Goal: Task Accomplishment & Management: Manage account settings

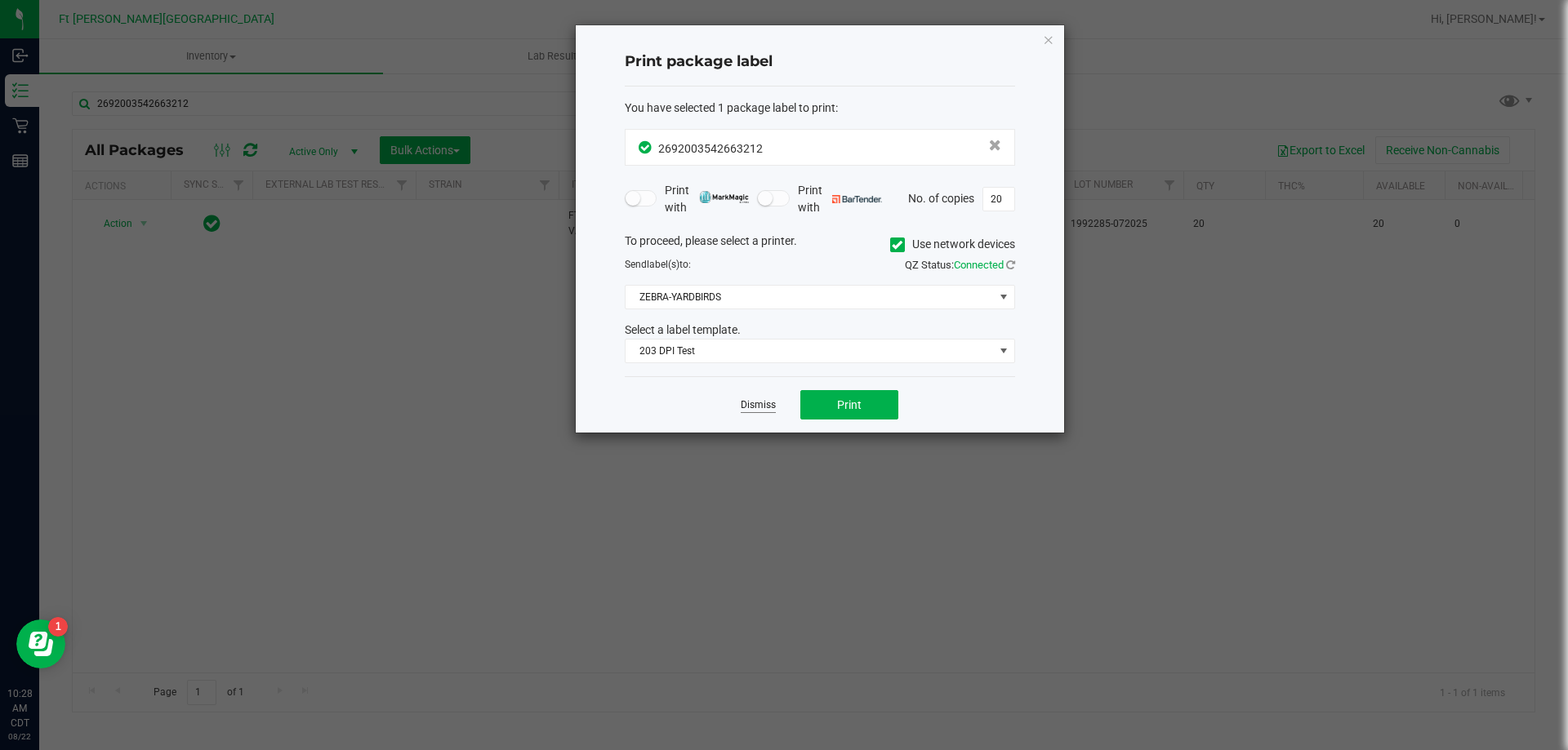
click at [740, 400] on link "Dismiss" at bounding box center [758, 405] width 35 height 14
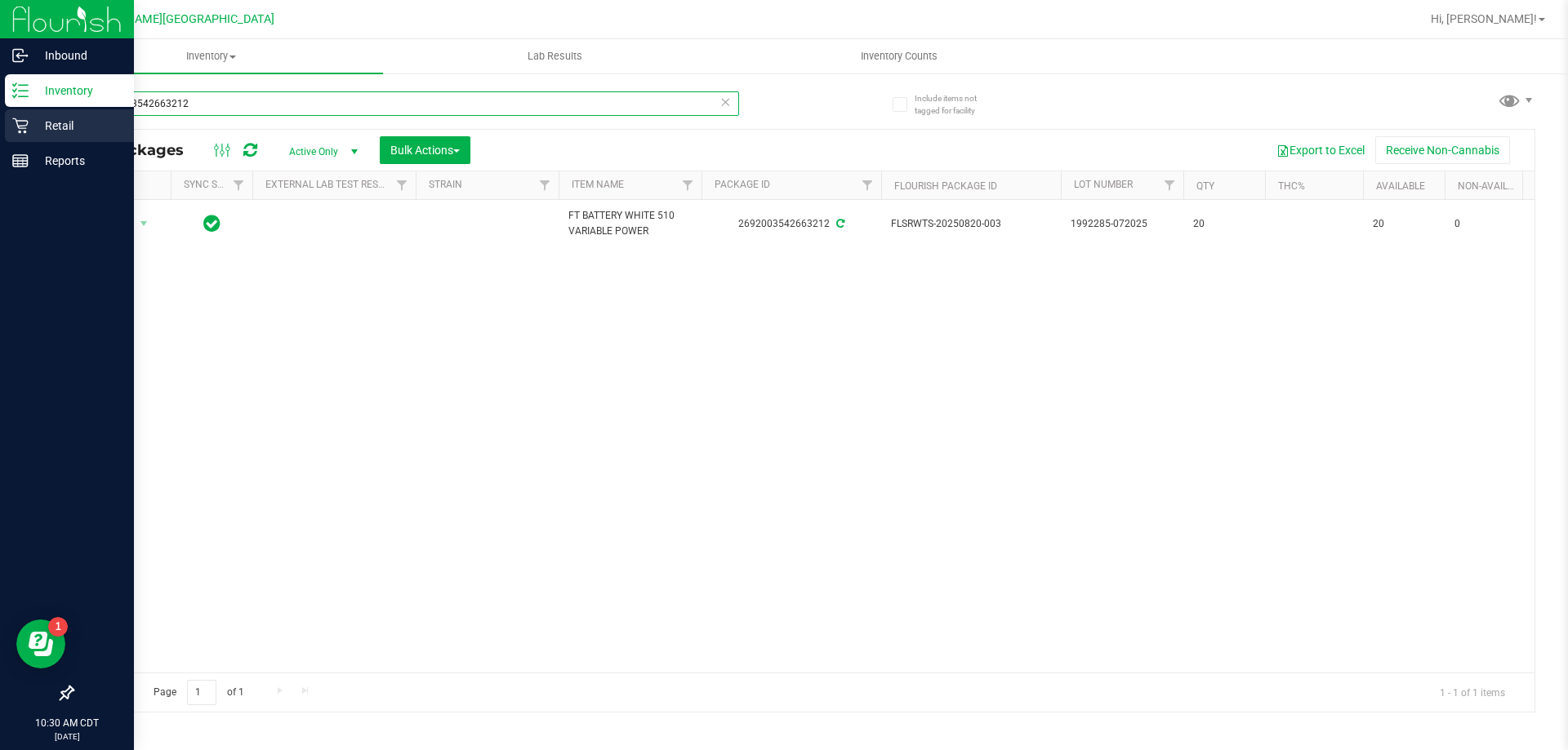
drag, startPoint x: 217, startPoint y: 99, endPoint x: 21, endPoint y: 173, distance: 209.5
click at [0, 117] on div "Inbound Inventory Retail Reports 10:30 AM CDT [DATE] 08/22 Ft [PERSON_NAME][GEO…" at bounding box center [784, 375] width 1568 height 750
drag, startPoint x: 210, startPoint y: 105, endPoint x: 66, endPoint y: 155, distance: 152.4
click at [0, 114] on div "Inbound Inventory Retail Reports 10:32 AM CDT [DATE] 08/22 Ft [PERSON_NAME][GEO…" at bounding box center [784, 375] width 1568 height 750
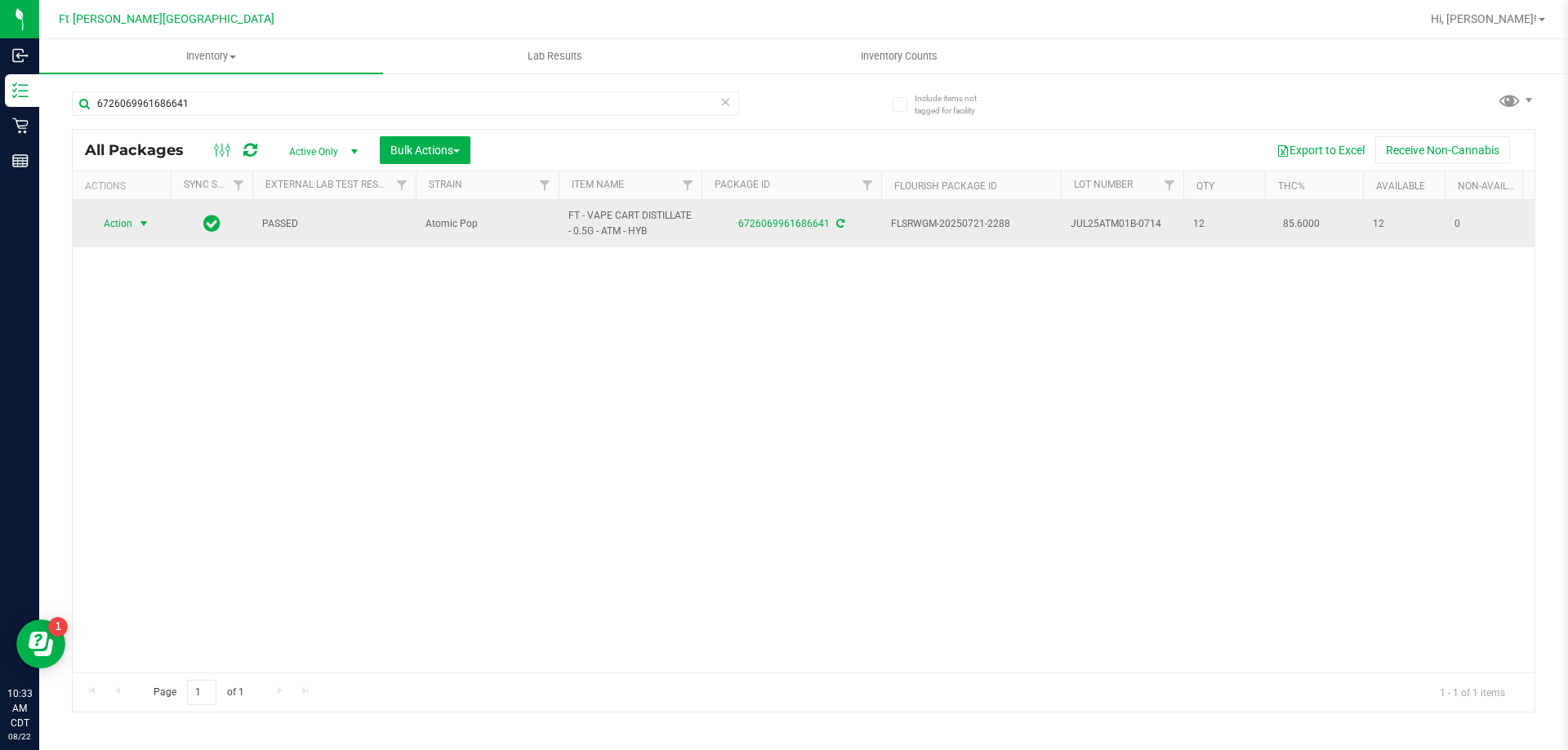
click at [131, 220] on span "Action" at bounding box center [111, 223] width 44 height 23
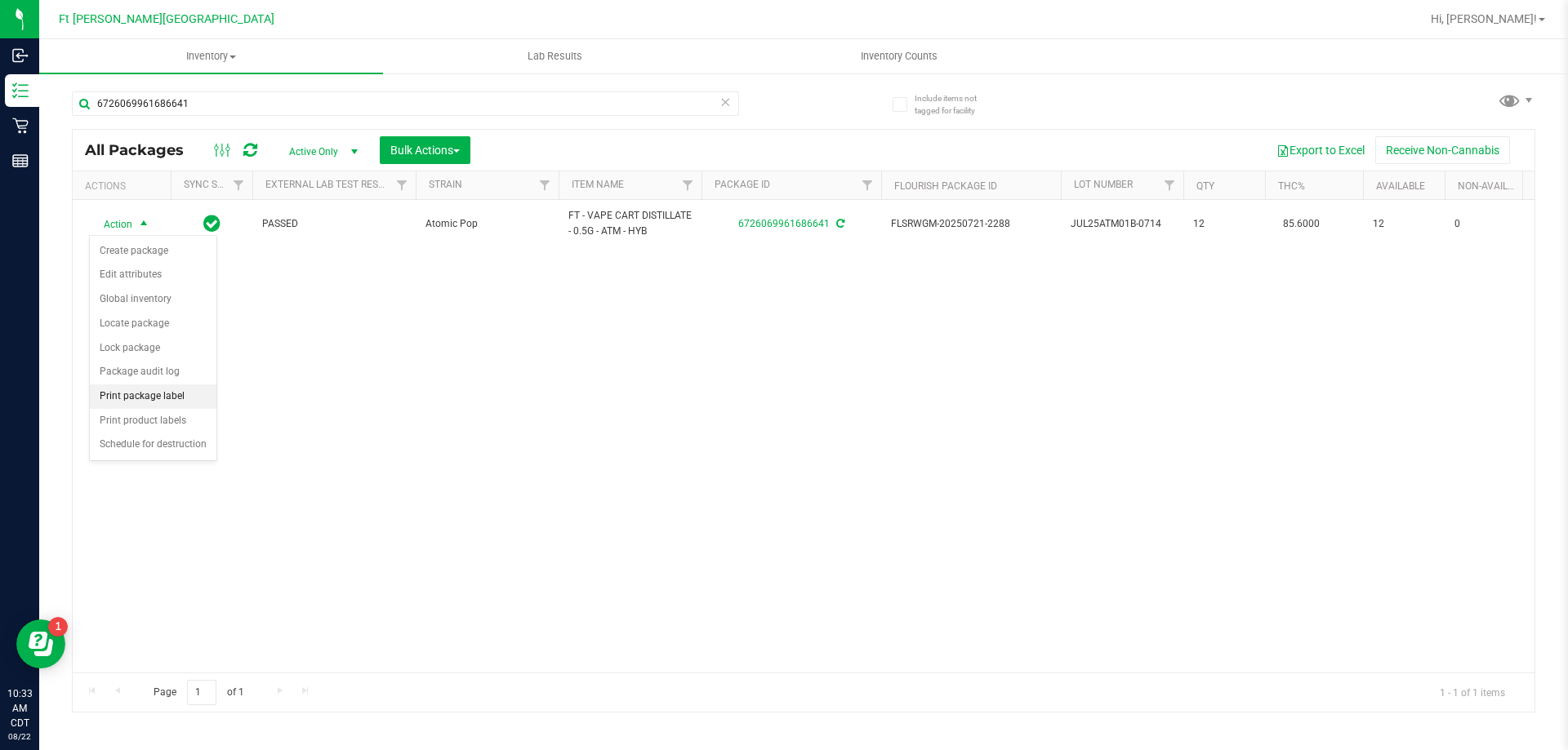
click at [163, 393] on li "Print package label" at bounding box center [153, 397] width 127 height 25
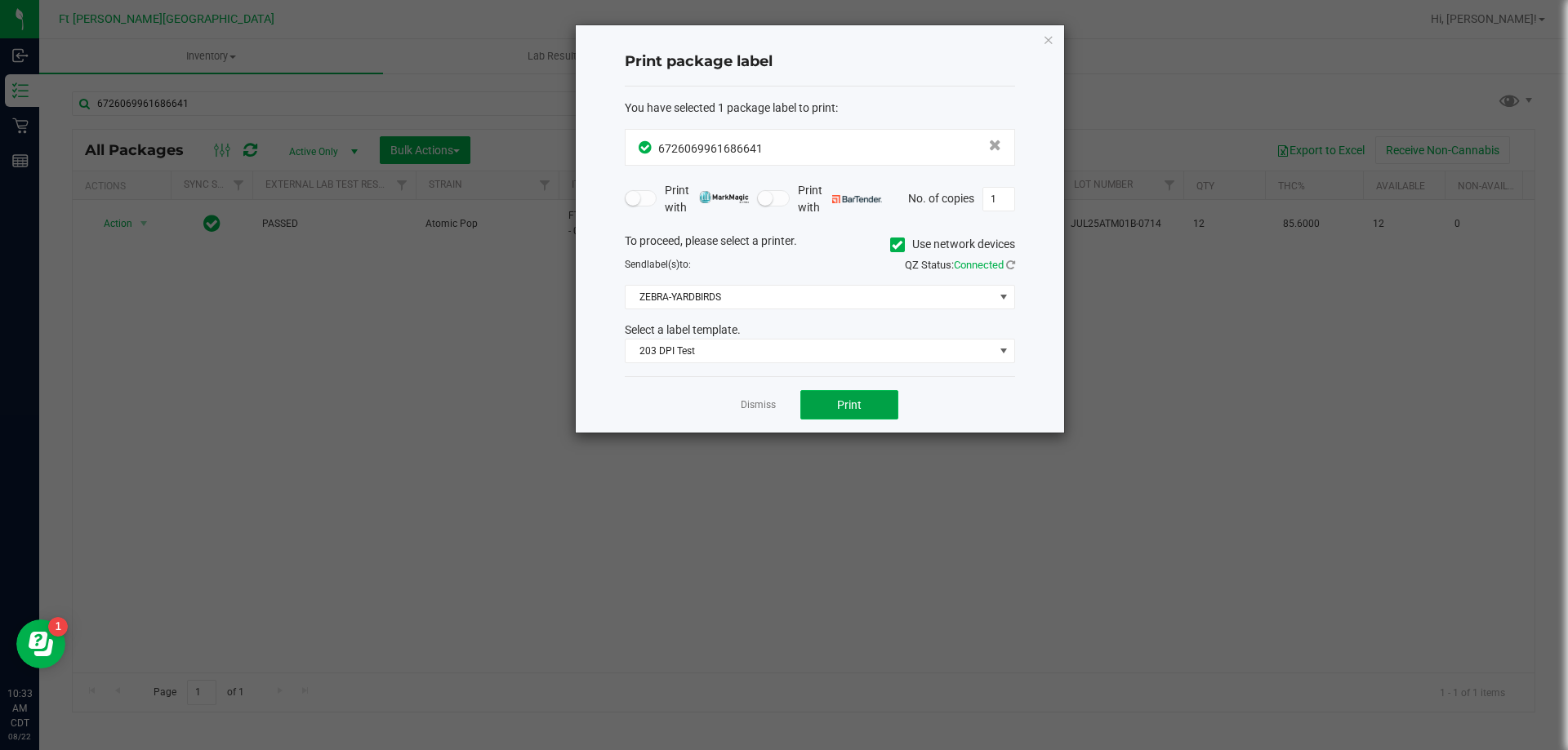
click at [841, 412] on button "Print" at bounding box center [849, 405] width 98 height 29
click at [761, 405] on link "Dismiss" at bounding box center [758, 405] width 35 height 14
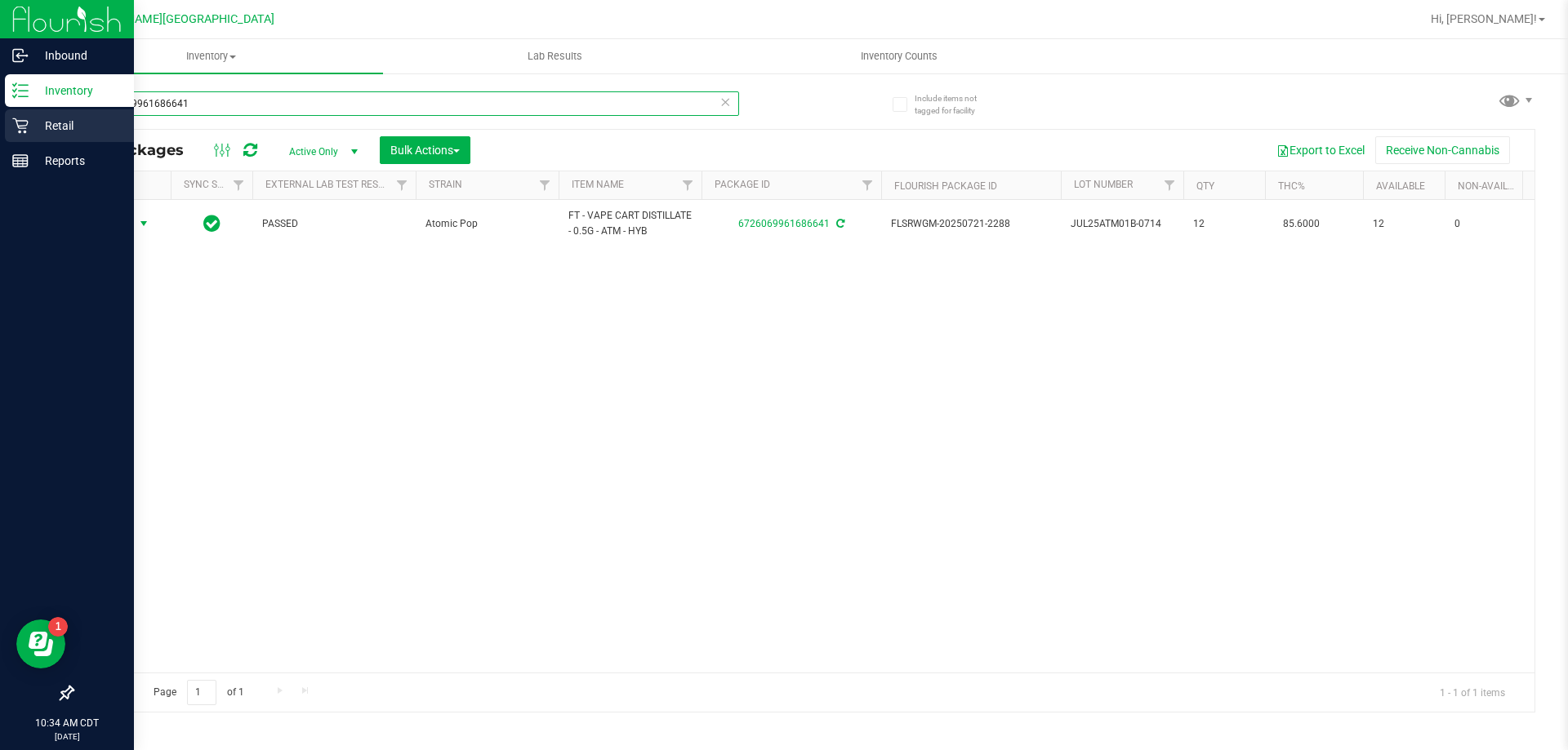
drag, startPoint x: 220, startPoint y: 107, endPoint x: 0, endPoint y: 112, distance: 220.1
click at [0, 114] on div "Inbound Inventory Retail Reports 10:34 AM CDT [DATE] 08/22 Ft [PERSON_NAME][GEO…" at bounding box center [784, 375] width 1568 height 750
drag, startPoint x: 199, startPoint y: 107, endPoint x: 66, endPoint y: 156, distance: 141.7
click at [0, 112] on div "Inbound Inventory Retail Reports 10:37 AM CDT [DATE] 08/22 Ft [PERSON_NAME][GEO…" at bounding box center [784, 375] width 1568 height 750
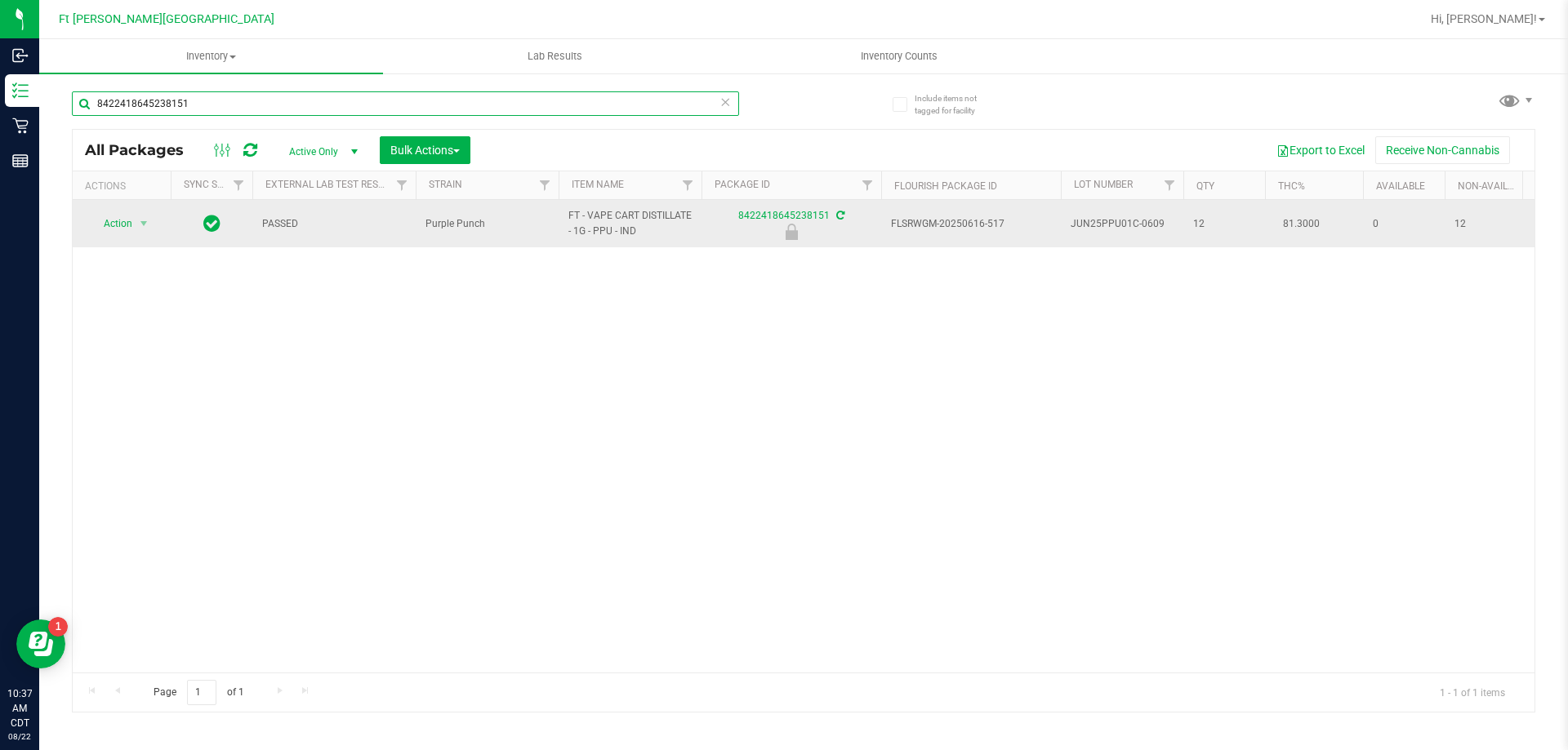
type input "8422418645238151"
click at [132, 223] on span "Action" at bounding box center [111, 223] width 44 height 23
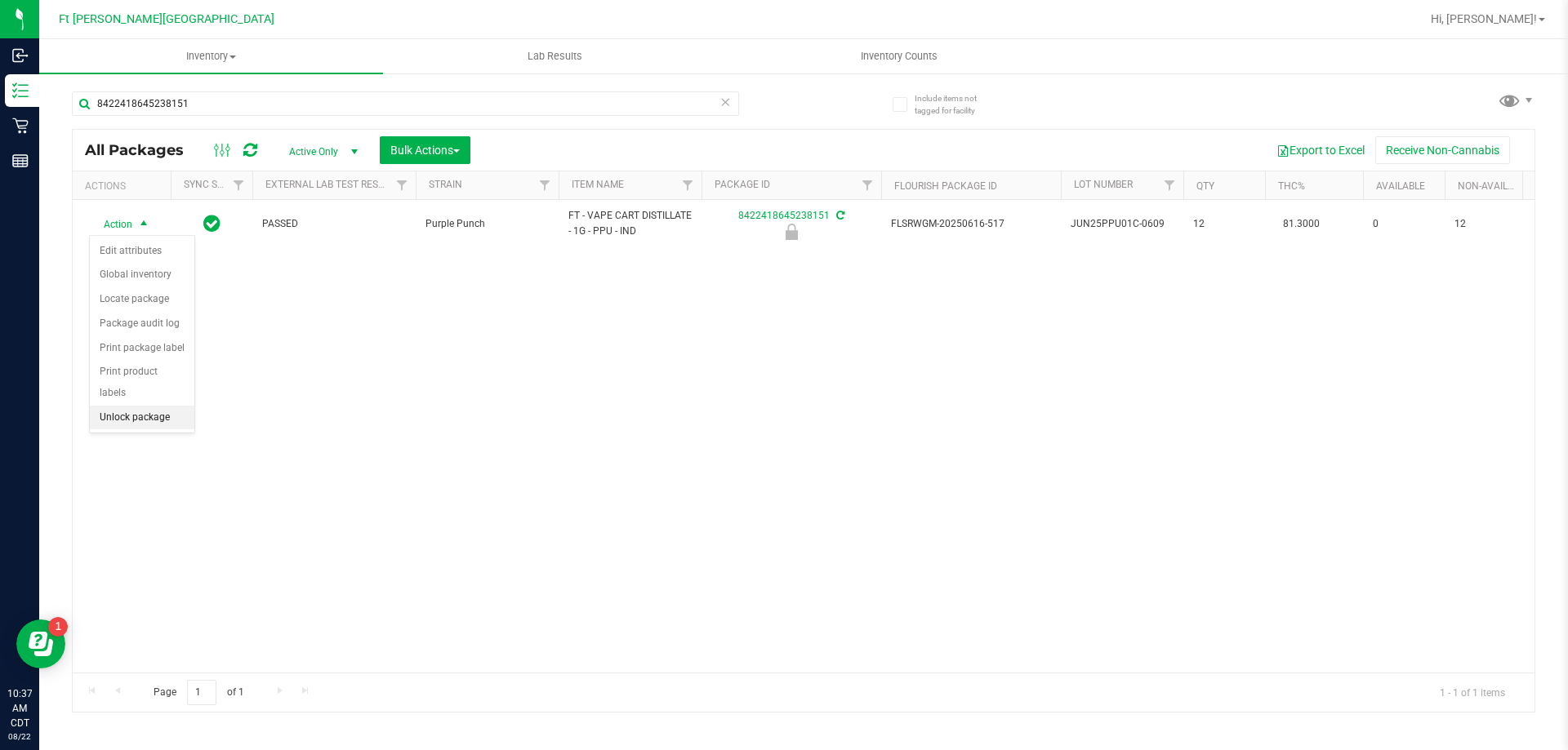
click at [154, 406] on li "Unlock package" at bounding box center [142, 418] width 105 height 25
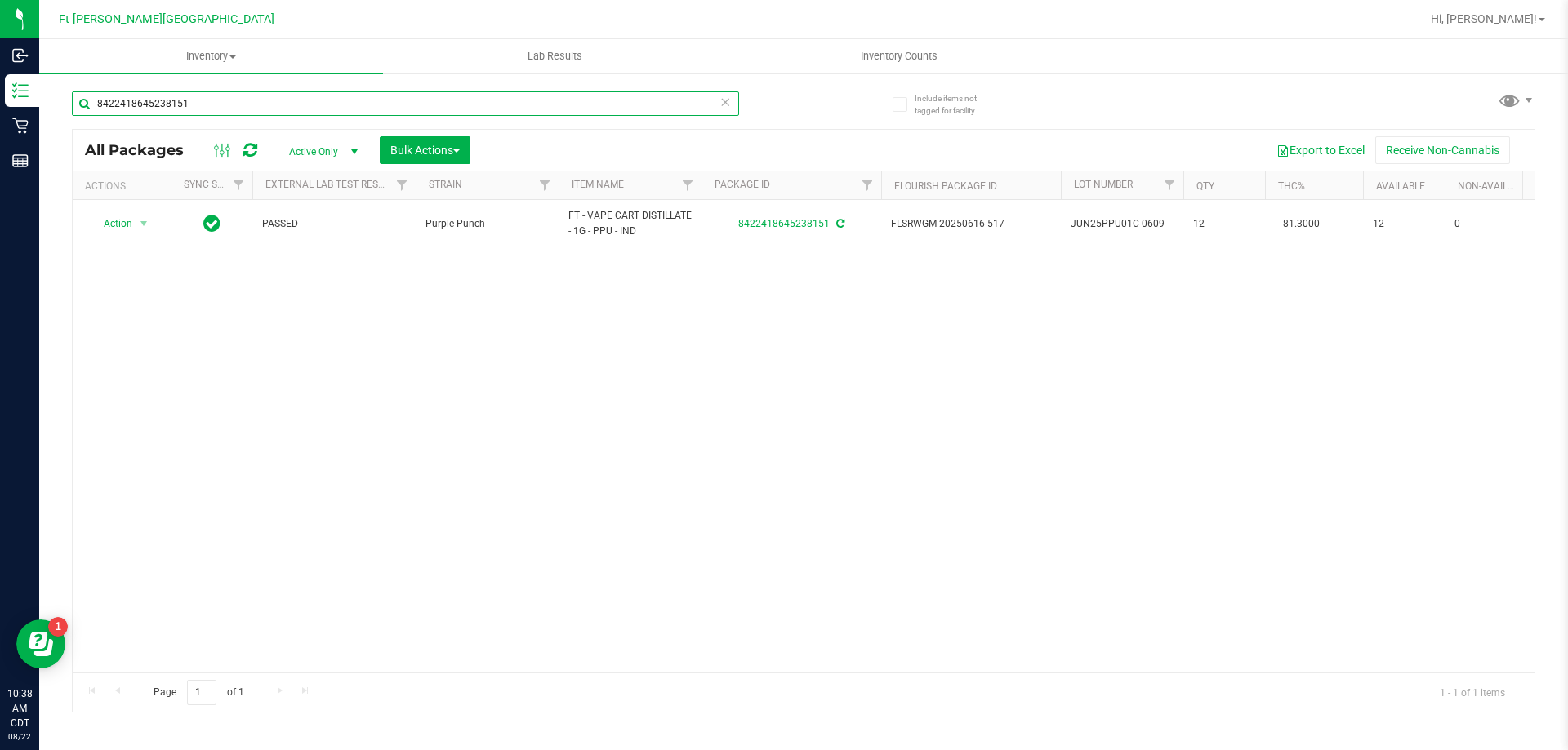
click at [257, 106] on input "8422418645238151" at bounding box center [405, 104] width 667 height 25
type input "8"
type input "lunar"
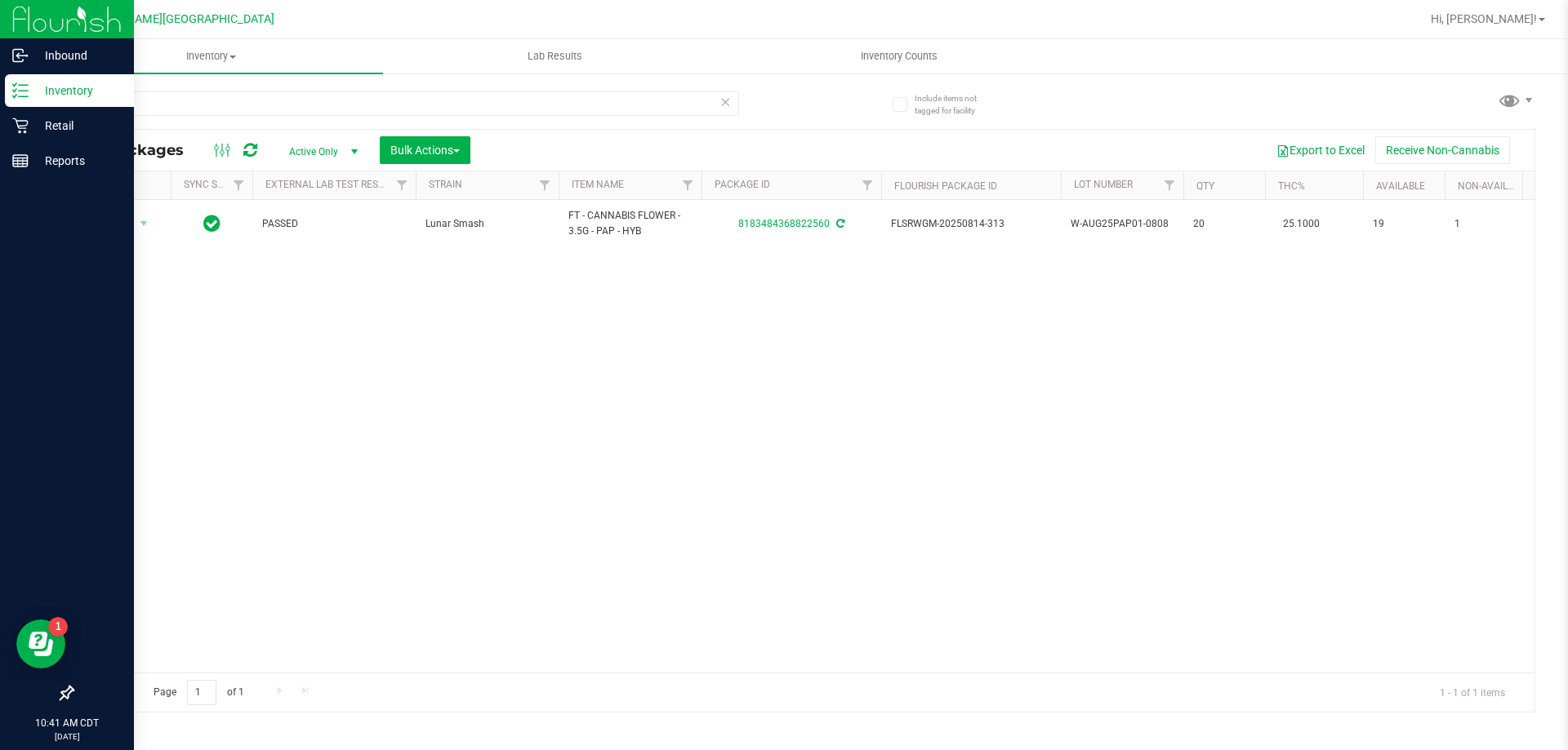
click at [61, 95] on p "Inventory" at bounding box center [77, 90] width 98 height 19
click at [50, 129] on p "Retail" at bounding box center [77, 125] width 98 height 19
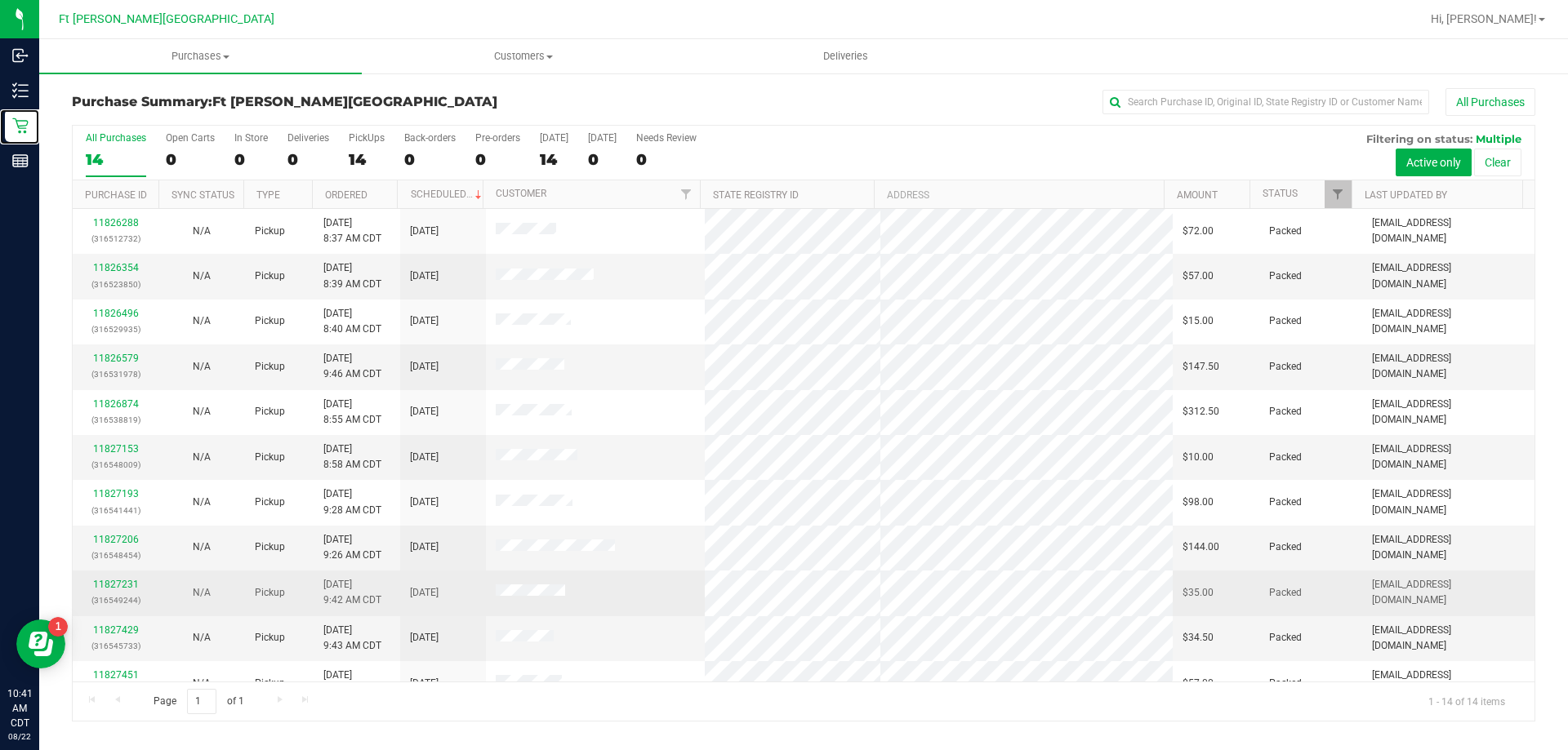
scroll to position [160, 0]
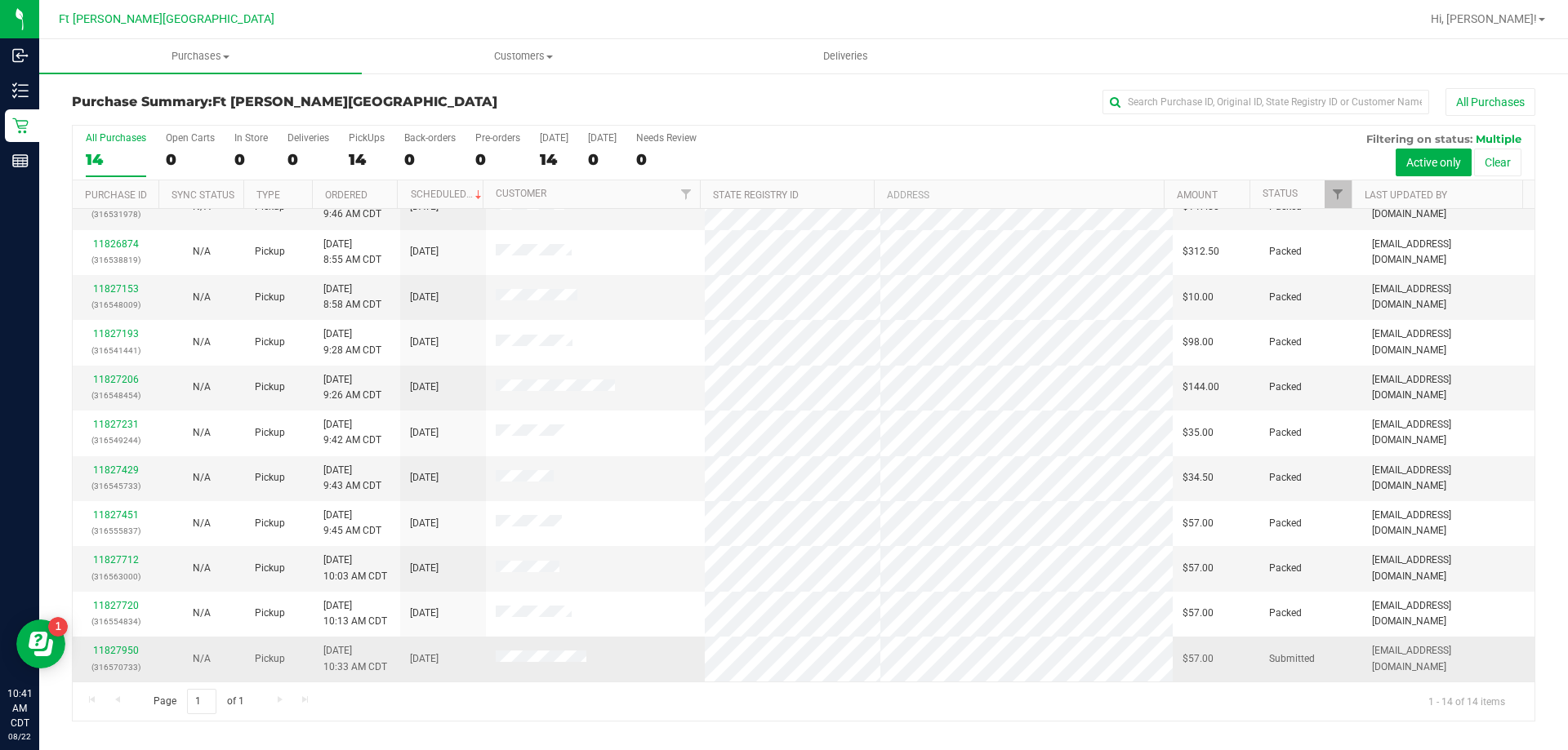
click at [118, 643] on td "11827950 (316570733)" at bounding box center [115, 658] width 85 height 44
click at [127, 646] on link "11827950" at bounding box center [116, 650] width 46 height 11
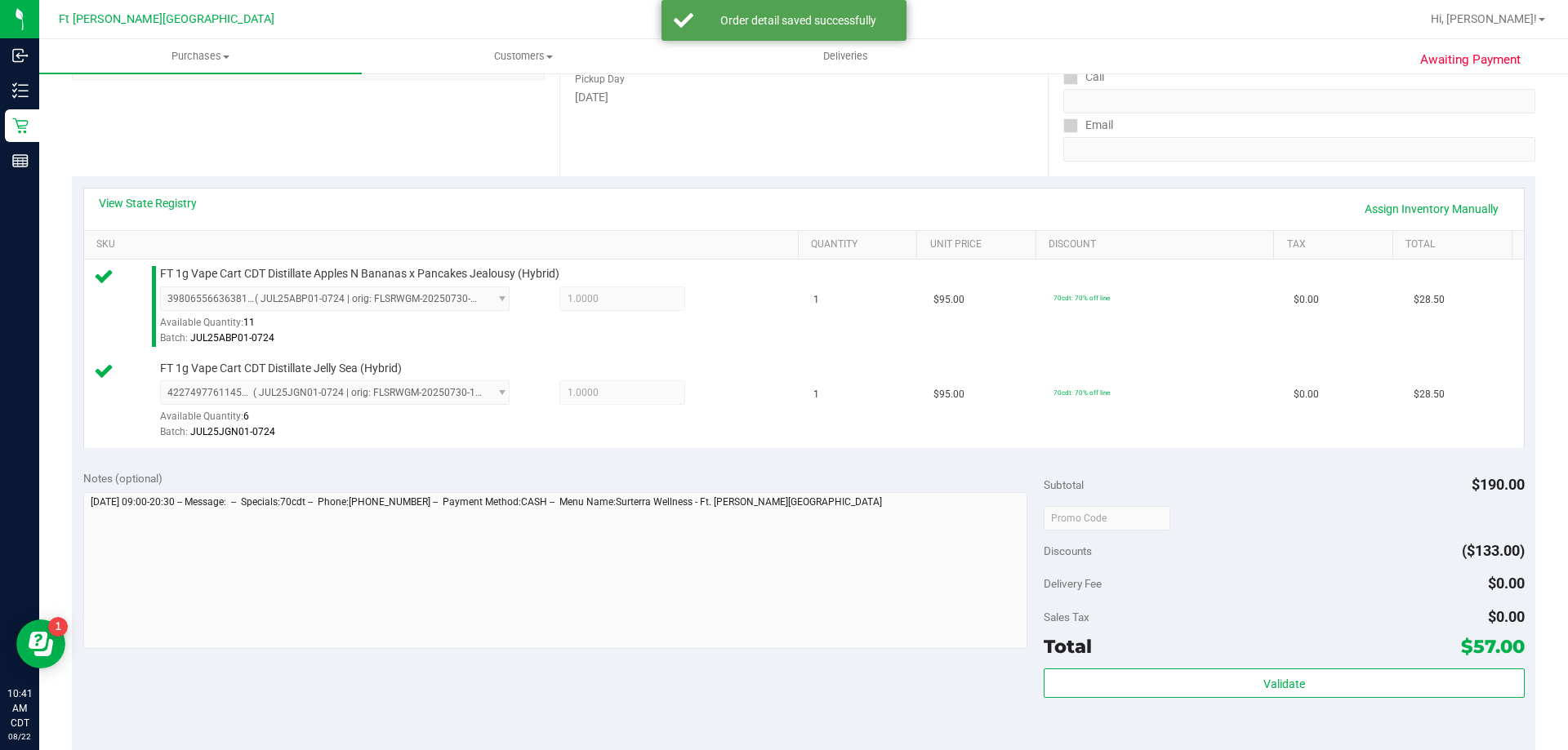
scroll to position [571, 0]
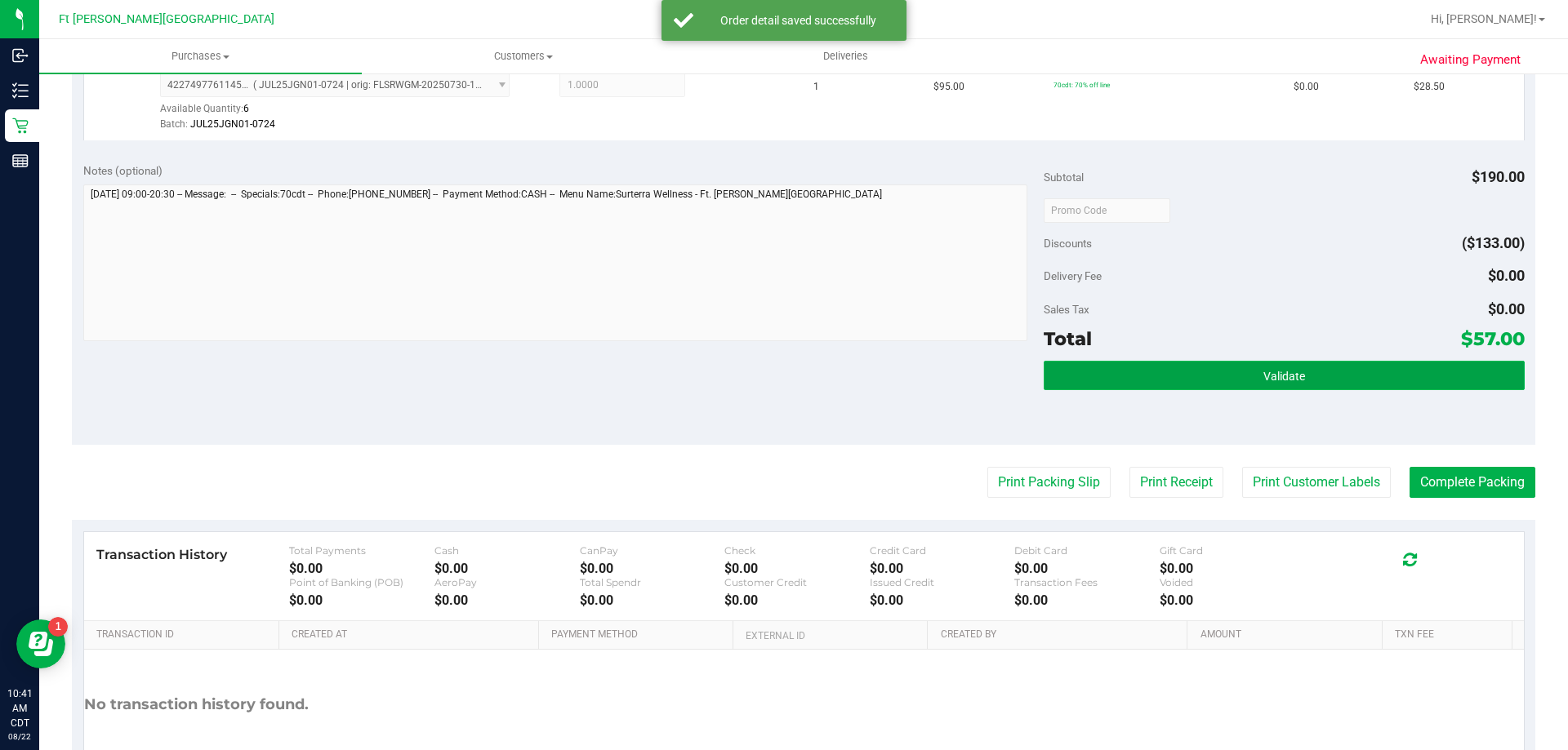
click at [1291, 383] on button "Validate" at bounding box center [1283, 375] width 480 height 29
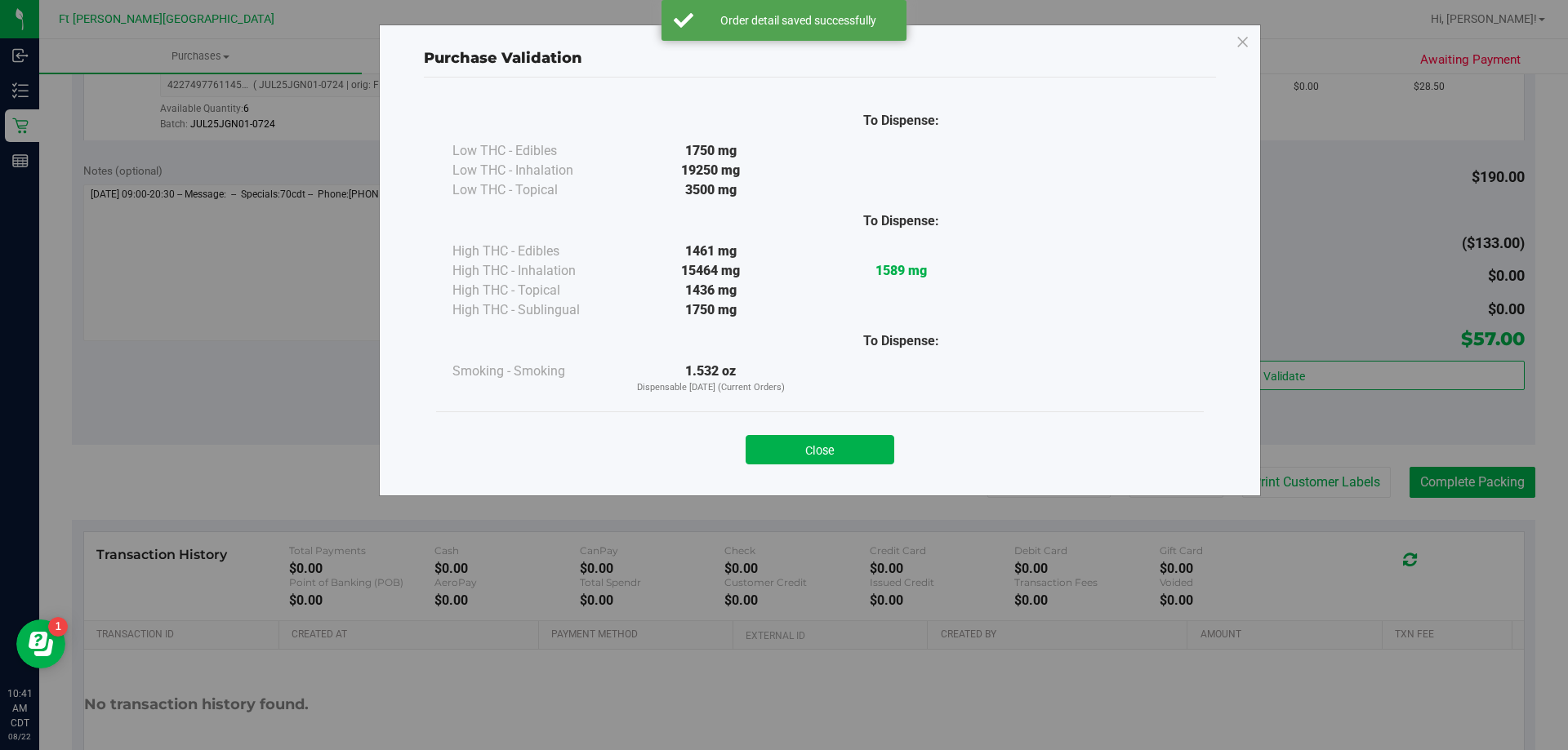
click at [848, 431] on div "Close" at bounding box center [819, 444] width 743 height 40
click at [868, 457] on button "Close" at bounding box center [820, 450] width 149 height 29
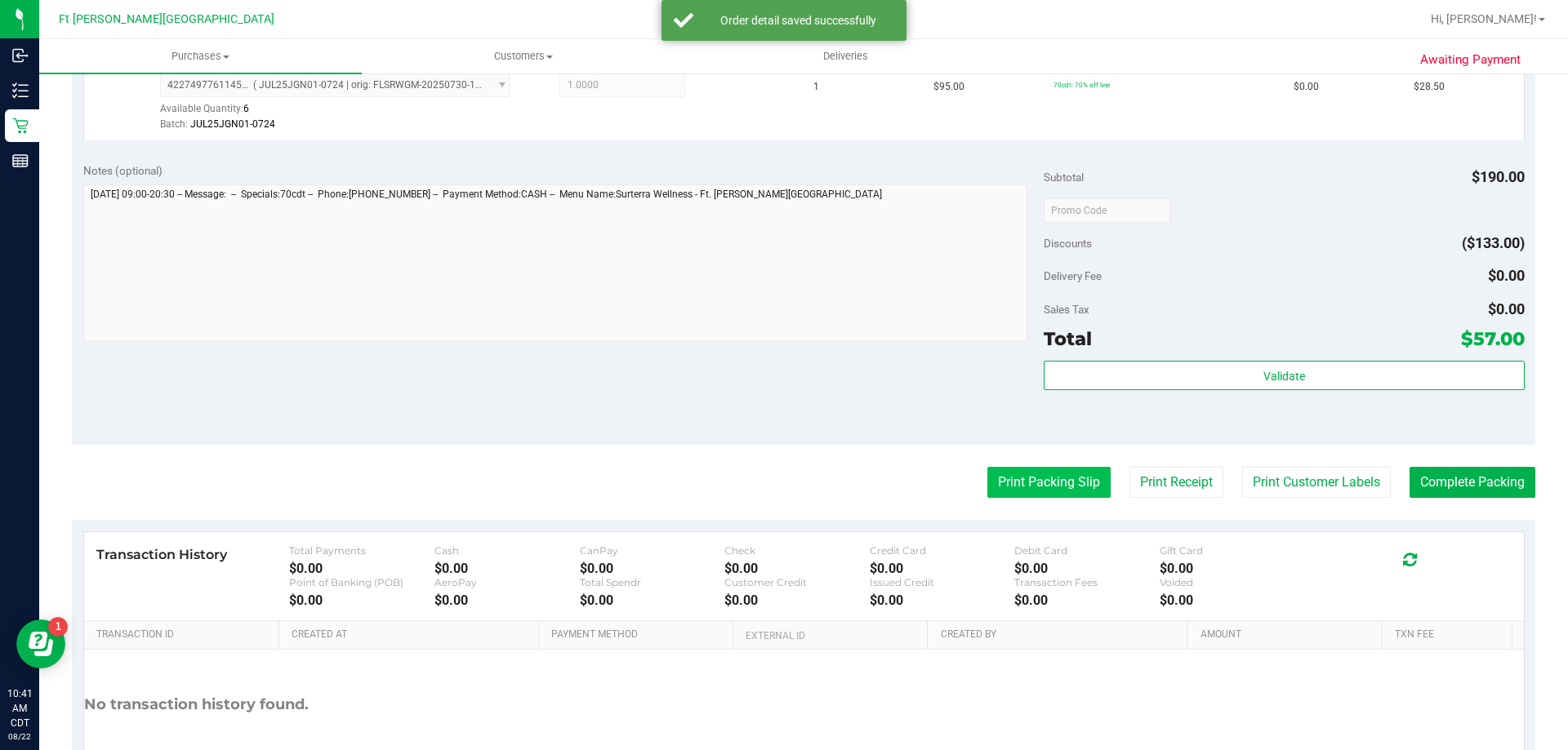
click at [1053, 485] on button "Print Packing Slip" at bounding box center [1049, 483] width 123 height 31
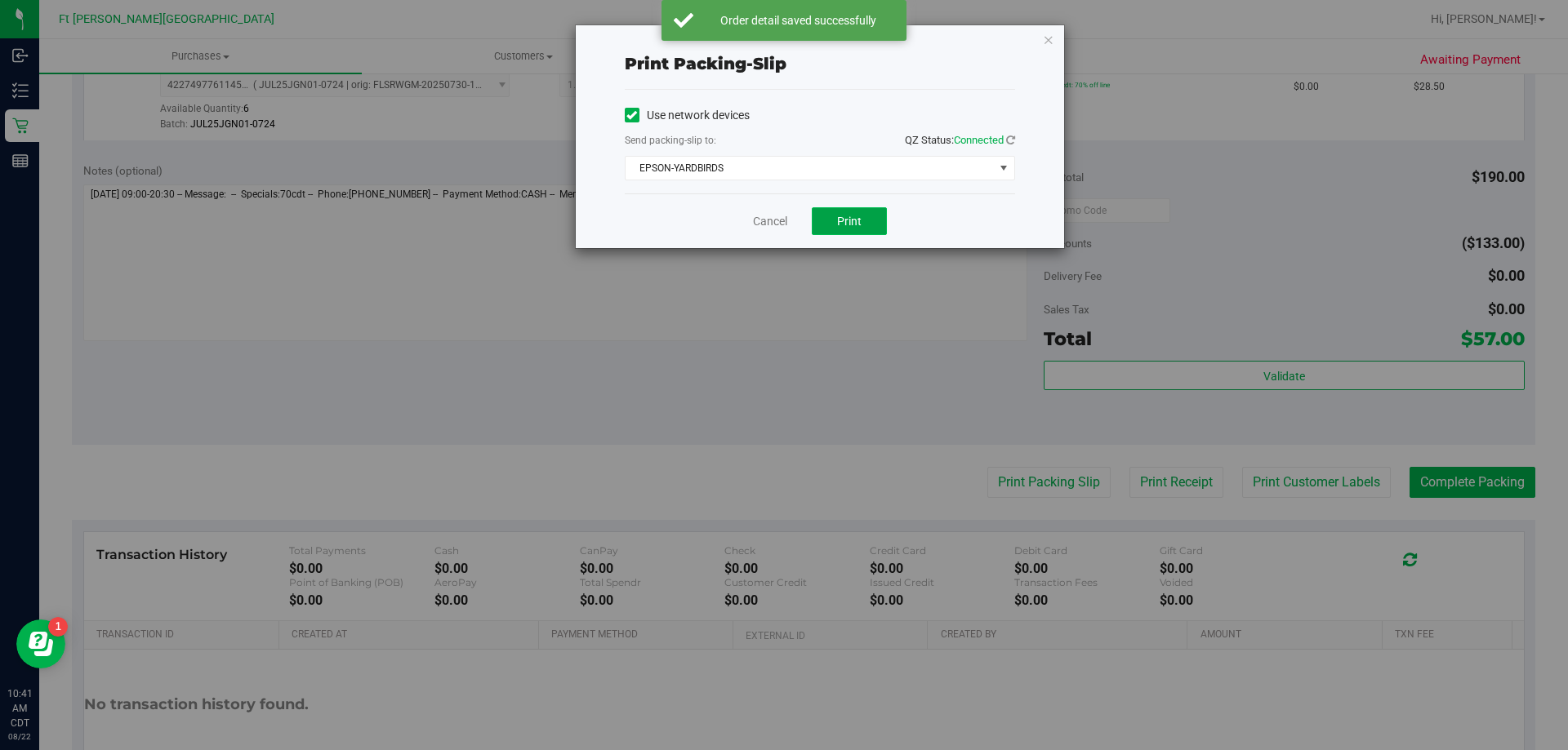
click at [864, 229] on button "Print" at bounding box center [850, 221] width 75 height 28
click at [782, 218] on link "Cancel" at bounding box center [770, 221] width 34 height 17
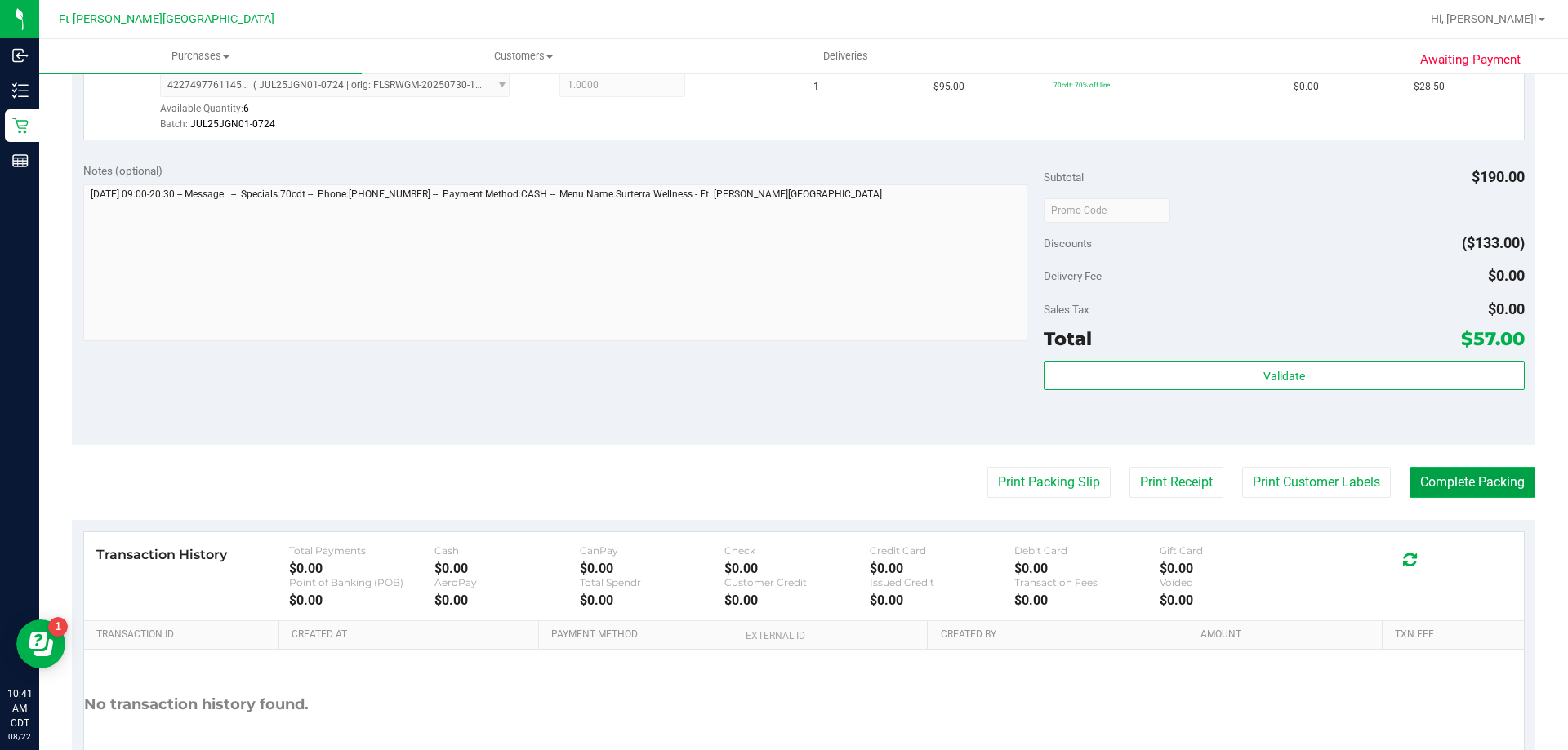
click at [1469, 487] on button "Complete Packing" at bounding box center [1472, 483] width 126 height 31
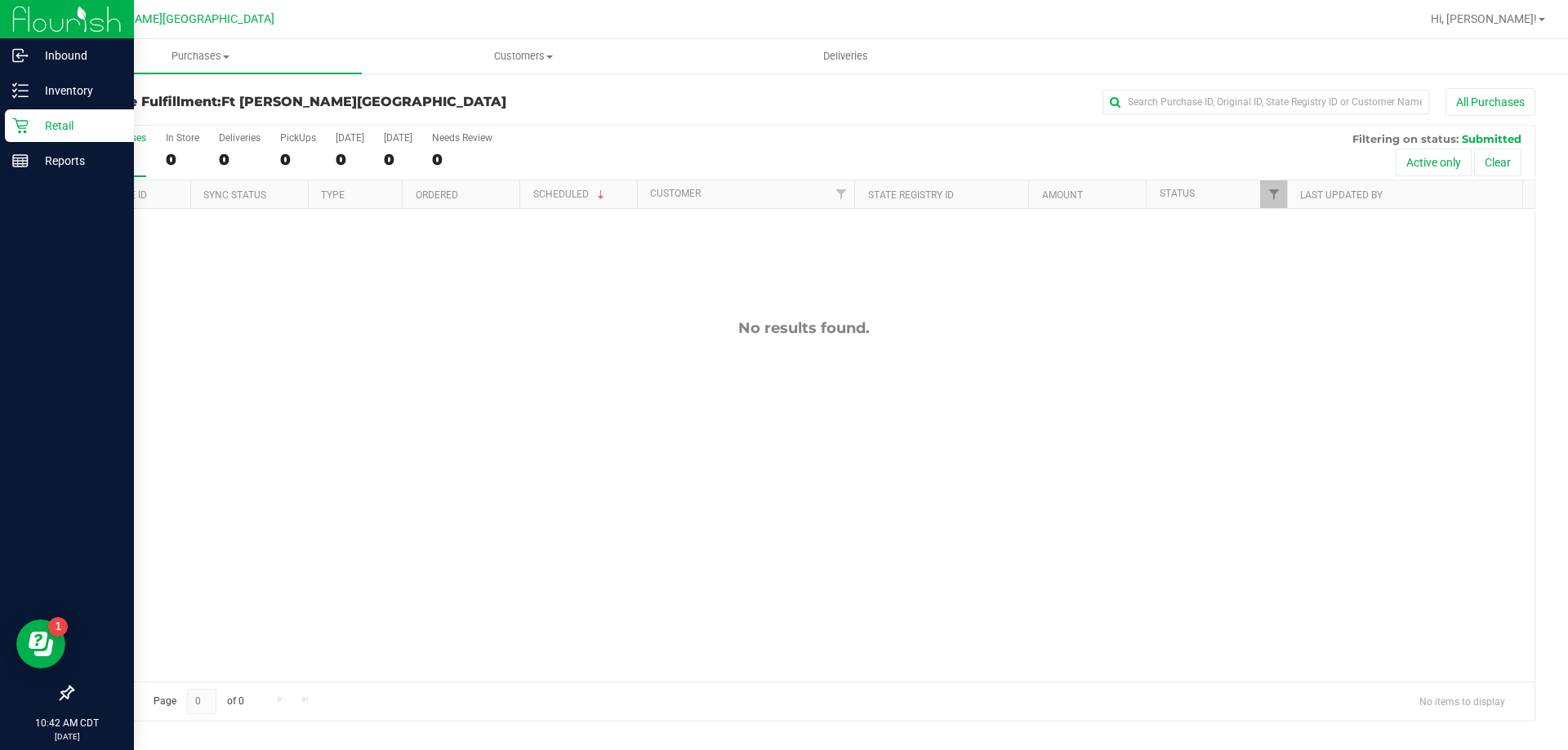
click at [34, 126] on p "Retail" at bounding box center [77, 125] width 98 height 19
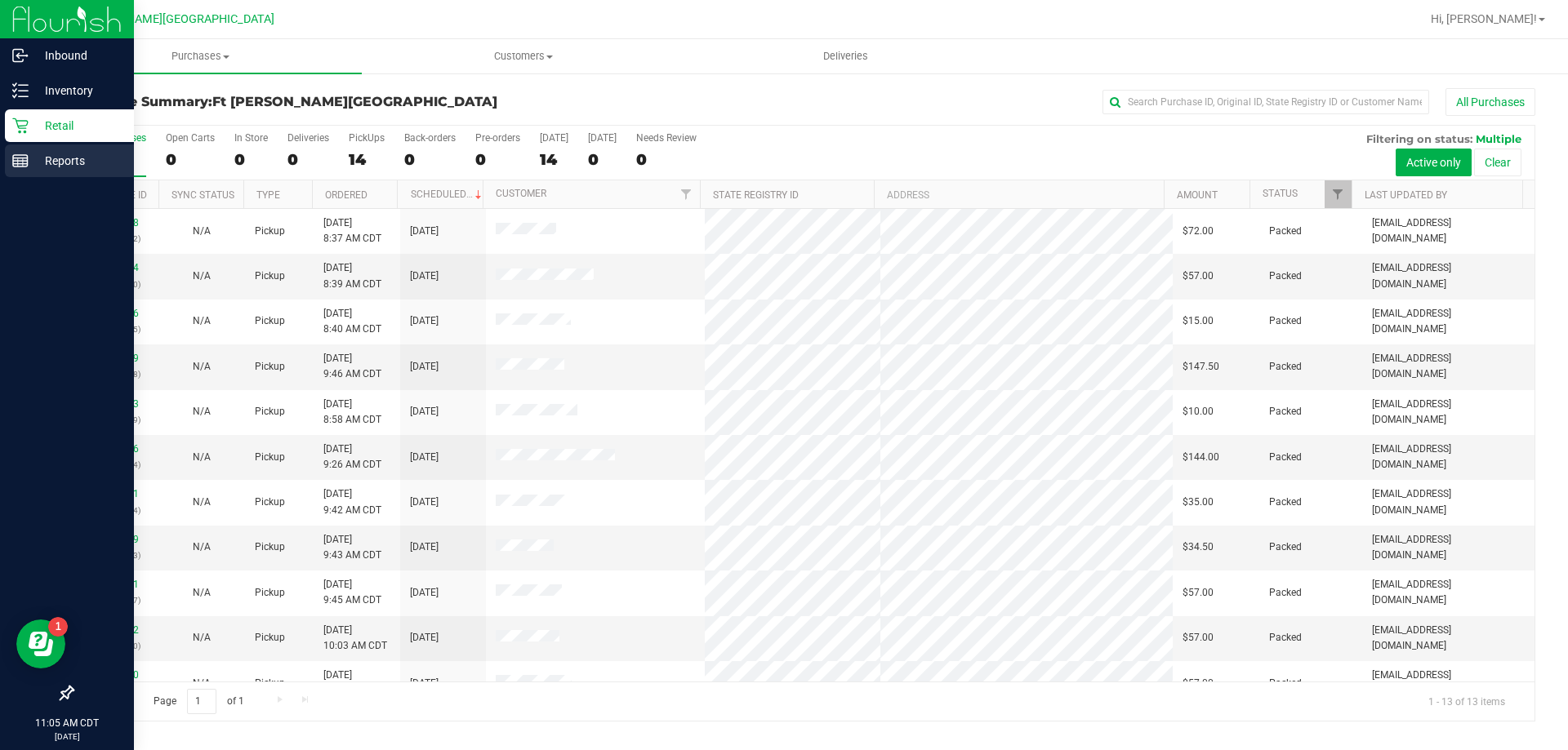
click at [66, 157] on p "Reports" at bounding box center [77, 160] width 98 height 19
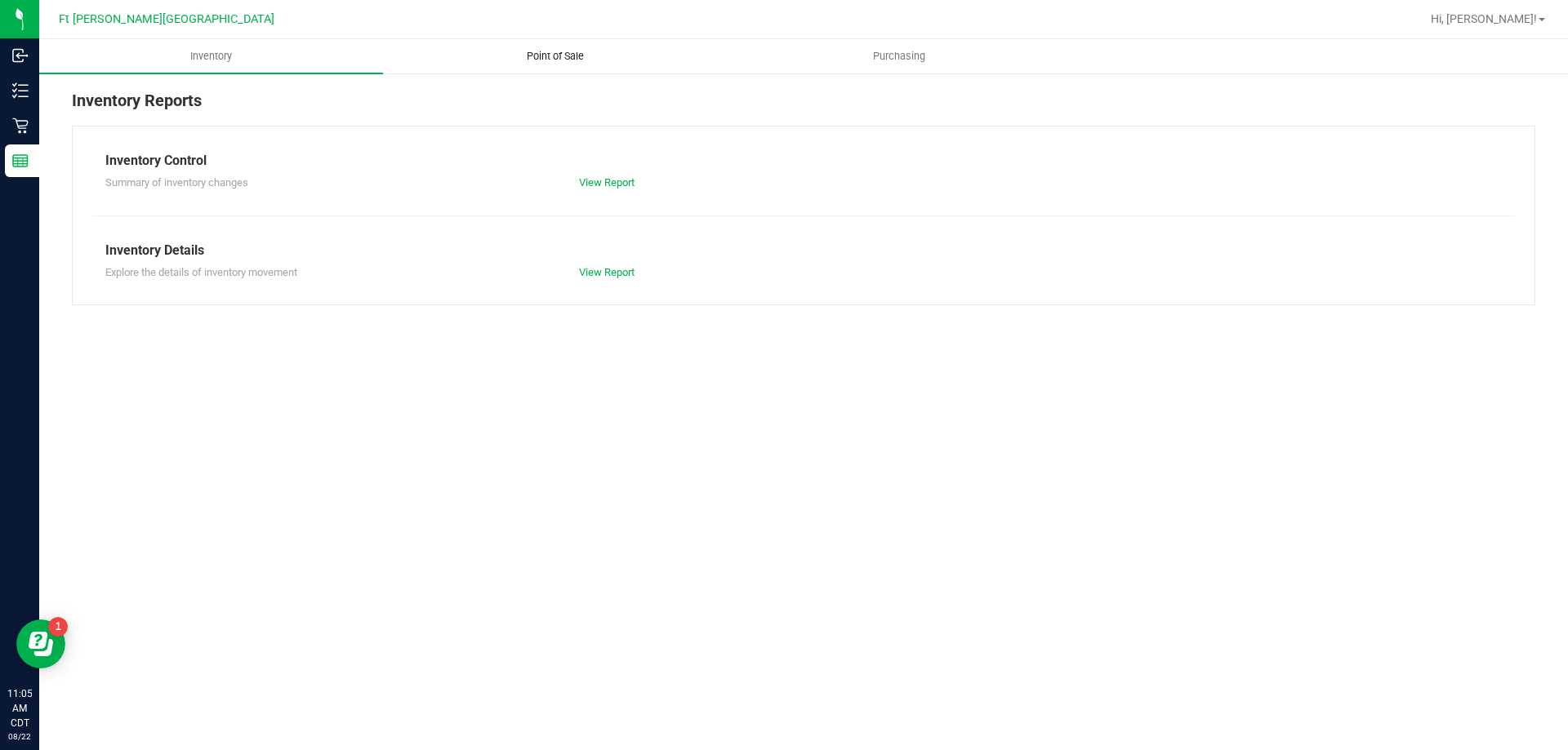
click at [571, 55] on span "Point of Sale" at bounding box center [555, 56] width 101 height 15
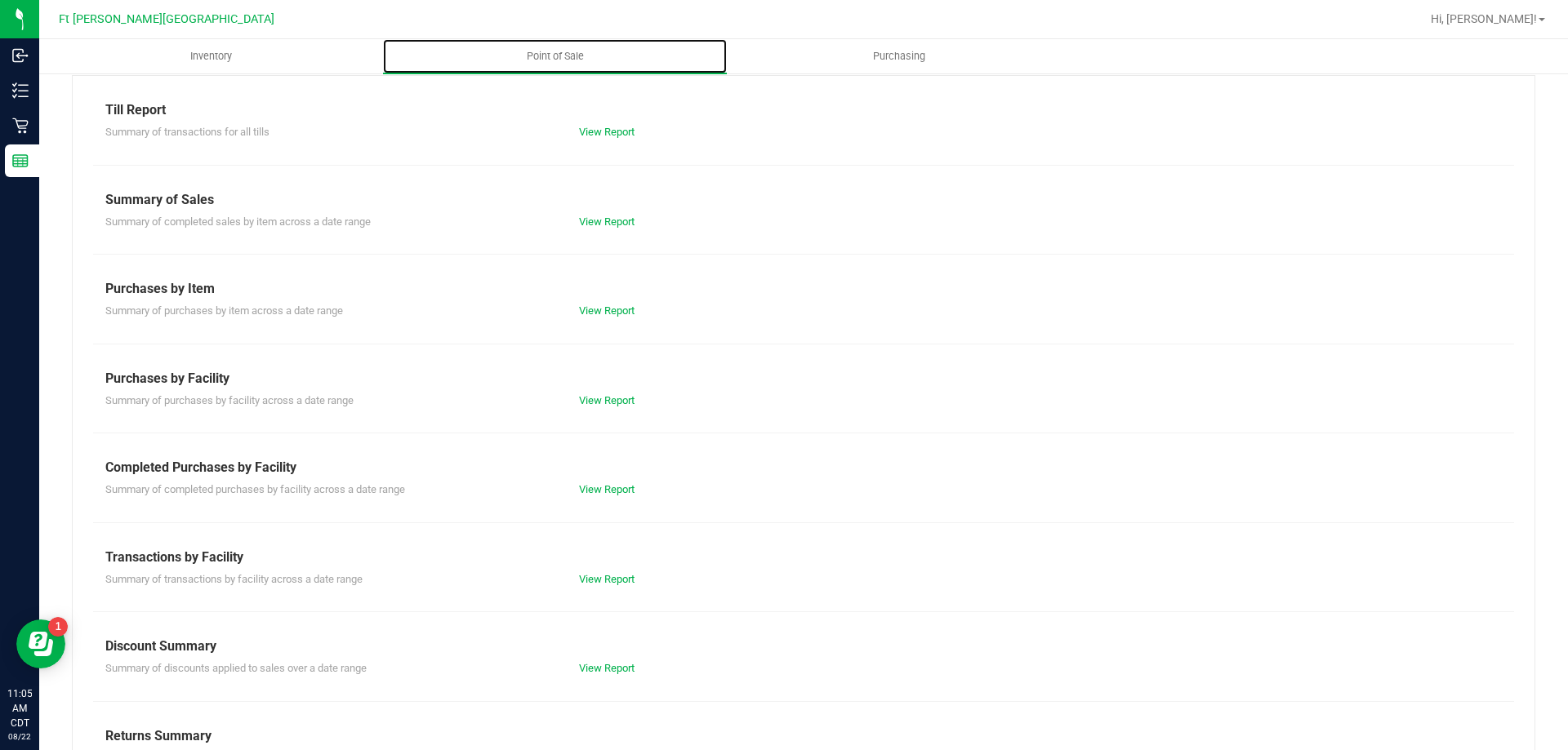
scroll to position [107, 0]
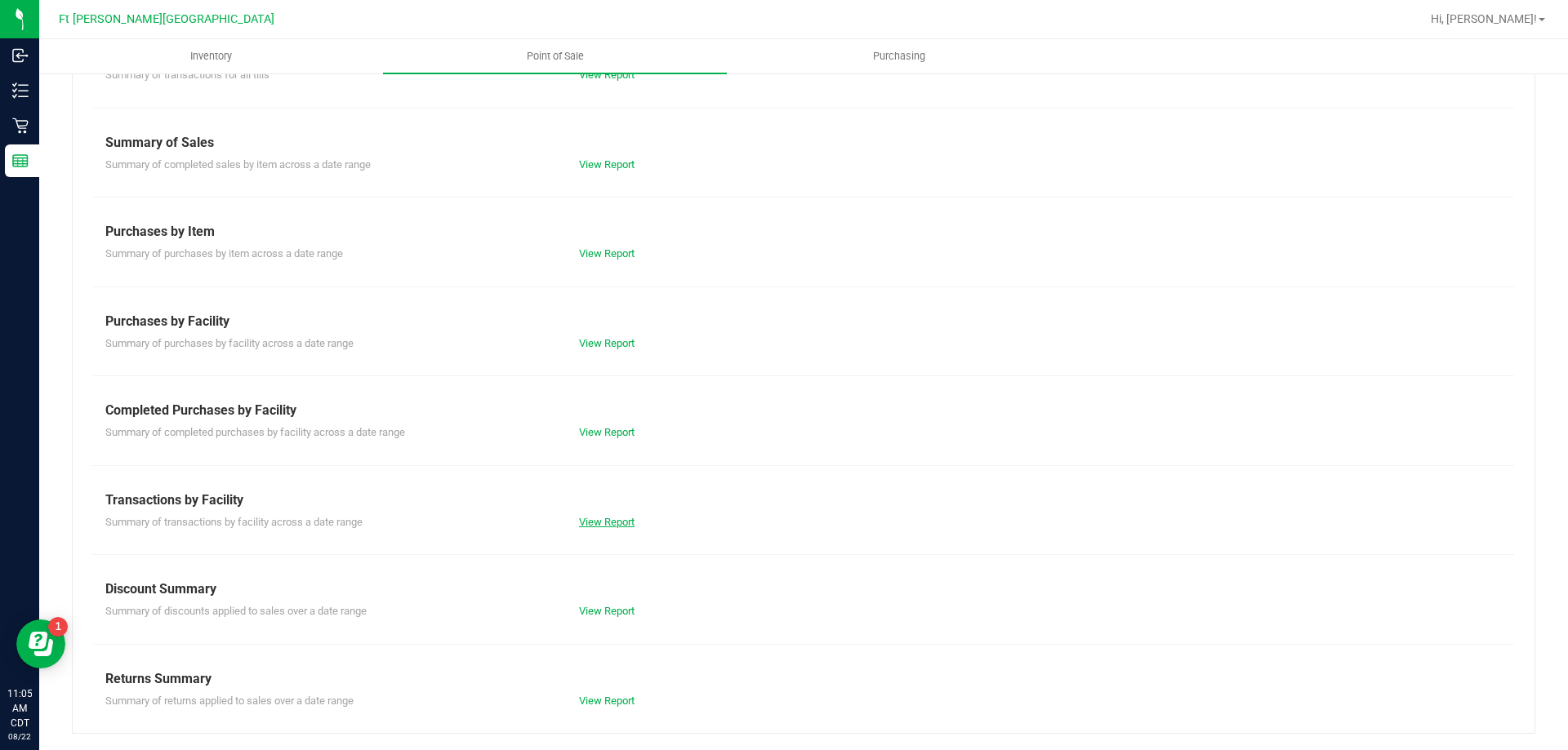
click at [614, 515] on div "View Report" at bounding box center [685, 522] width 237 height 17
click at [622, 525] on link "View Report" at bounding box center [606, 521] width 55 height 12
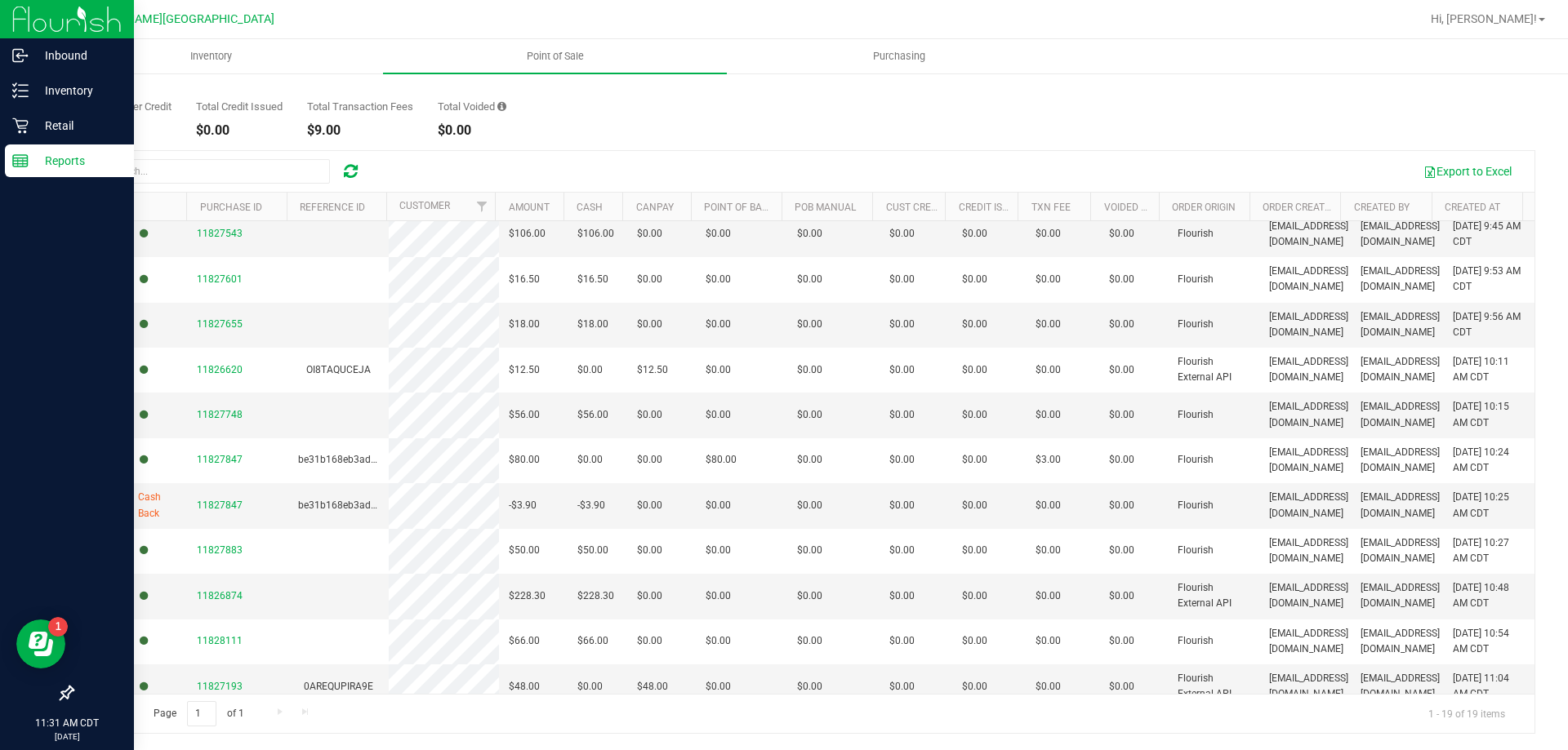
scroll to position [60, 0]
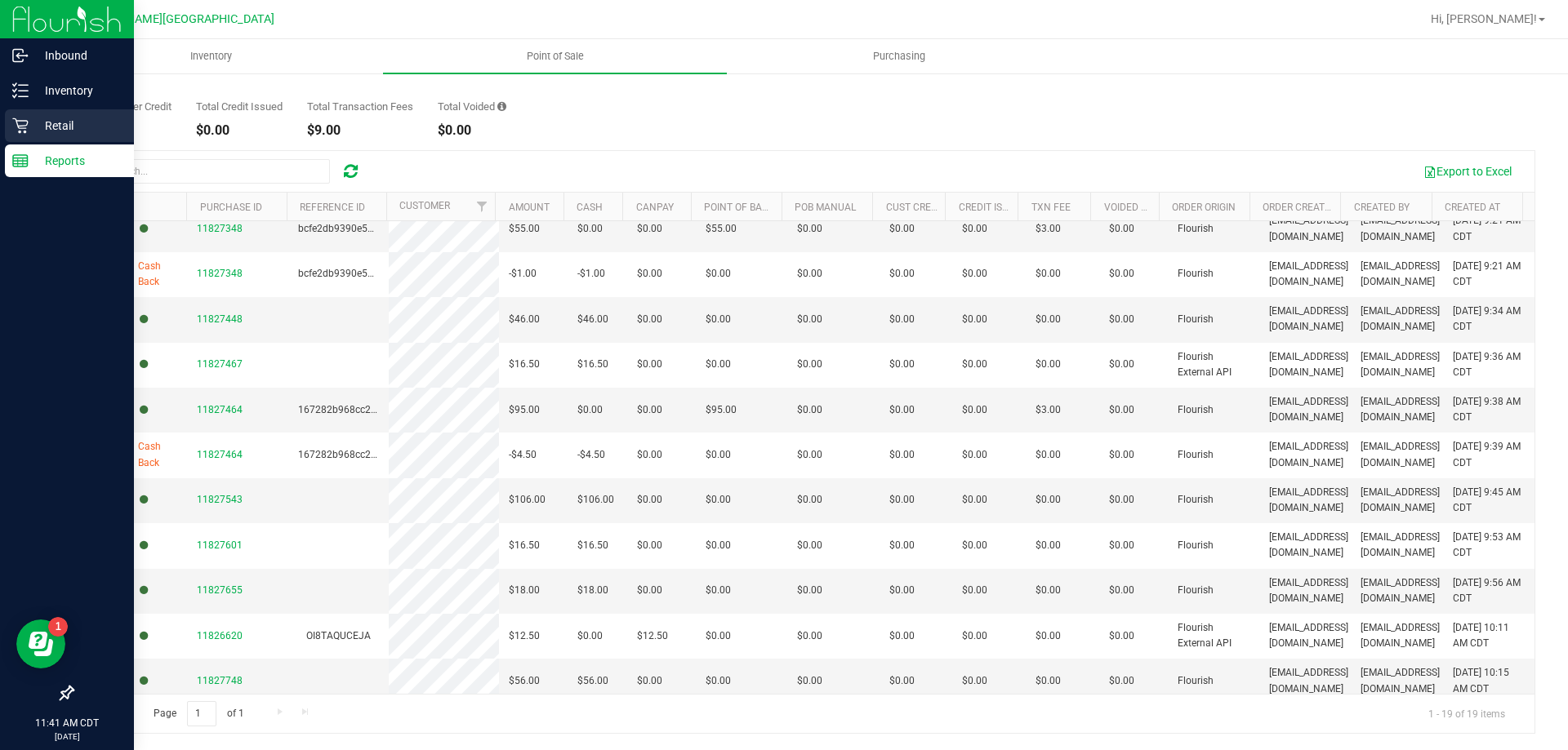
click at [65, 114] on div "Retail" at bounding box center [69, 126] width 129 height 33
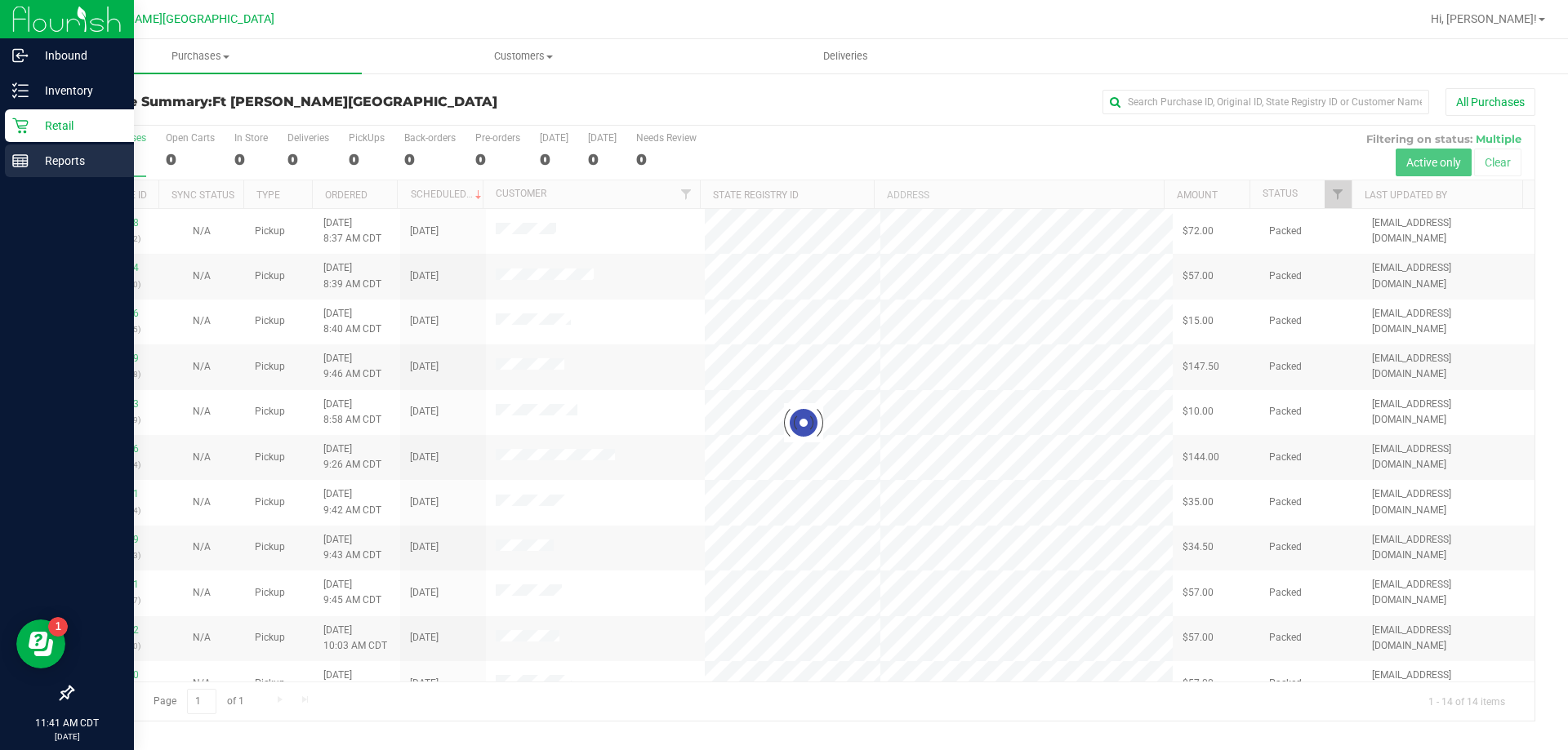
click at [88, 162] on p "Reports" at bounding box center [77, 160] width 98 height 19
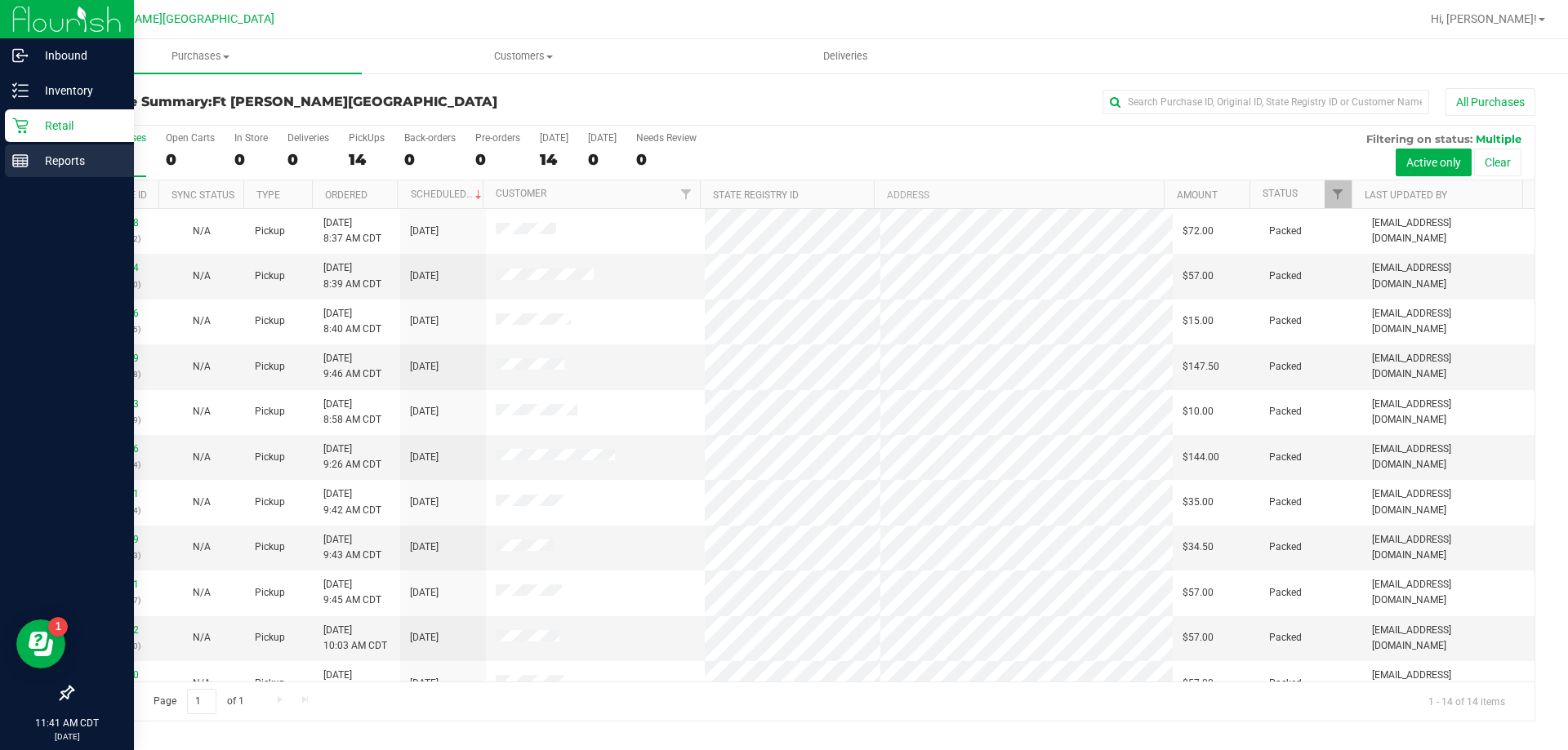
click at [81, 154] on p "Reports" at bounding box center [77, 160] width 98 height 19
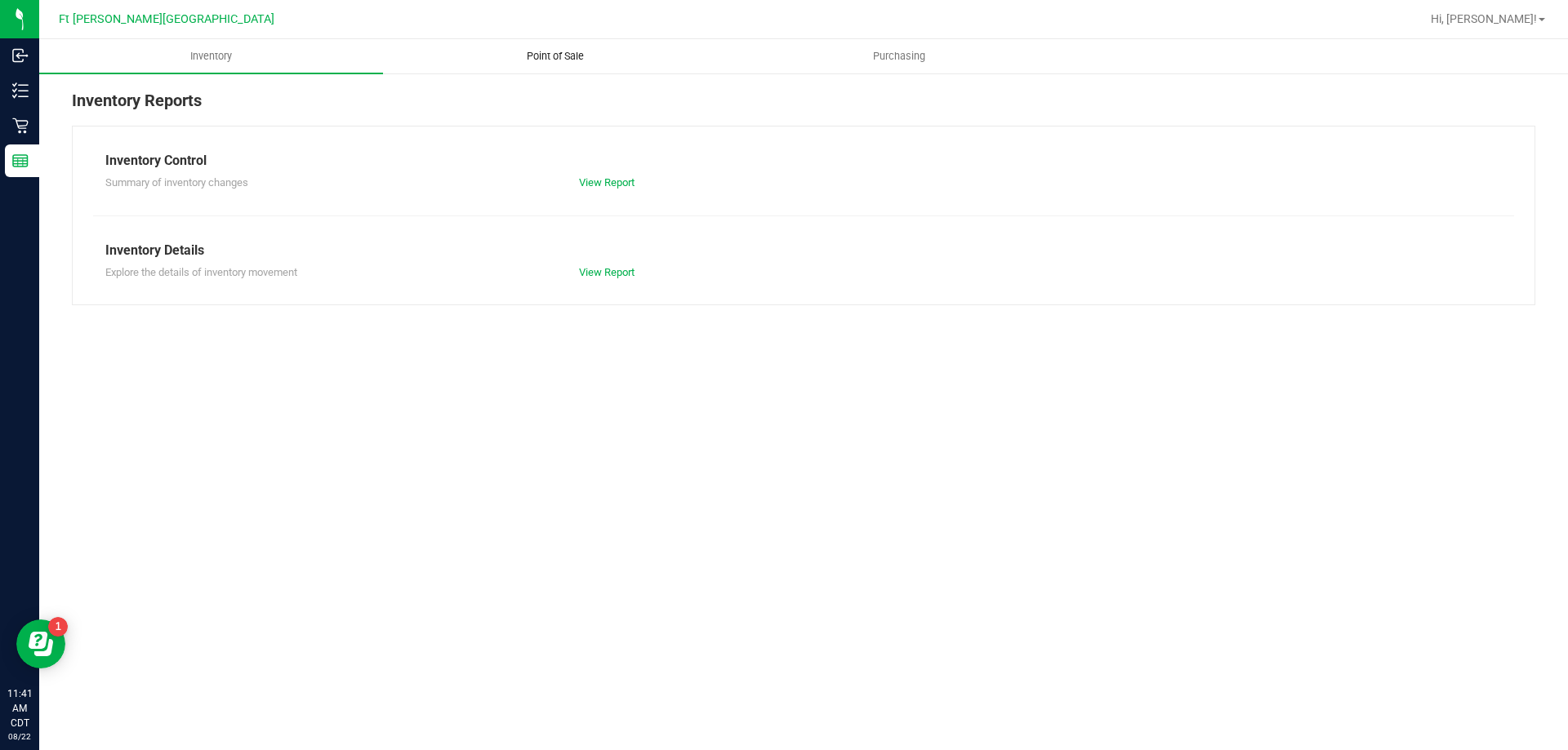
click at [543, 50] on span "Point of Sale" at bounding box center [555, 56] width 101 height 15
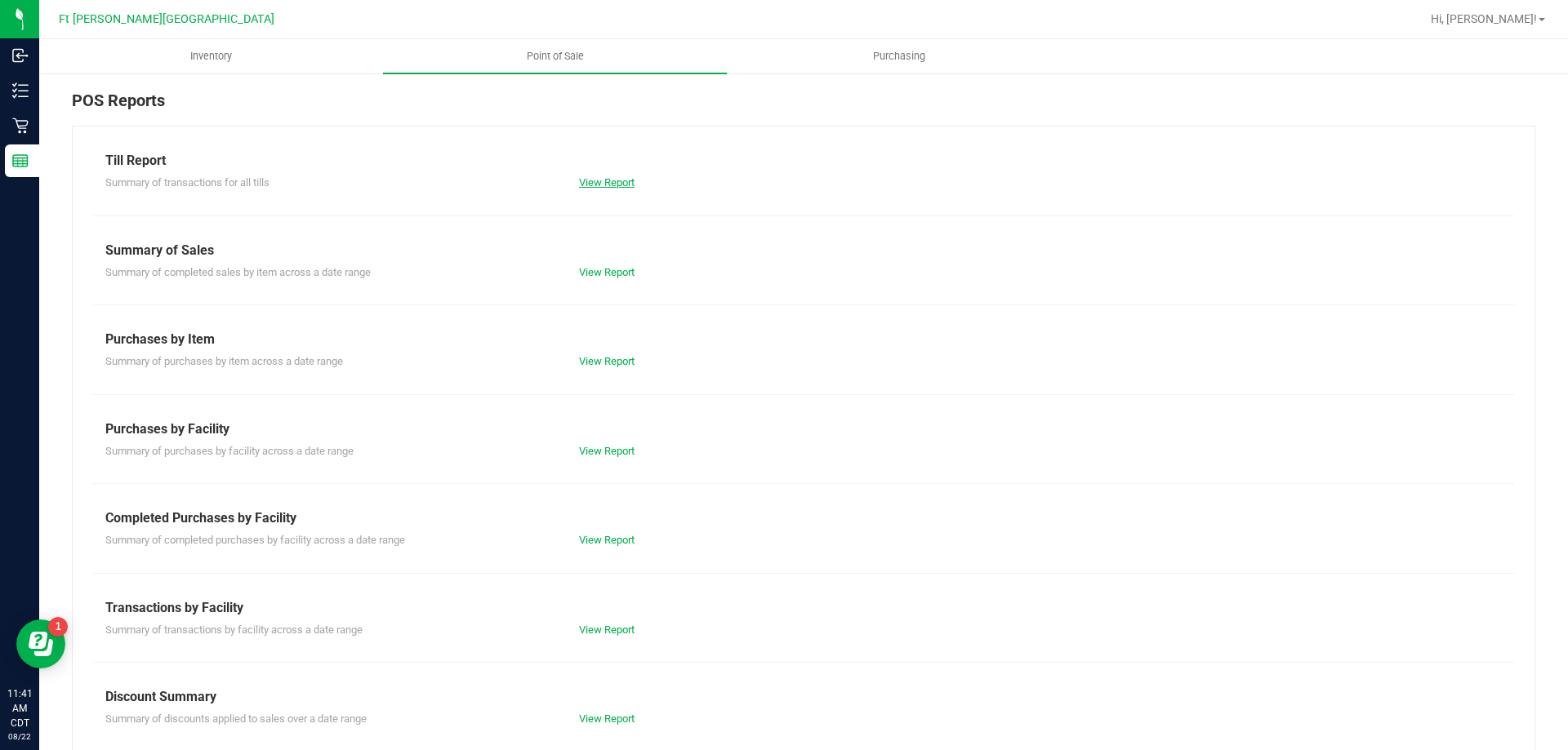
click at [604, 185] on link "View Report" at bounding box center [606, 182] width 55 height 12
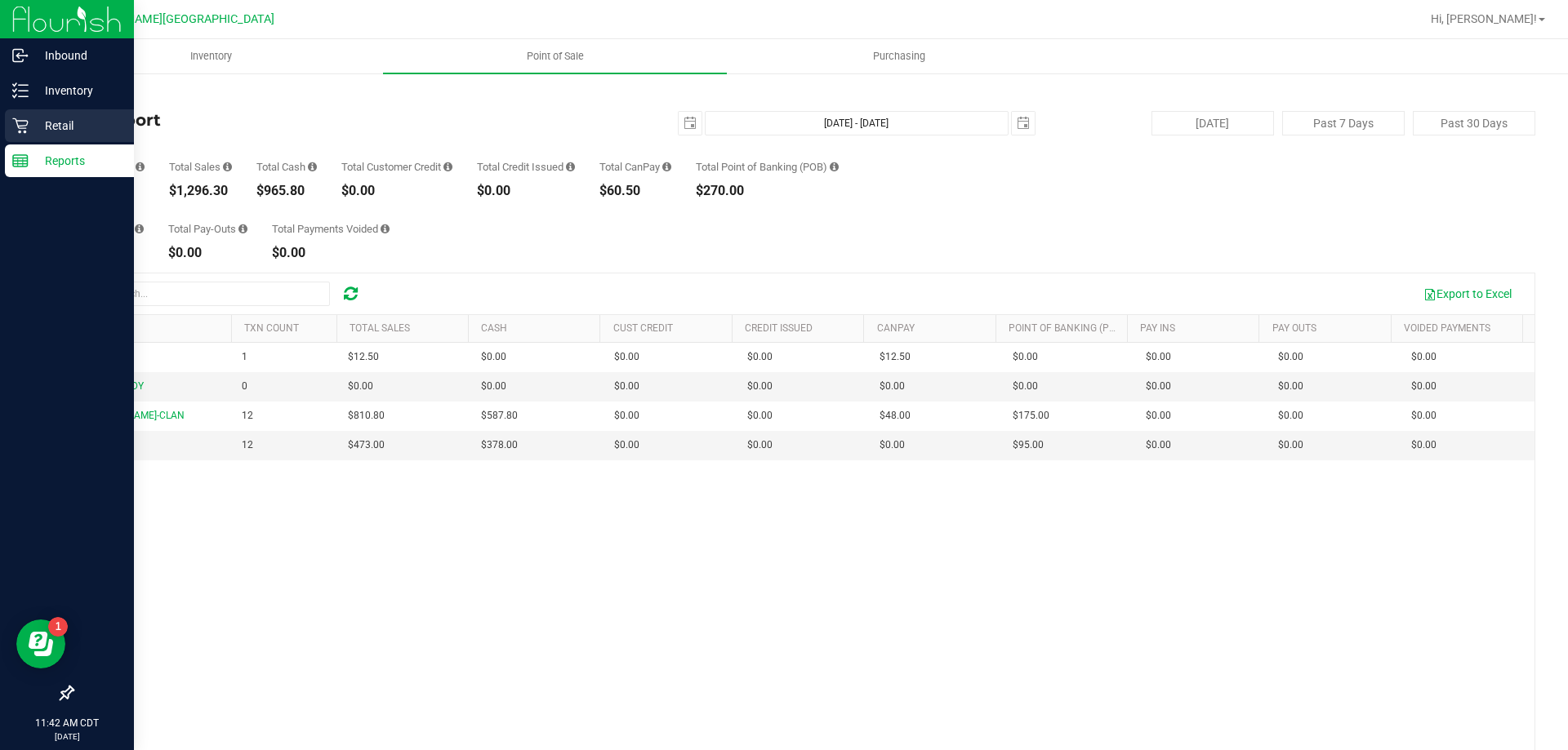
click at [73, 109] on div "Retail" at bounding box center [69, 126] width 129 height 33
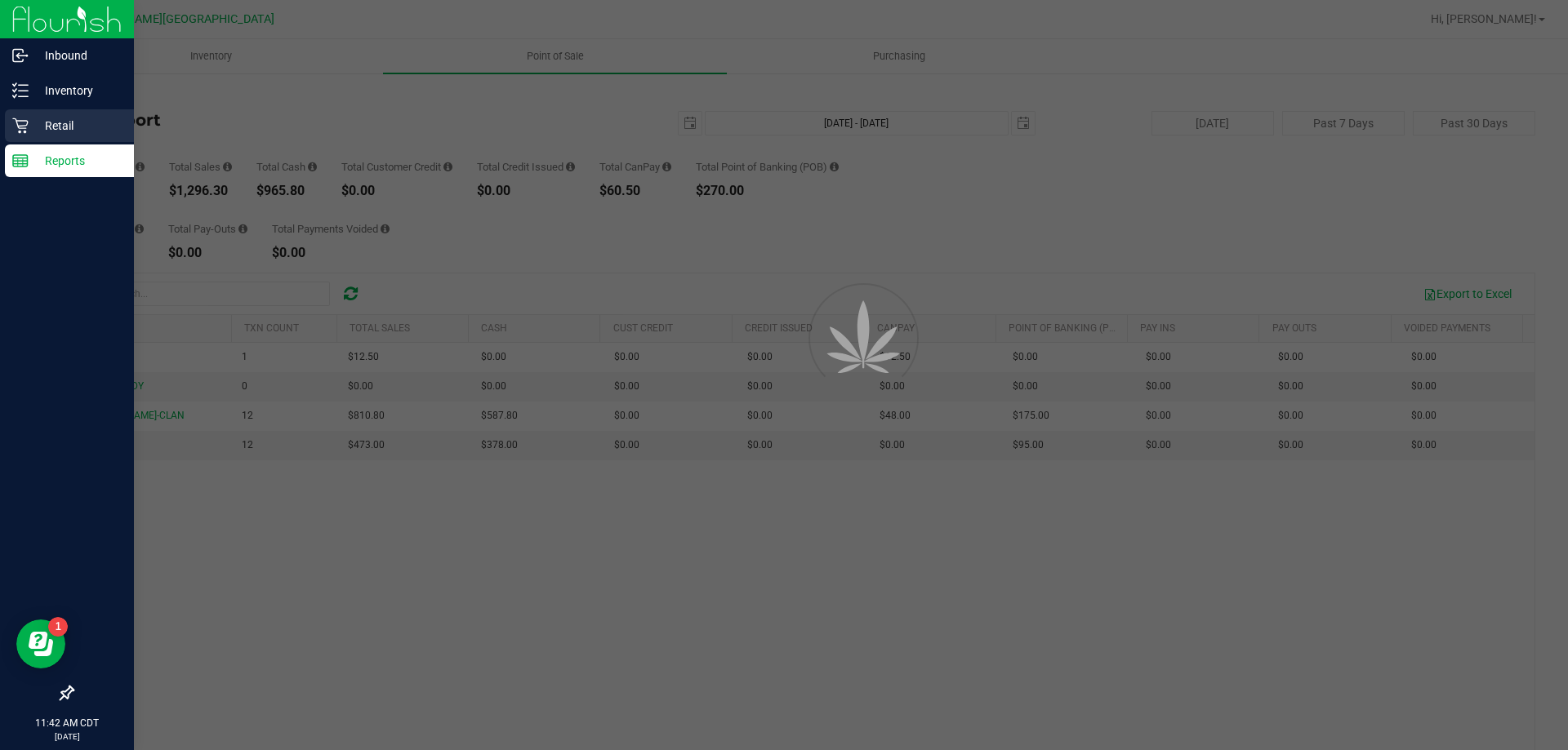
click at [74, 116] on p "Retail" at bounding box center [77, 125] width 98 height 19
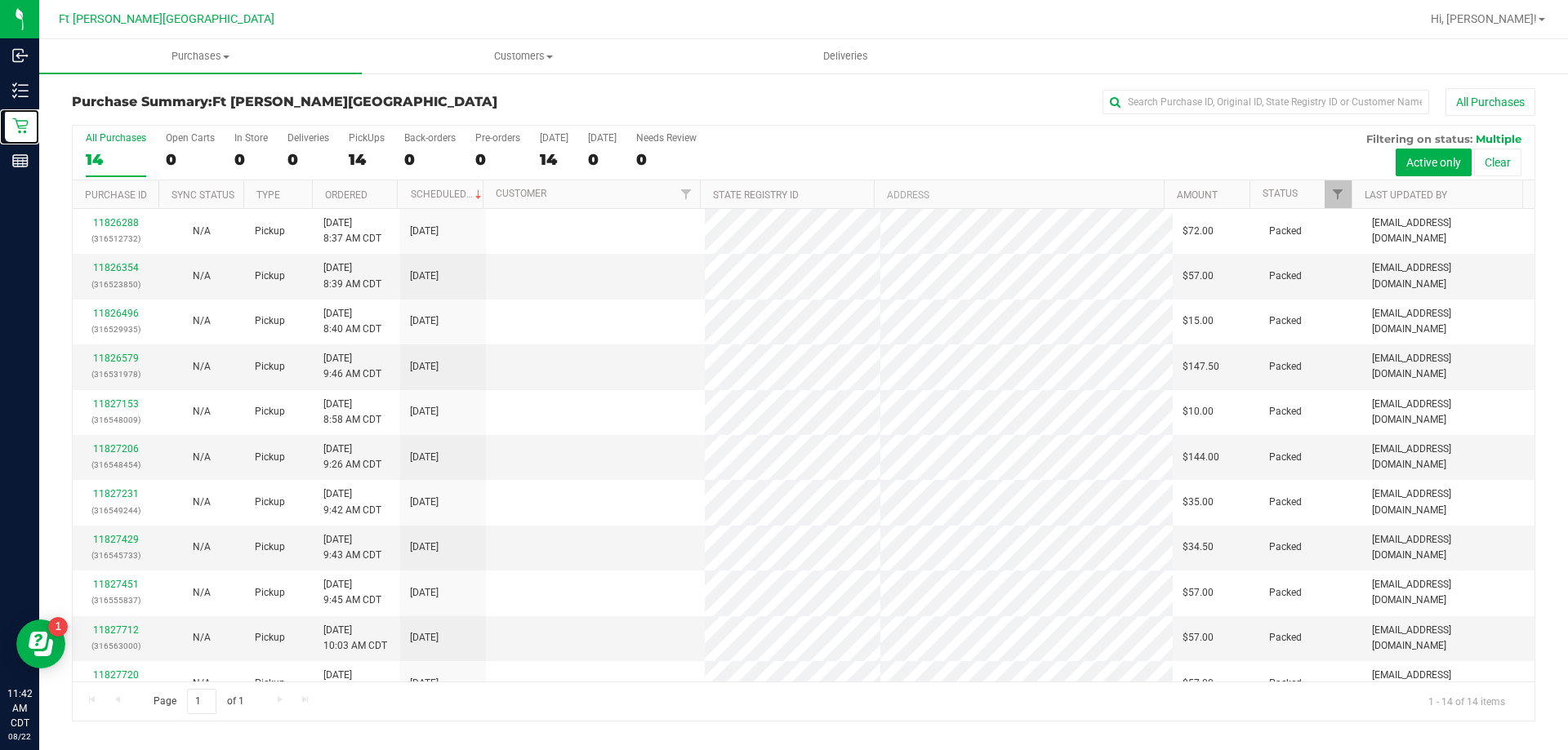
scroll to position [160, 0]
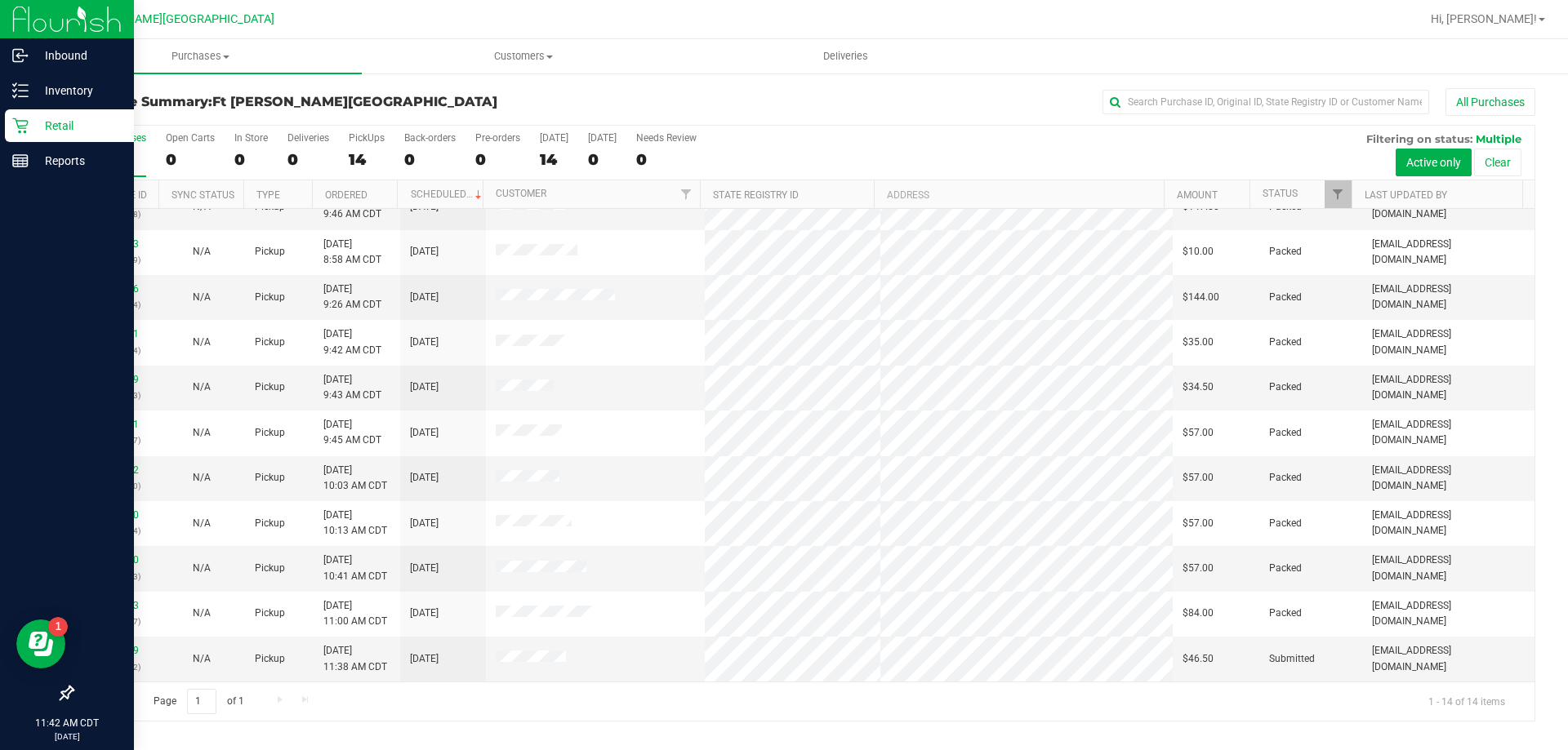
click at [51, 115] on div "Retail" at bounding box center [69, 126] width 129 height 33
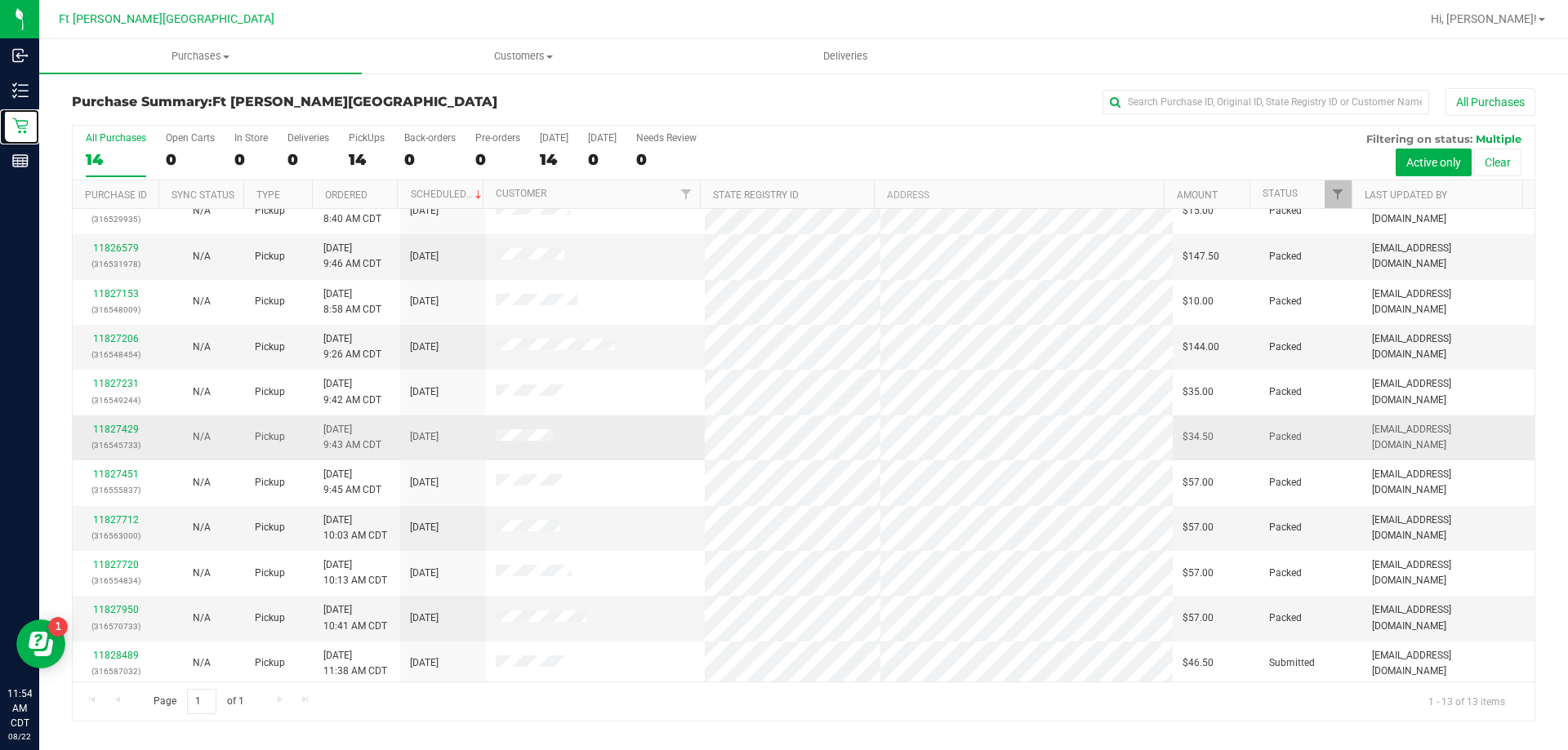
scroll to position [114, 0]
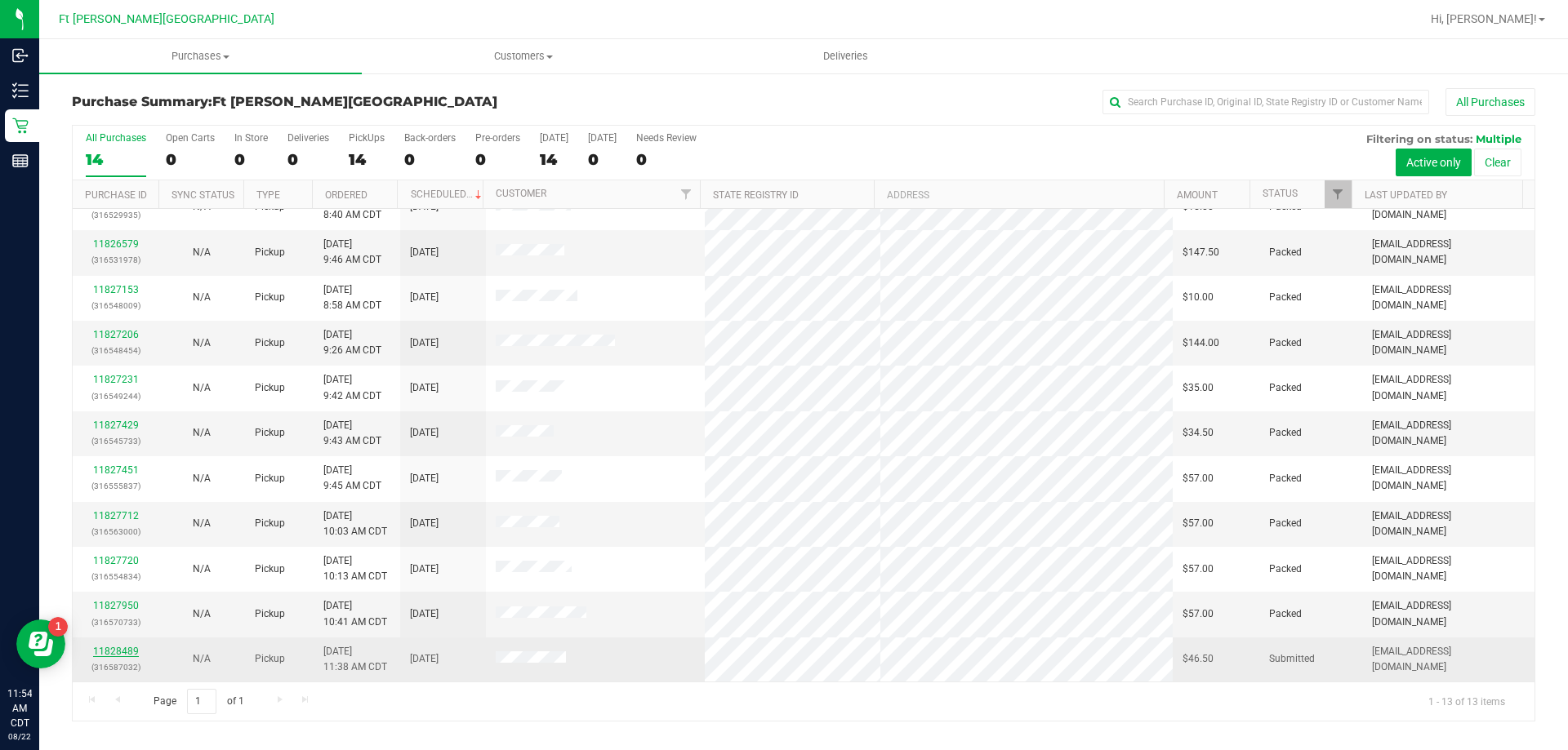
click at [111, 648] on link "11828489" at bounding box center [116, 651] width 46 height 11
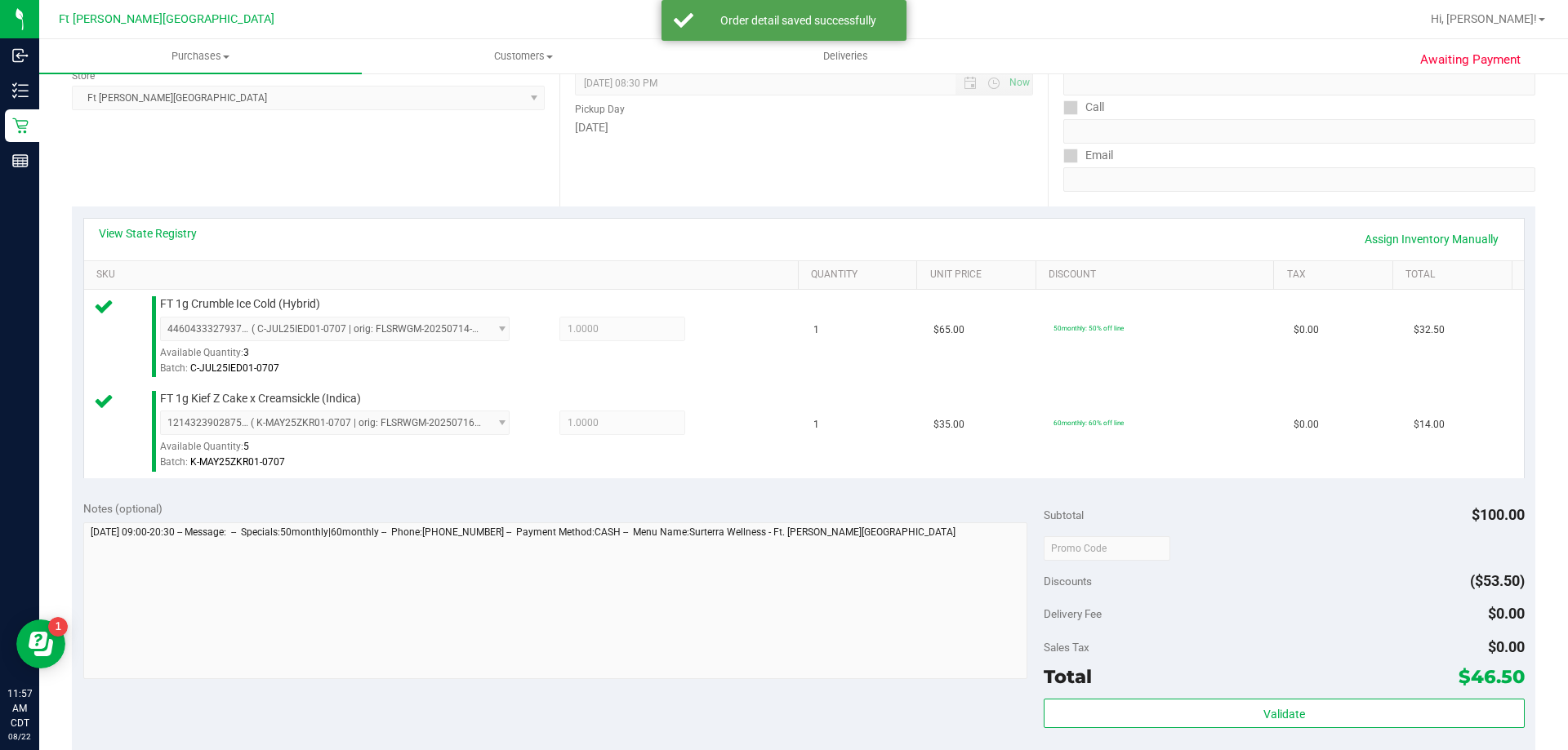
scroll to position [571, 0]
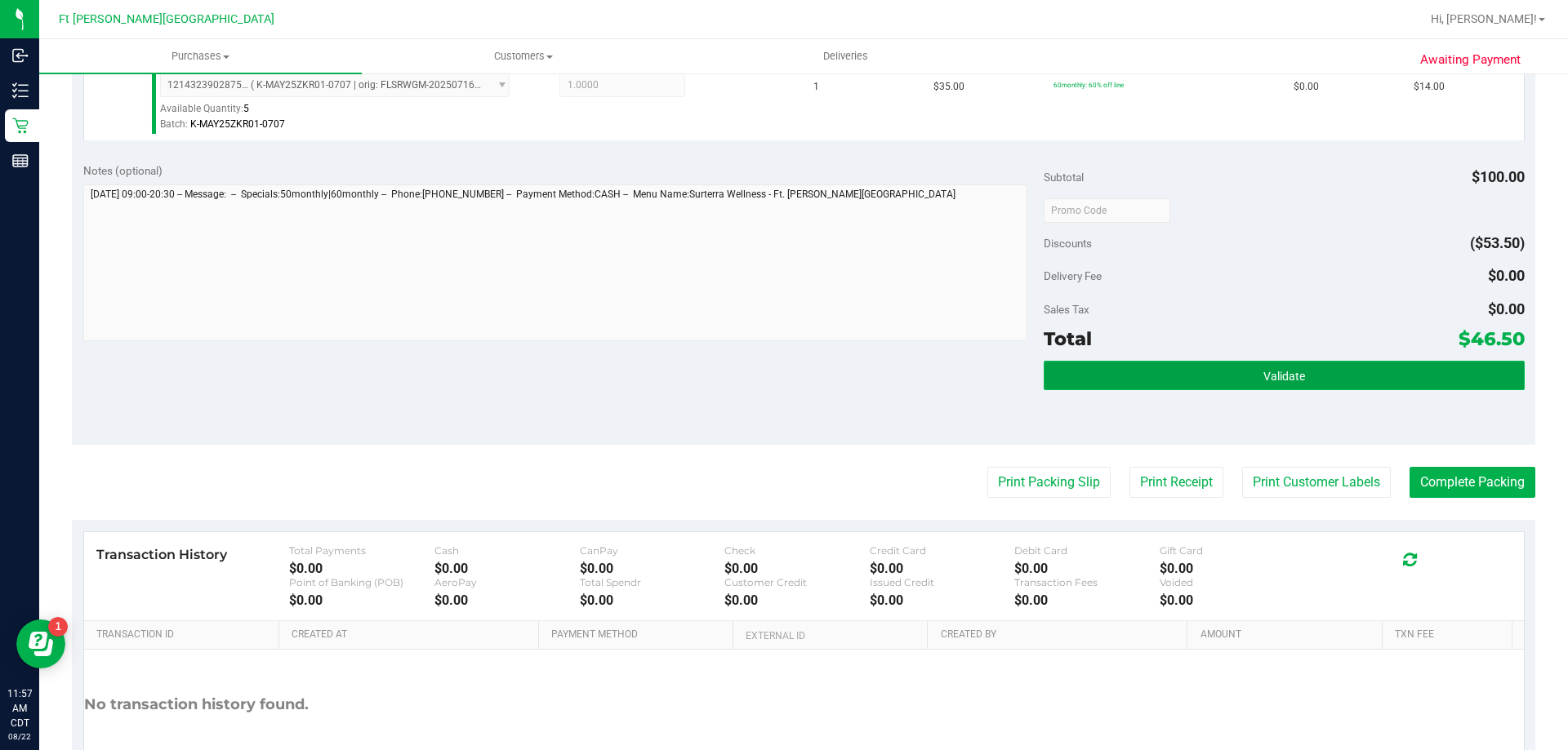
click at [1156, 372] on button "Validate" at bounding box center [1283, 375] width 480 height 29
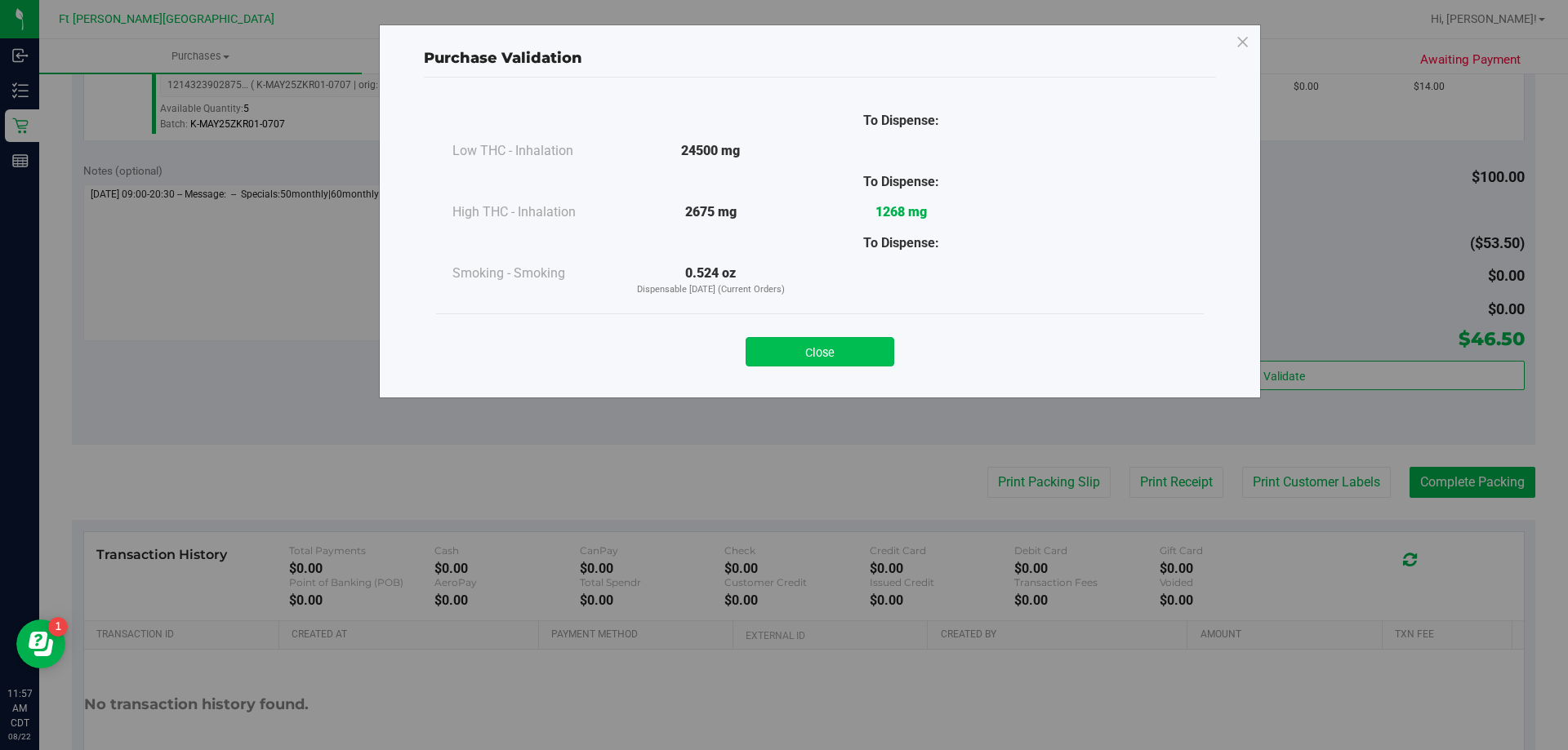
click at [752, 353] on button "Close" at bounding box center [820, 352] width 149 height 29
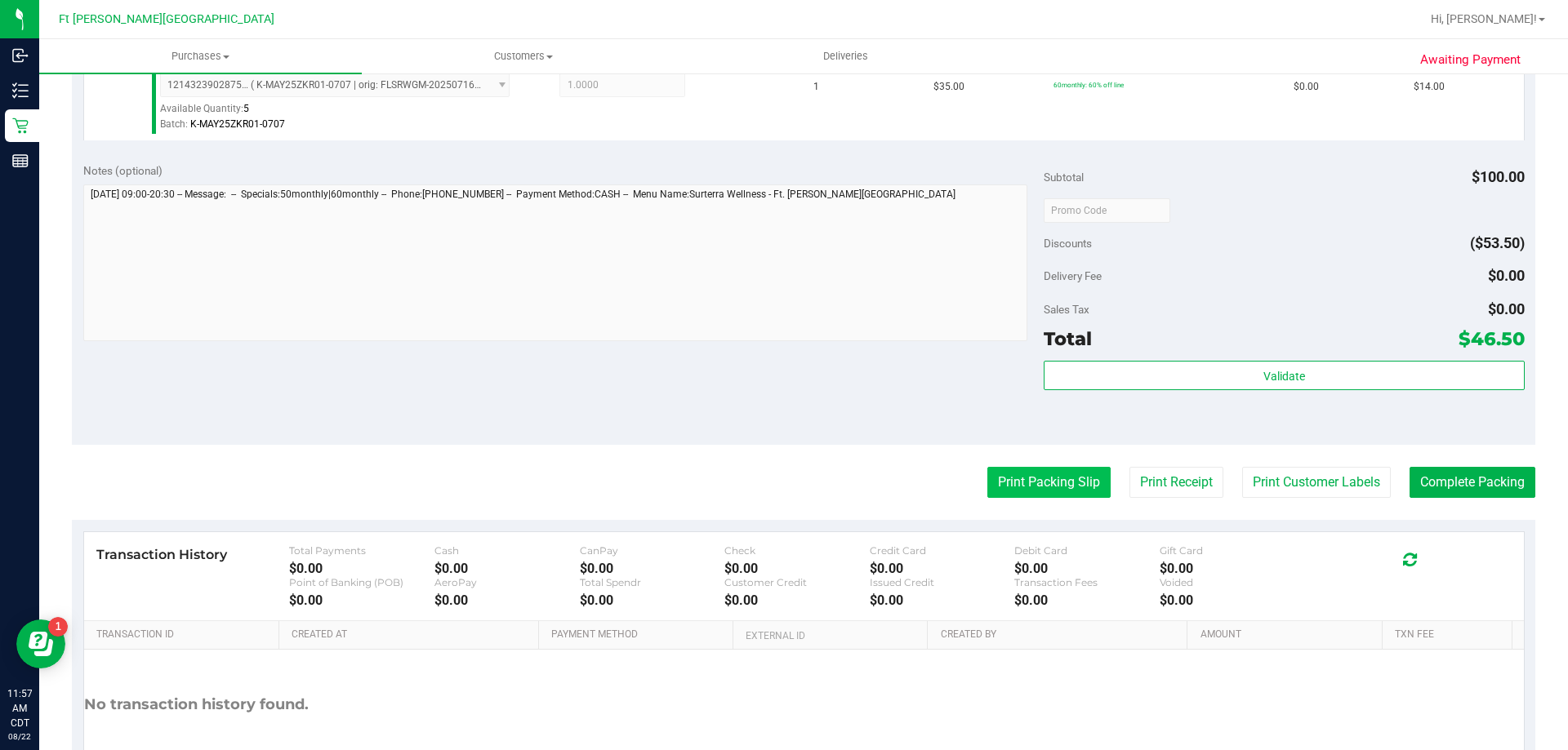
click at [1027, 492] on button "Print Packing Slip" at bounding box center [1049, 483] width 123 height 31
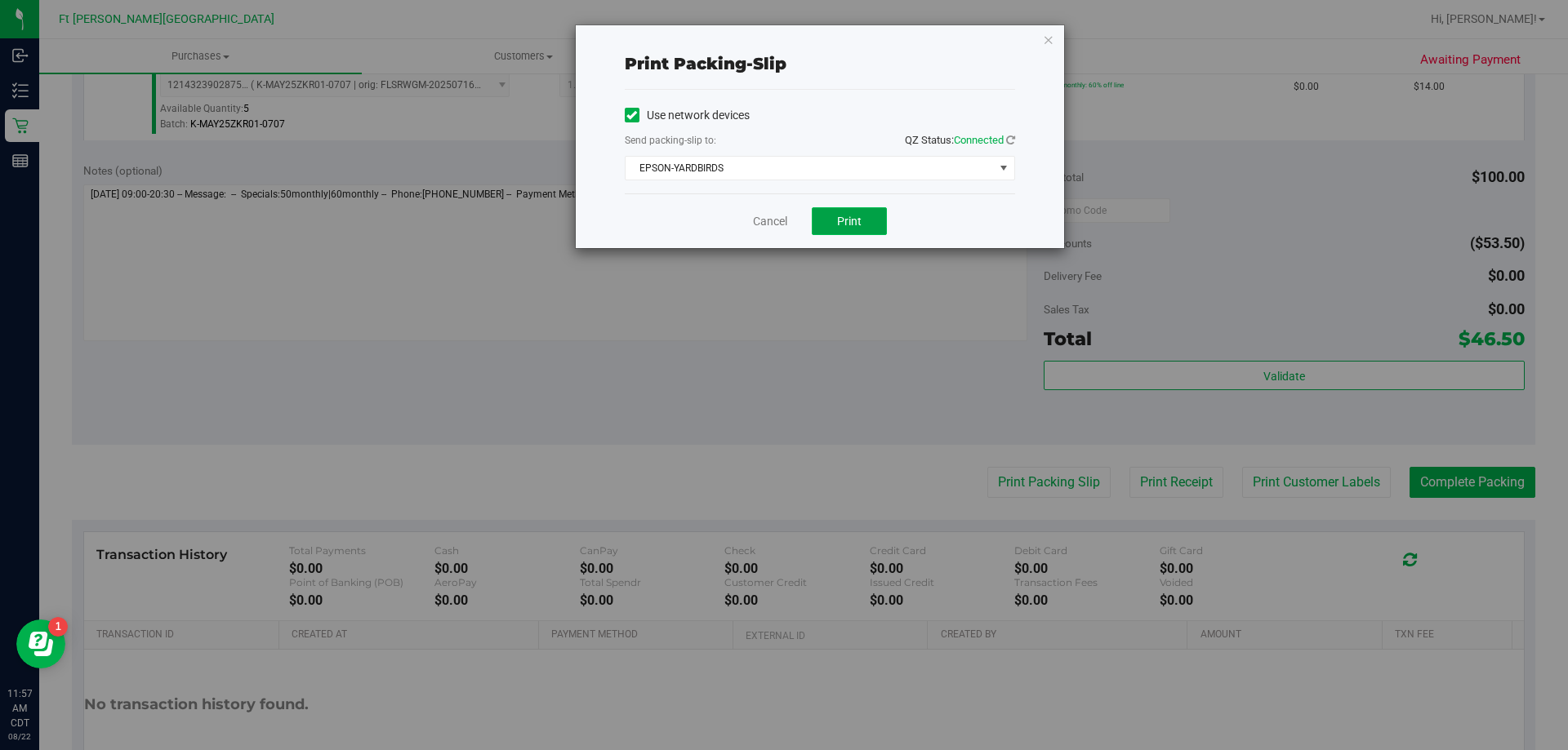
click at [851, 212] on button "Print" at bounding box center [850, 221] width 75 height 28
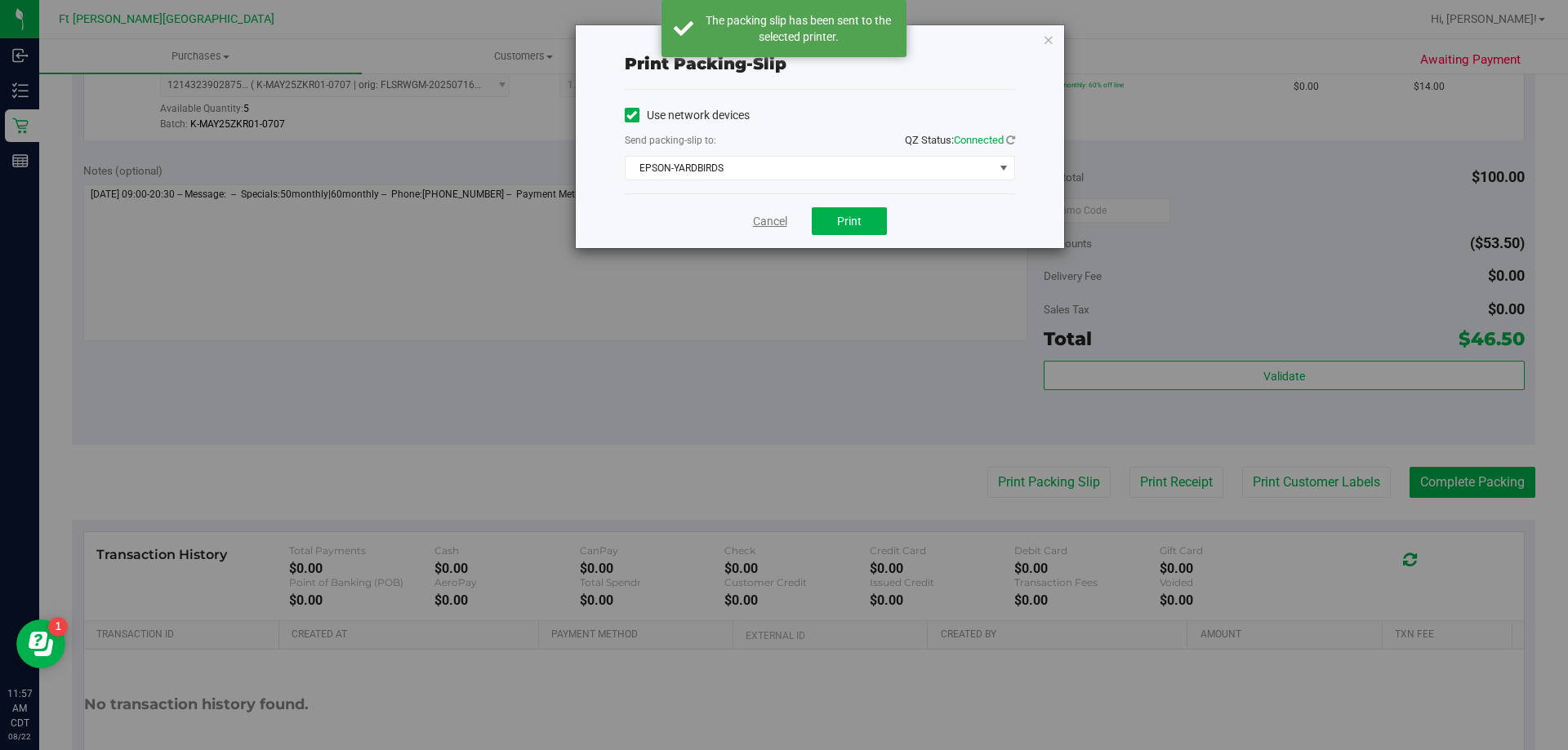
click at [773, 223] on link "Cancel" at bounding box center [770, 221] width 34 height 17
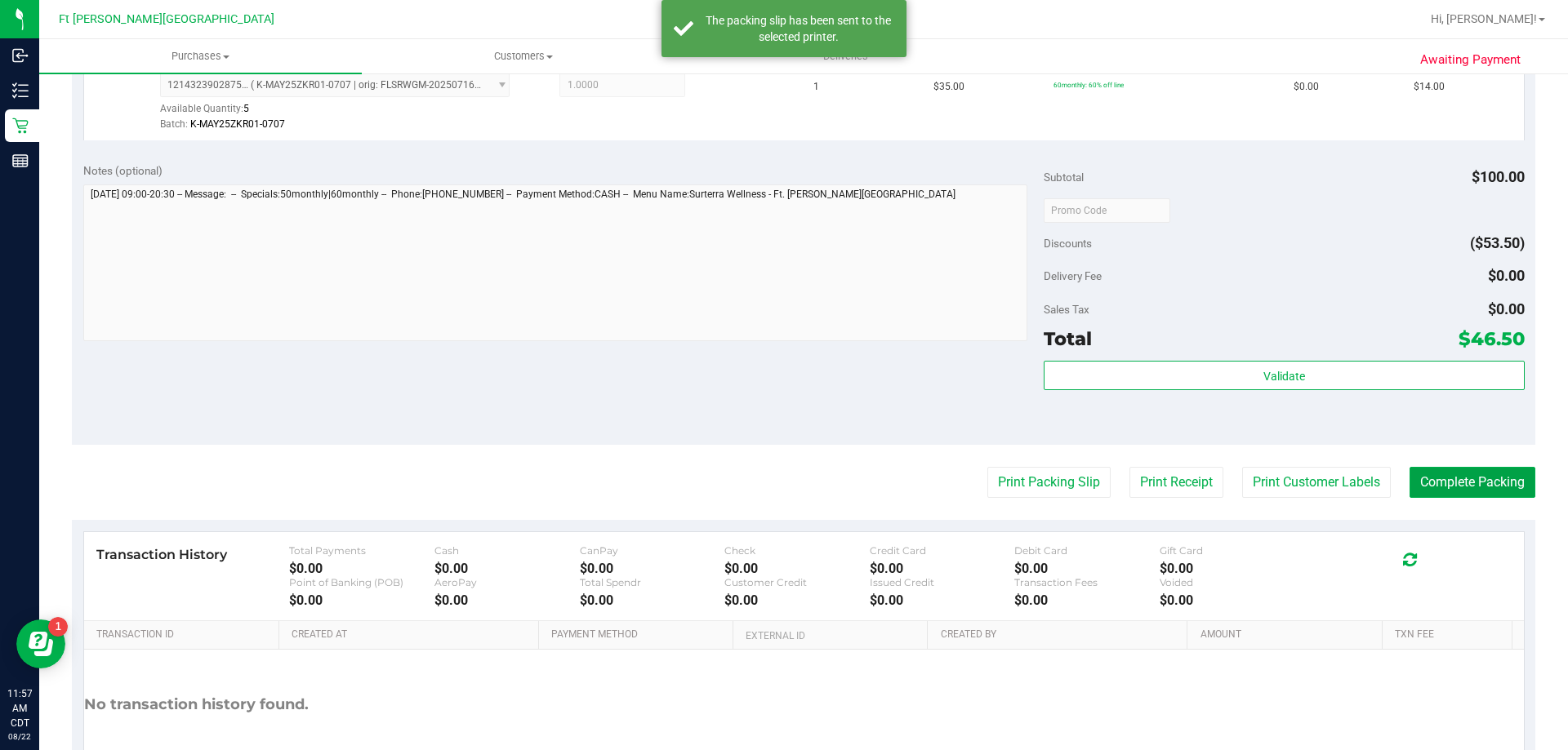
drag, startPoint x: 1460, startPoint y: 485, endPoint x: 1445, endPoint y: 465, distance: 25.0
click at [1459, 485] on button "Complete Packing" at bounding box center [1472, 483] width 126 height 31
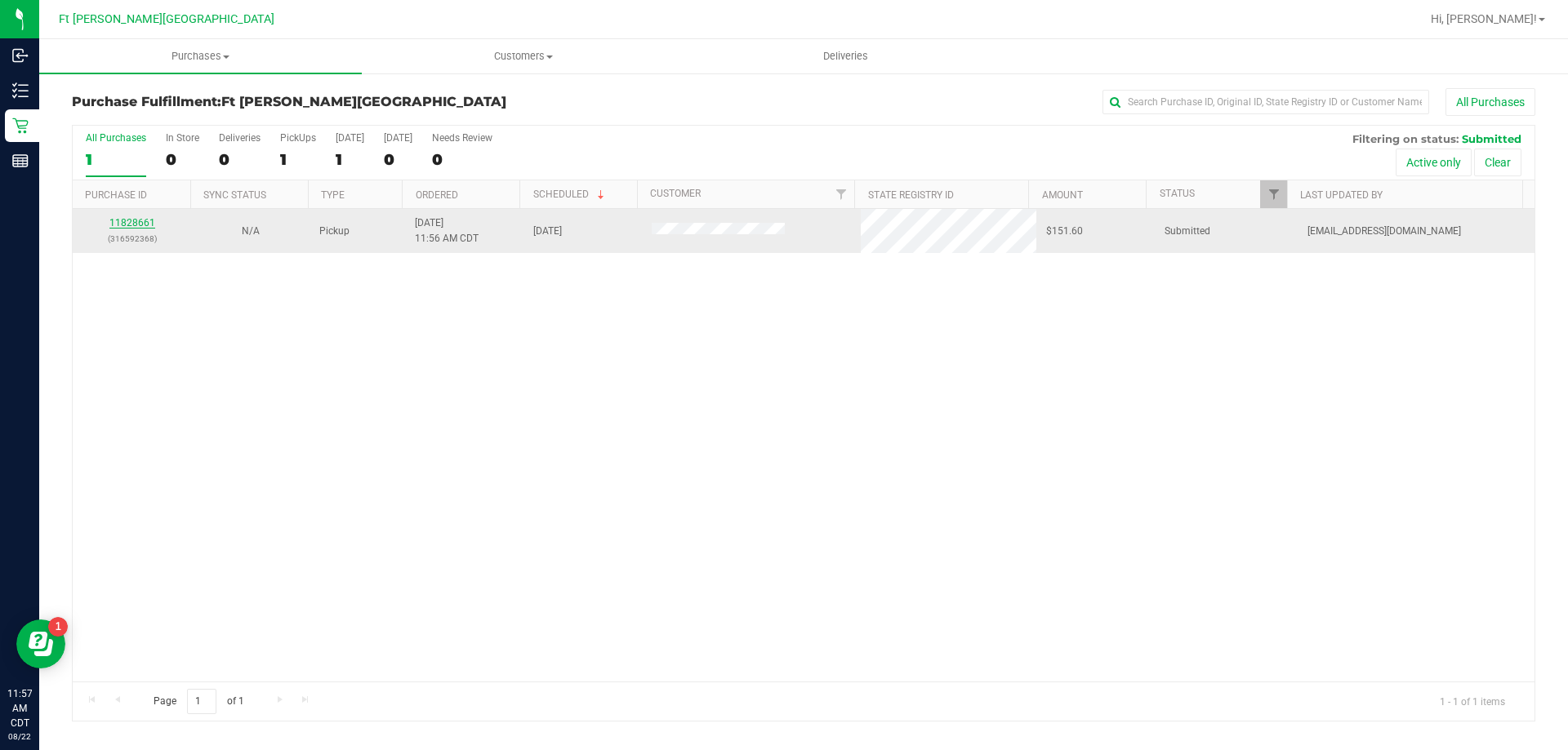
click at [131, 229] on div "11828661 (316592368)" at bounding box center [132, 231] width 99 height 31
click at [129, 226] on link "11828661" at bounding box center [132, 222] width 46 height 11
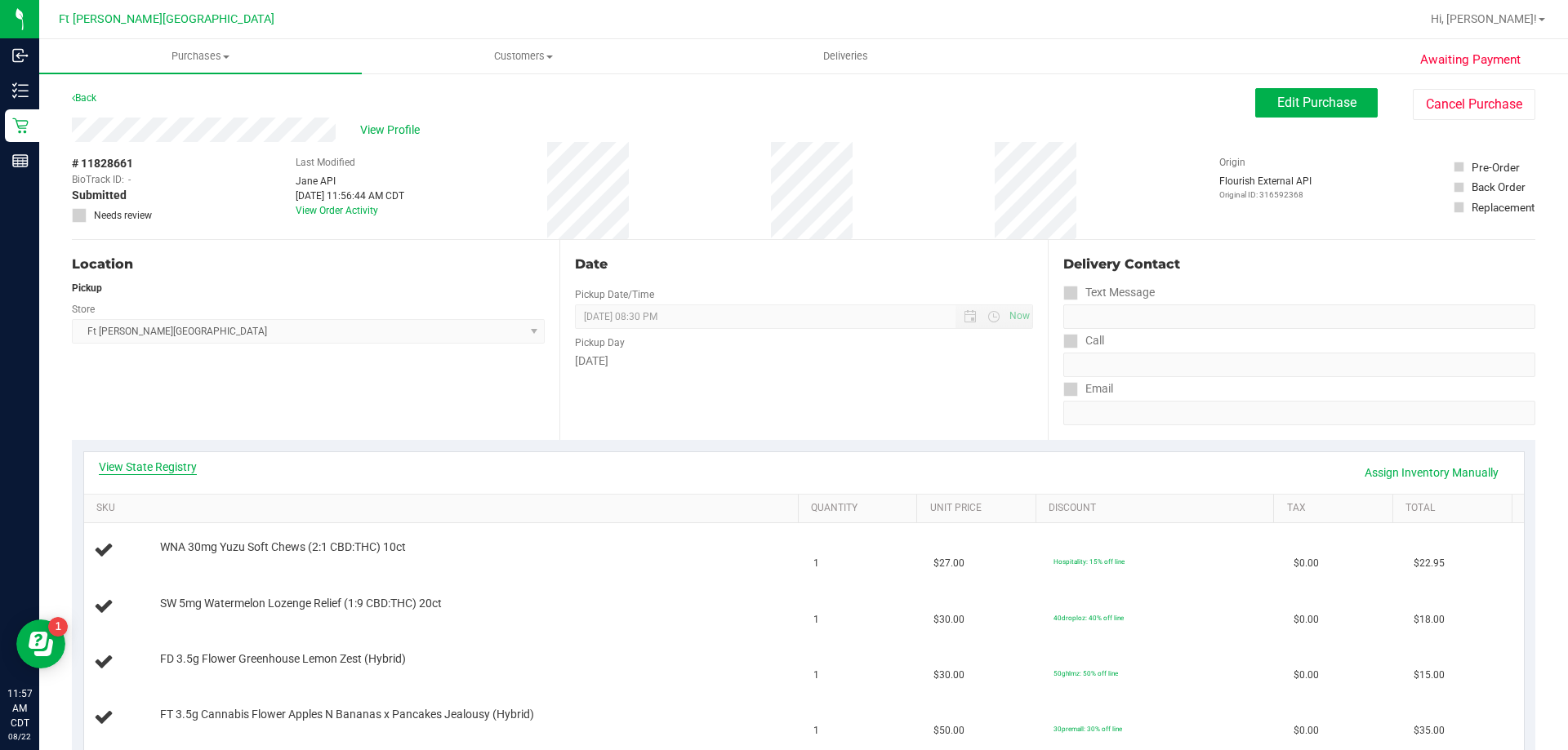
click at [159, 465] on link "View State Registry" at bounding box center [148, 467] width 98 height 17
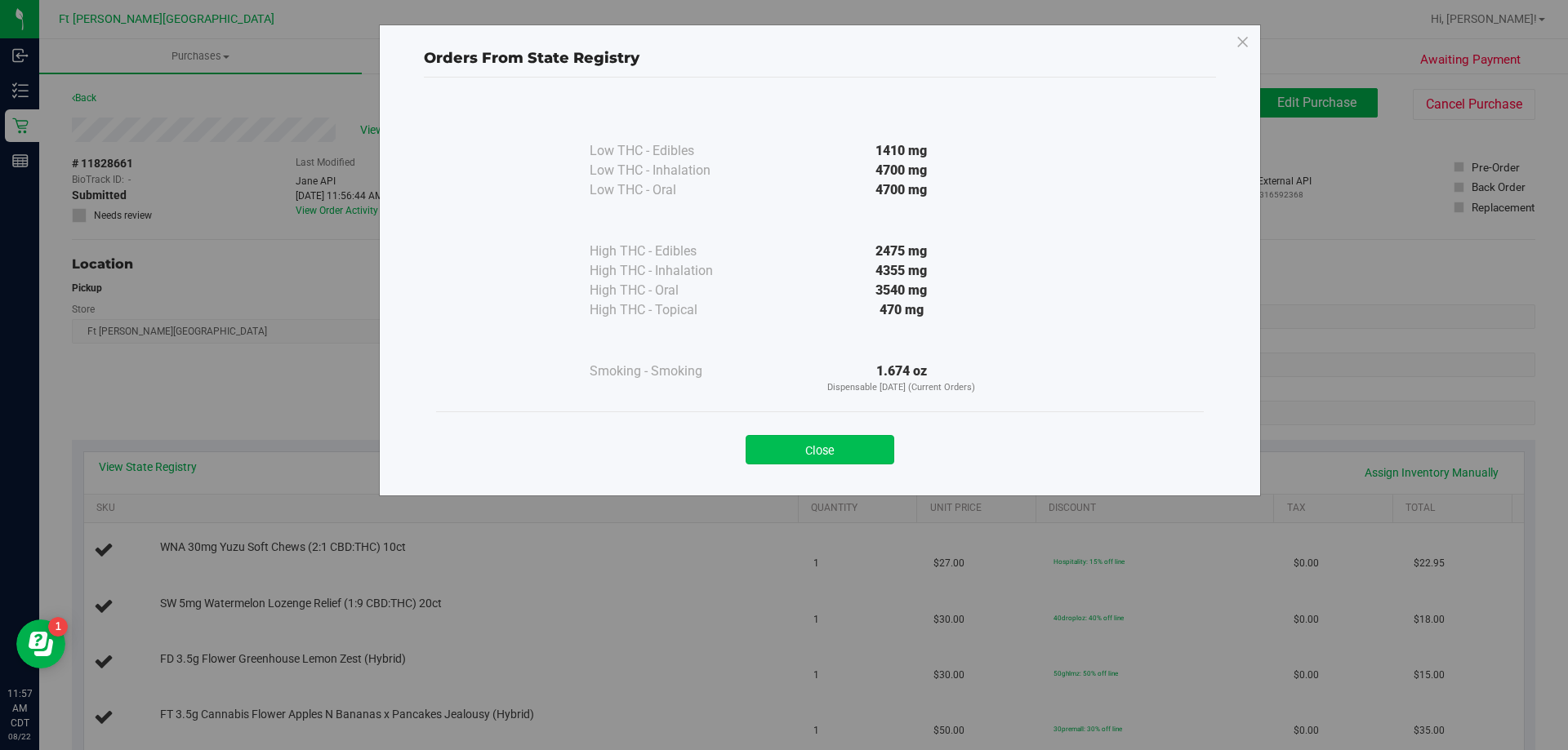
click at [867, 458] on button "Close" at bounding box center [820, 450] width 149 height 29
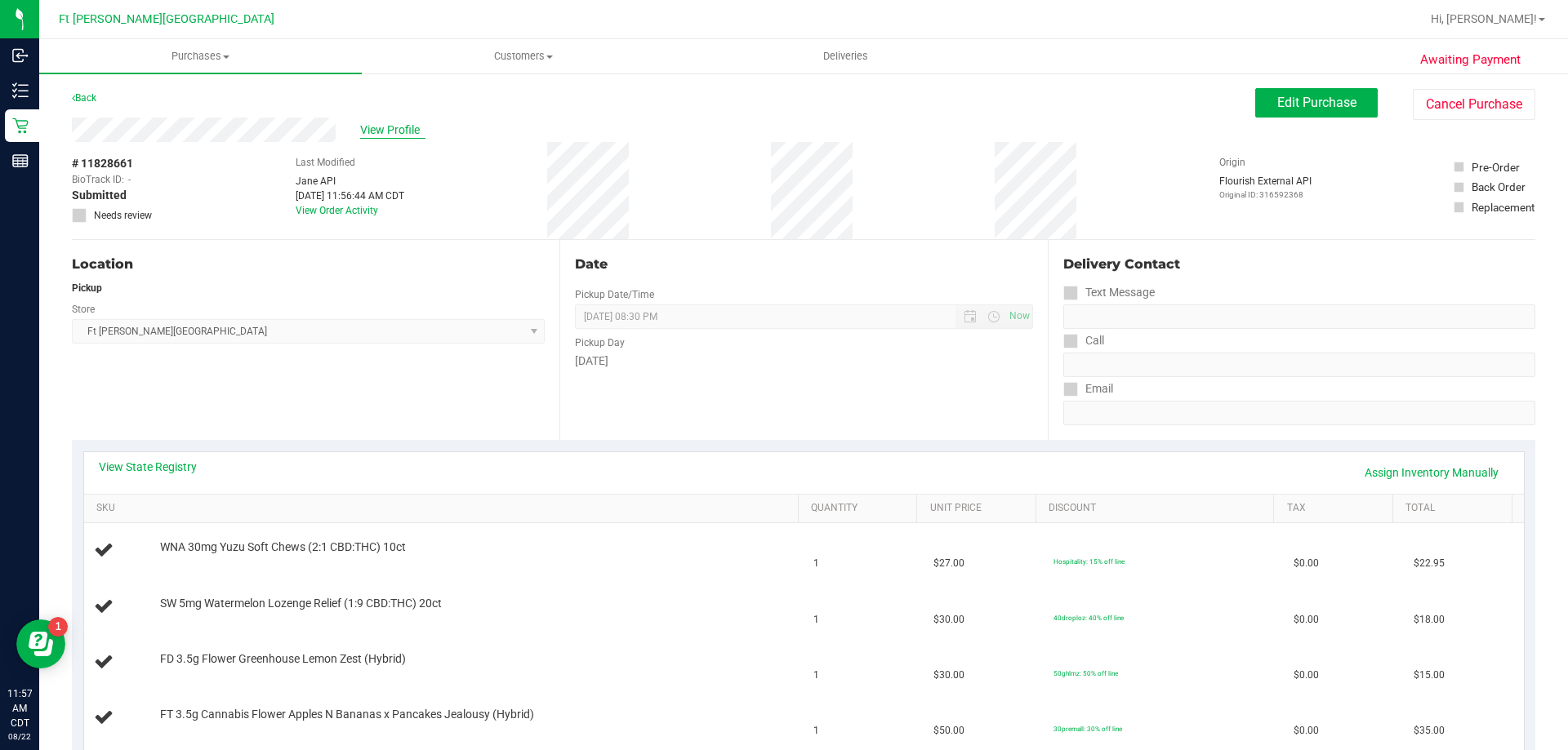
click at [403, 121] on span "View Profile" at bounding box center [392, 129] width 65 height 17
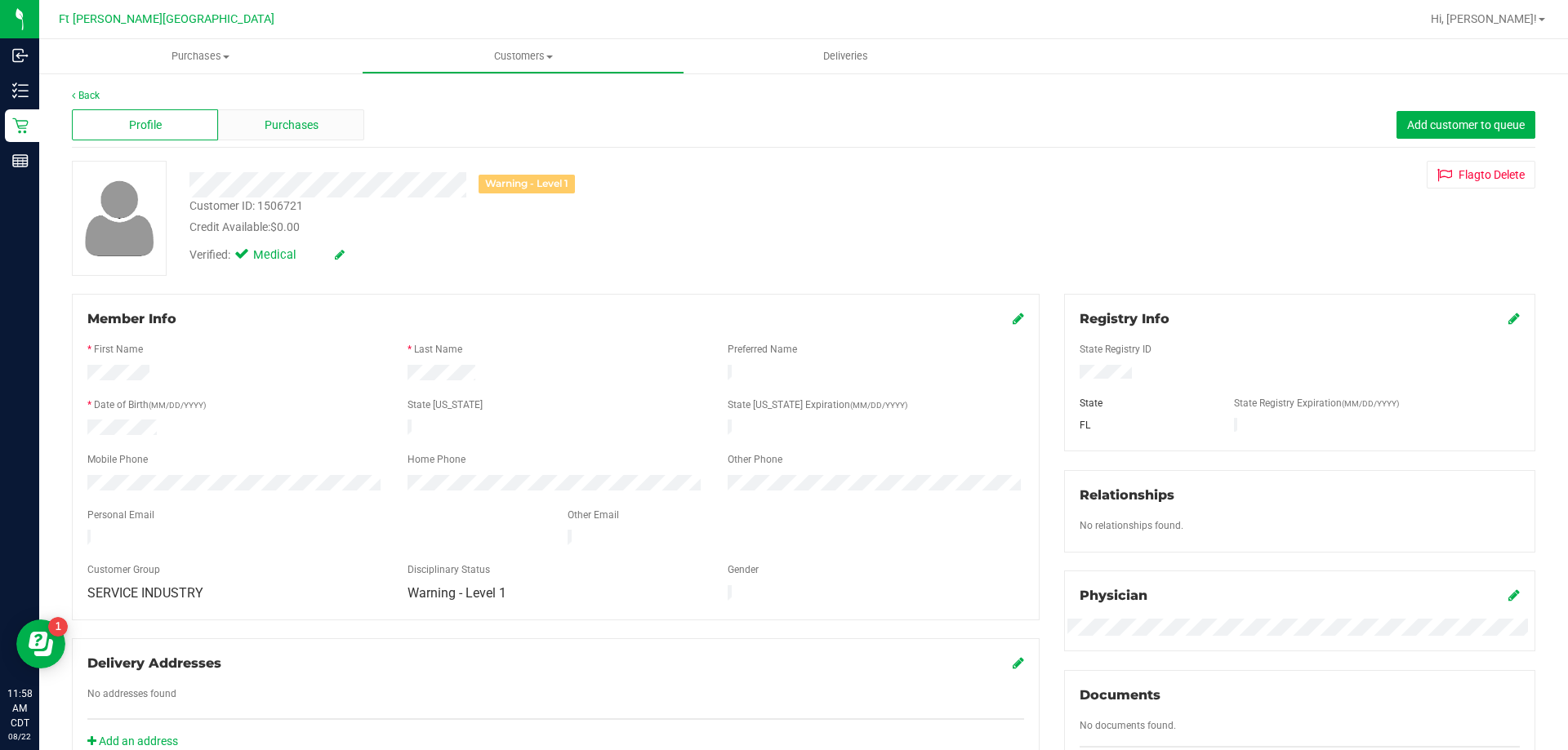
click at [331, 123] on div "Purchases" at bounding box center [290, 125] width 146 height 31
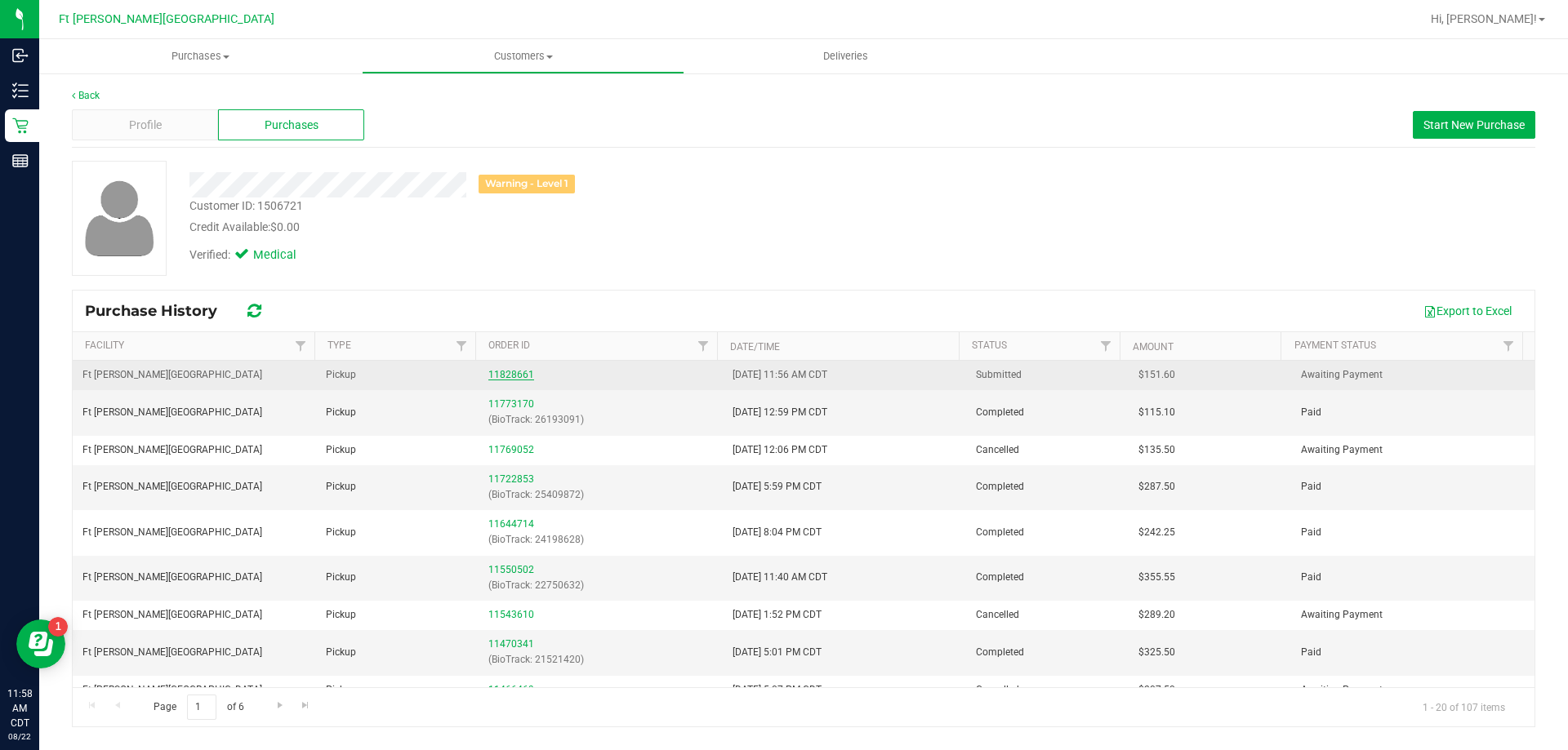
click at [504, 376] on link "11828661" at bounding box center [512, 375] width 46 height 11
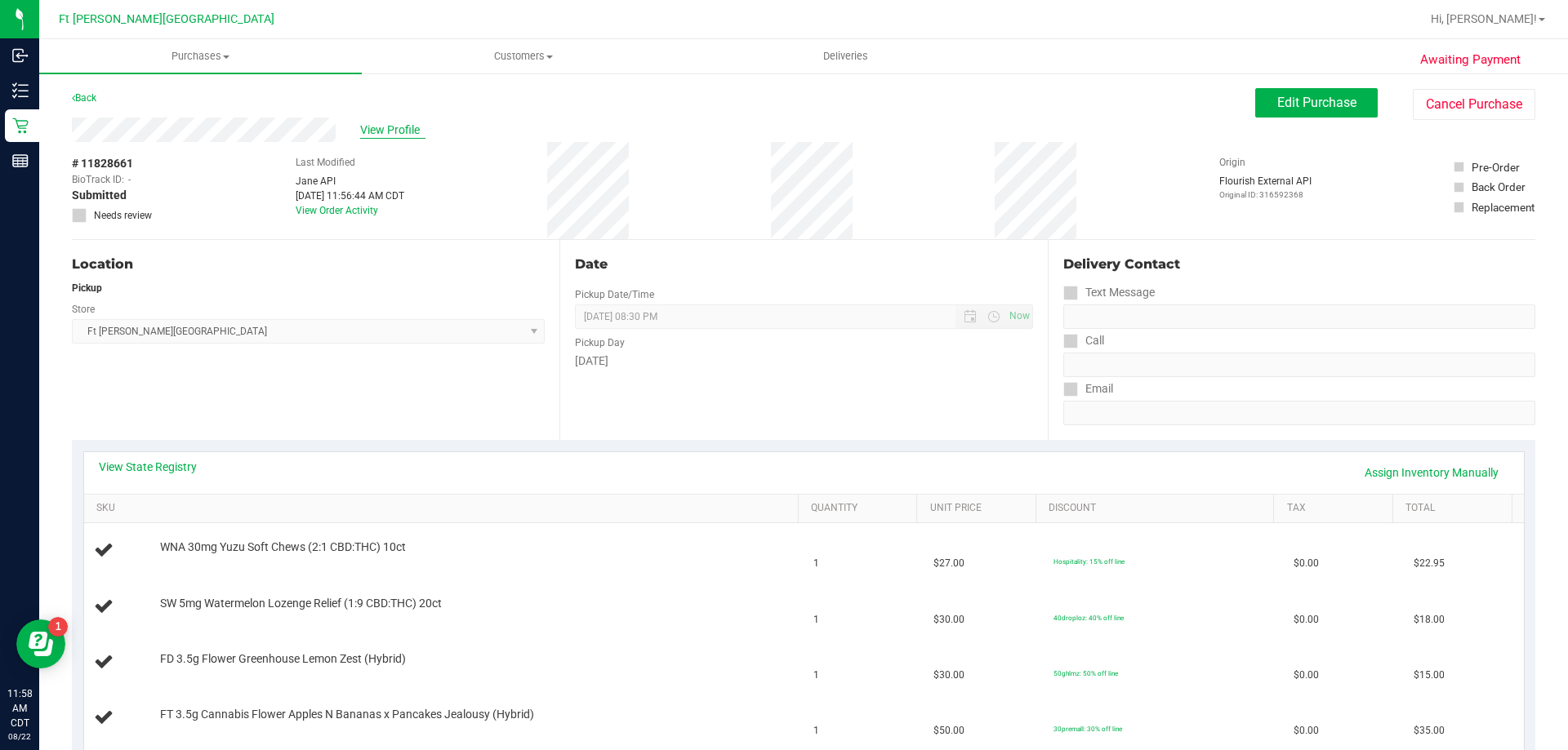
click at [397, 128] on span "View Profile" at bounding box center [392, 129] width 65 height 17
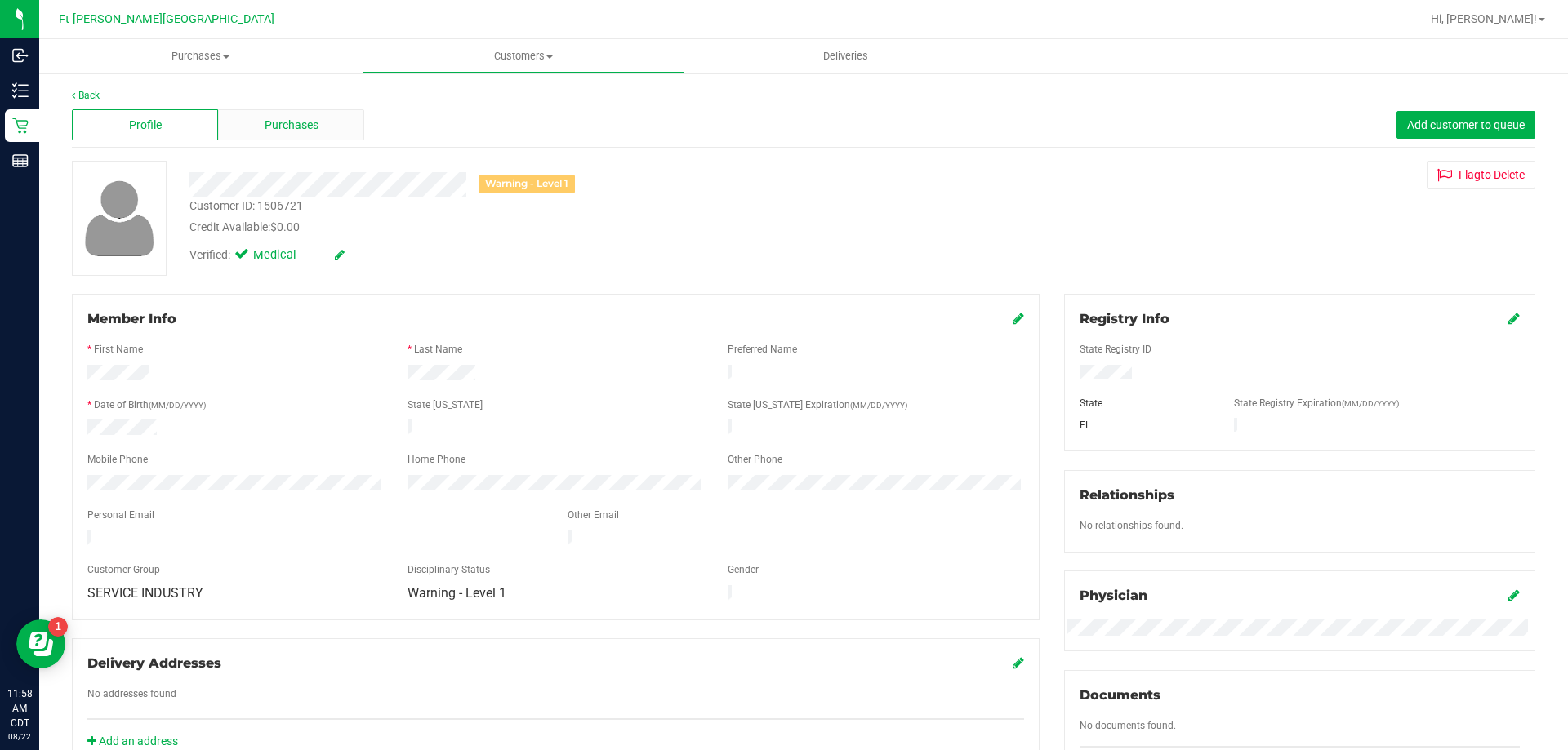
click at [304, 130] on span "Purchases" at bounding box center [291, 125] width 54 height 17
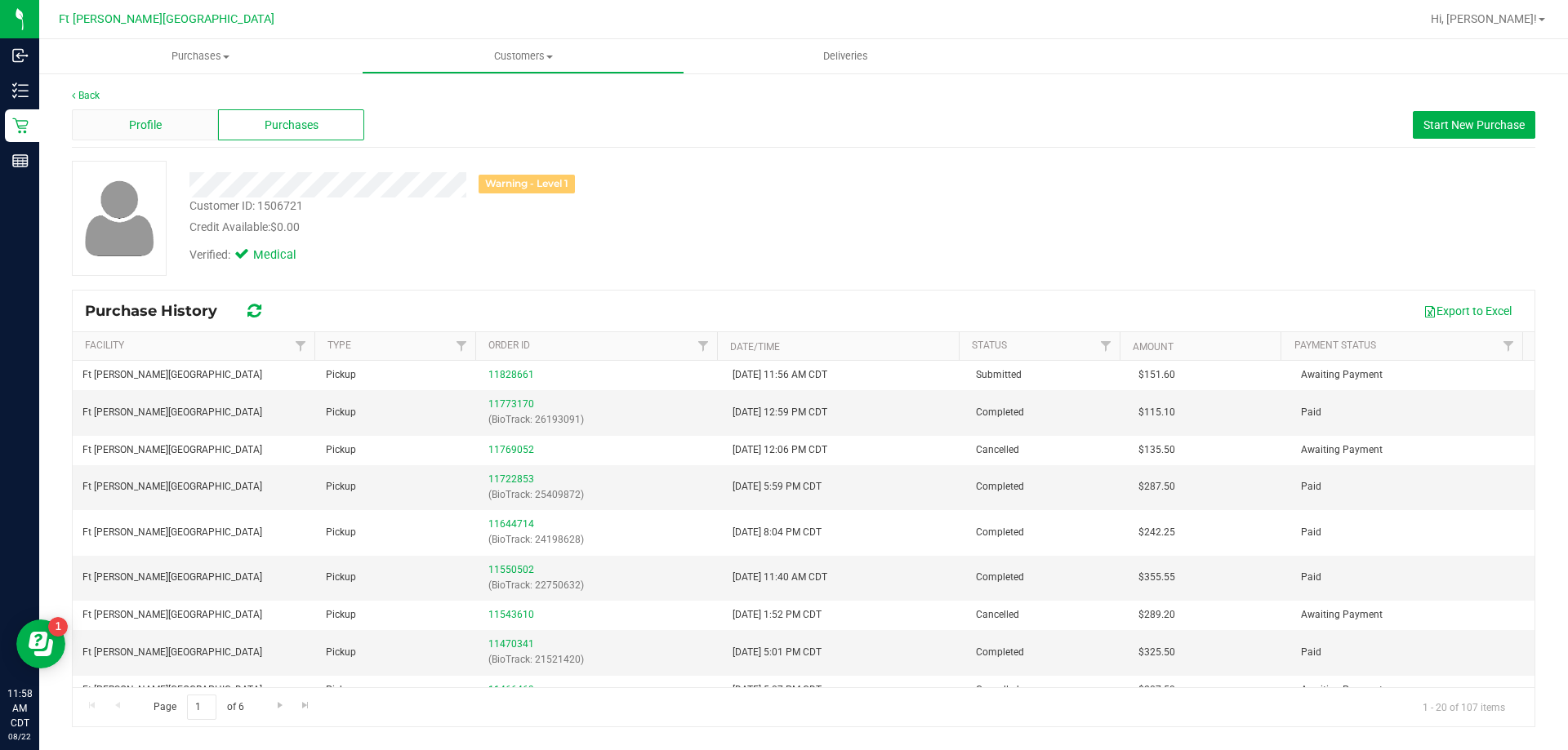
click at [184, 129] on div "Profile" at bounding box center [144, 125] width 146 height 31
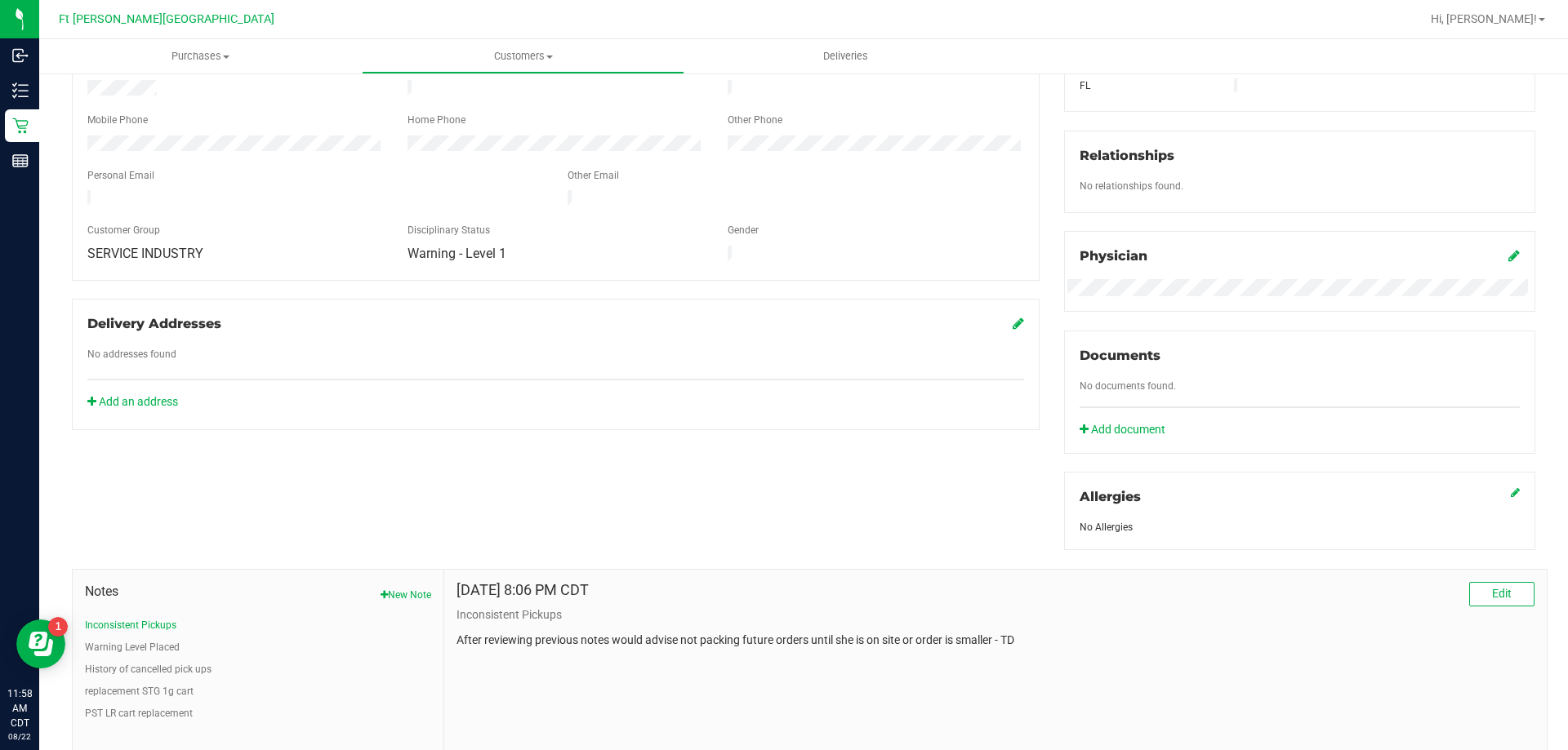
scroll to position [430, 0]
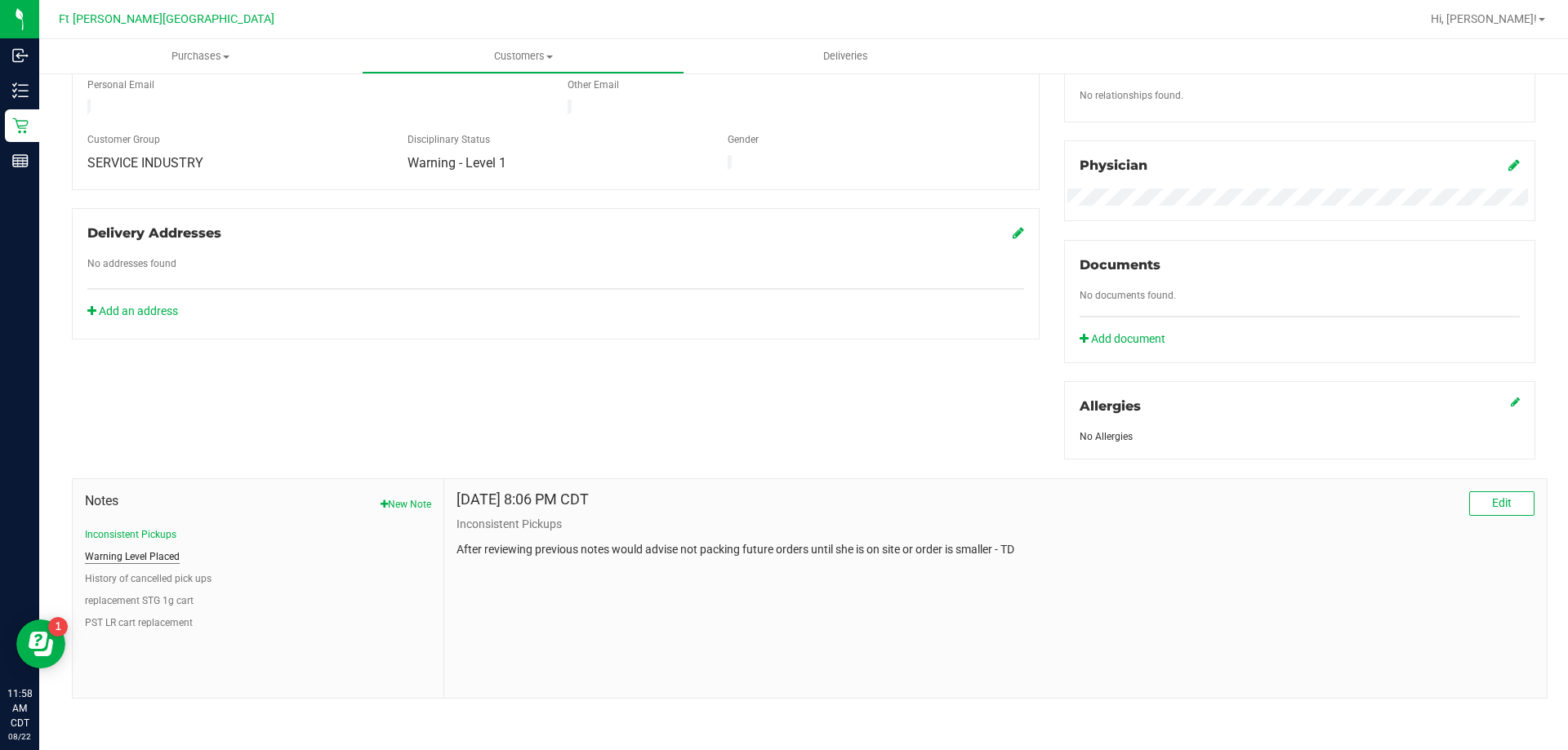
click at [155, 554] on button "Warning Level Placed" at bounding box center [131, 556] width 95 height 15
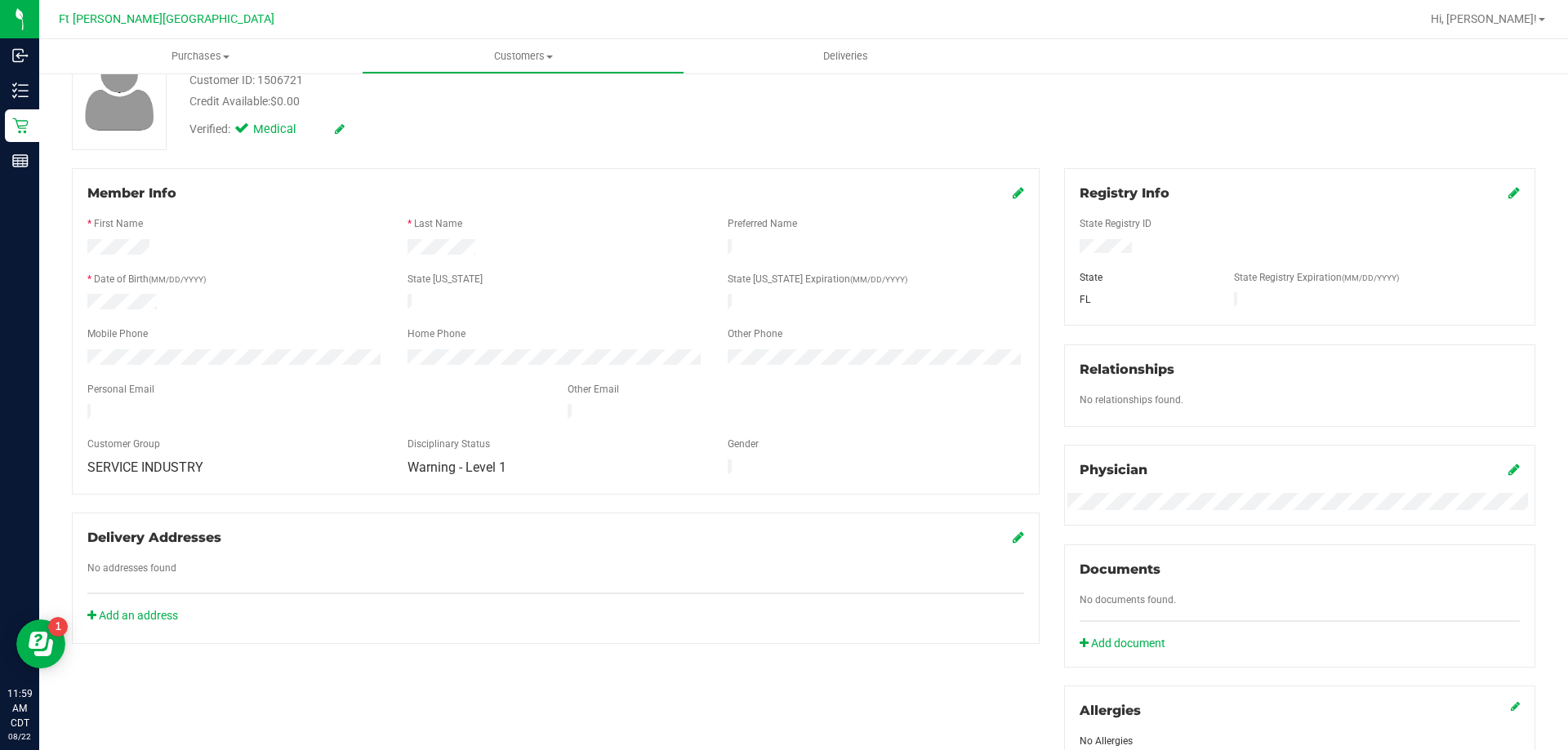
scroll to position [0, 0]
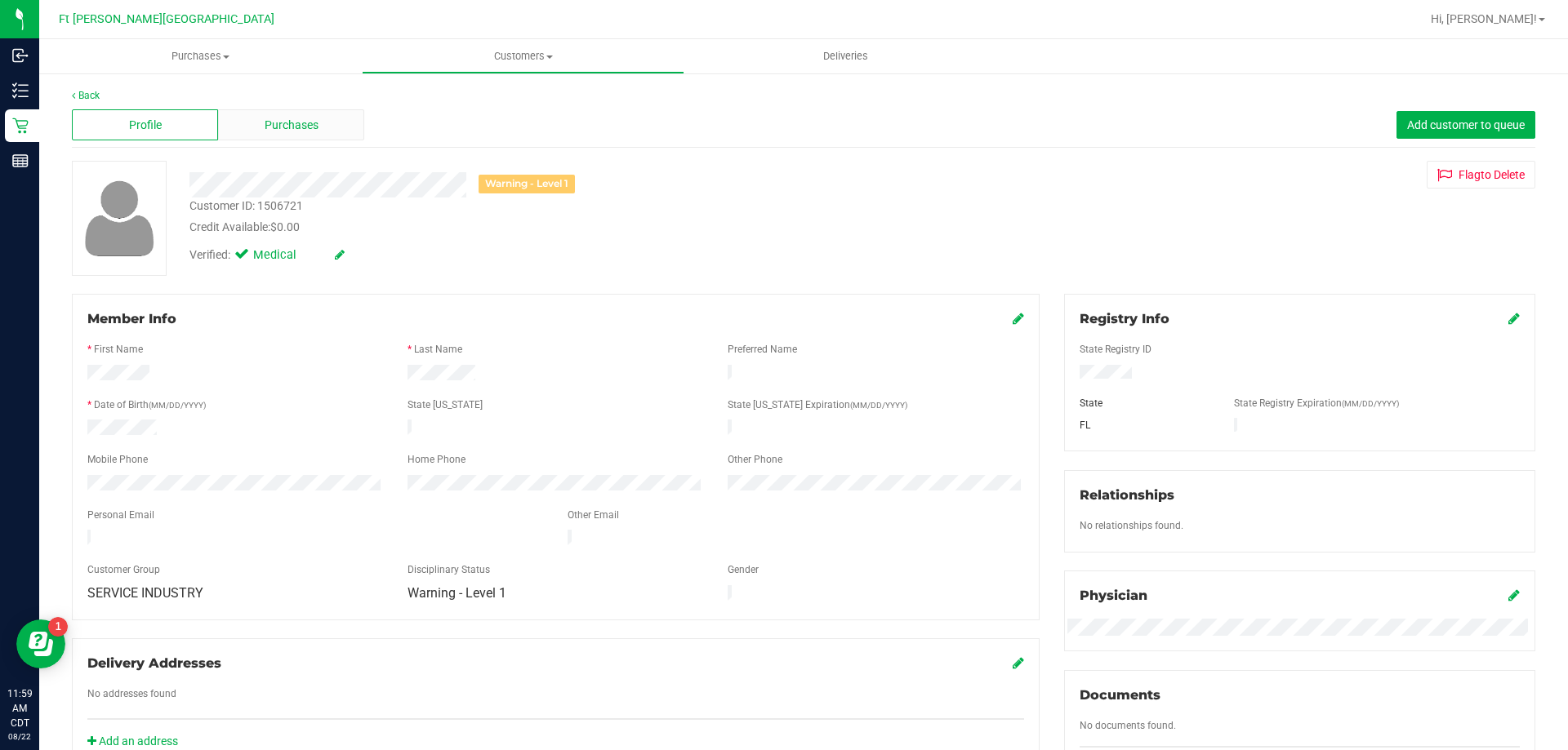
click at [304, 109] on div "Purchases" at bounding box center [290, 125] width 146 height 31
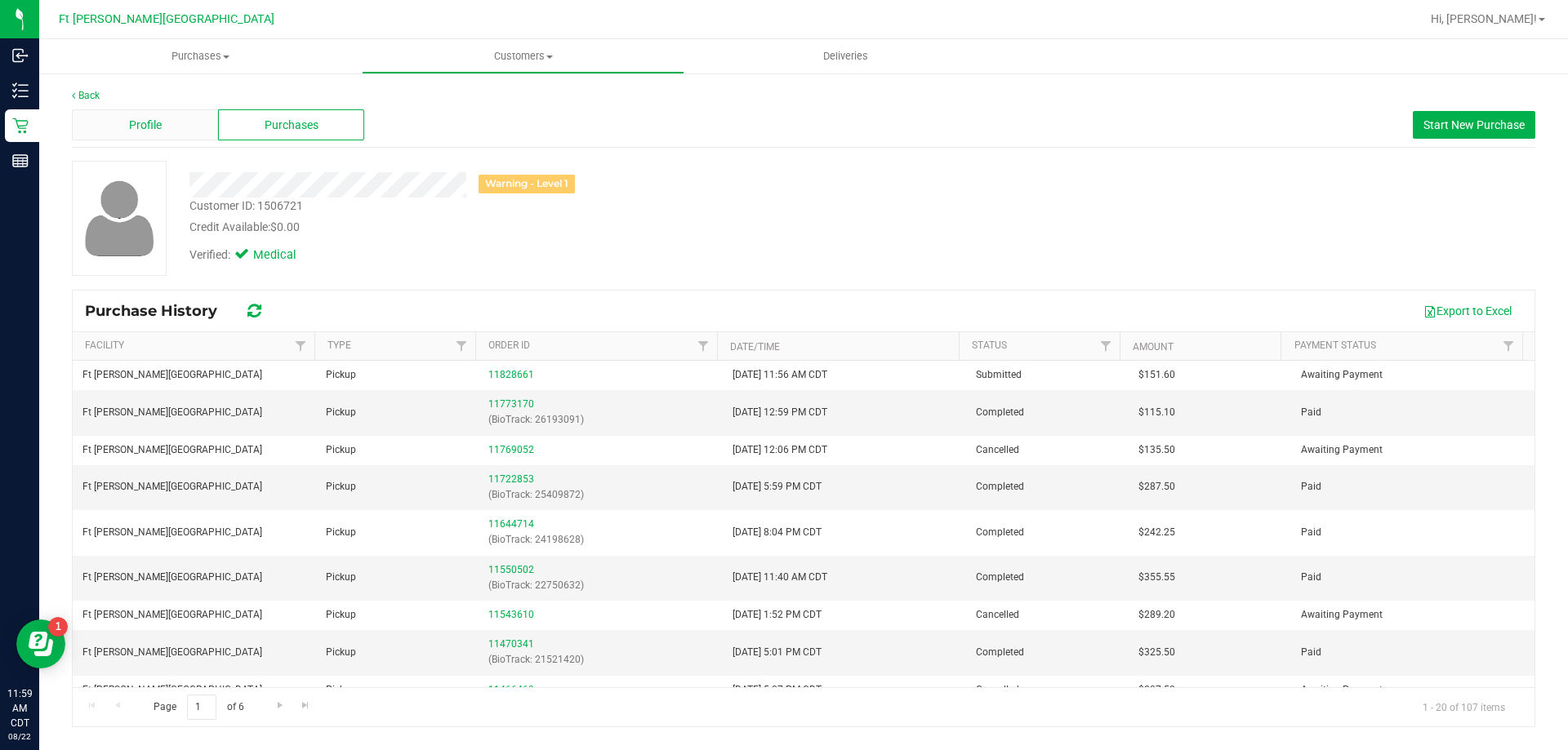
click at [190, 129] on div "Profile" at bounding box center [144, 125] width 146 height 31
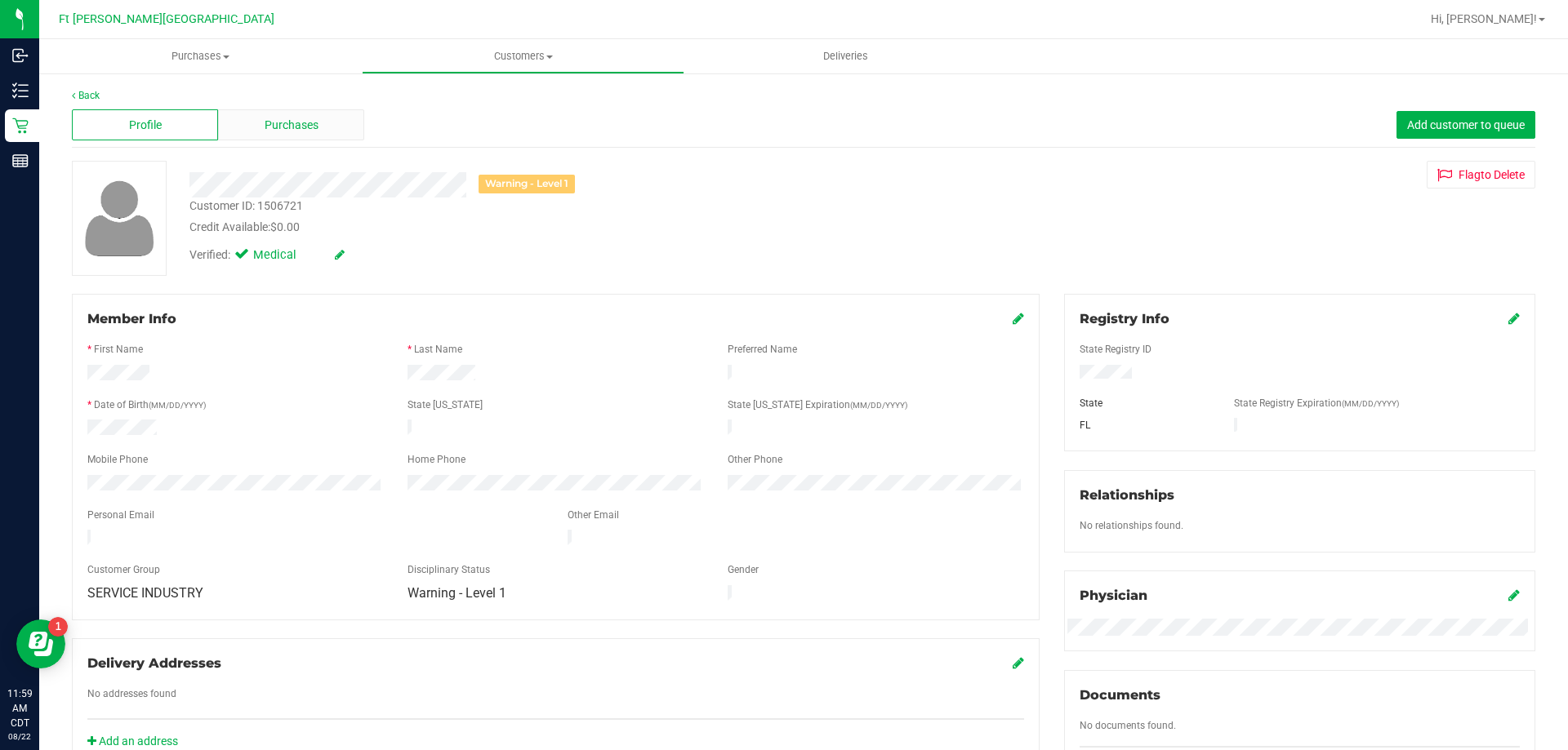
click at [333, 124] on div "Purchases" at bounding box center [290, 125] width 146 height 31
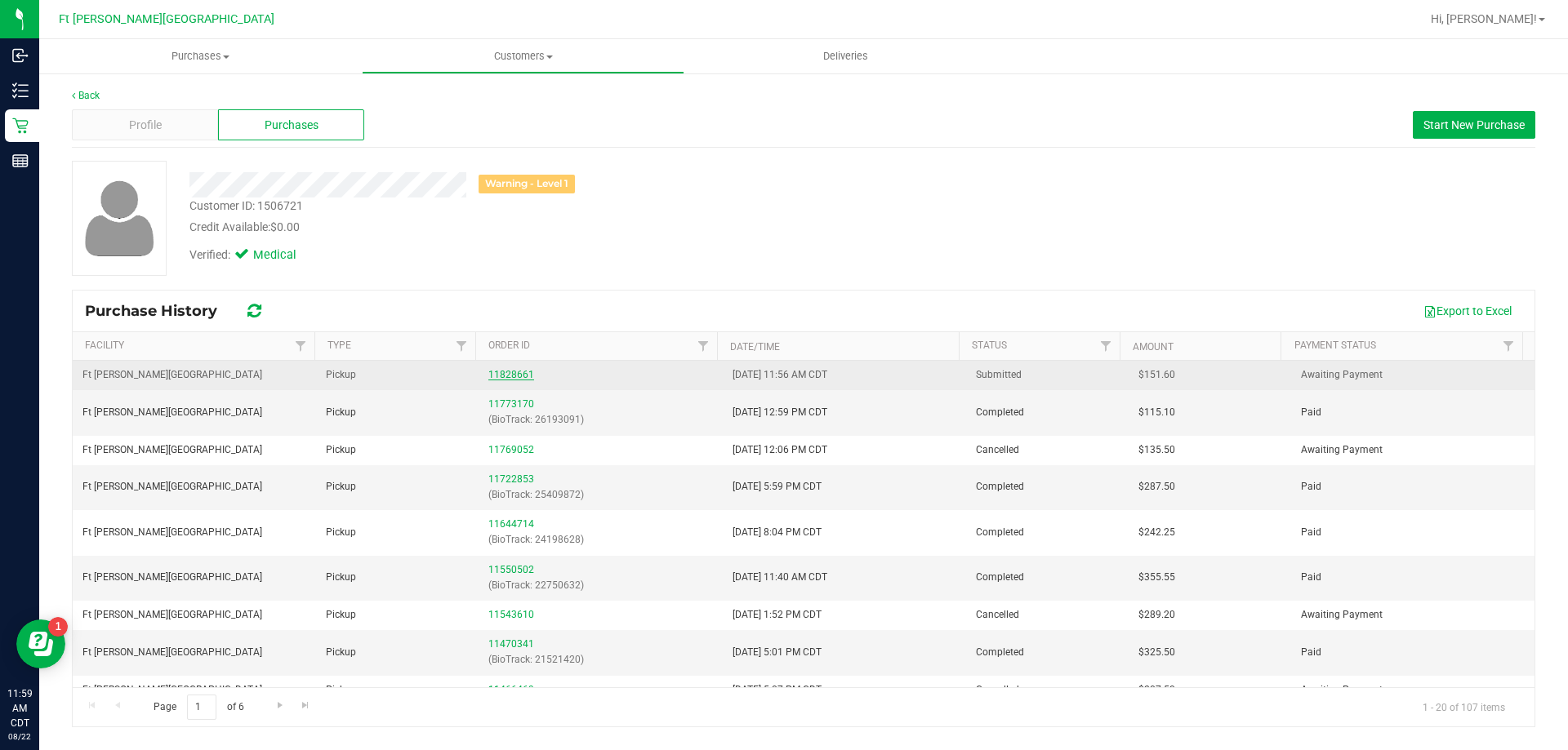
click at [513, 376] on link "11828661" at bounding box center [512, 375] width 46 height 11
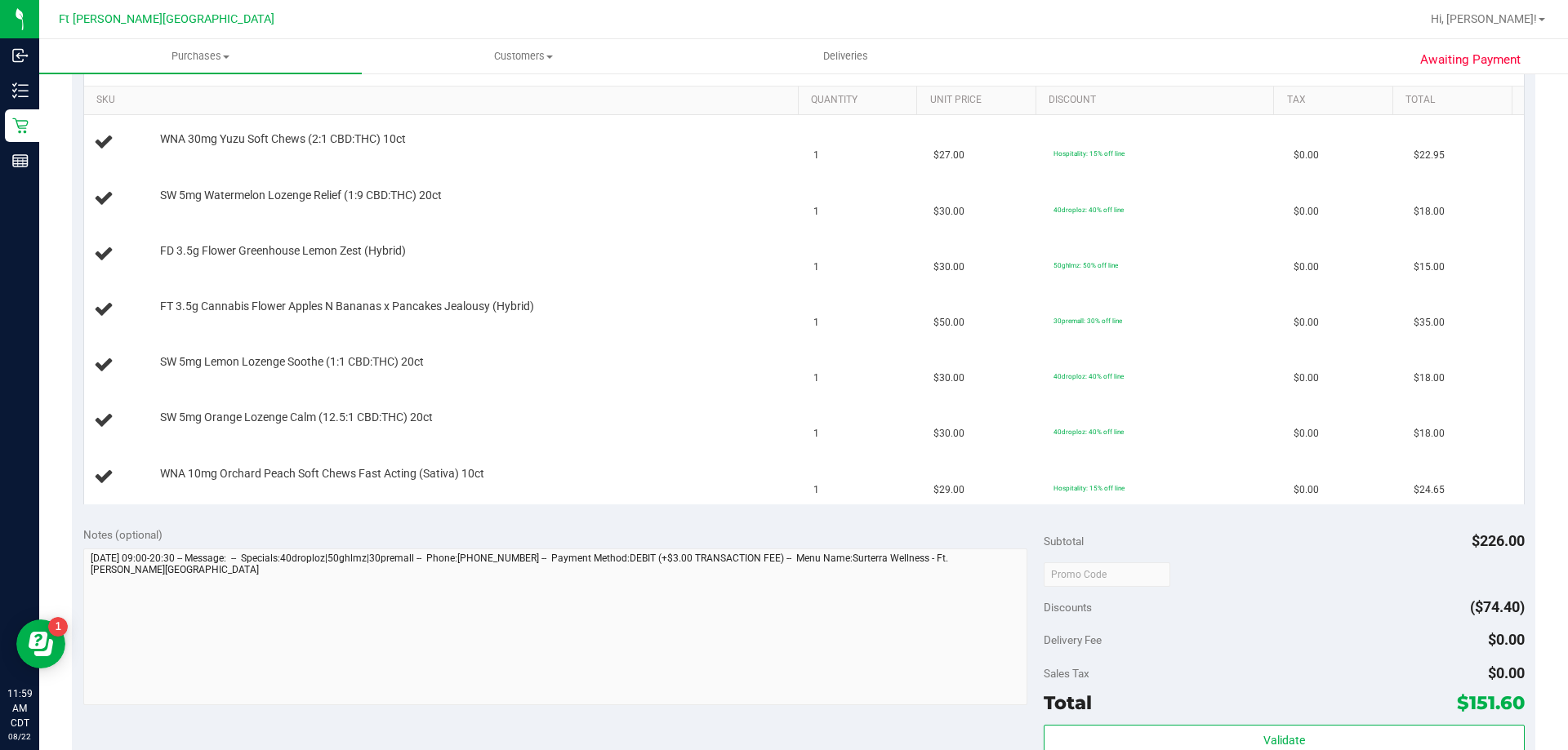
scroll to position [82, 0]
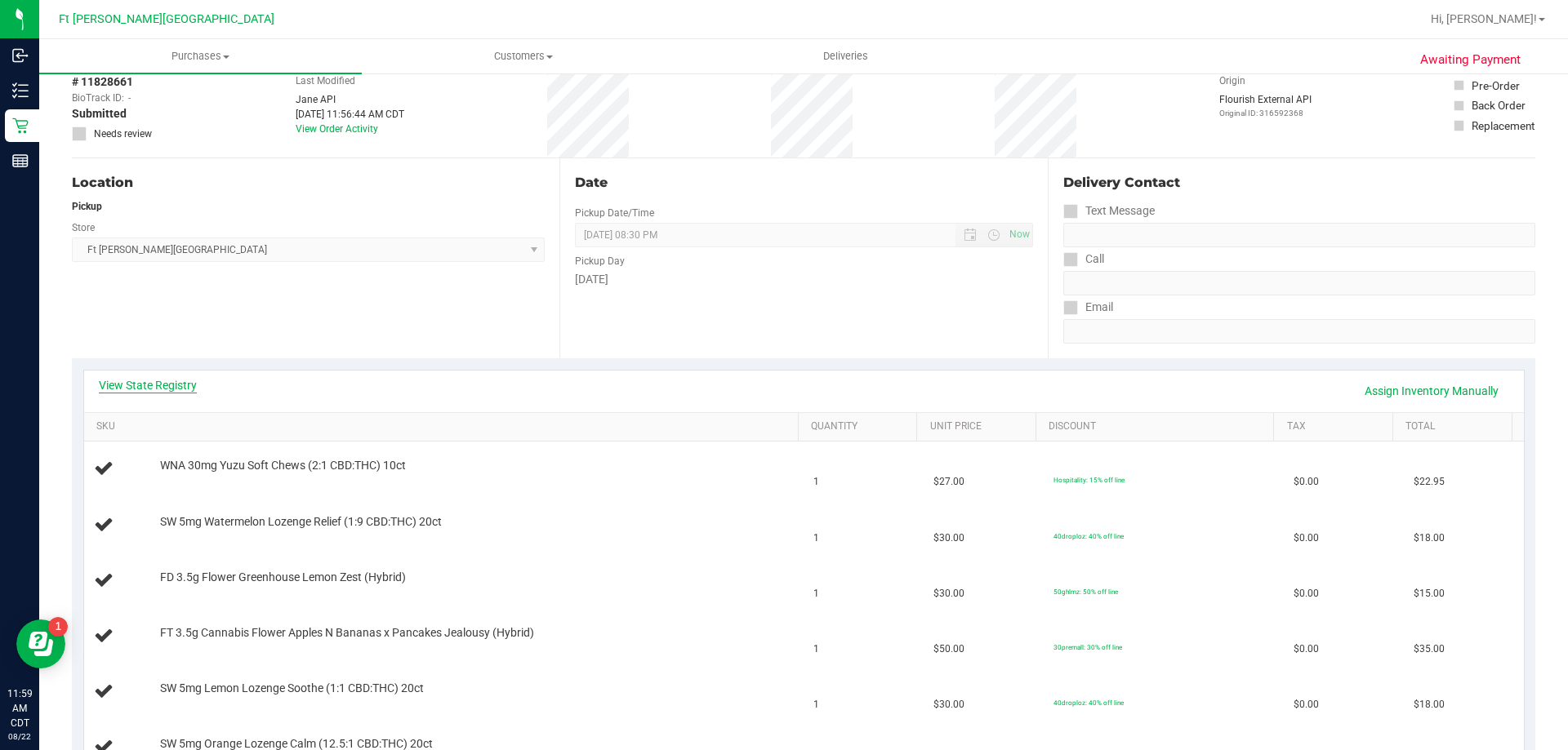
click at [168, 386] on link "View State Registry" at bounding box center [148, 386] width 98 height 17
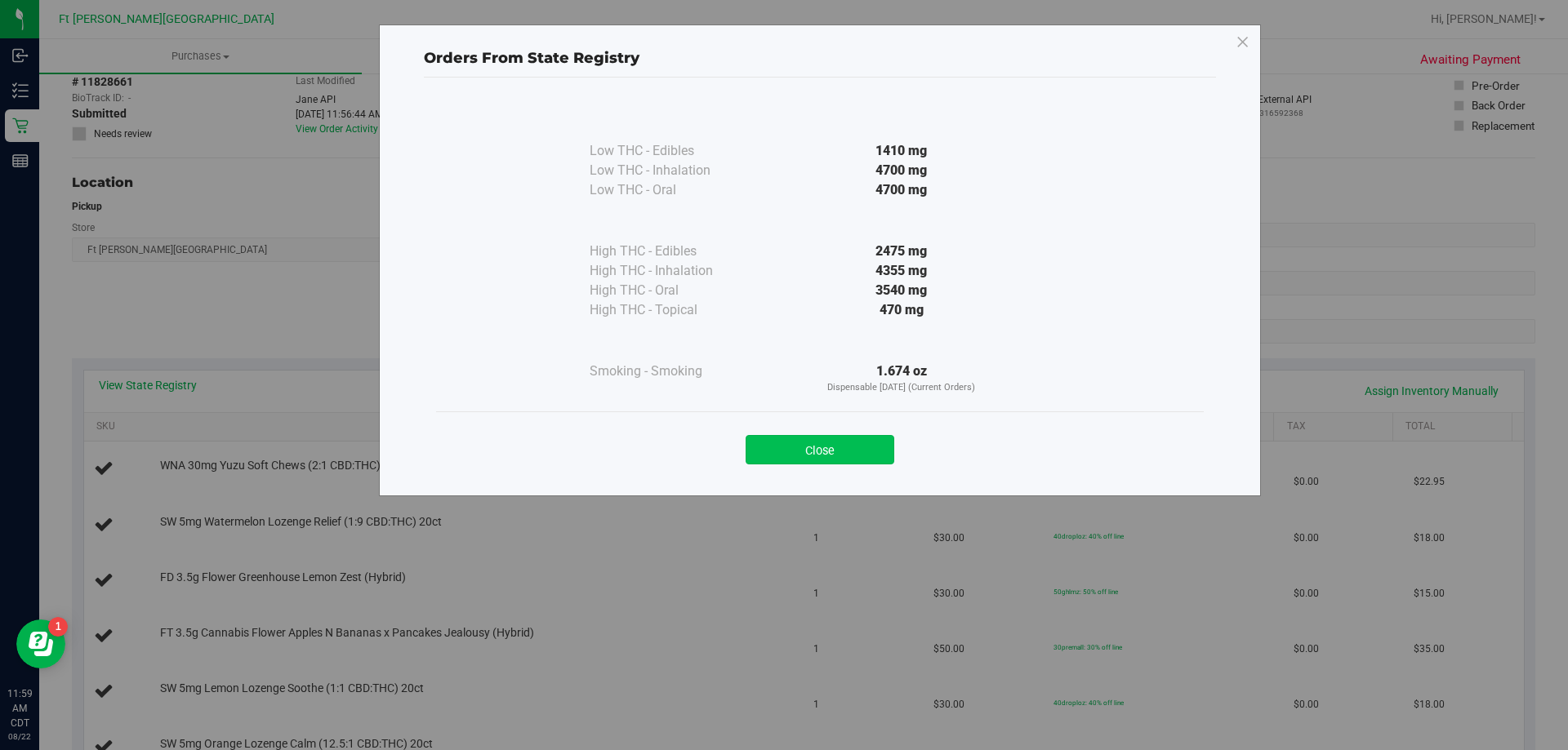
click at [843, 457] on button "Close" at bounding box center [820, 450] width 149 height 29
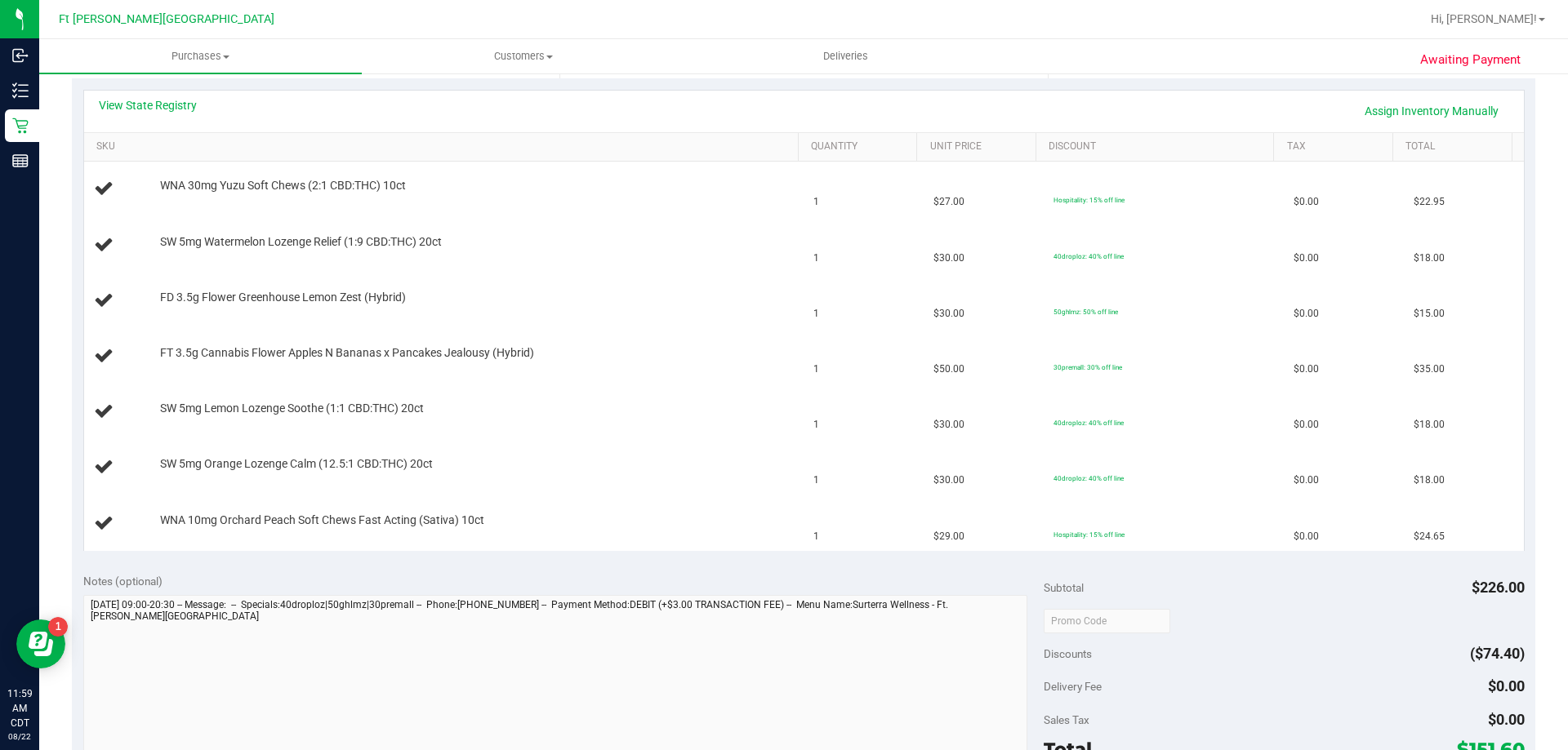
scroll to position [571, 0]
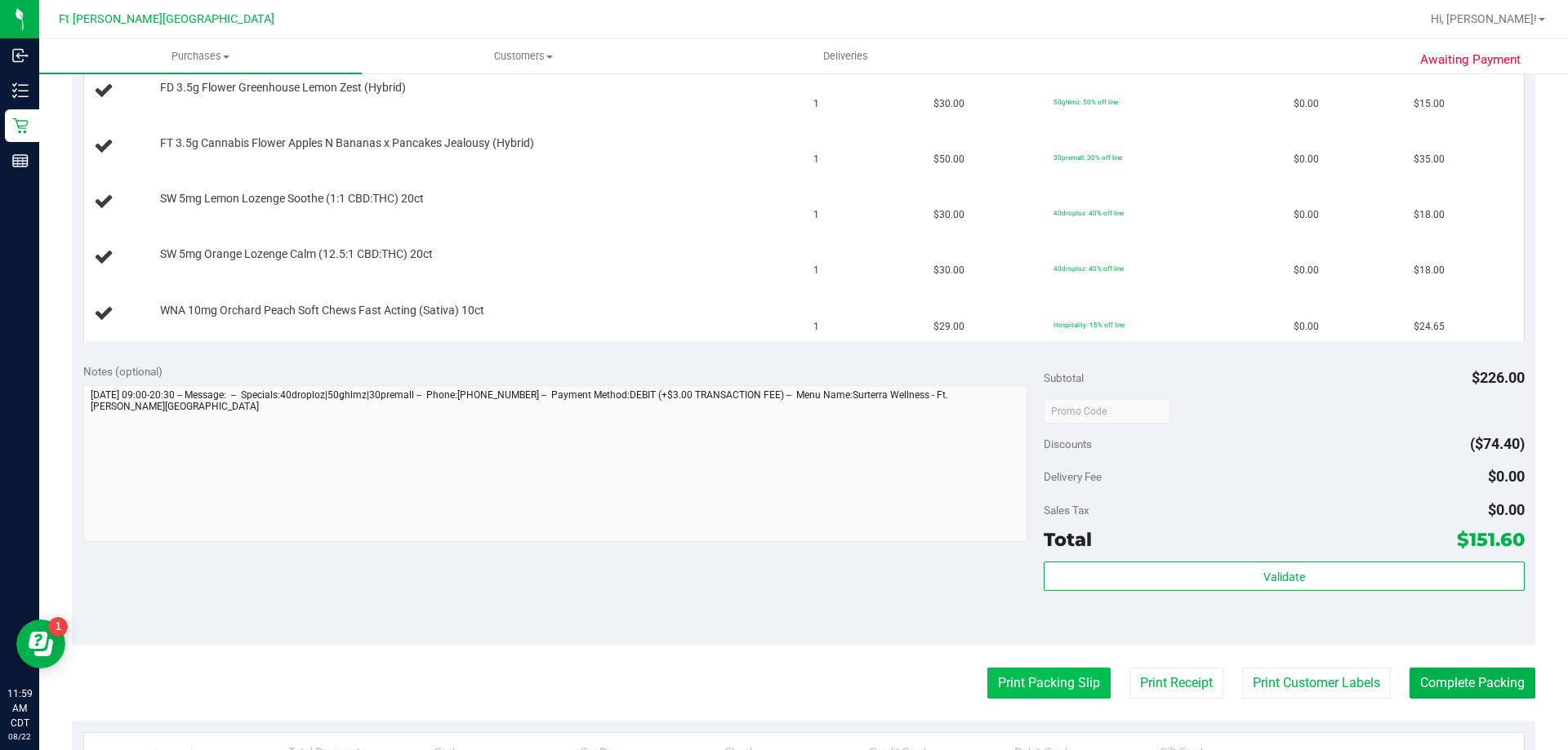
click at [1069, 693] on button "Print Packing Slip" at bounding box center [1049, 683] width 123 height 31
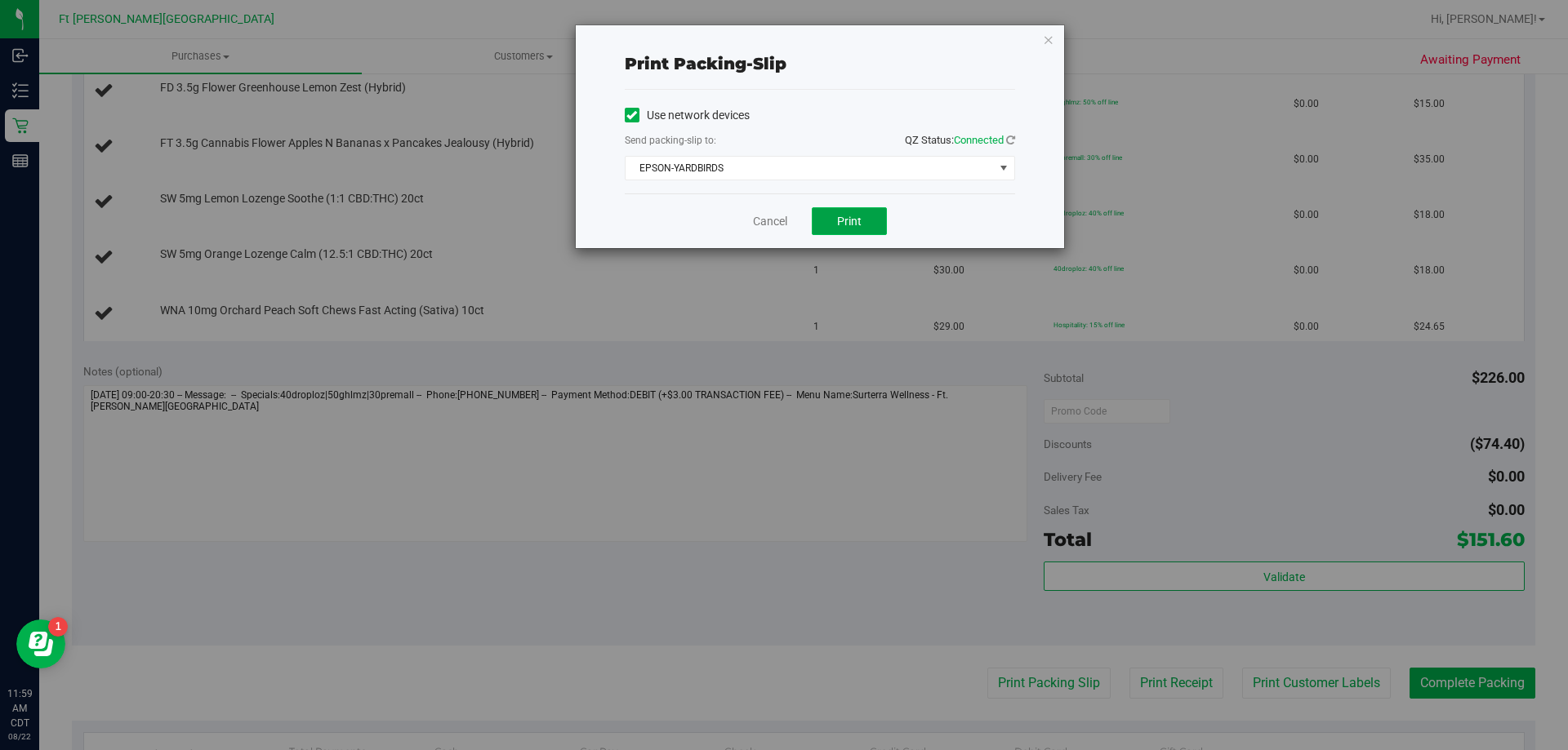
click at [864, 218] on button "Print" at bounding box center [850, 221] width 75 height 28
click at [762, 226] on link "Cancel" at bounding box center [770, 221] width 34 height 17
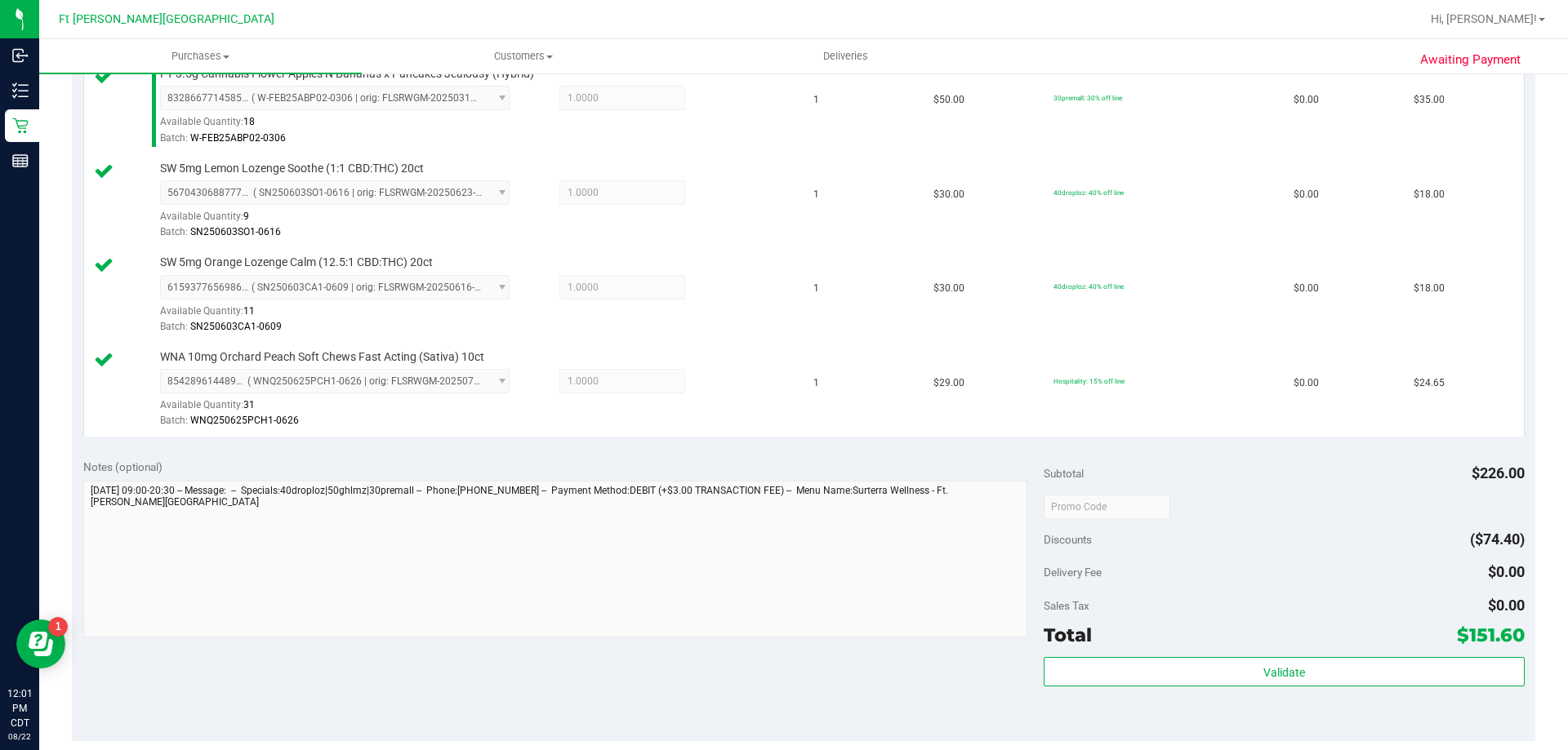
scroll to position [1143, 0]
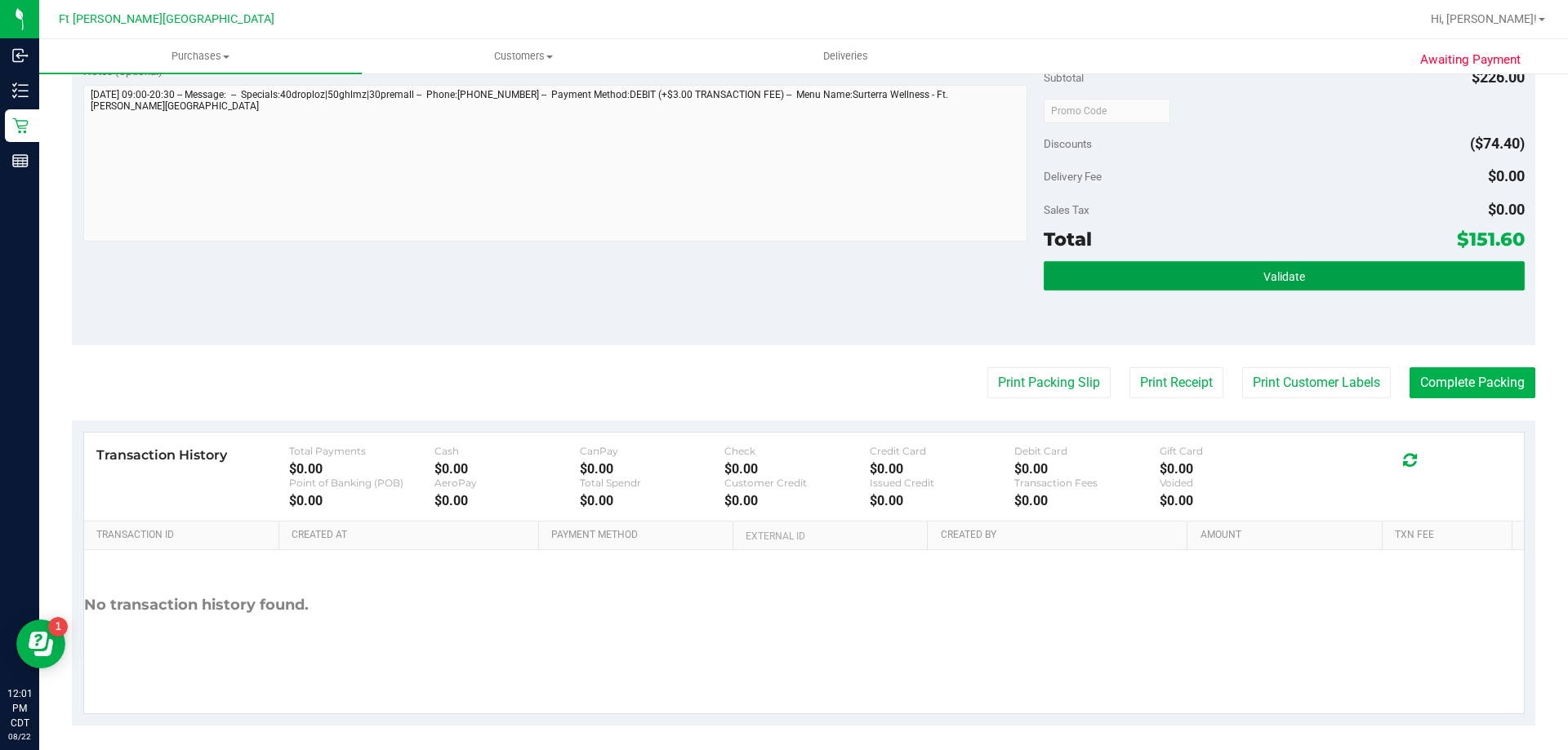
click at [1298, 277] on button "Validate" at bounding box center [1283, 275] width 480 height 29
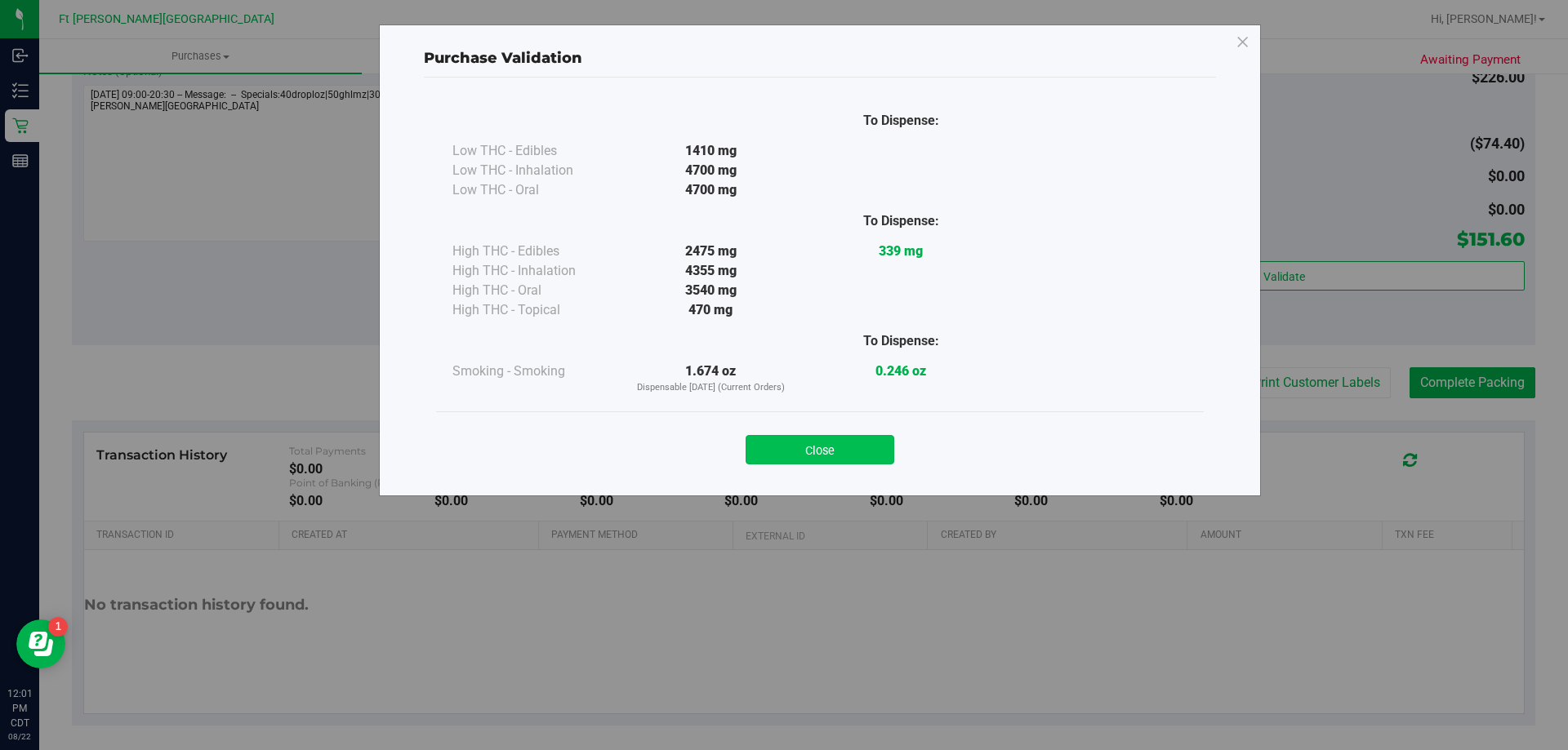
click at [773, 448] on button "Close" at bounding box center [820, 450] width 149 height 29
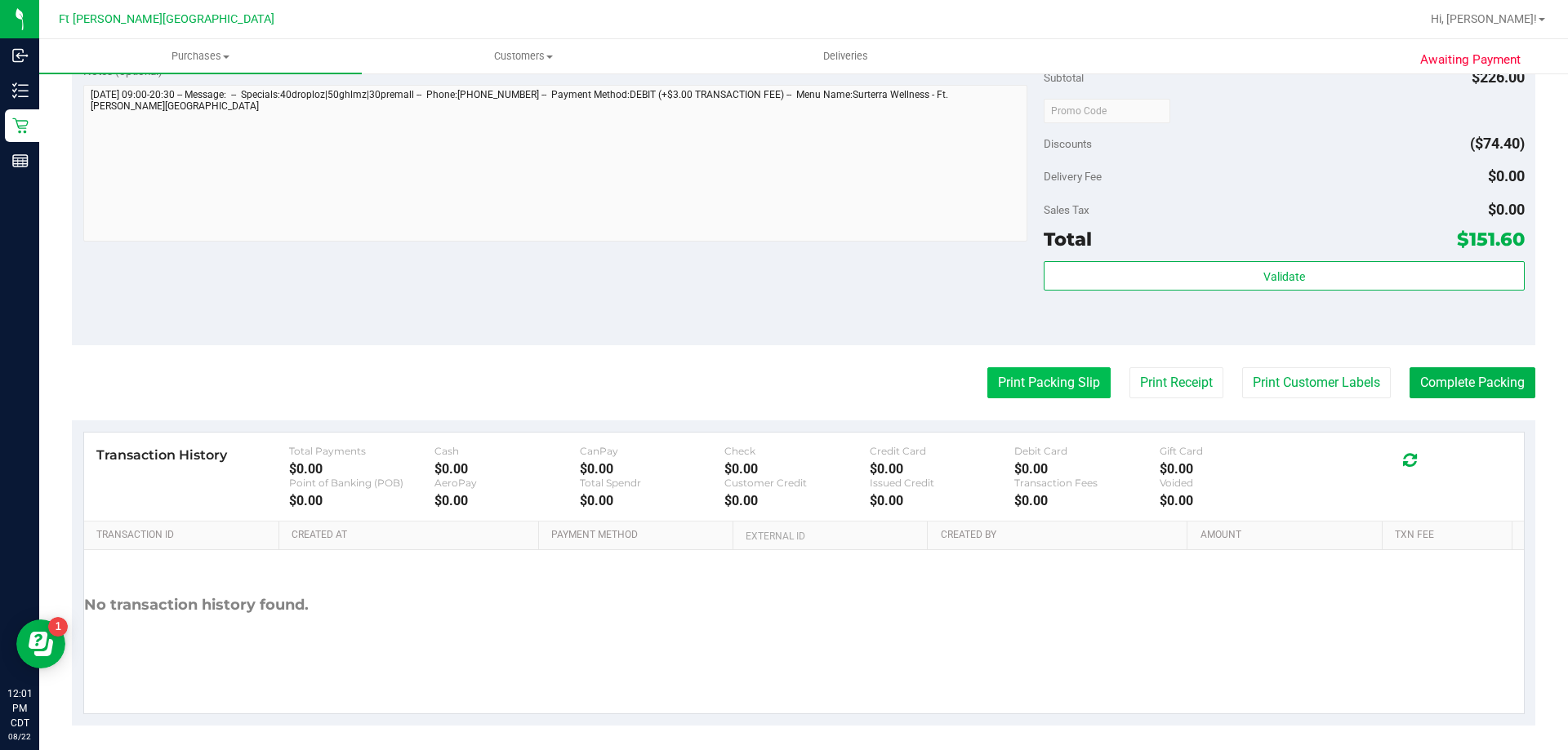
click at [1076, 377] on button "Print Packing Slip" at bounding box center [1049, 383] width 123 height 31
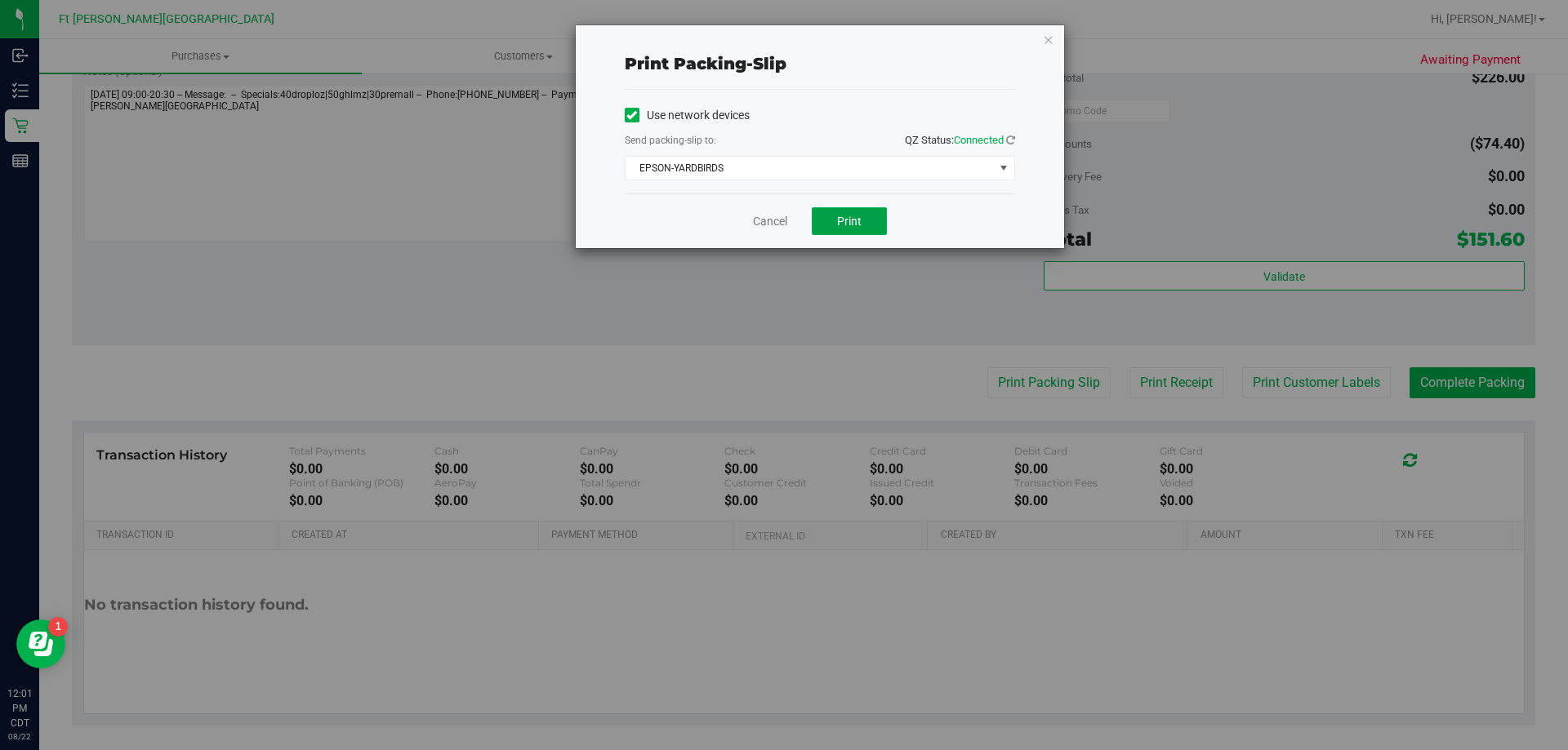
click at [862, 232] on button "Print" at bounding box center [850, 221] width 75 height 28
click at [776, 218] on link "Cancel" at bounding box center [770, 221] width 34 height 17
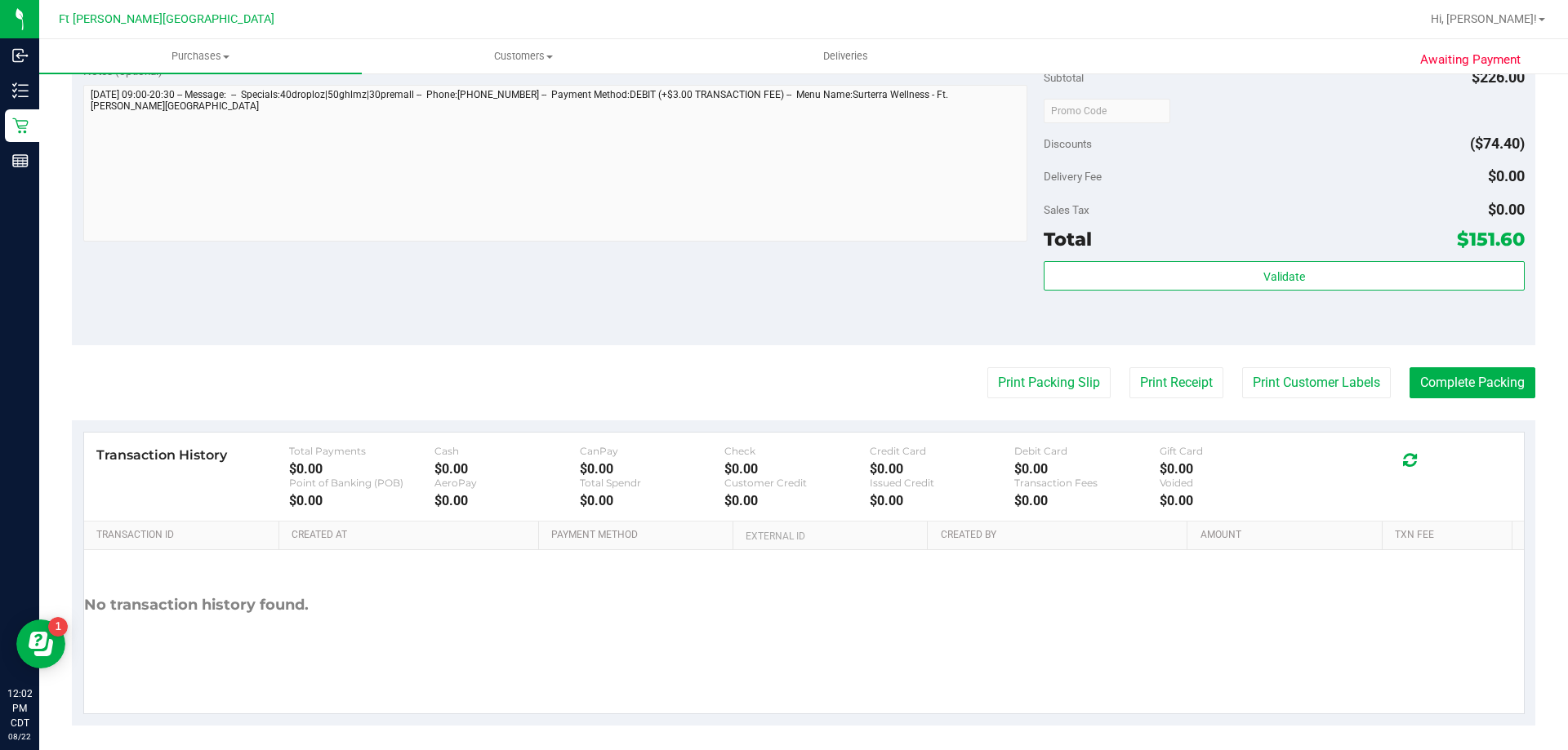
drag, startPoint x: 1495, startPoint y: 379, endPoint x: 1483, endPoint y: 379, distance: 12.0
click at [1495, 380] on button "Complete Packing" at bounding box center [1472, 383] width 126 height 31
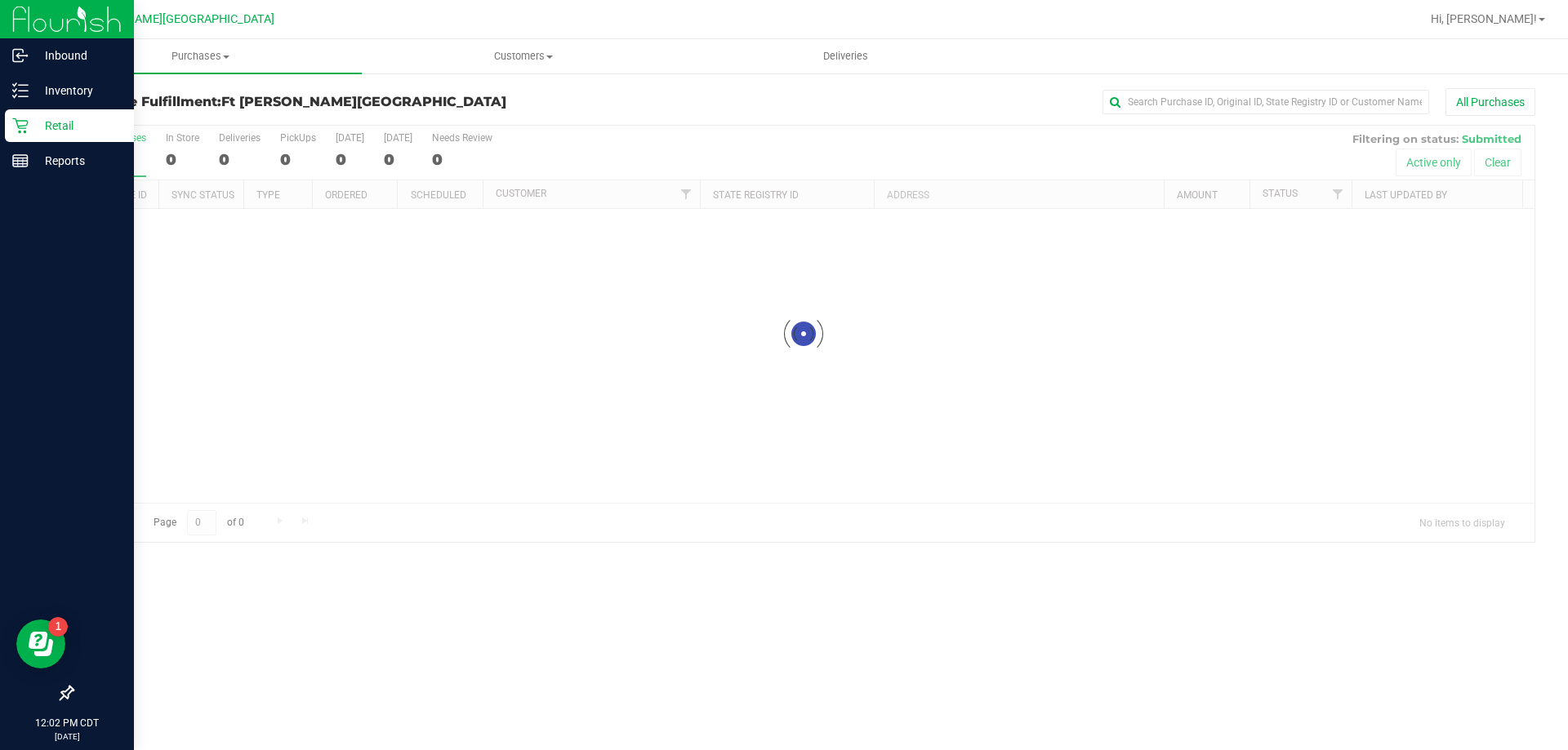
click at [55, 121] on p "Retail" at bounding box center [77, 125] width 98 height 19
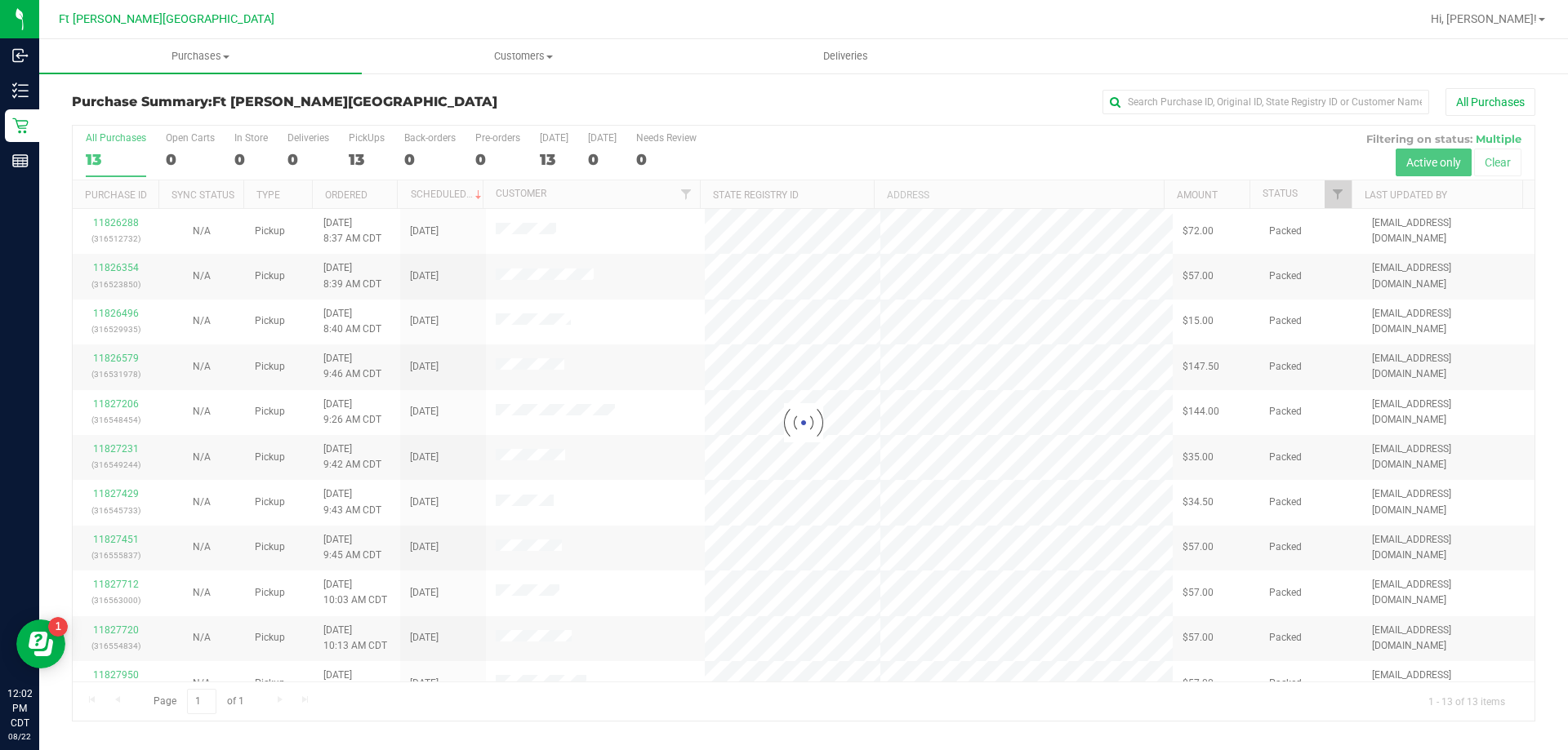
click at [1045, 116] on div "Purchase Summary: [GEOGRAPHIC_DATA][PERSON_NAME] All Purchases" at bounding box center [803, 106] width 1463 height 36
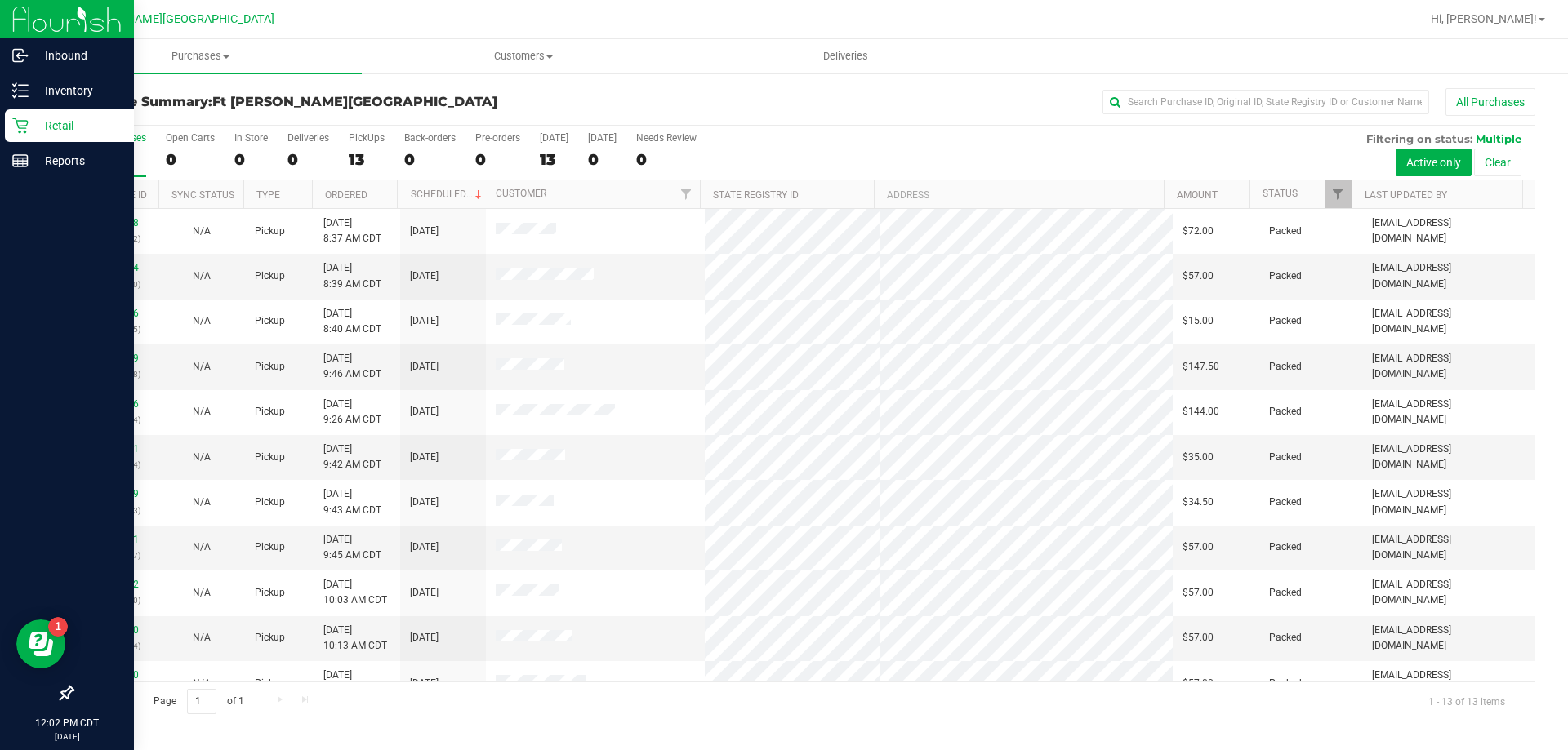
click at [44, 119] on p "Retail" at bounding box center [77, 125] width 98 height 19
click at [51, 129] on p "Retail" at bounding box center [77, 125] width 98 height 19
click at [59, 95] on p "Inventory" at bounding box center [77, 90] width 98 height 19
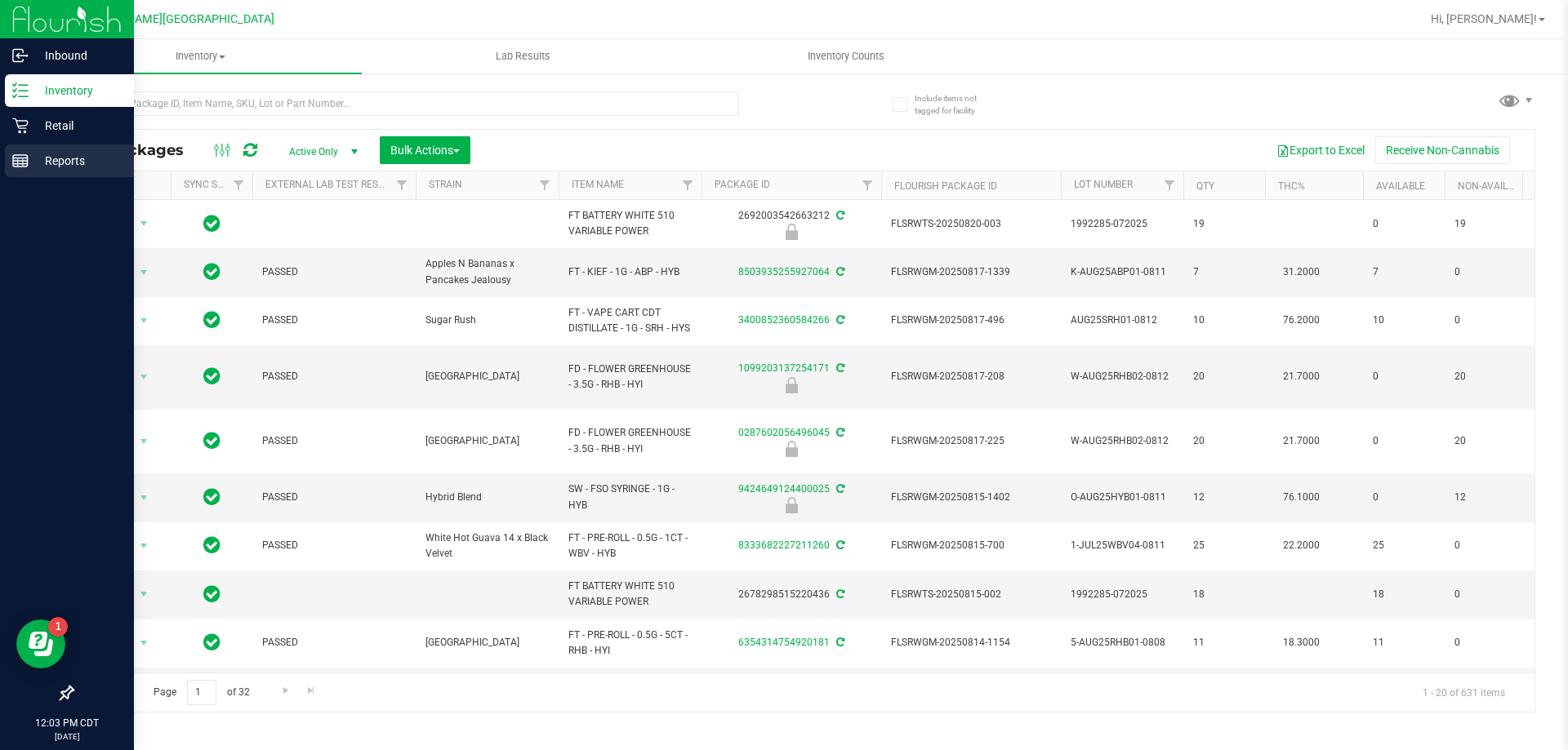
click at [58, 147] on div "Reports" at bounding box center [69, 161] width 129 height 33
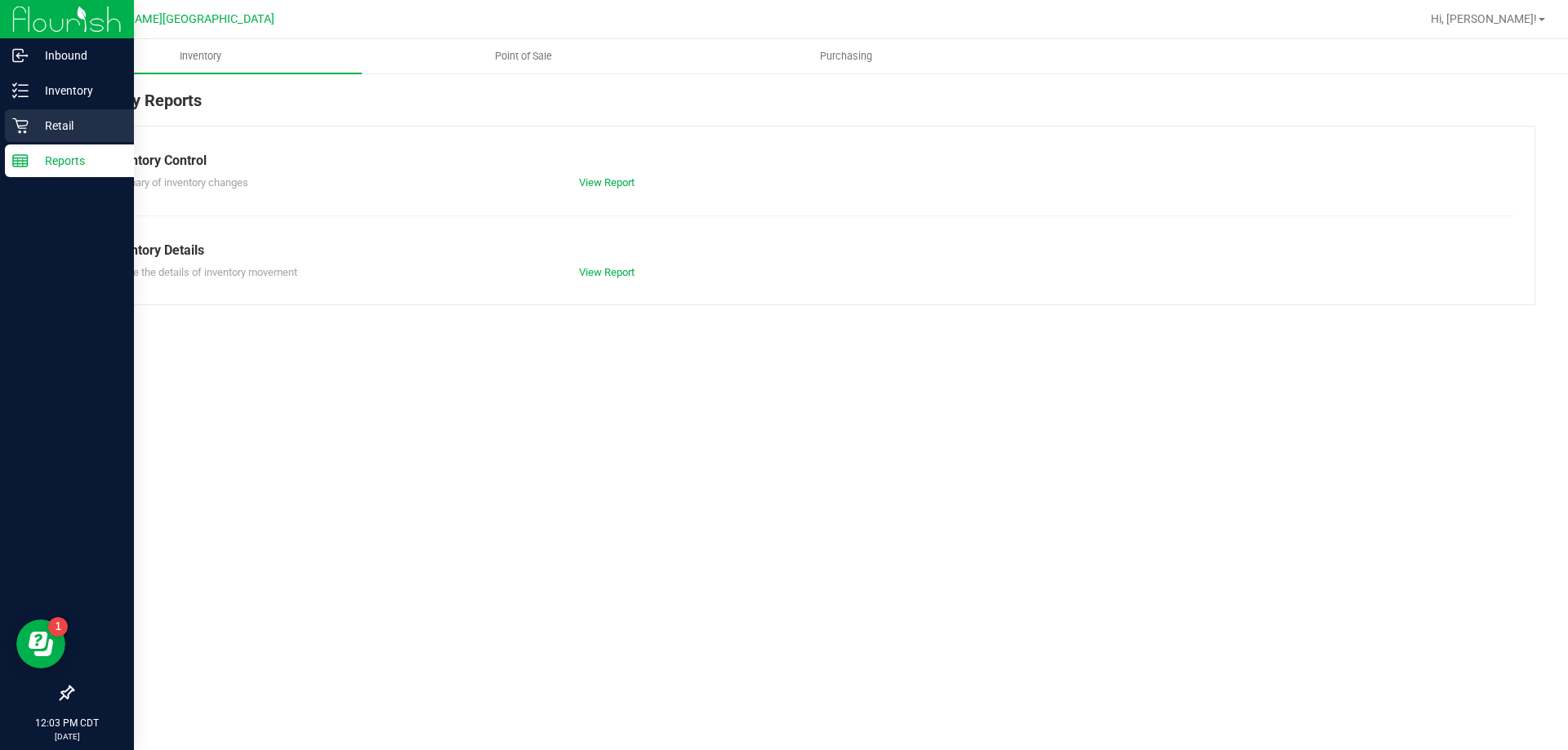
click at [58, 136] on div "Retail" at bounding box center [69, 126] width 129 height 33
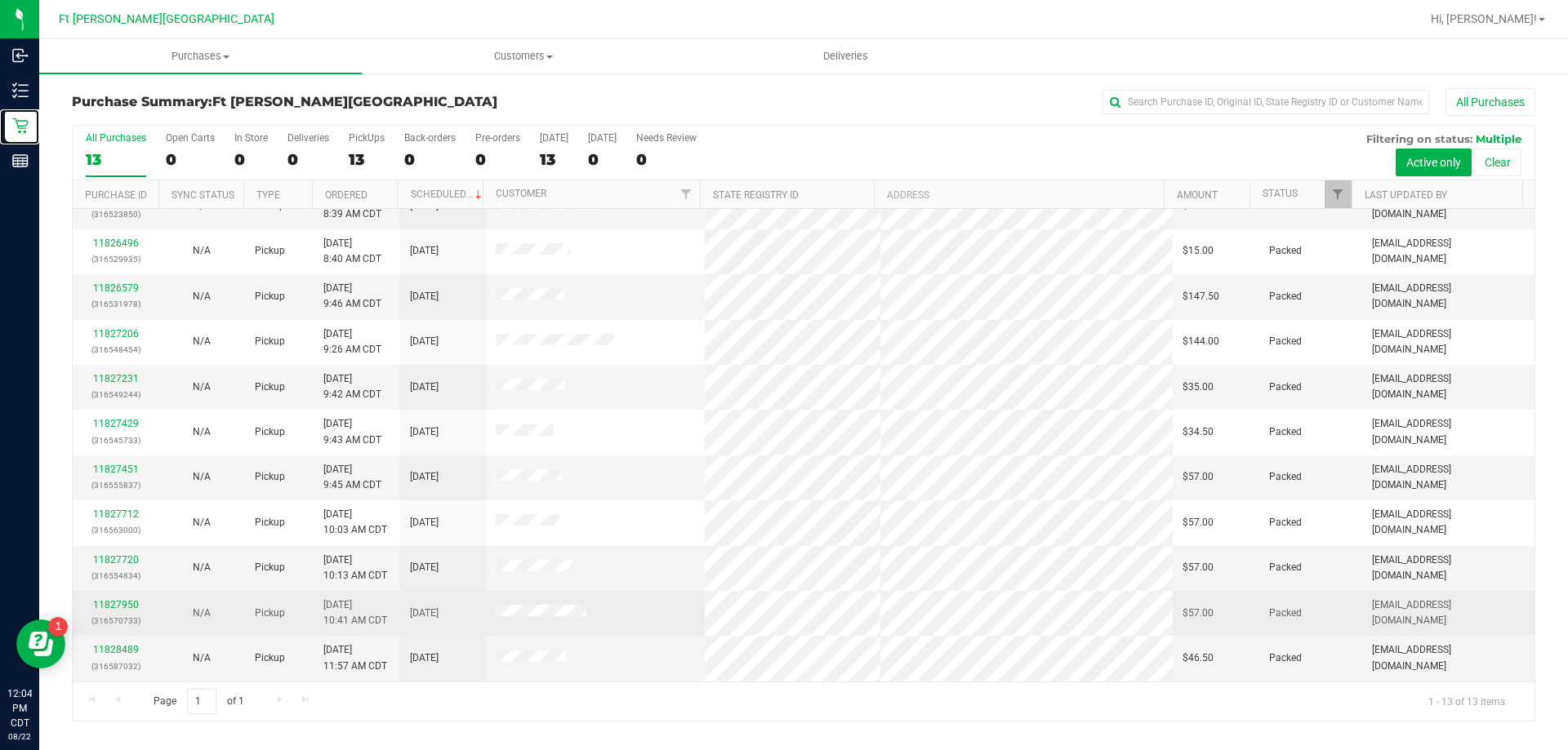
scroll to position [114, 0]
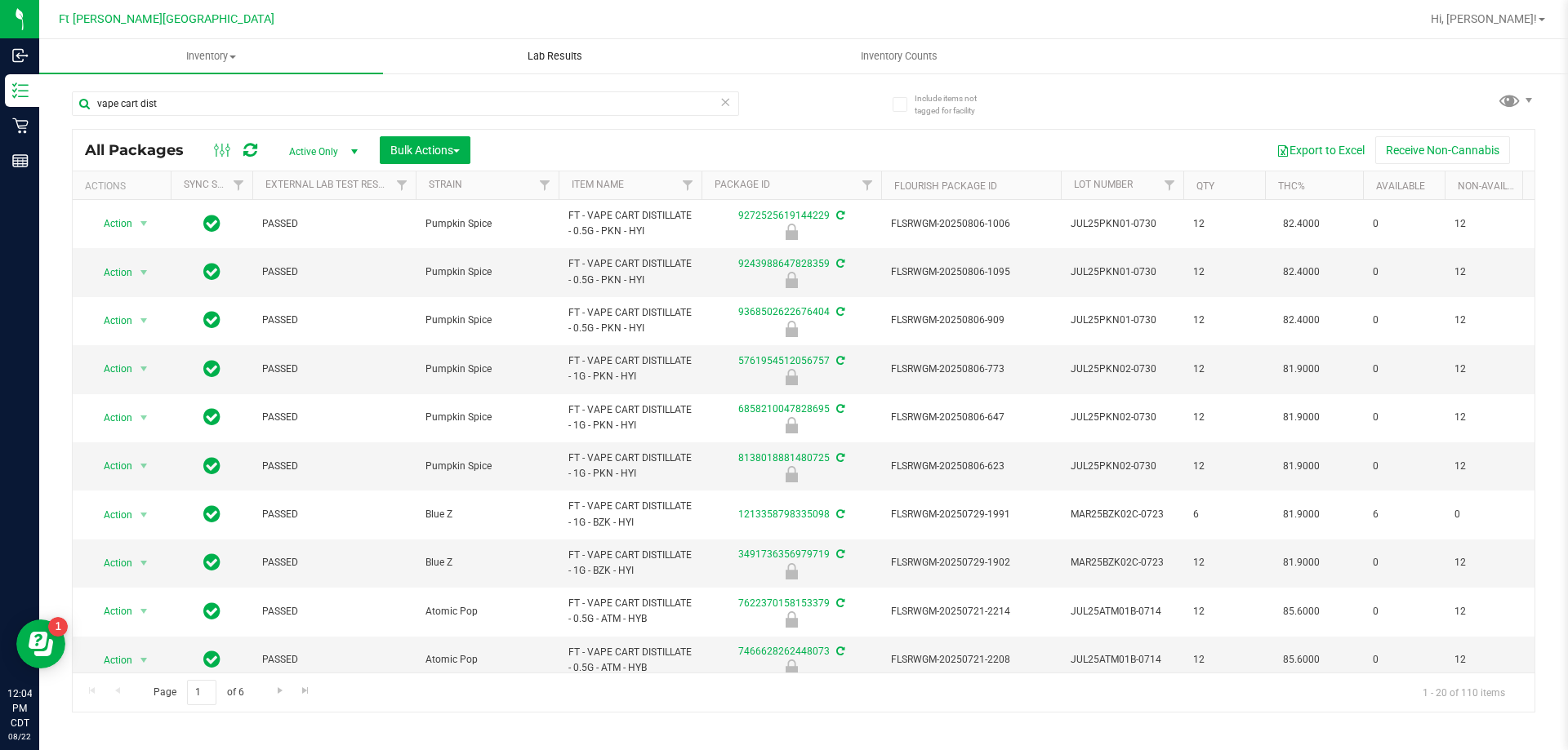
click at [401, 41] on uib-tab-heading "Lab Results" at bounding box center [555, 57] width 342 height 33
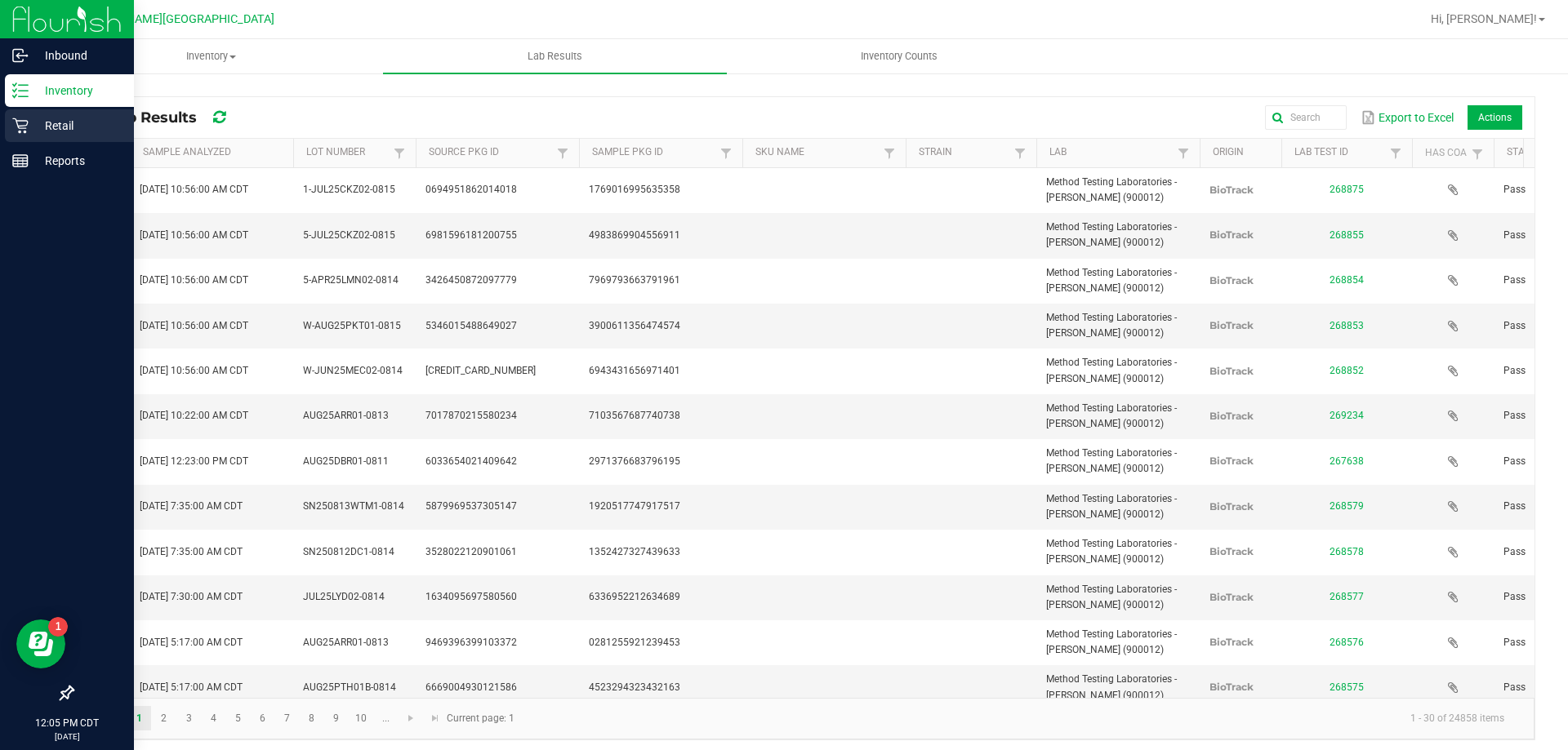
click at [28, 127] on p "Retail" at bounding box center [77, 125] width 98 height 19
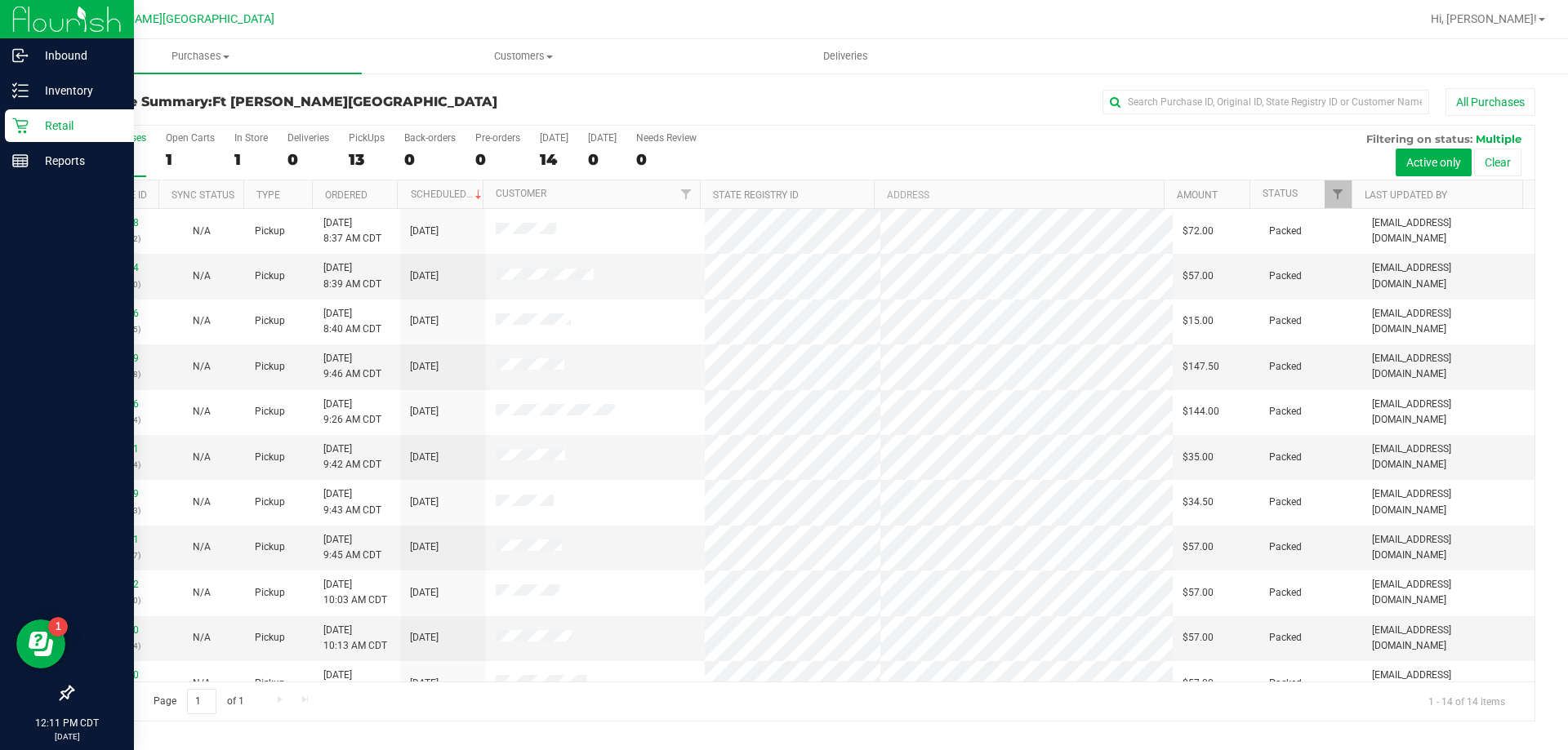
click at [12, 114] on div "Retail" at bounding box center [69, 126] width 129 height 33
click at [17, 114] on div "Retail" at bounding box center [69, 126] width 129 height 33
click at [73, 95] on p "Inventory" at bounding box center [77, 90] width 98 height 19
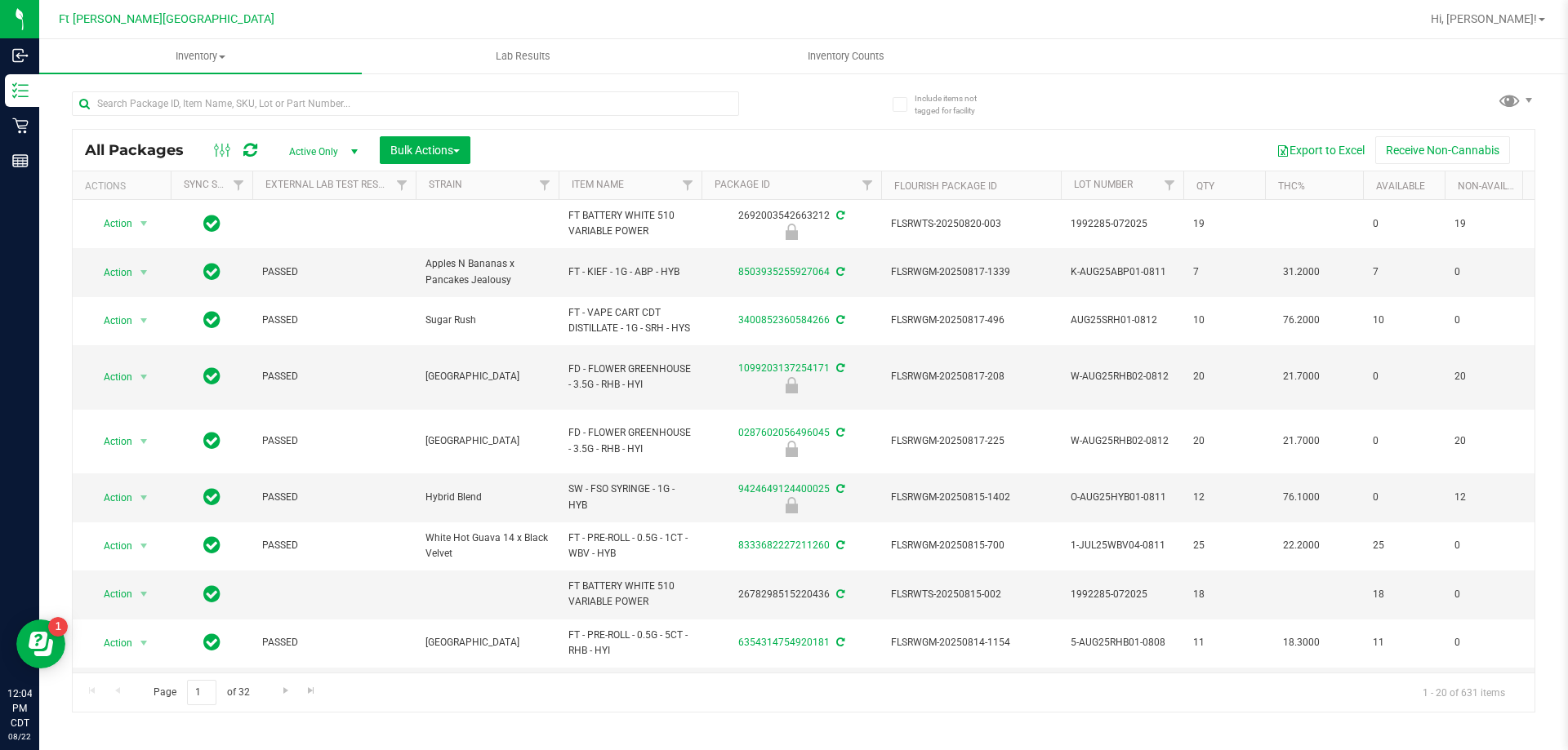
click at [349, 24] on div at bounding box center [856, 19] width 1128 height 32
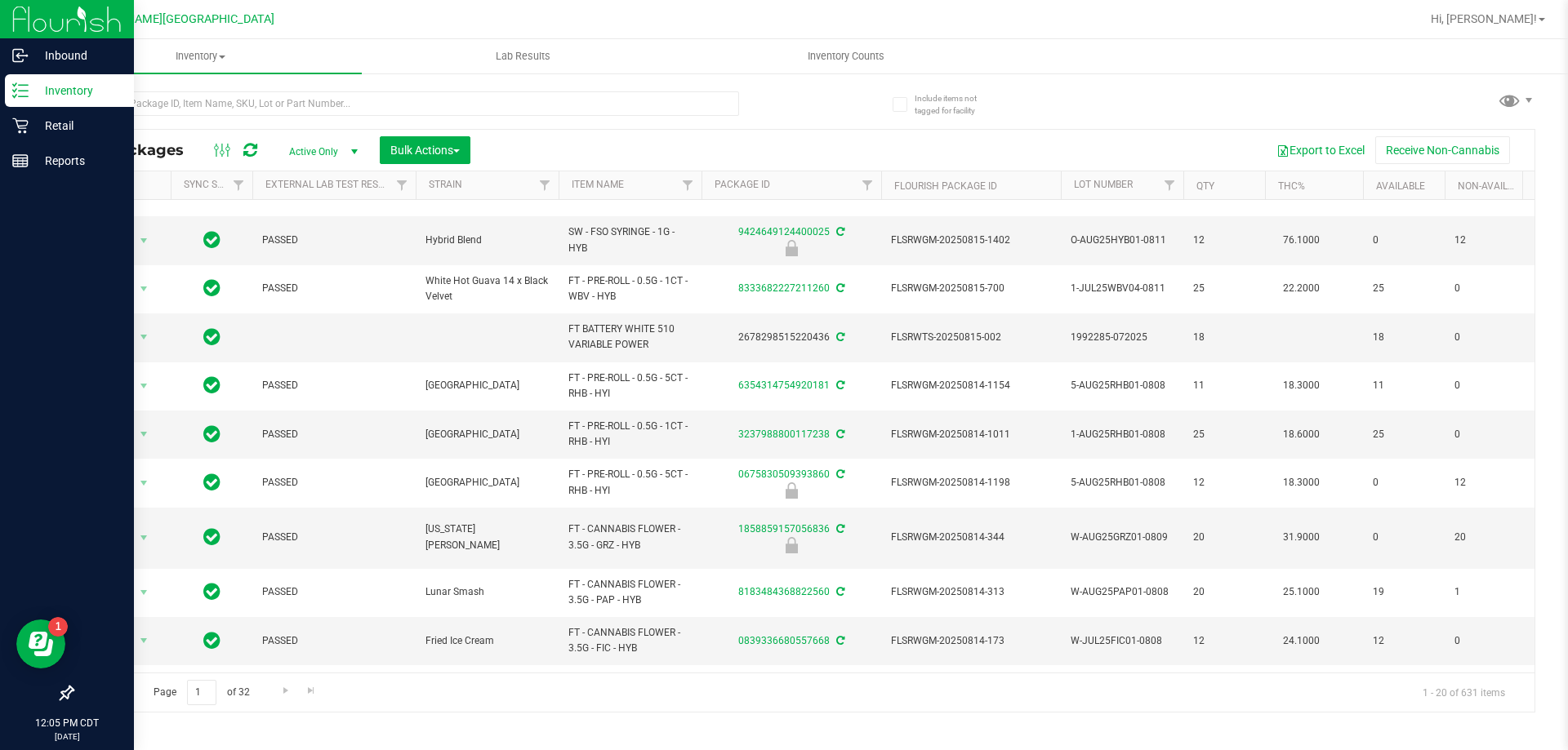
scroll to position [106, 0]
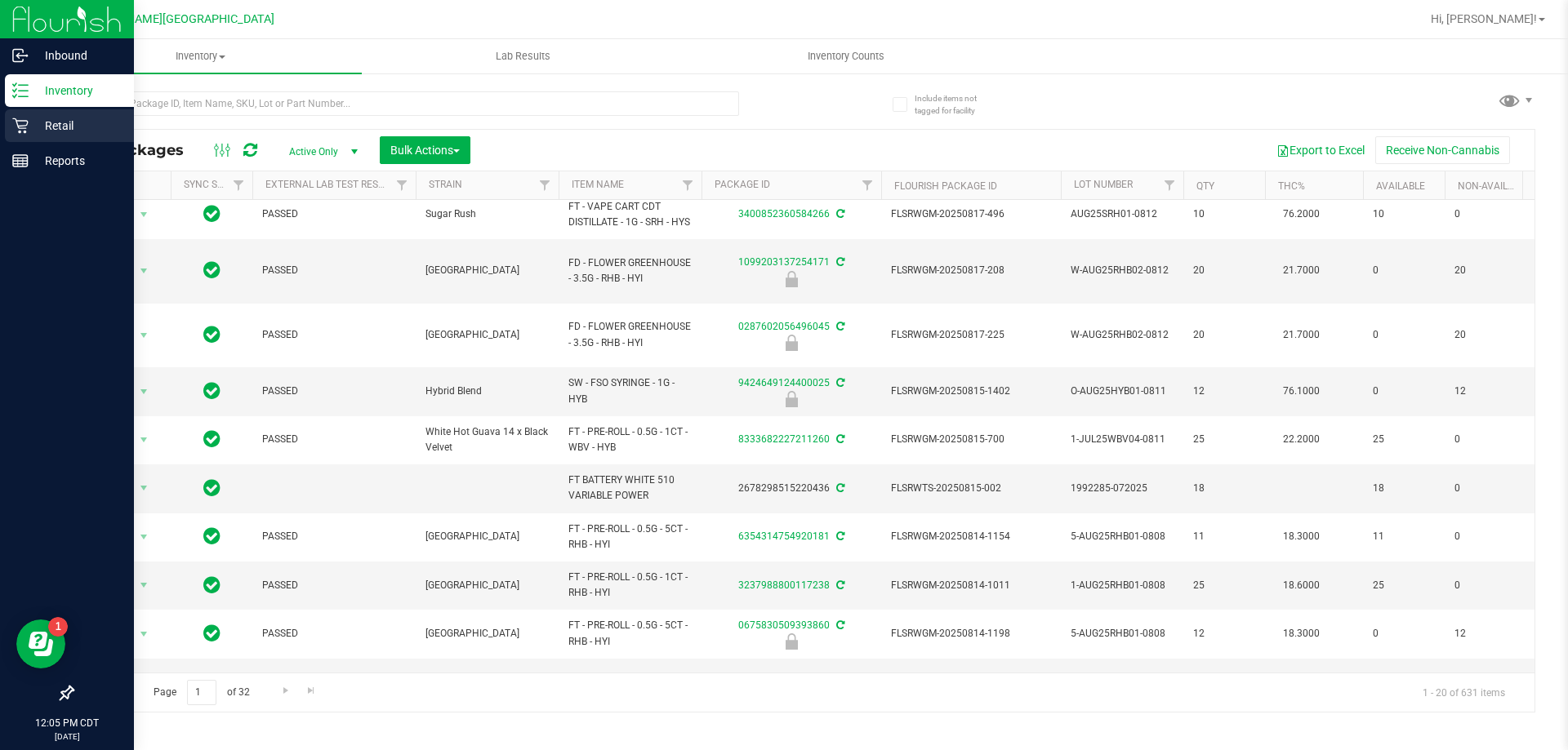
click at [39, 129] on p "Retail" at bounding box center [77, 125] width 98 height 19
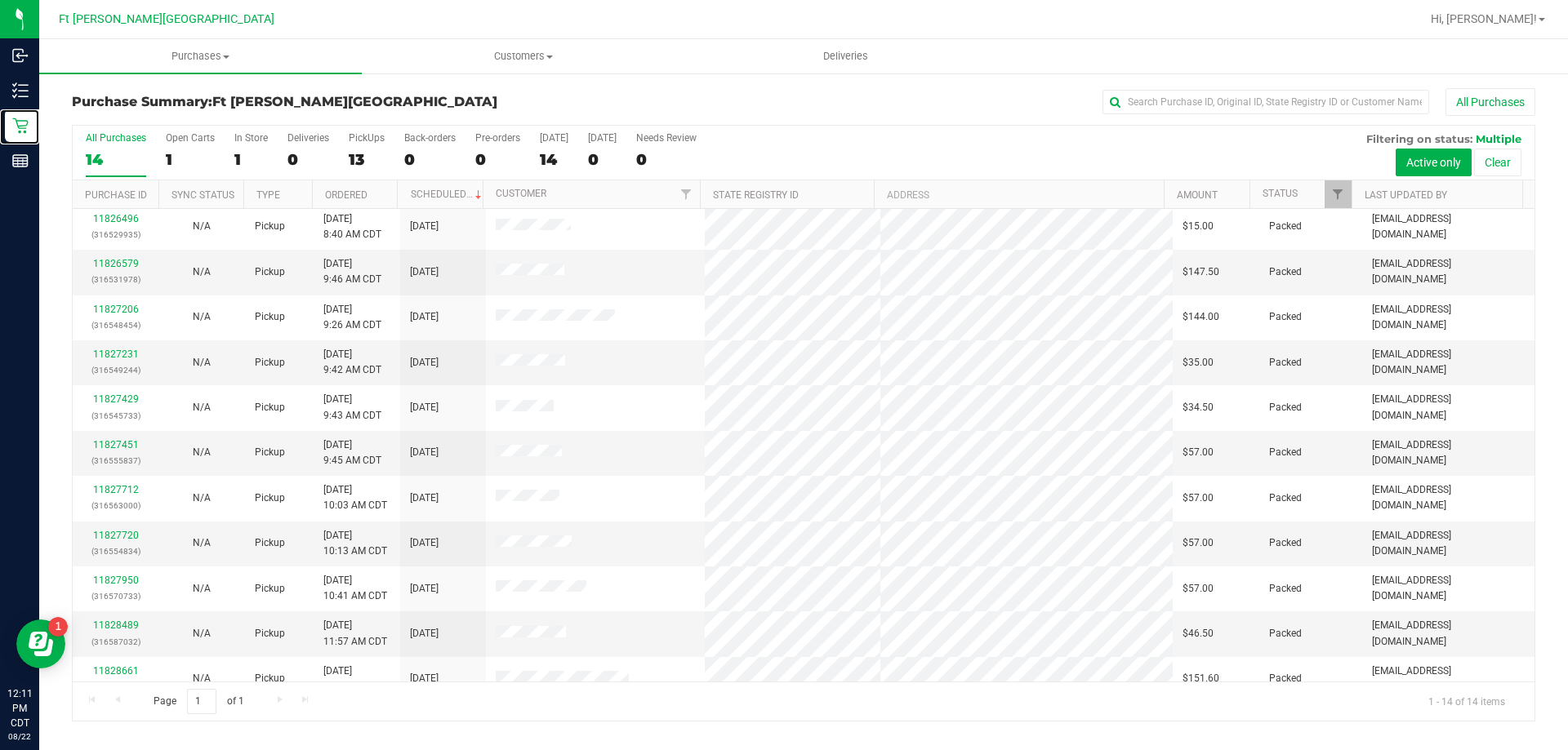
scroll to position [160, 0]
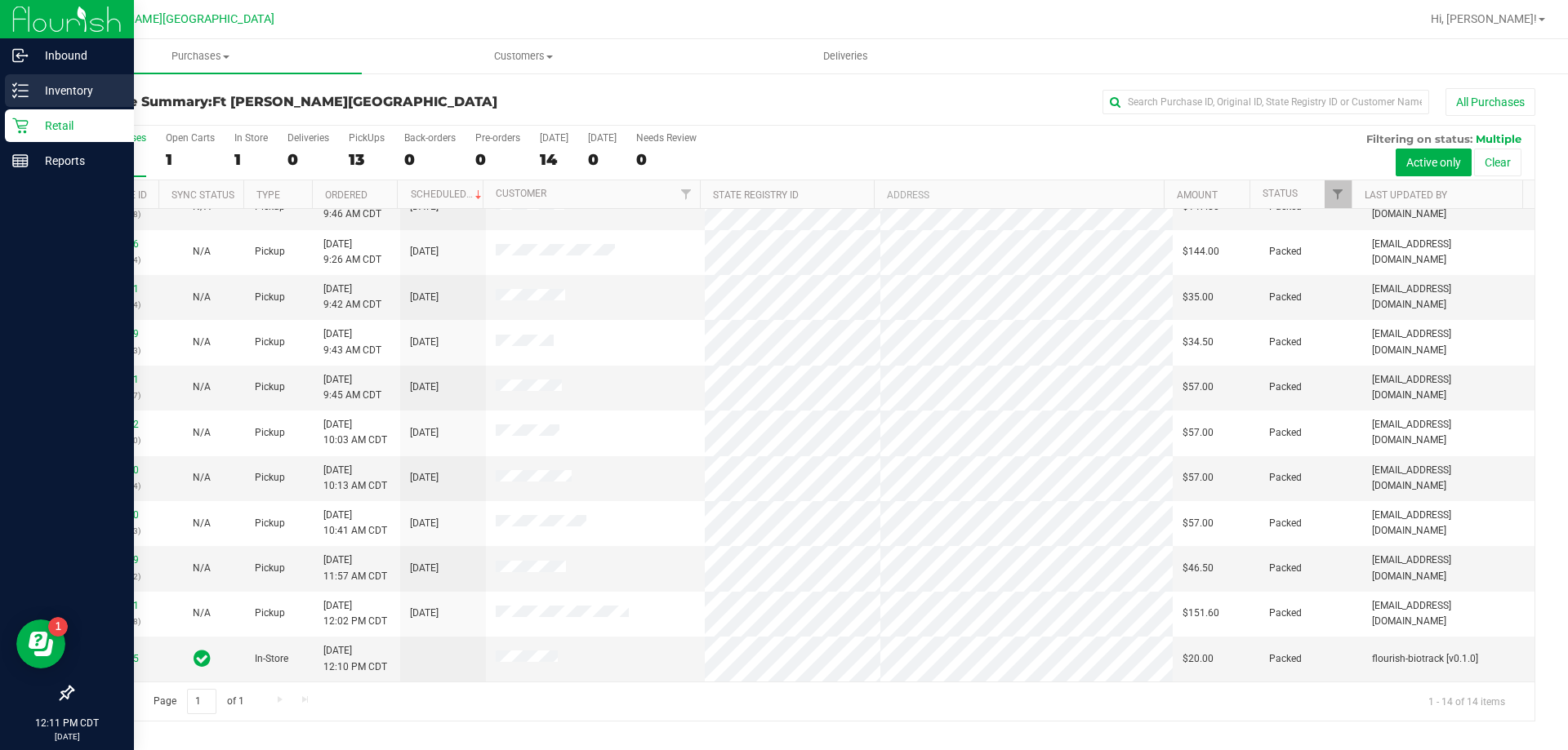
click at [51, 87] on p "Inventory" at bounding box center [77, 90] width 98 height 19
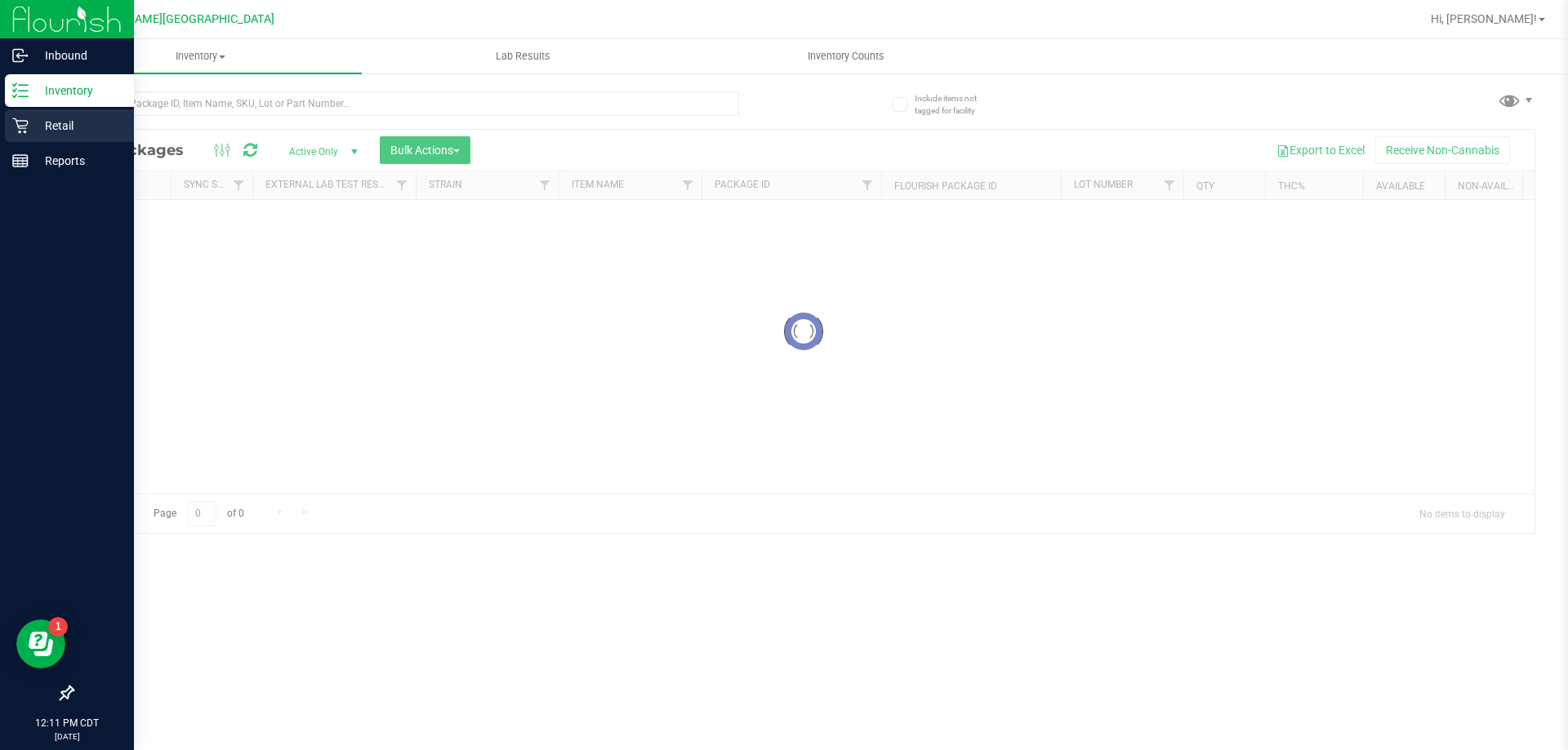
click at [53, 129] on p "Retail" at bounding box center [77, 125] width 98 height 19
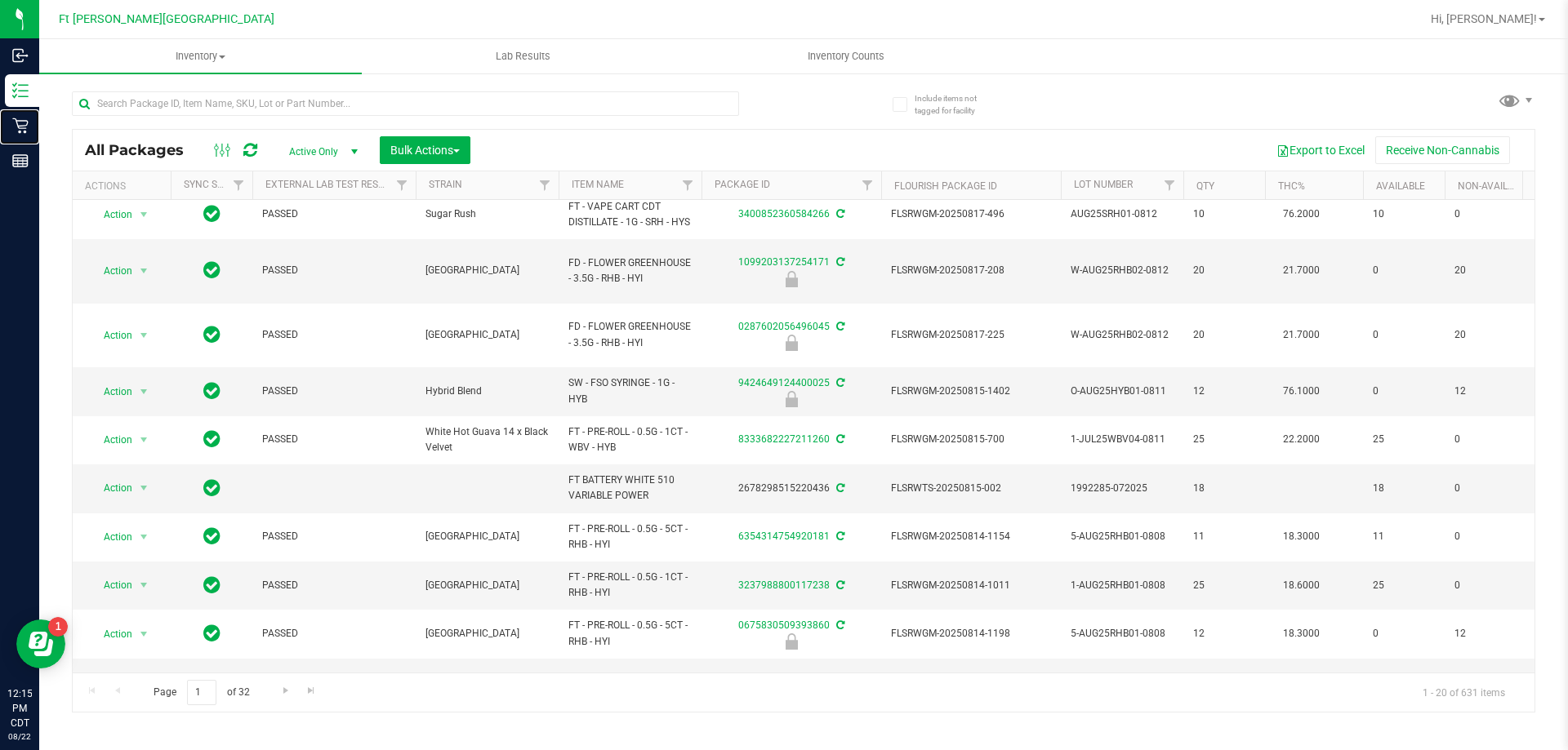
scroll to position [596, 0]
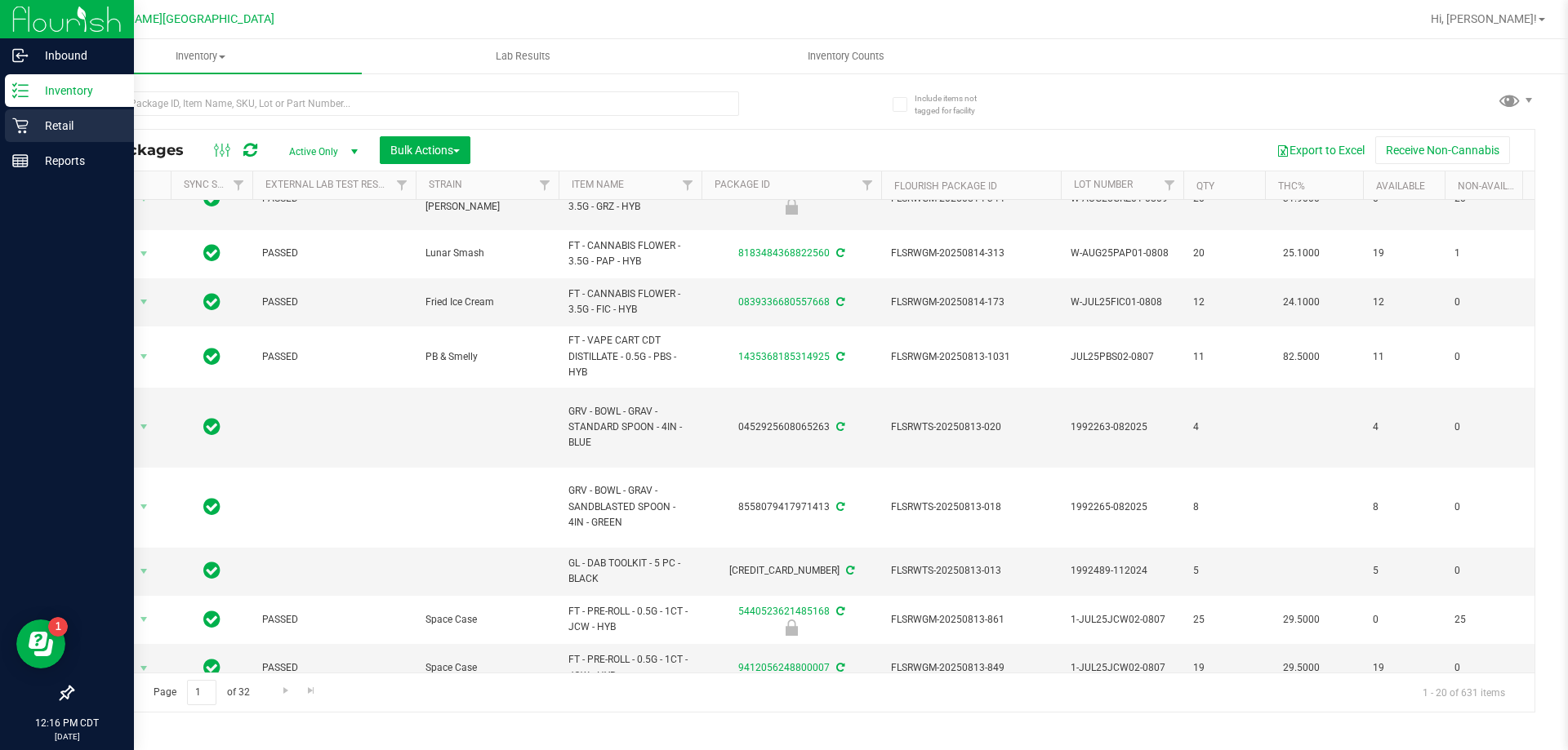
click at [36, 125] on p "Retail" at bounding box center [77, 125] width 98 height 19
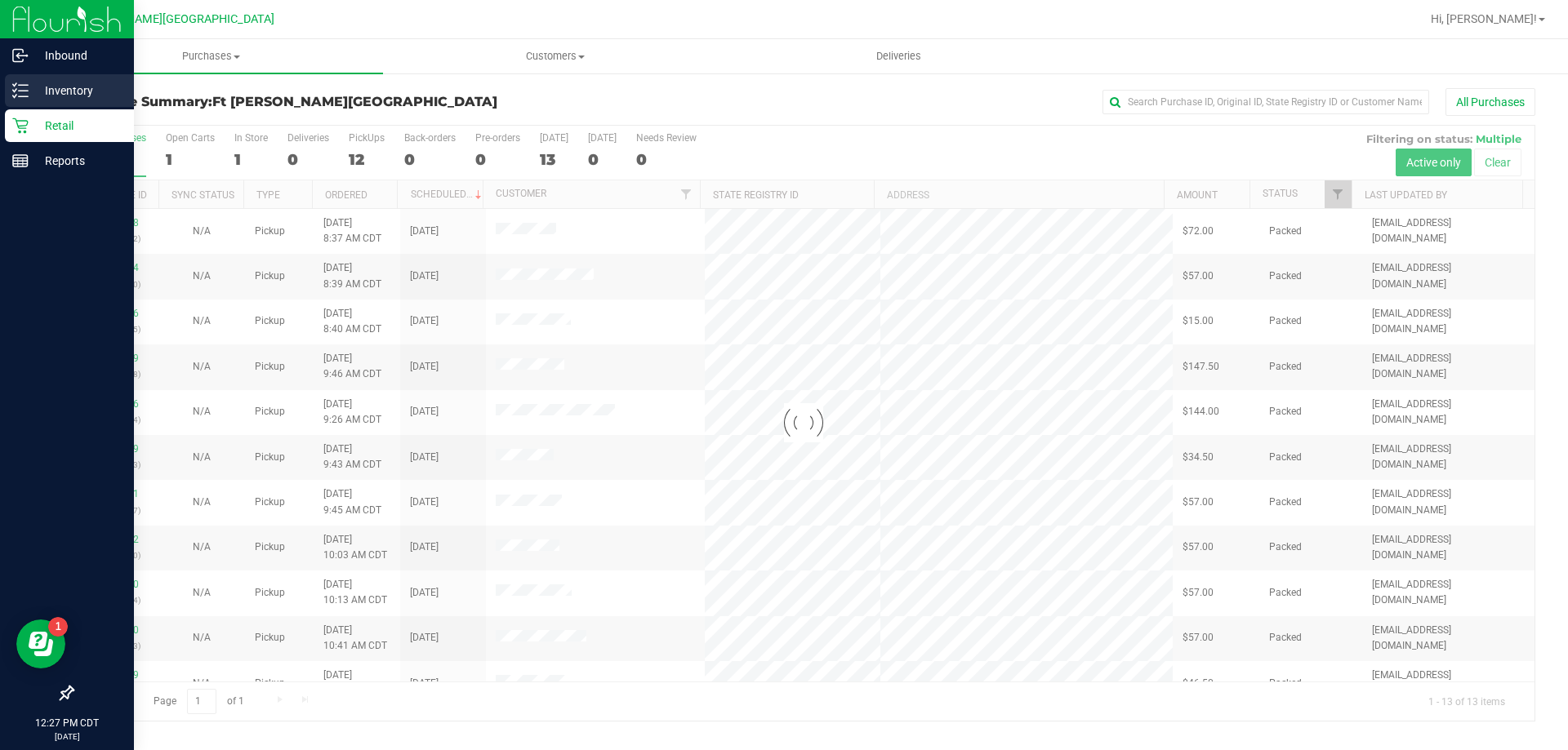
click at [61, 97] on p "Inventory" at bounding box center [77, 90] width 98 height 19
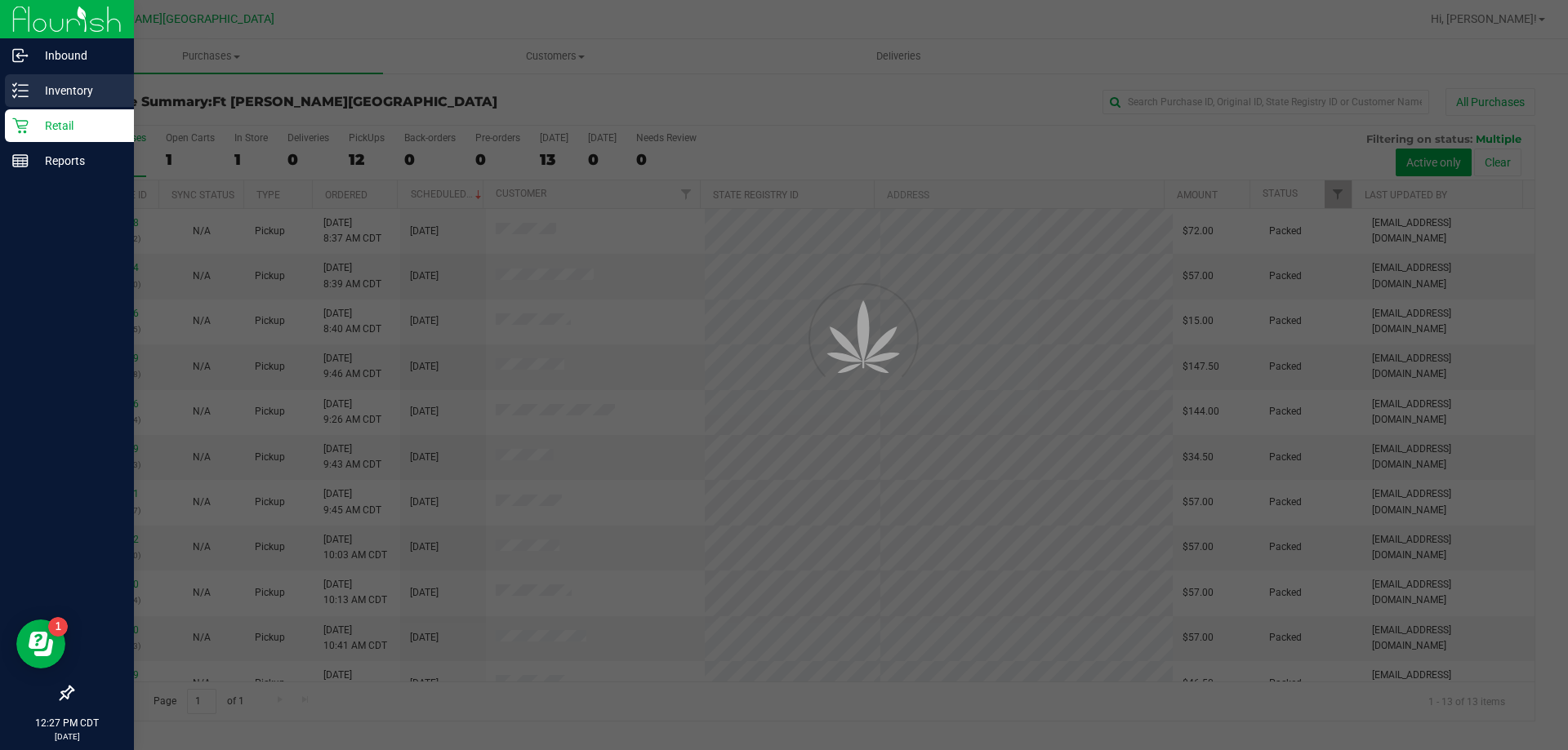
click at [56, 94] on p "Inventory" at bounding box center [77, 90] width 98 height 19
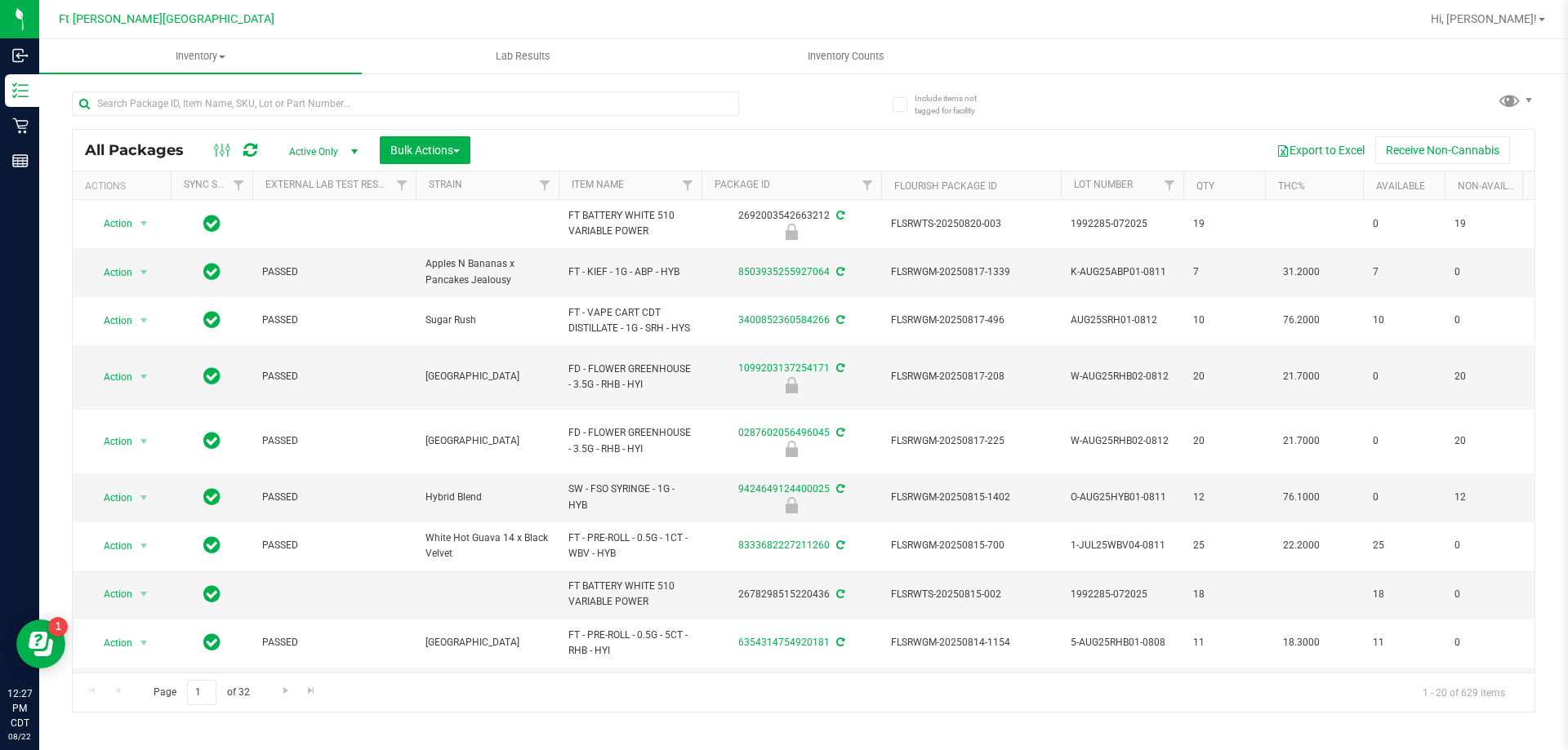
click at [267, 116] on div at bounding box center [405, 110] width 667 height 38
click at [294, 113] on input "text" at bounding box center [405, 104] width 667 height 25
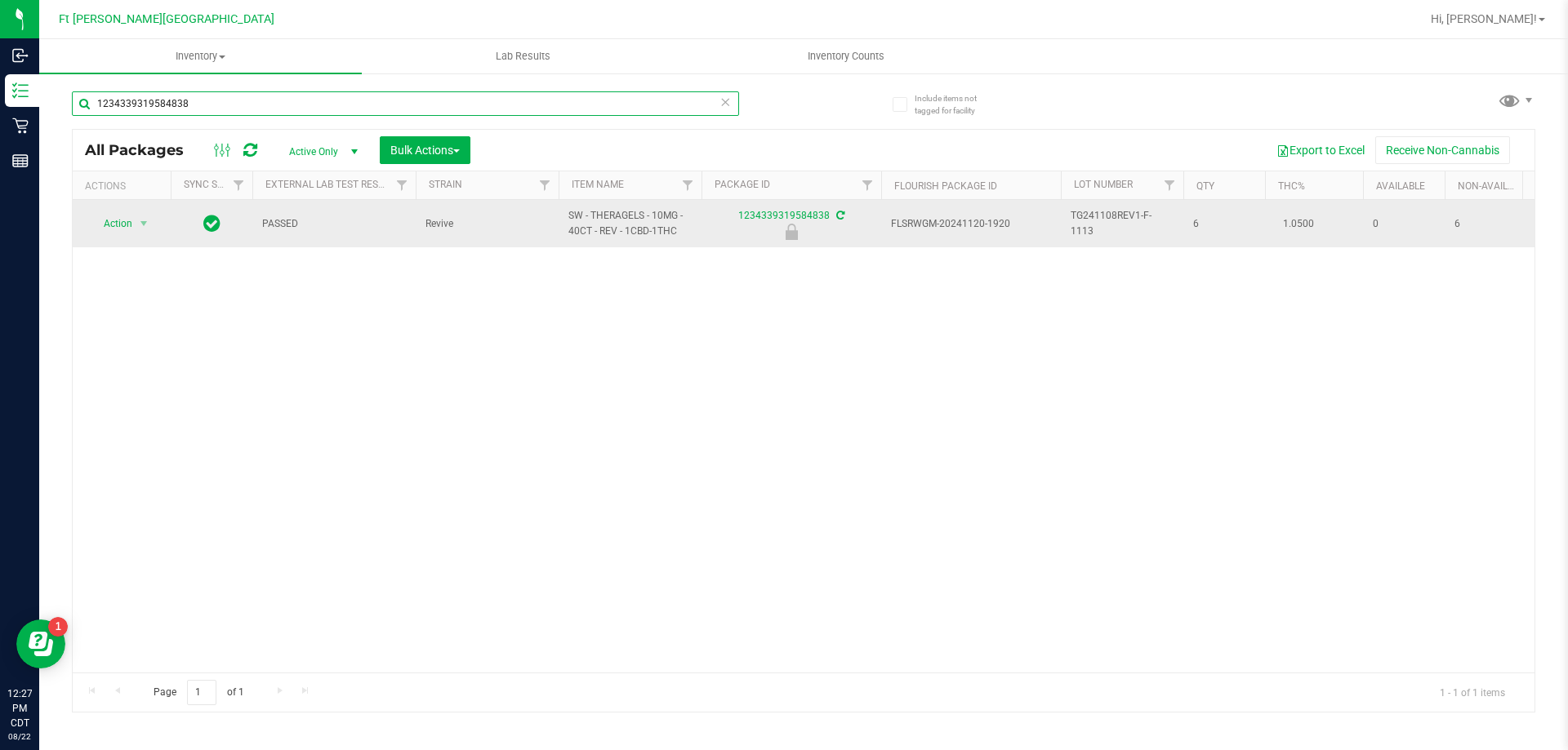
type input "1234339319584838"
click at [136, 223] on span "select" at bounding box center [144, 223] width 20 height 23
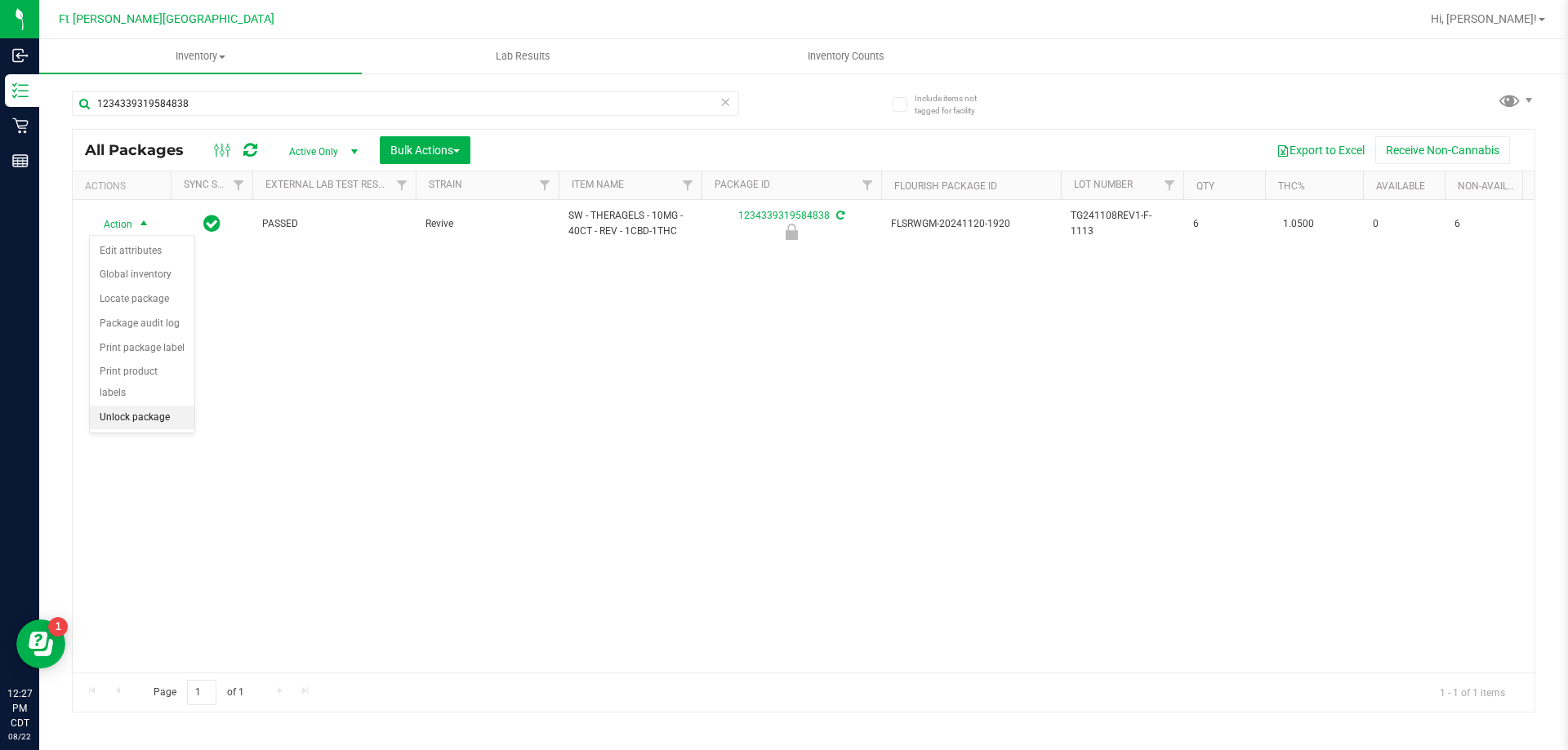
click at [131, 406] on li "Unlock package" at bounding box center [142, 418] width 105 height 25
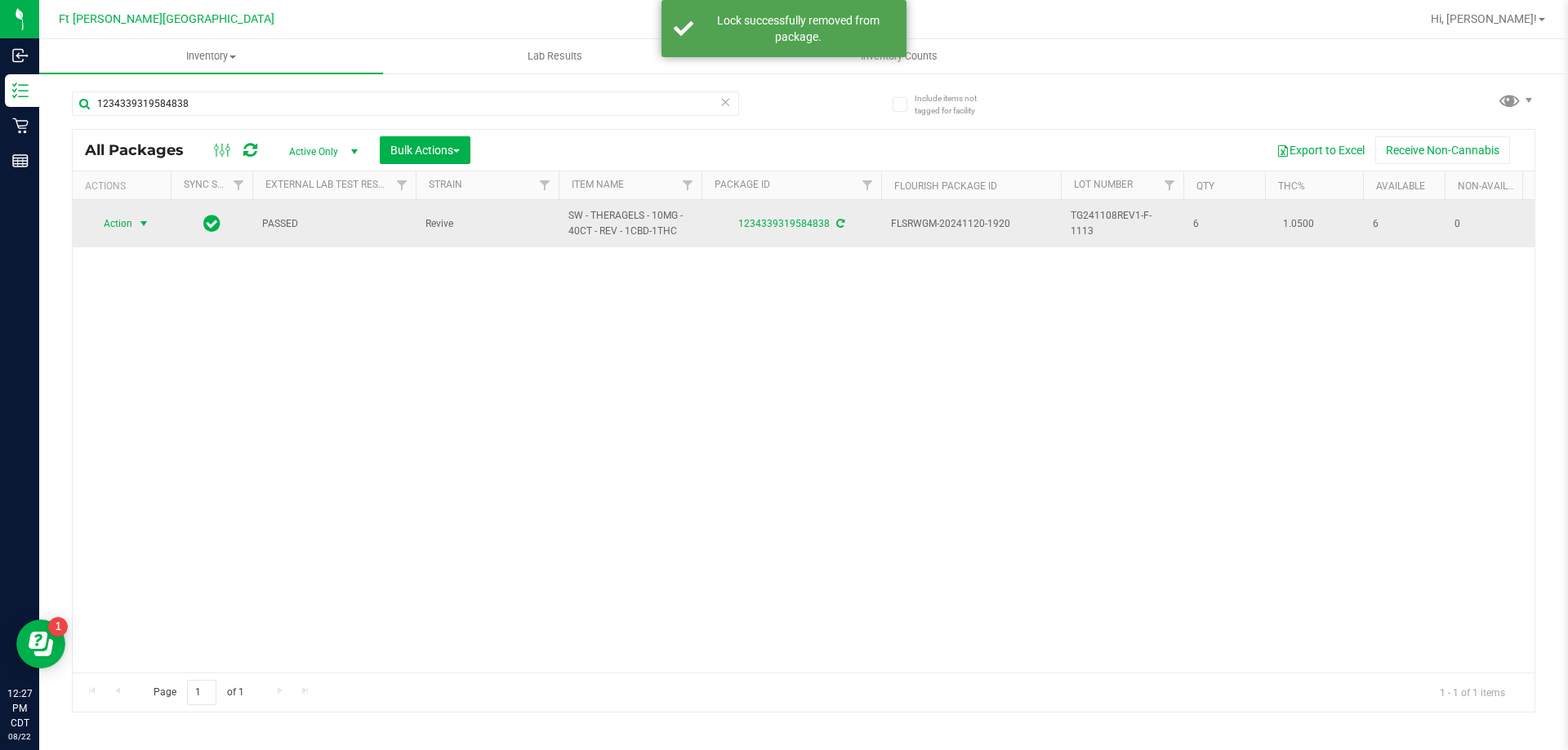
click at [138, 226] on span "select" at bounding box center [143, 223] width 13 height 13
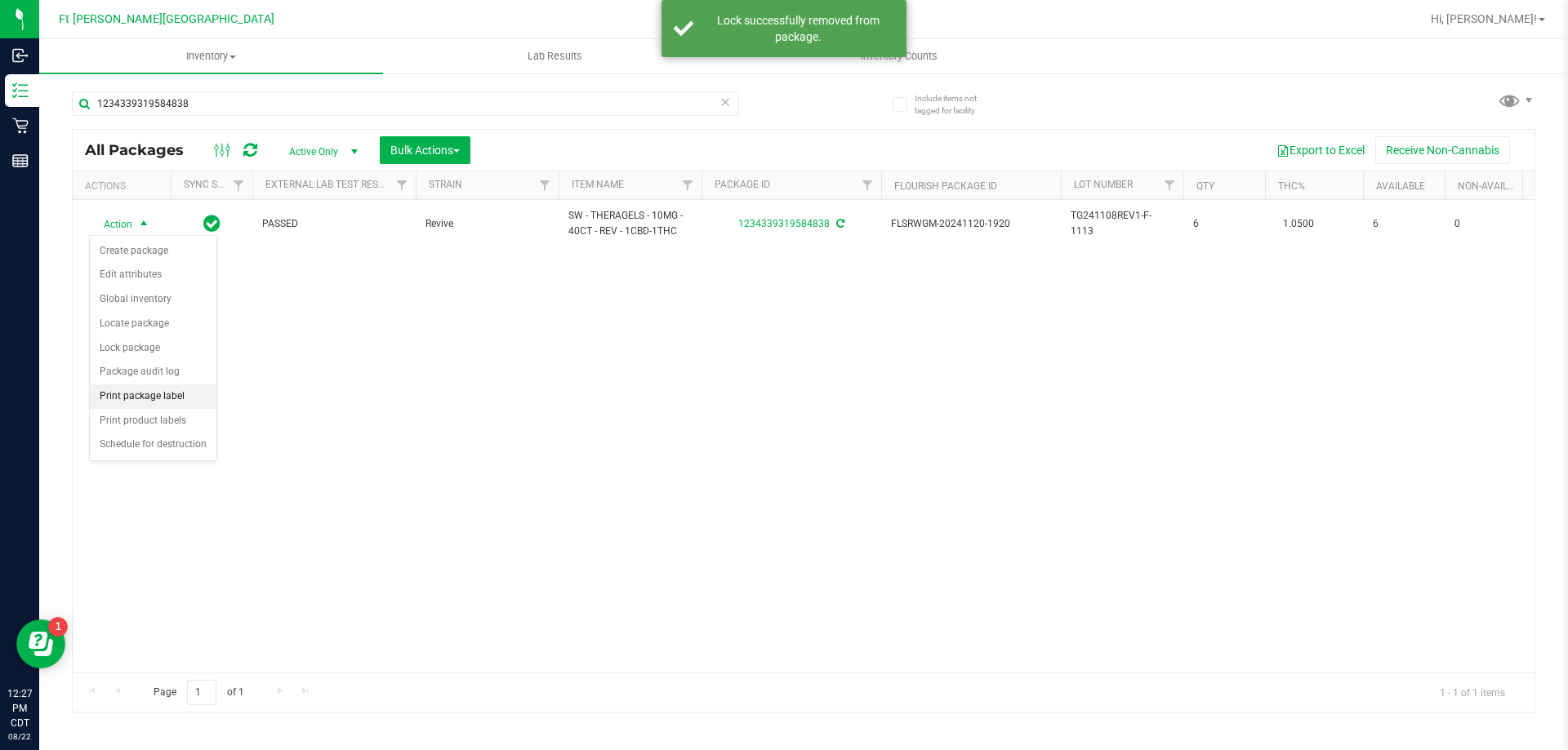
click at [156, 400] on li "Print package label" at bounding box center [153, 397] width 127 height 25
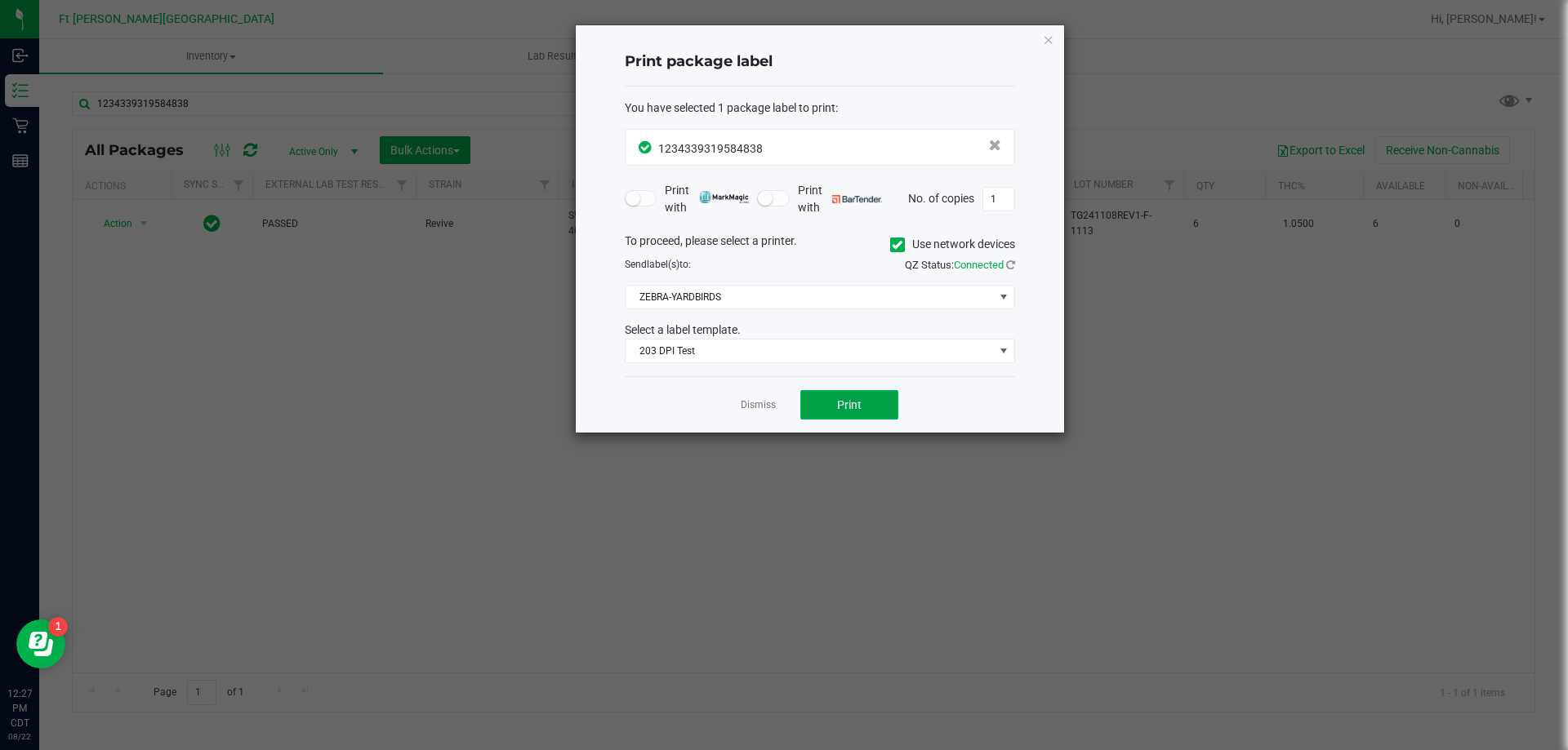
click at [889, 401] on button "Print" at bounding box center [849, 405] width 98 height 29
click at [887, 408] on button "Print" at bounding box center [849, 405] width 98 height 29
drag, startPoint x: 761, startPoint y: 404, endPoint x: 752, endPoint y: 395, distance: 12.7
click at [757, 398] on link "Dismiss" at bounding box center [758, 405] width 35 height 14
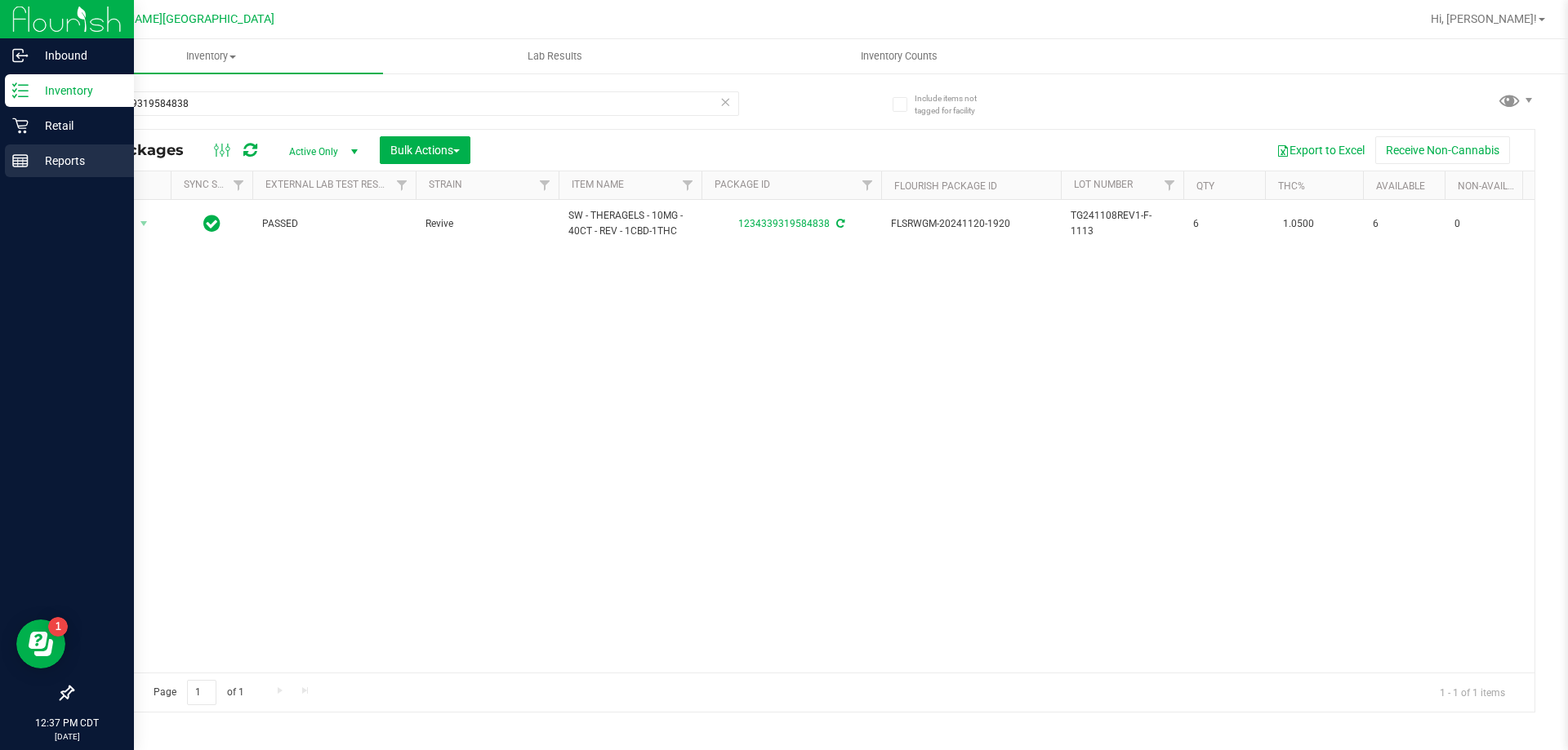
click at [30, 161] on p "Reports" at bounding box center [77, 160] width 98 height 19
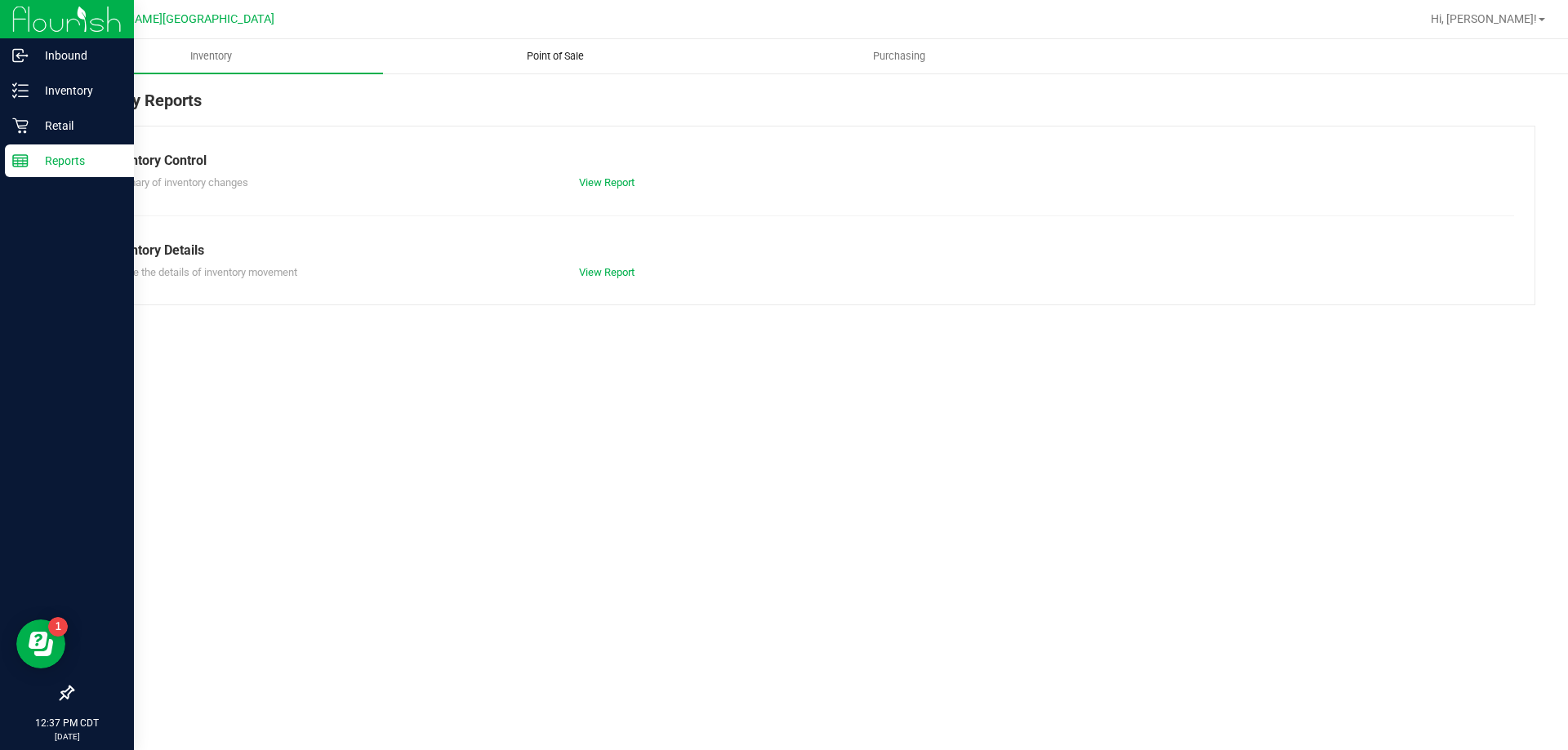
click at [535, 48] on uib-tab-heading "Point of Sale" at bounding box center [555, 57] width 342 height 33
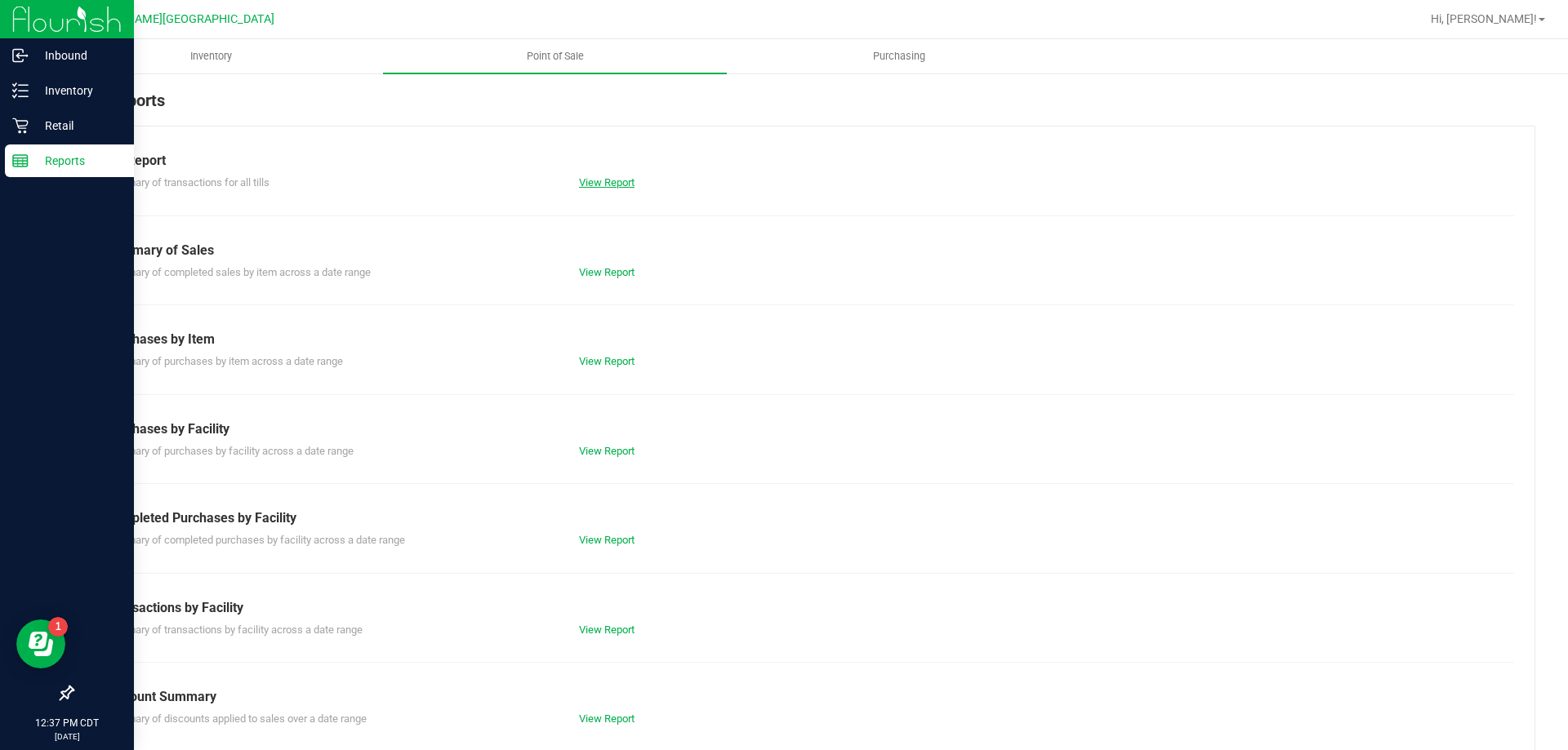
click at [596, 181] on link "View Report" at bounding box center [606, 182] width 55 height 12
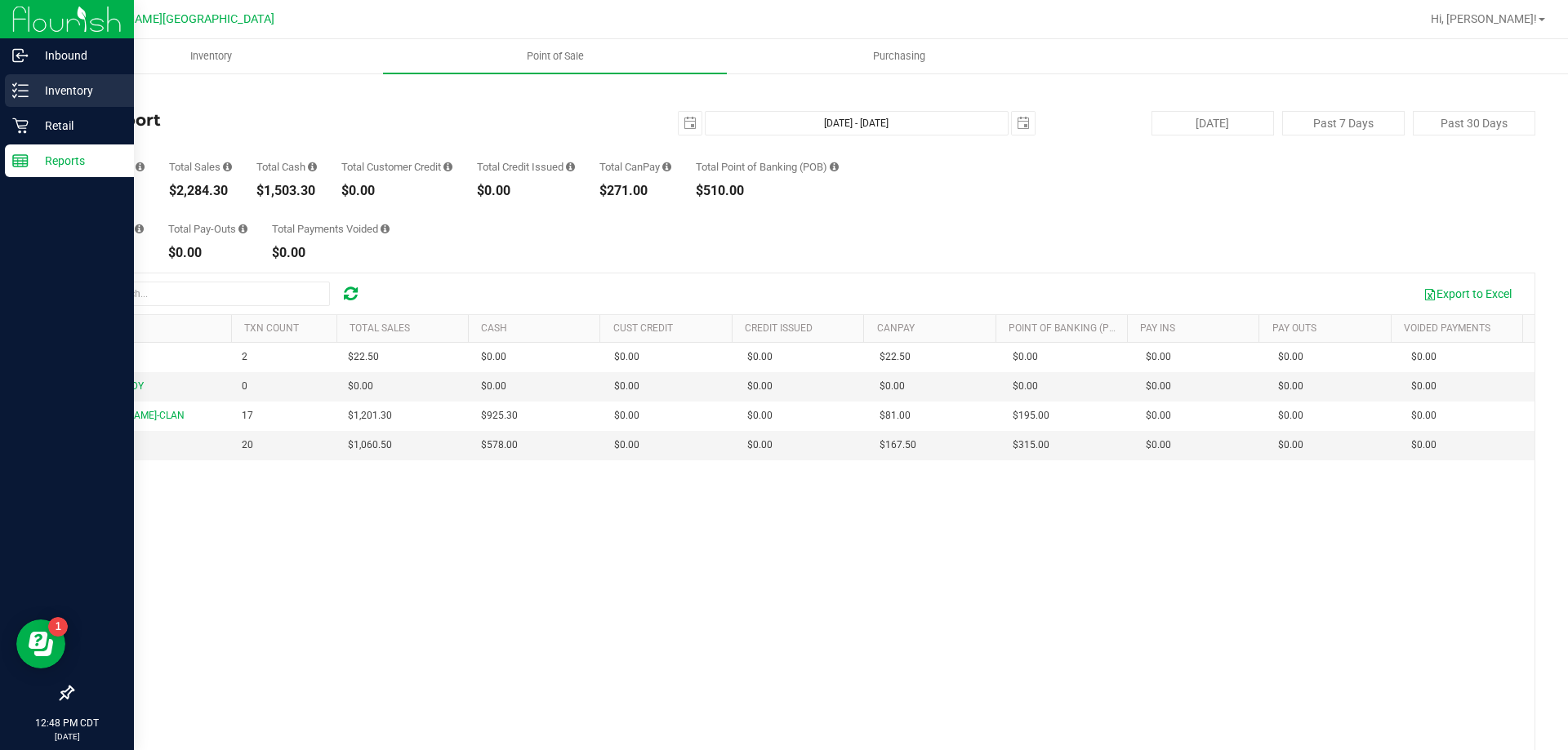
click at [35, 106] on div "Inventory" at bounding box center [69, 91] width 129 height 33
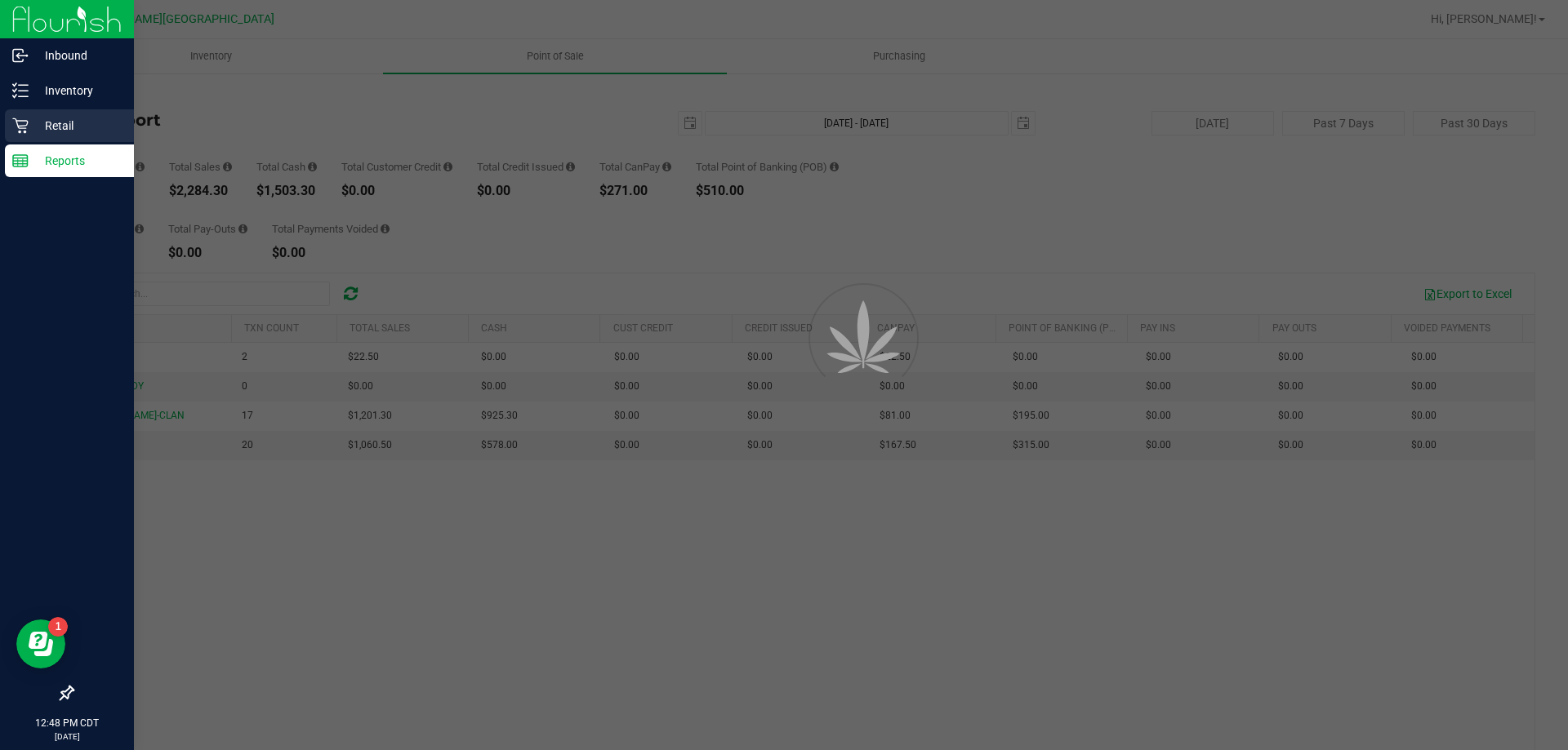
click at [43, 115] on div "Retail" at bounding box center [69, 126] width 129 height 33
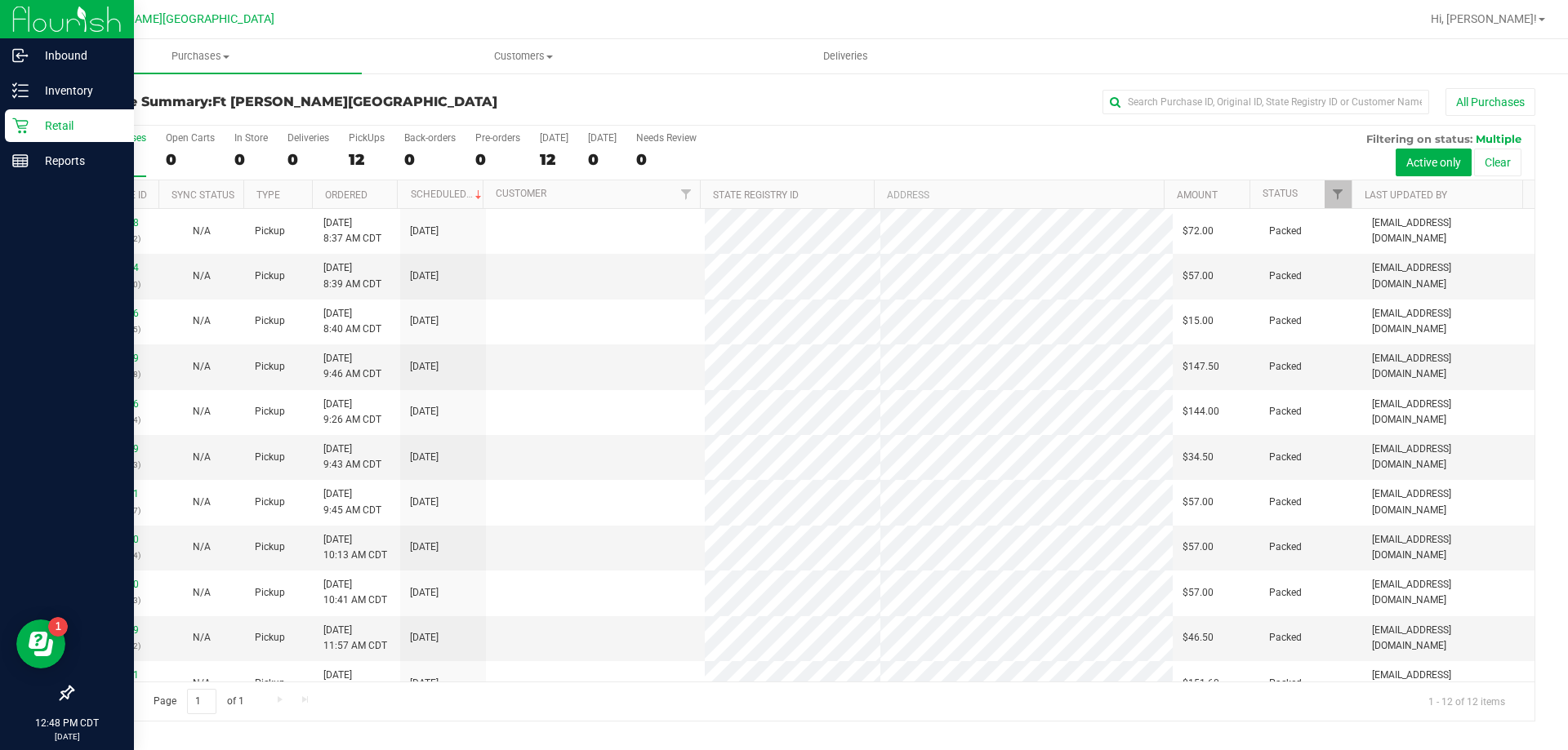
scroll to position [70, 0]
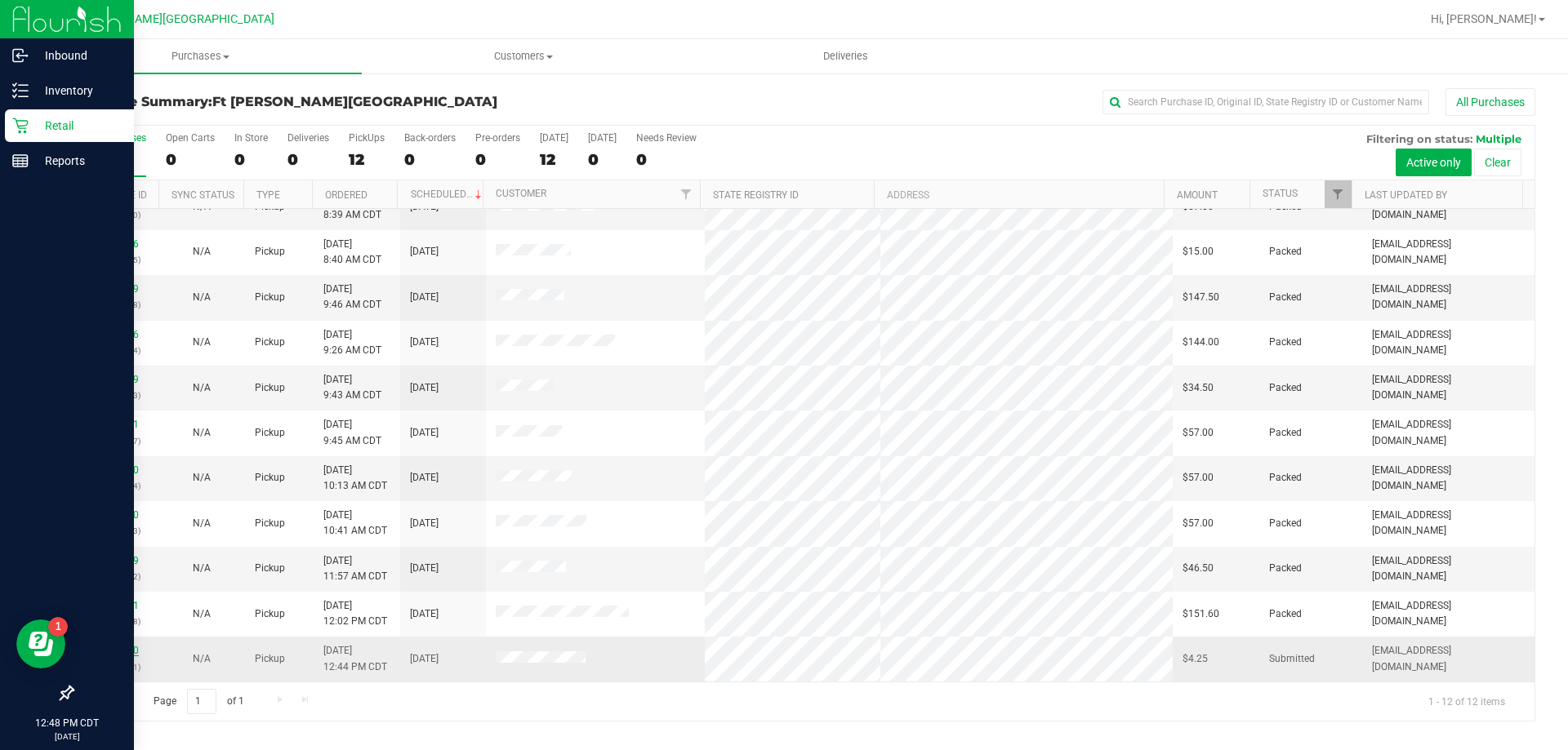
click at [121, 653] on link "11829100" at bounding box center [116, 650] width 46 height 11
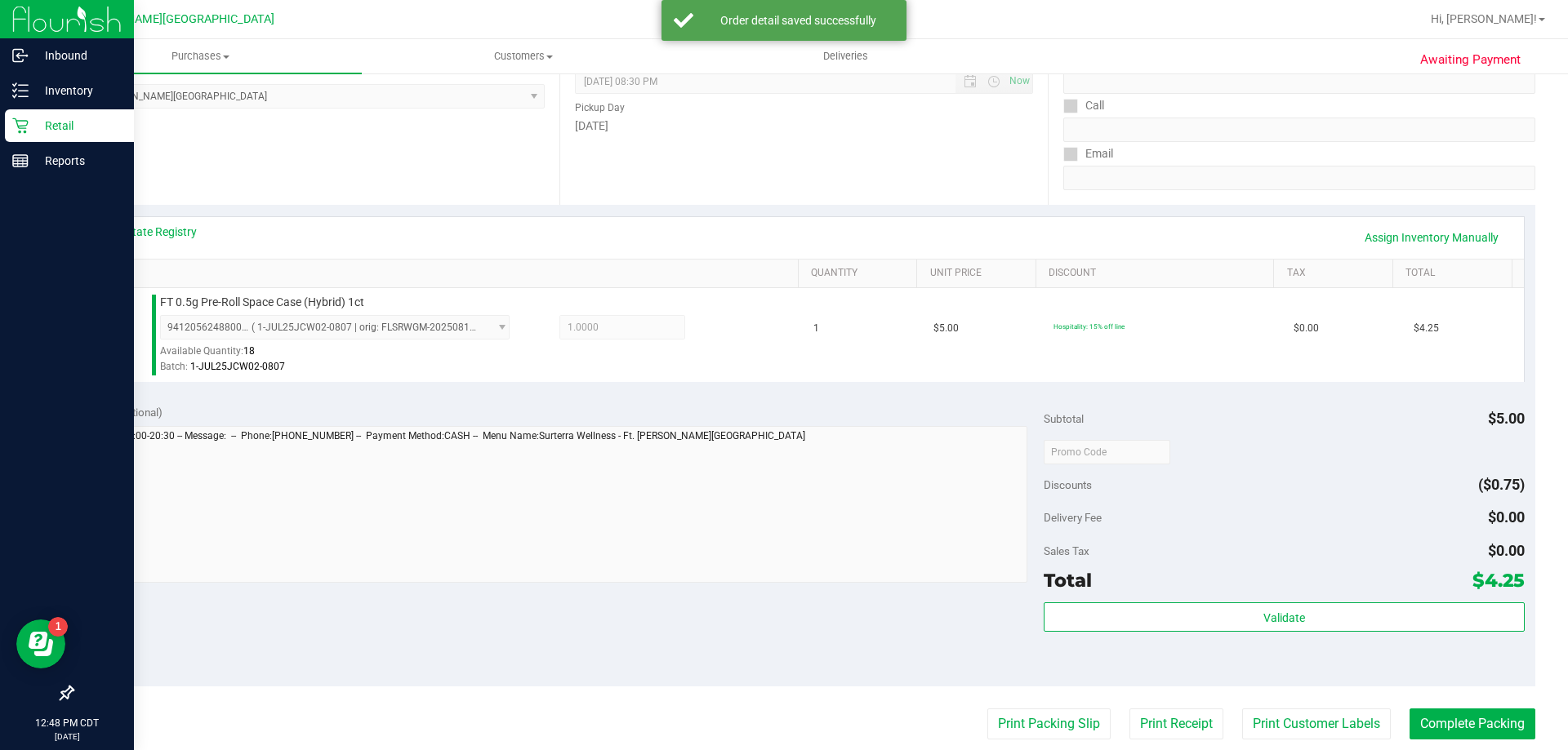
scroll to position [571, 0]
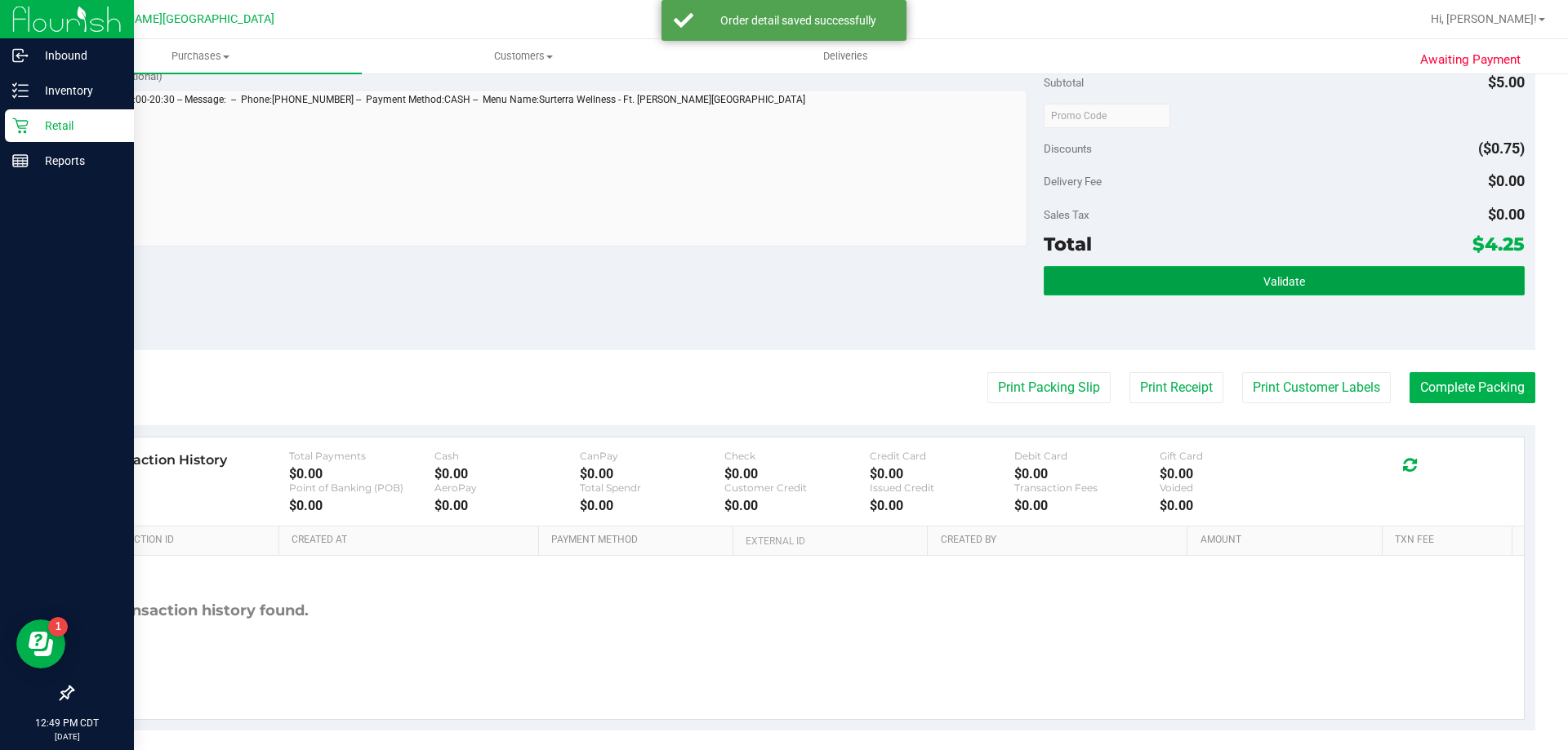
drag, startPoint x: 1335, startPoint y: 272, endPoint x: 1311, endPoint y: 279, distance: 25.0
click at [1334, 272] on button "Validate" at bounding box center [1283, 281] width 480 height 29
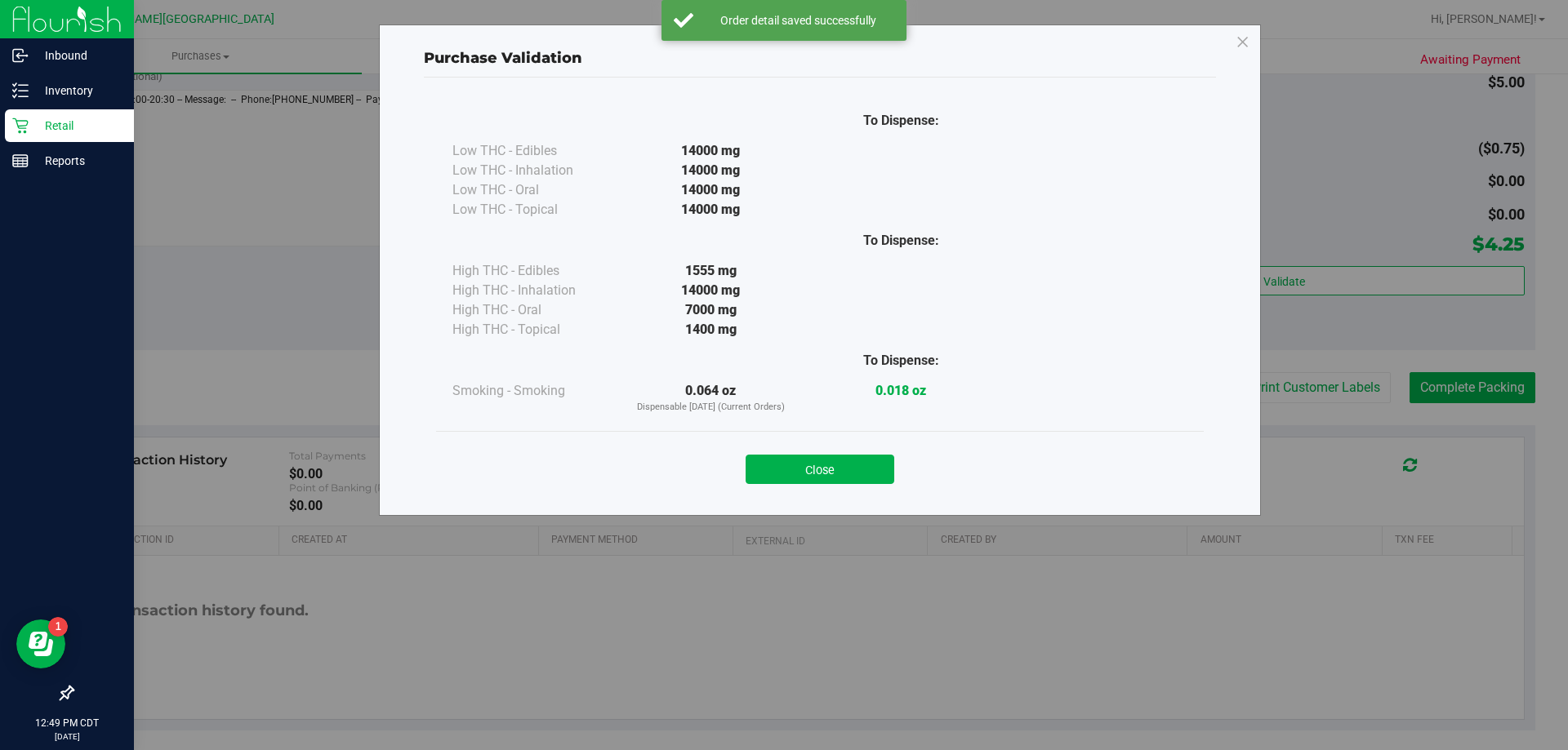
drag, startPoint x: 855, startPoint y: 467, endPoint x: 953, endPoint y: 405, distance: 116.0
click at [855, 467] on button "Close" at bounding box center [820, 469] width 149 height 29
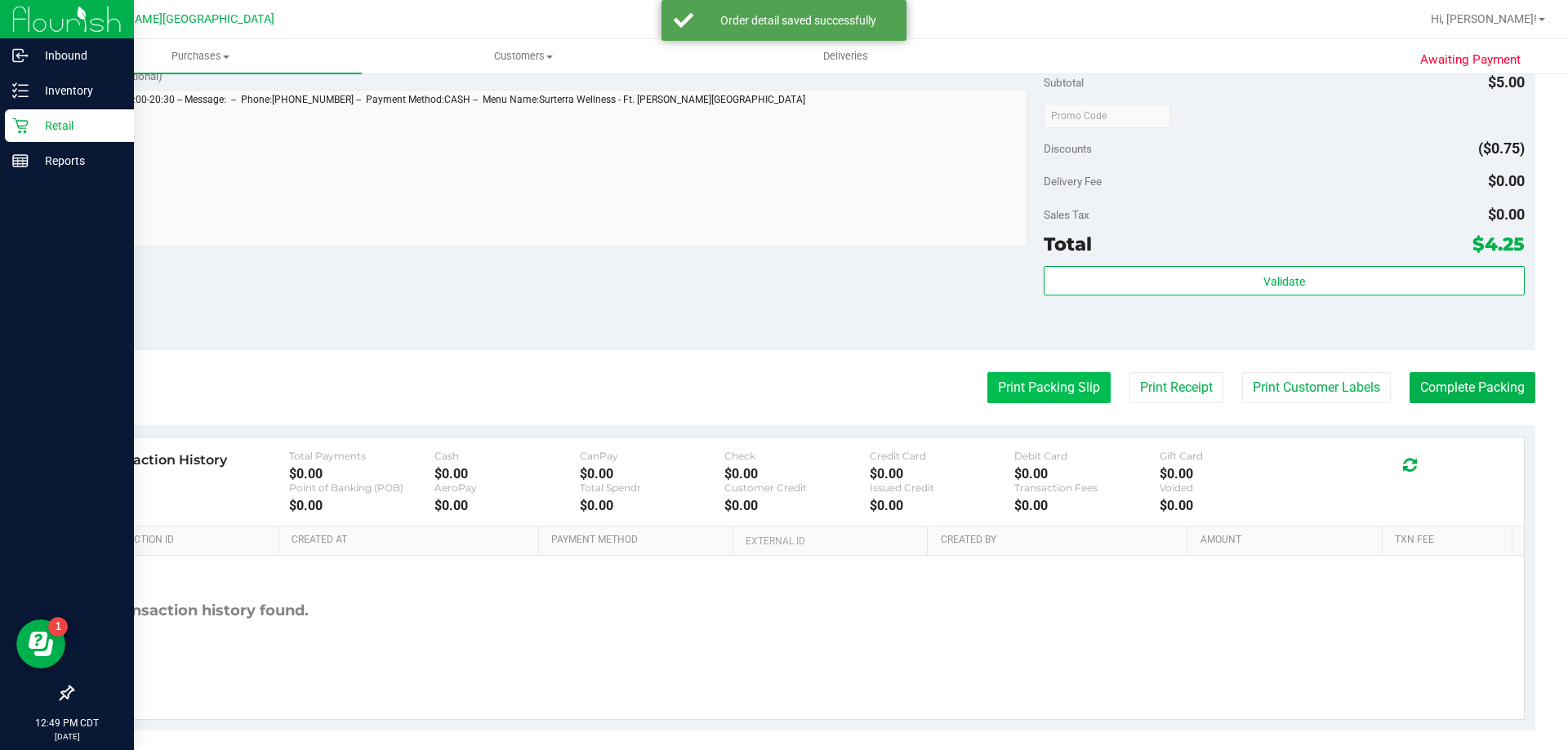
click at [1045, 392] on button "Print Packing Slip" at bounding box center [1049, 387] width 123 height 31
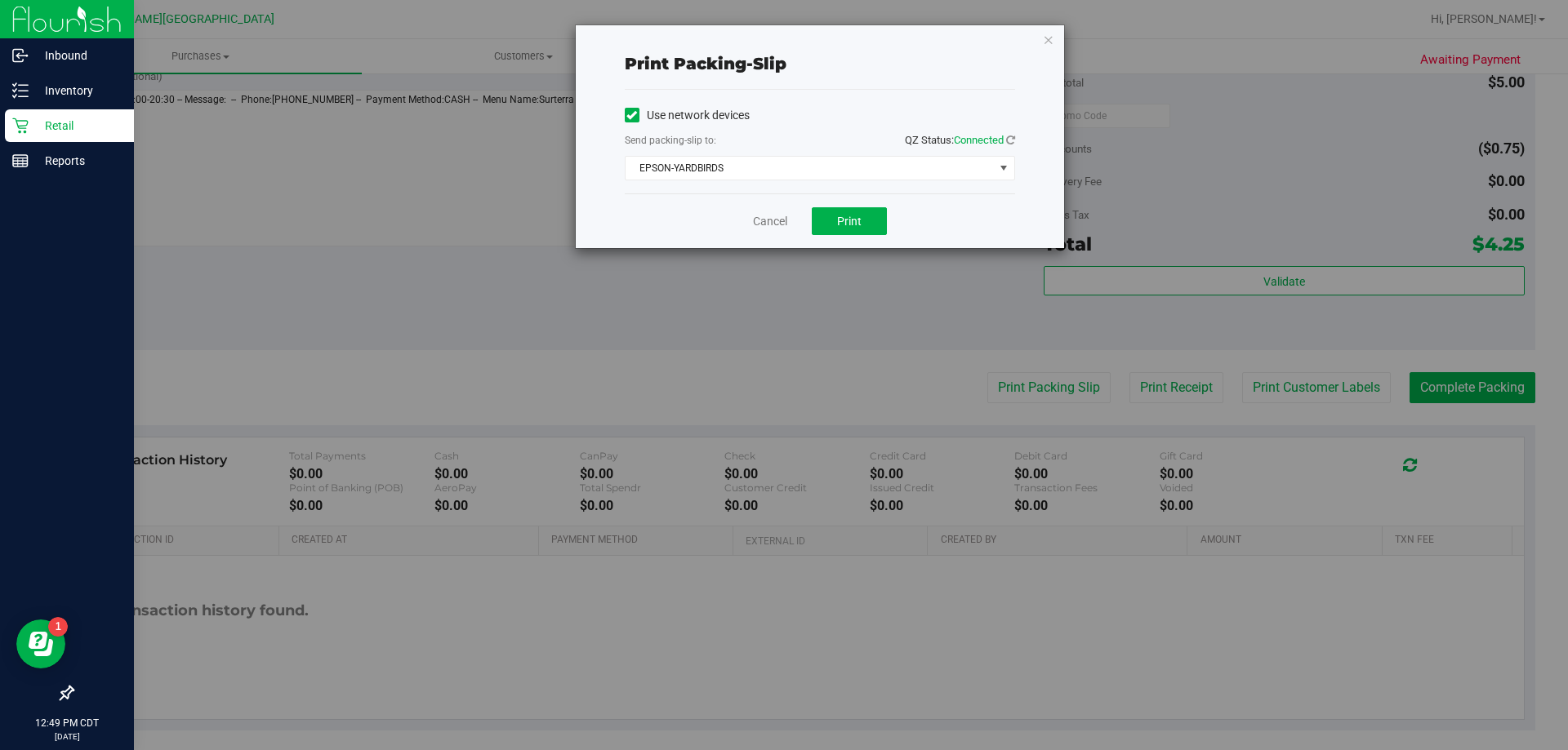
click at [896, 221] on div "Cancel Print" at bounding box center [819, 221] width 390 height 55
drag, startPoint x: 870, startPoint y: 219, endPoint x: 842, endPoint y: 232, distance: 30.9
click at [869, 219] on button "Print" at bounding box center [850, 221] width 75 height 28
click at [776, 218] on link "Cancel" at bounding box center [770, 221] width 34 height 17
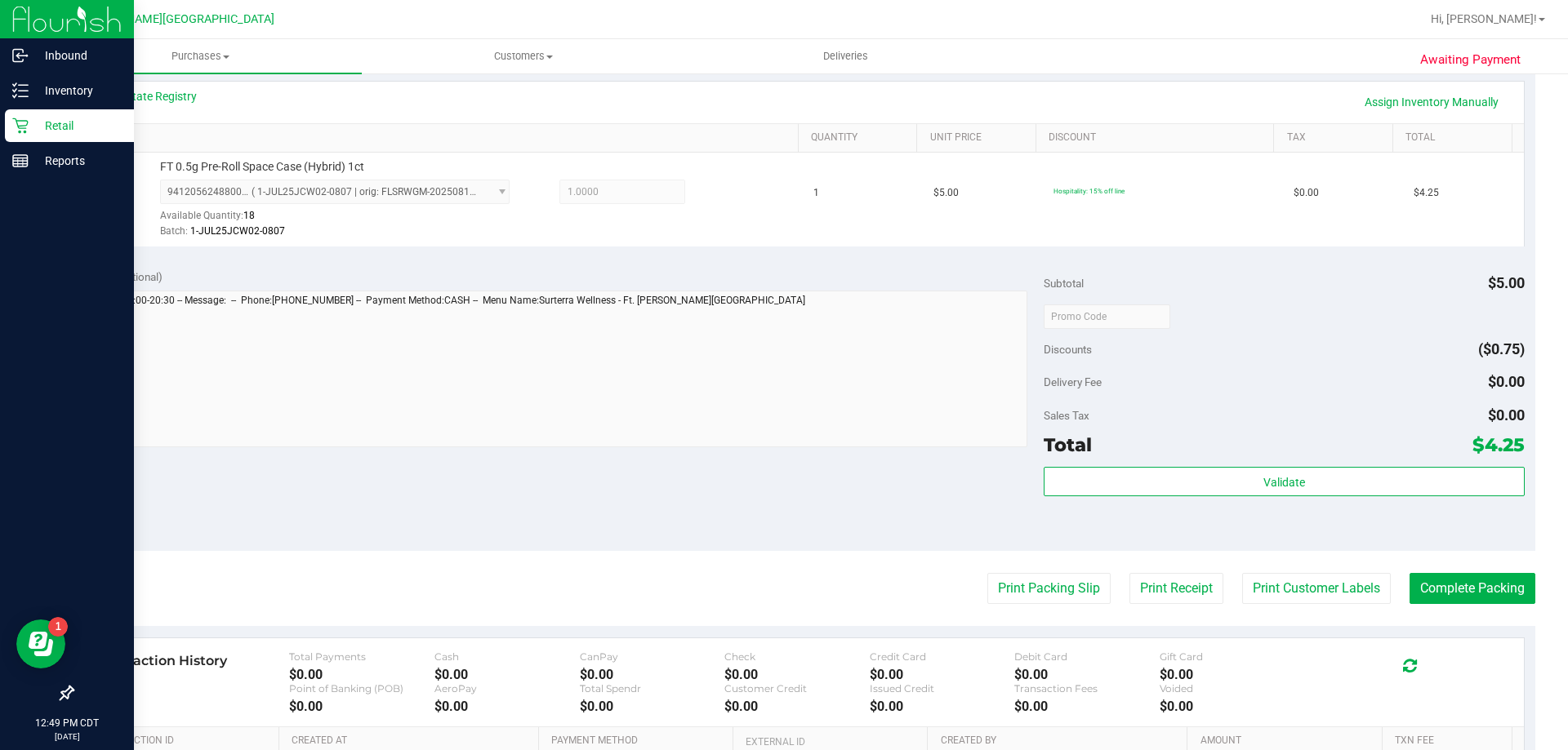
scroll to position [585, 0]
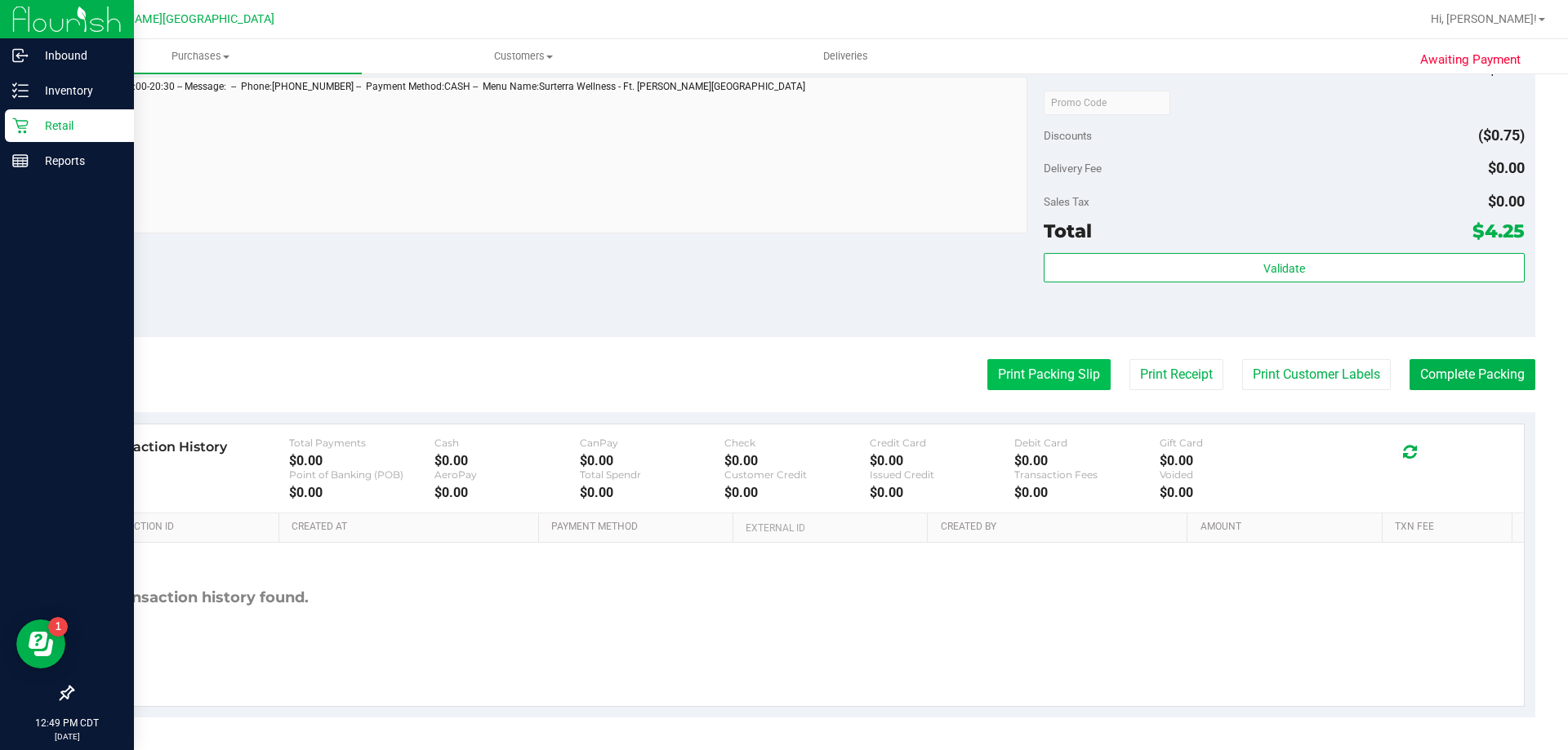
click at [1021, 376] on button "Print Packing Slip" at bounding box center [1049, 375] width 123 height 31
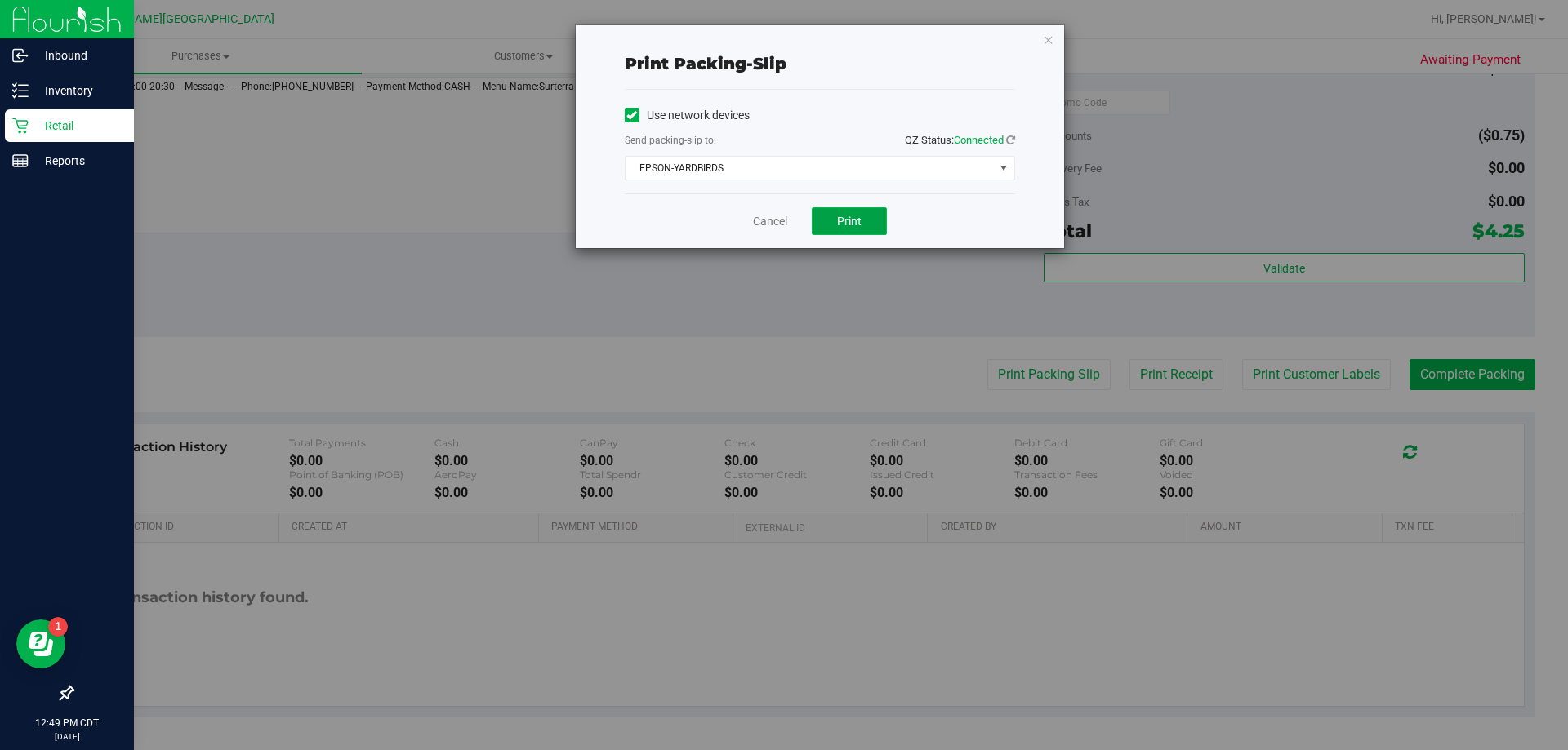
click at [852, 230] on button "Print" at bounding box center [850, 221] width 75 height 28
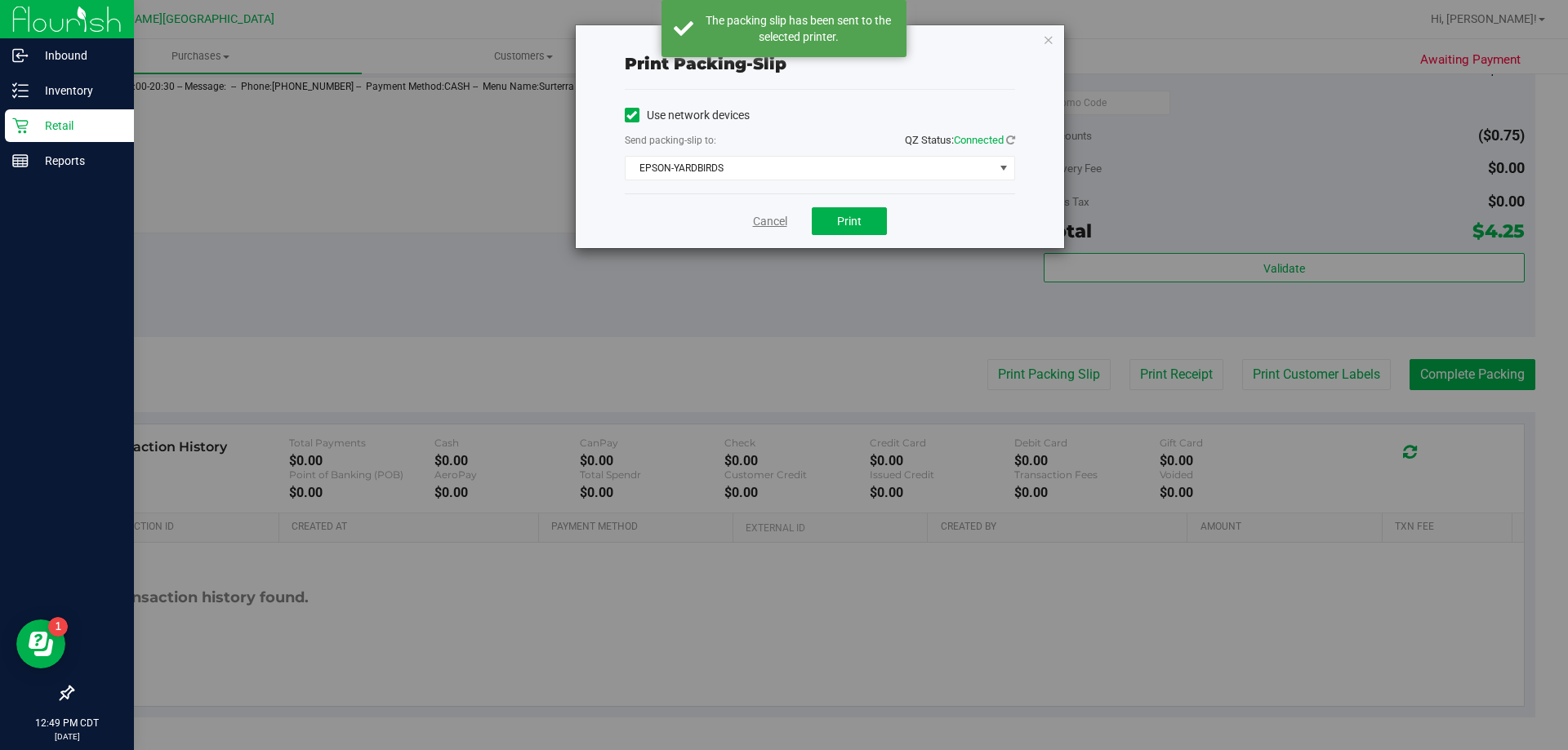
click at [761, 214] on link "Cancel" at bounding box center [770, 221] width 34 height 17
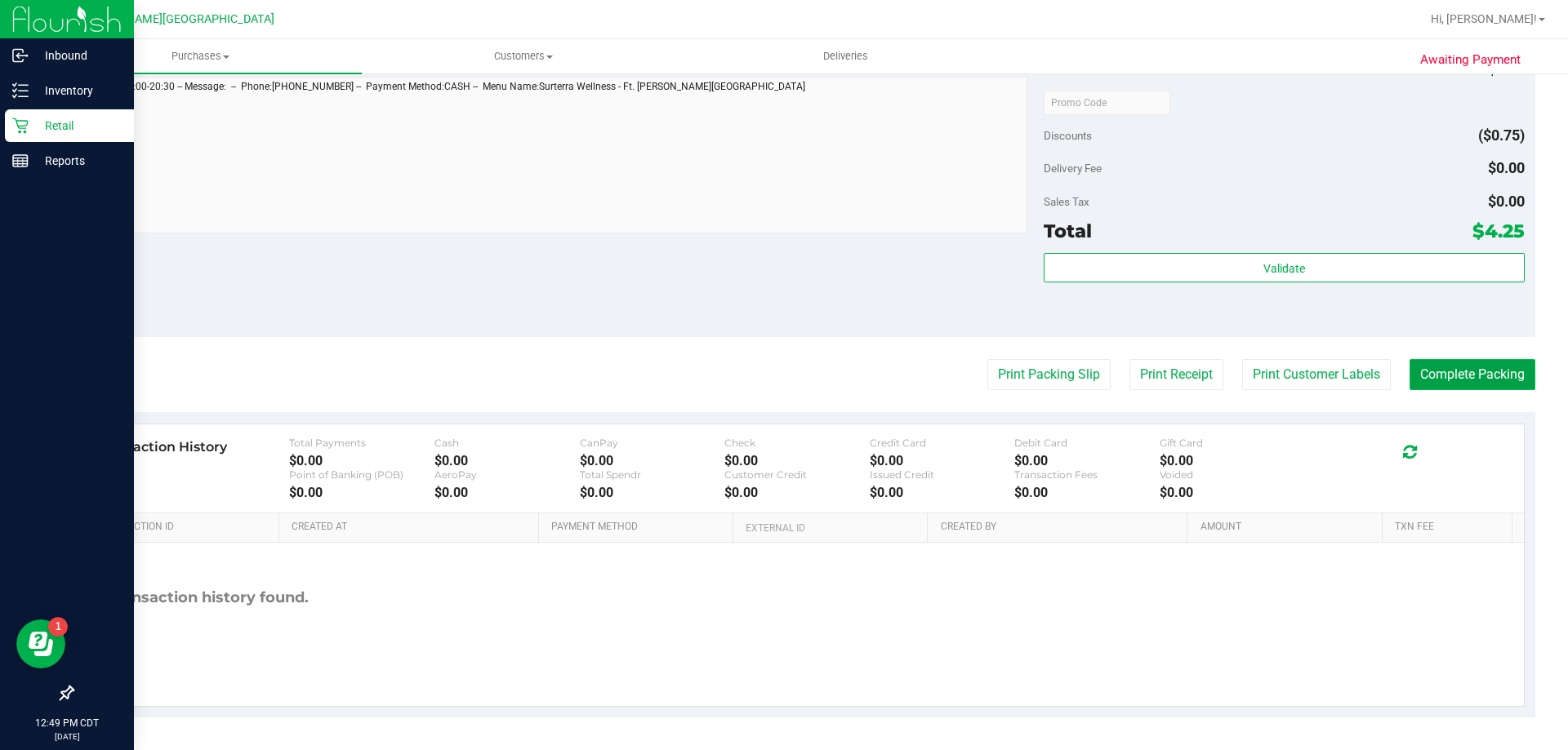
click at [1480, 376] on button "Complete Packing" at bounding box center [1472, 375] width 126 height 31
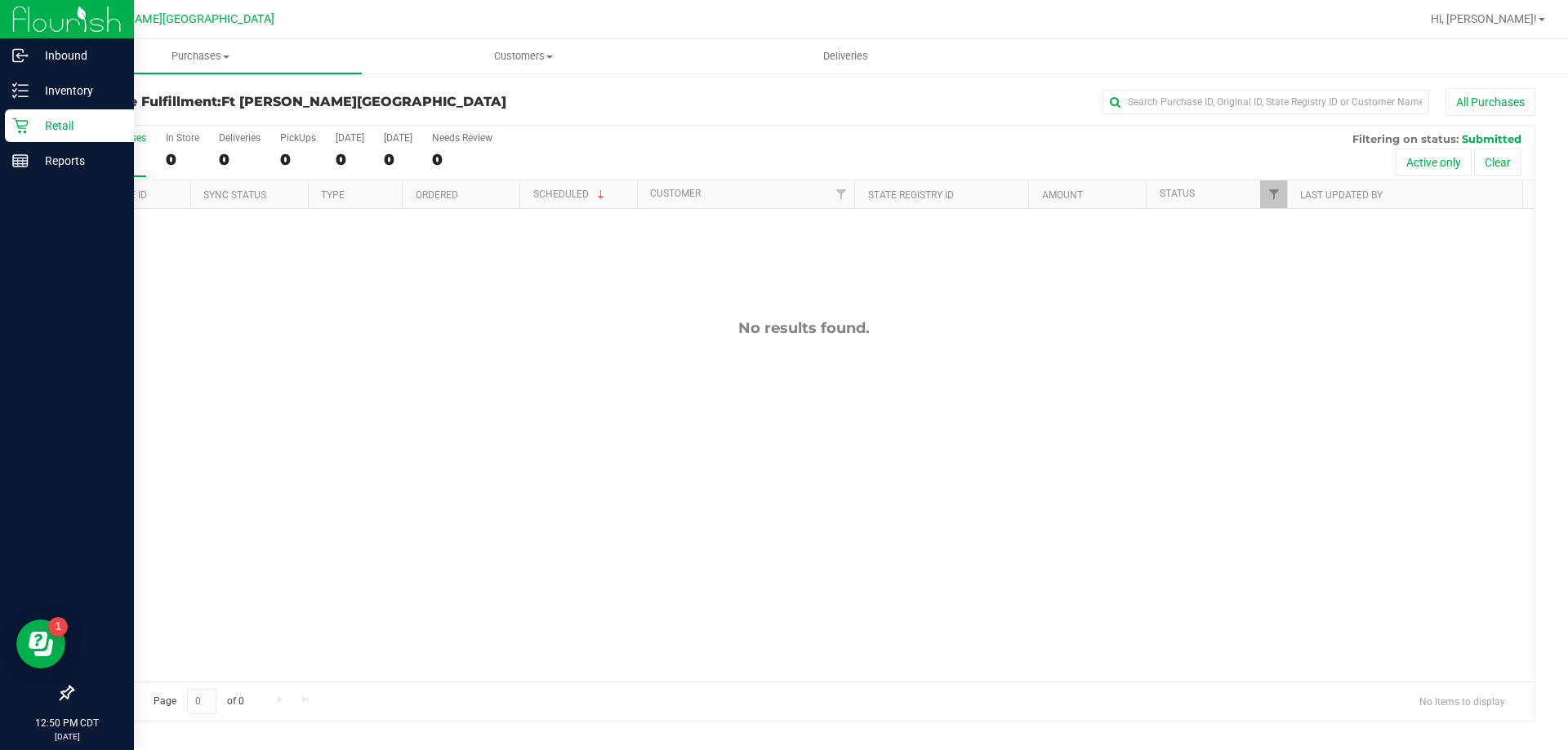
drag, startPoint x: 85, startPoint y: 121, endPoint x: 95, endPoint y: 129, distance: 12.8
click at [88, 123] on p "Retail" at bounding box center [77, 125] width 98 height 19
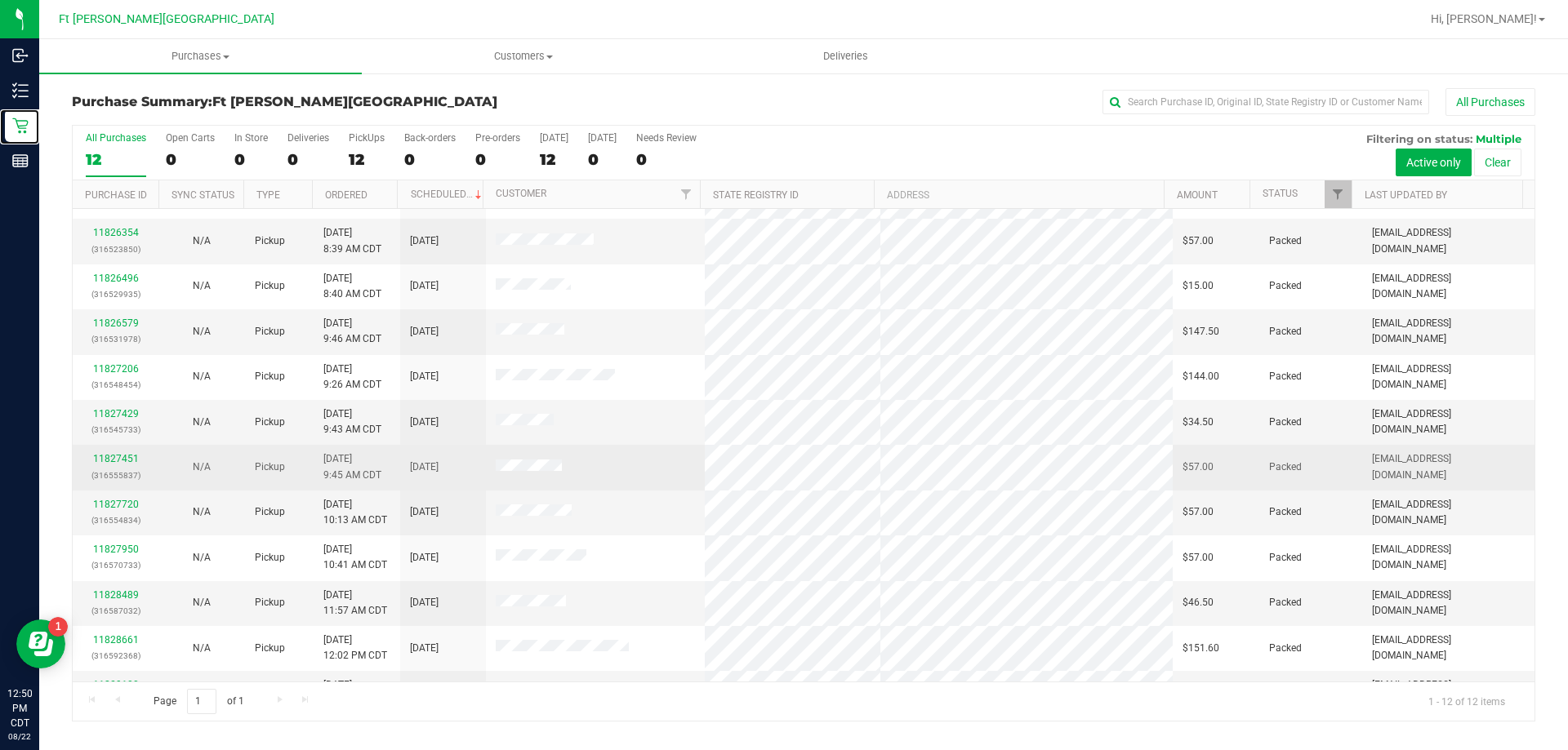
scroll to position [70, 0]
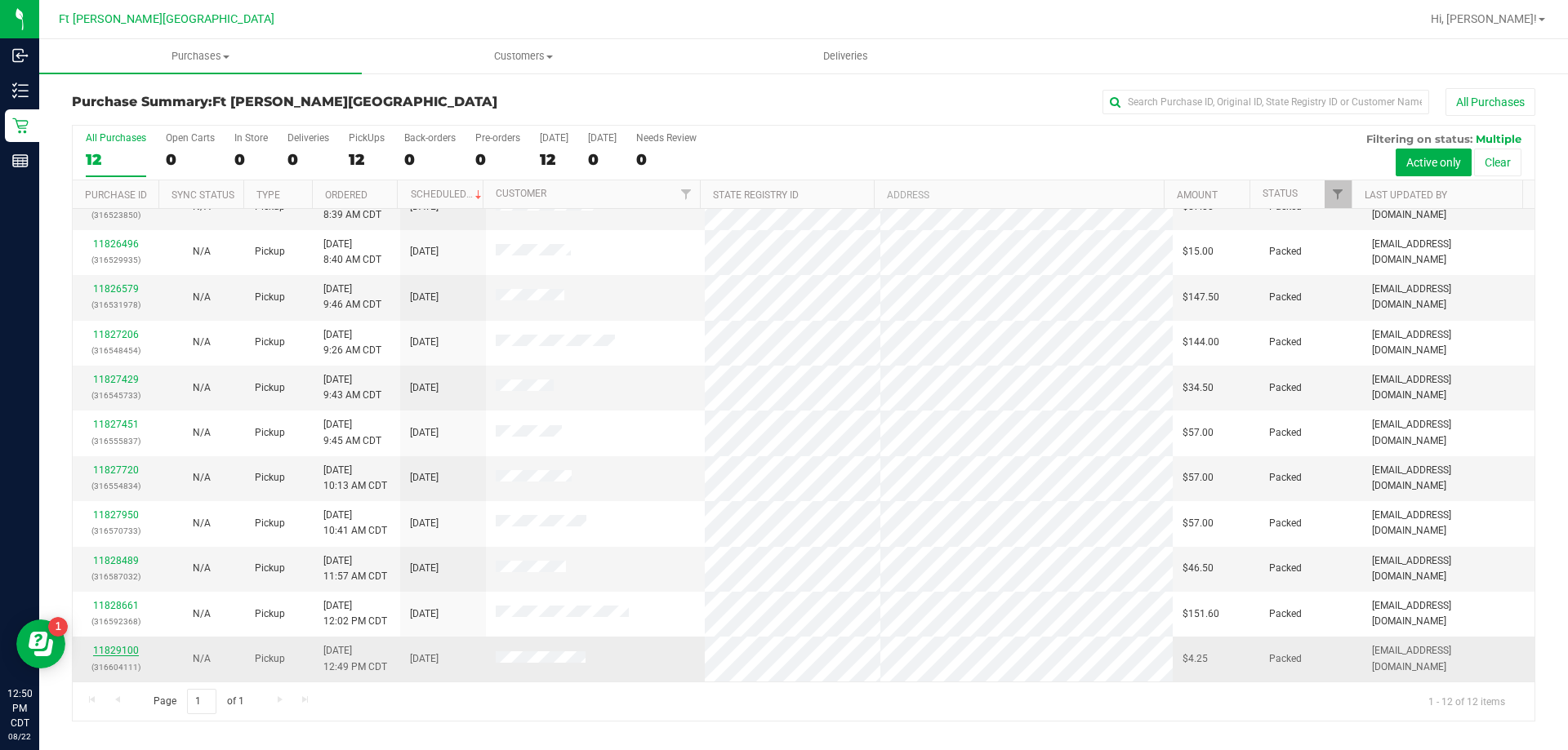
click at [121, 647] on link "11829100" at bounding box center [116, 650] width 46 height 11
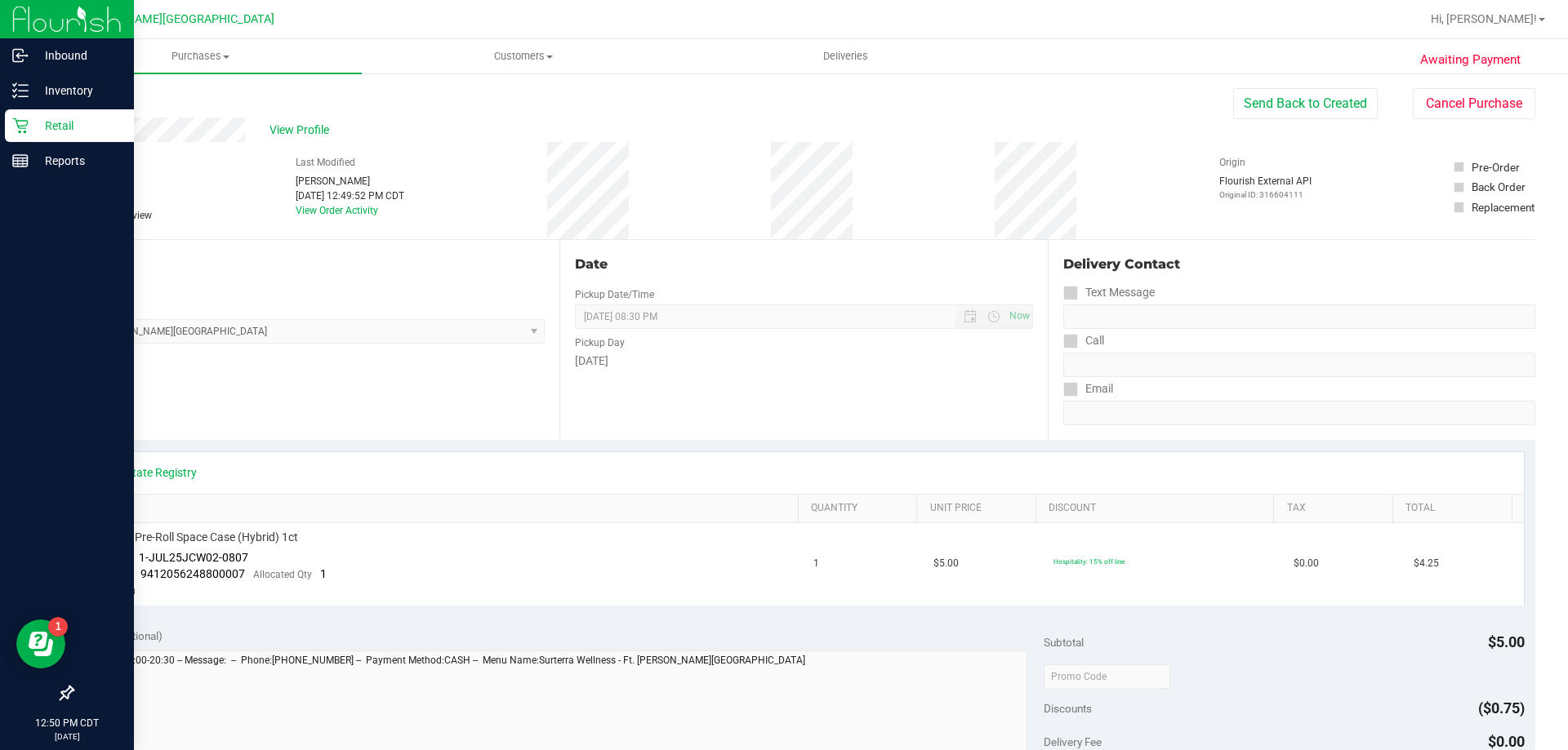
click at [43, 134] on p "Retail" at bounding box center [77, 125] width 98 height 19
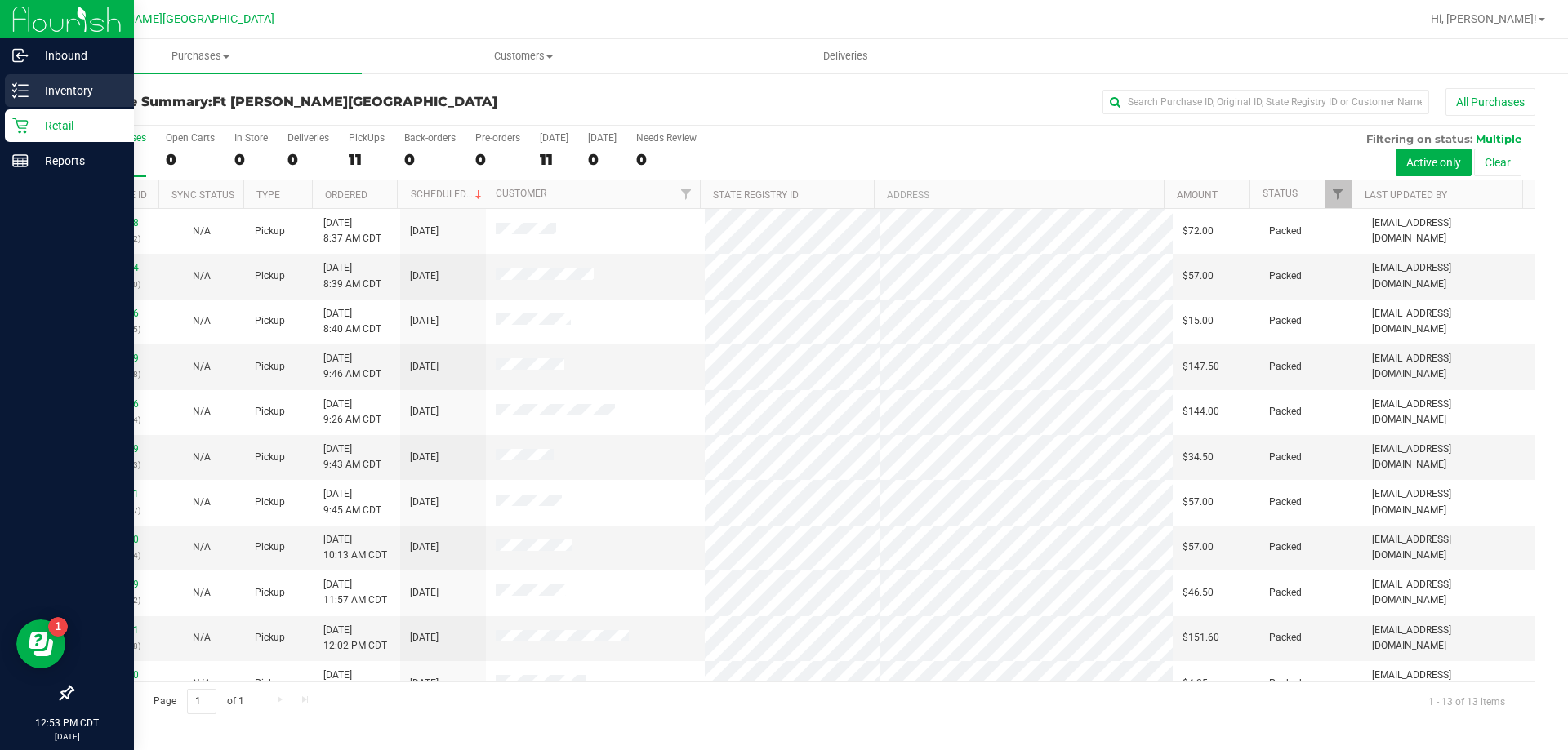
click at [49, 83] on p "Inventory" at bounding box center [77, 90] width 98 height 19
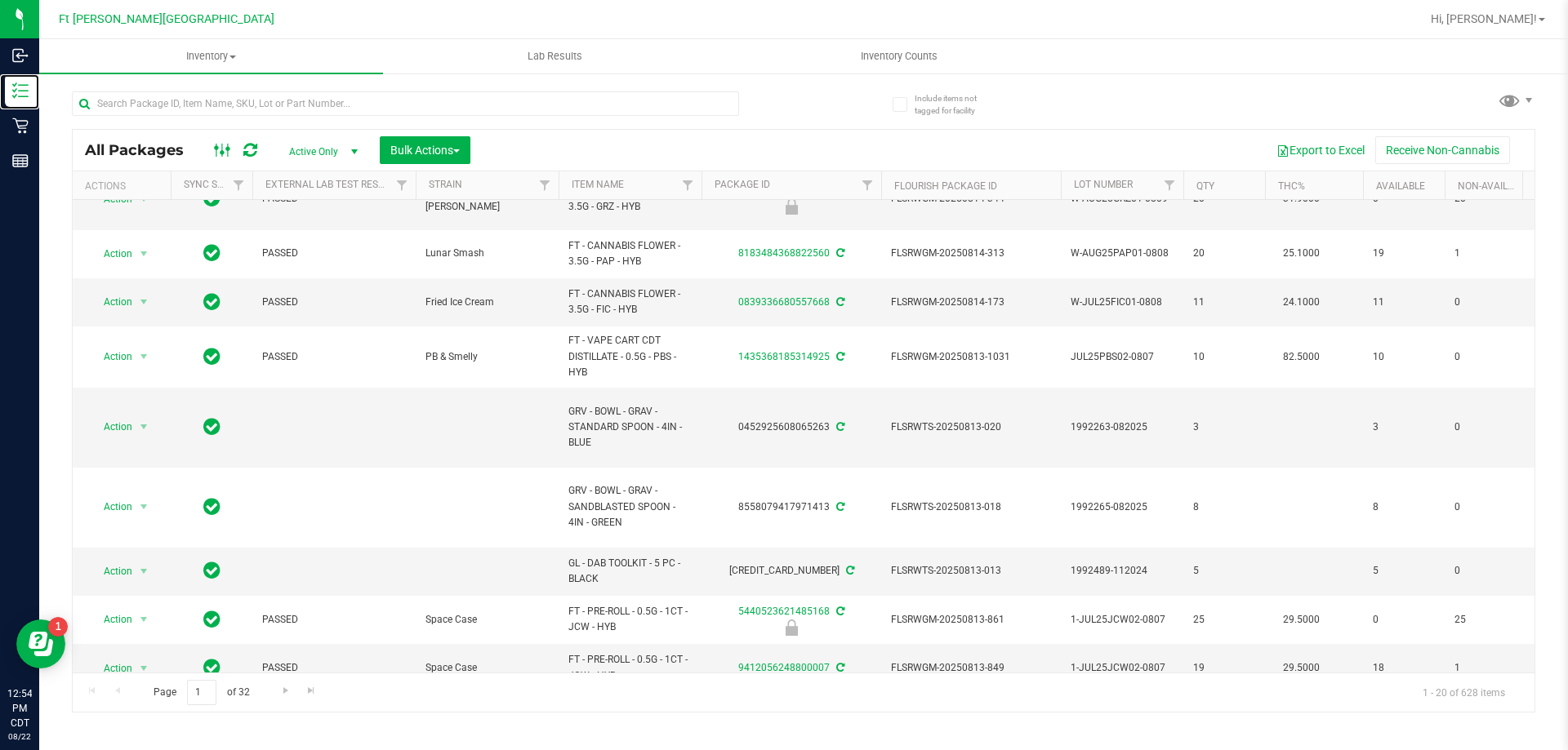
scroll to position [187, 0]
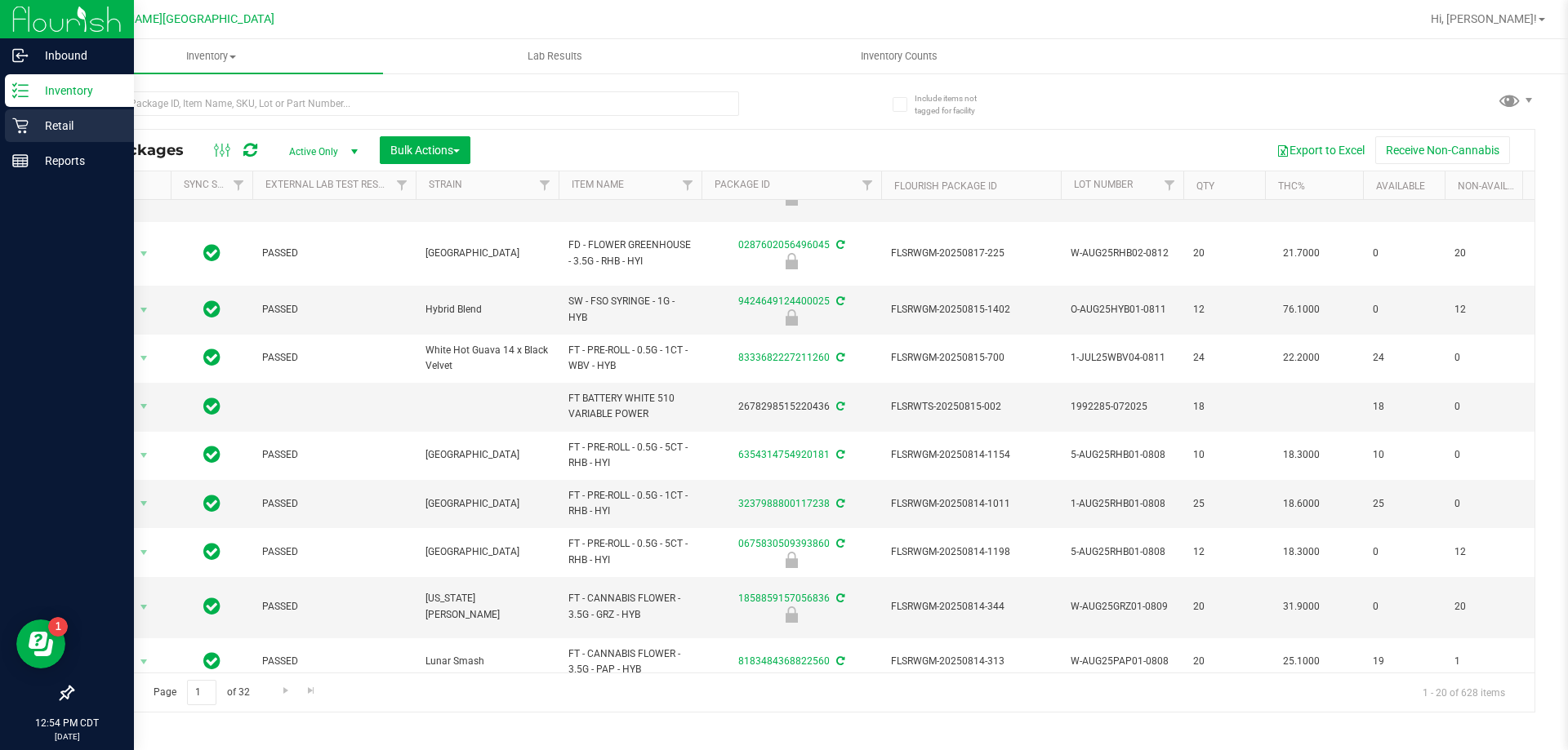
click at [27, 121] on icon at bounding box center [19, 126] width 16 height 16
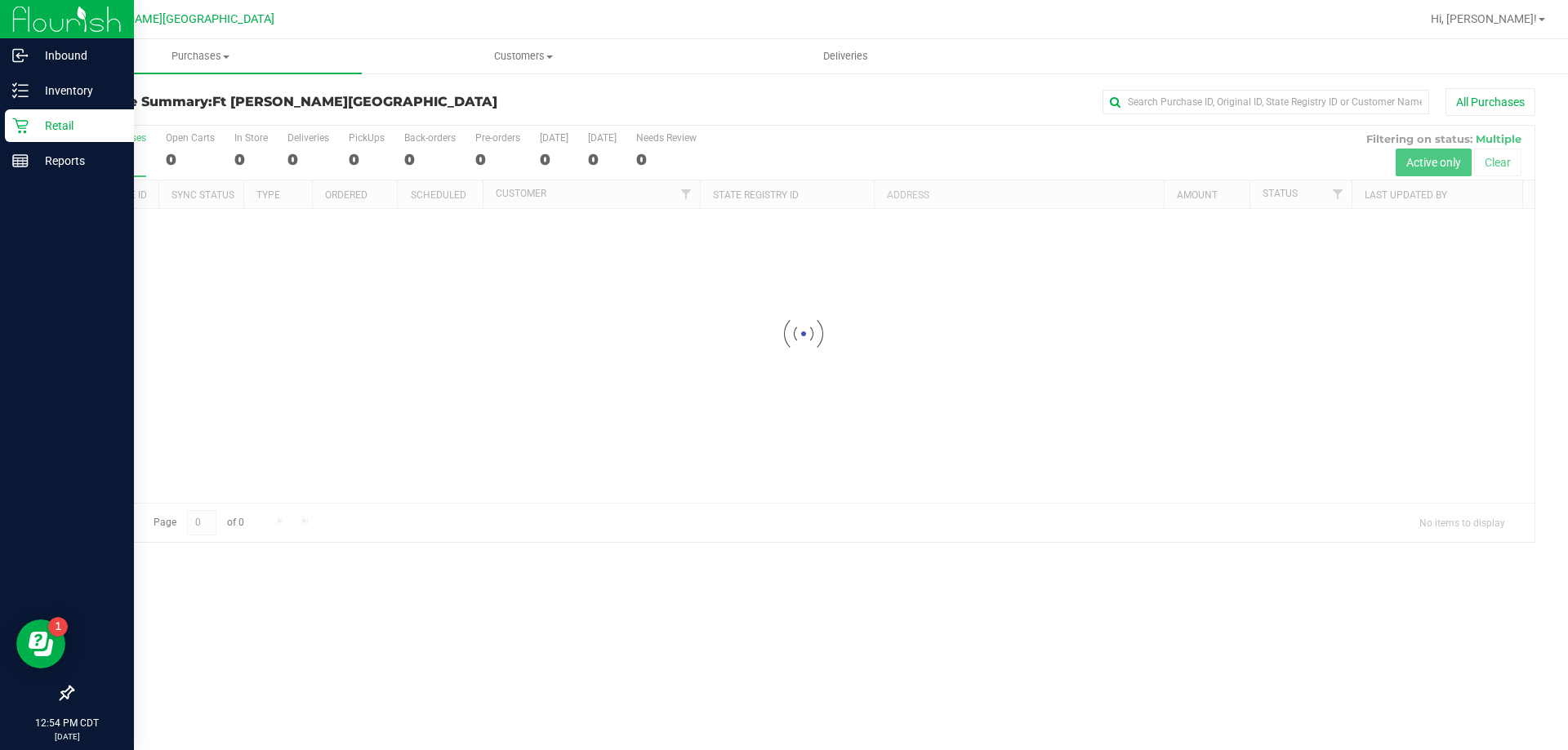
click at [26, 119] on icon at bounding box center [20, 126] width 17 height 17
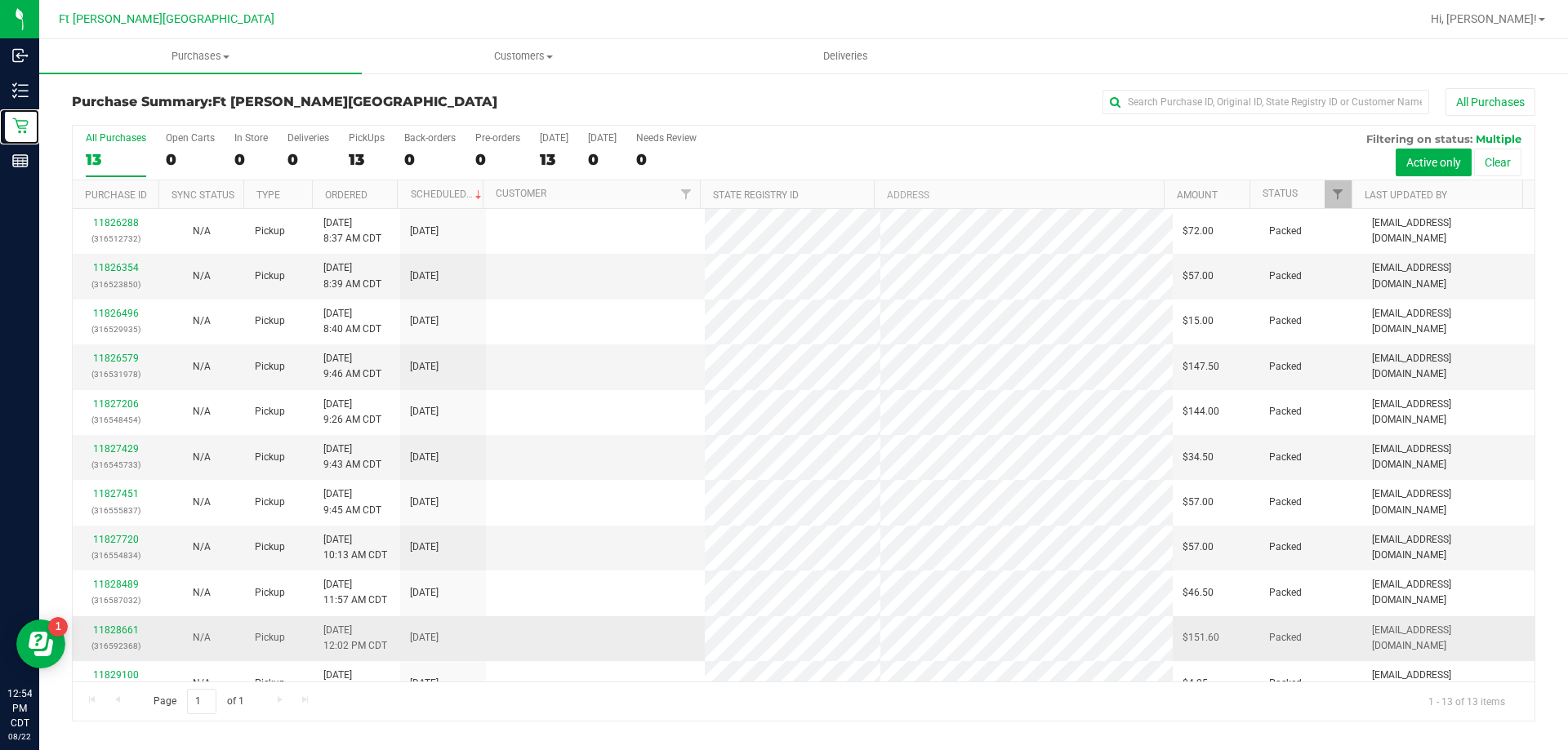
scroll to position [114, 0]
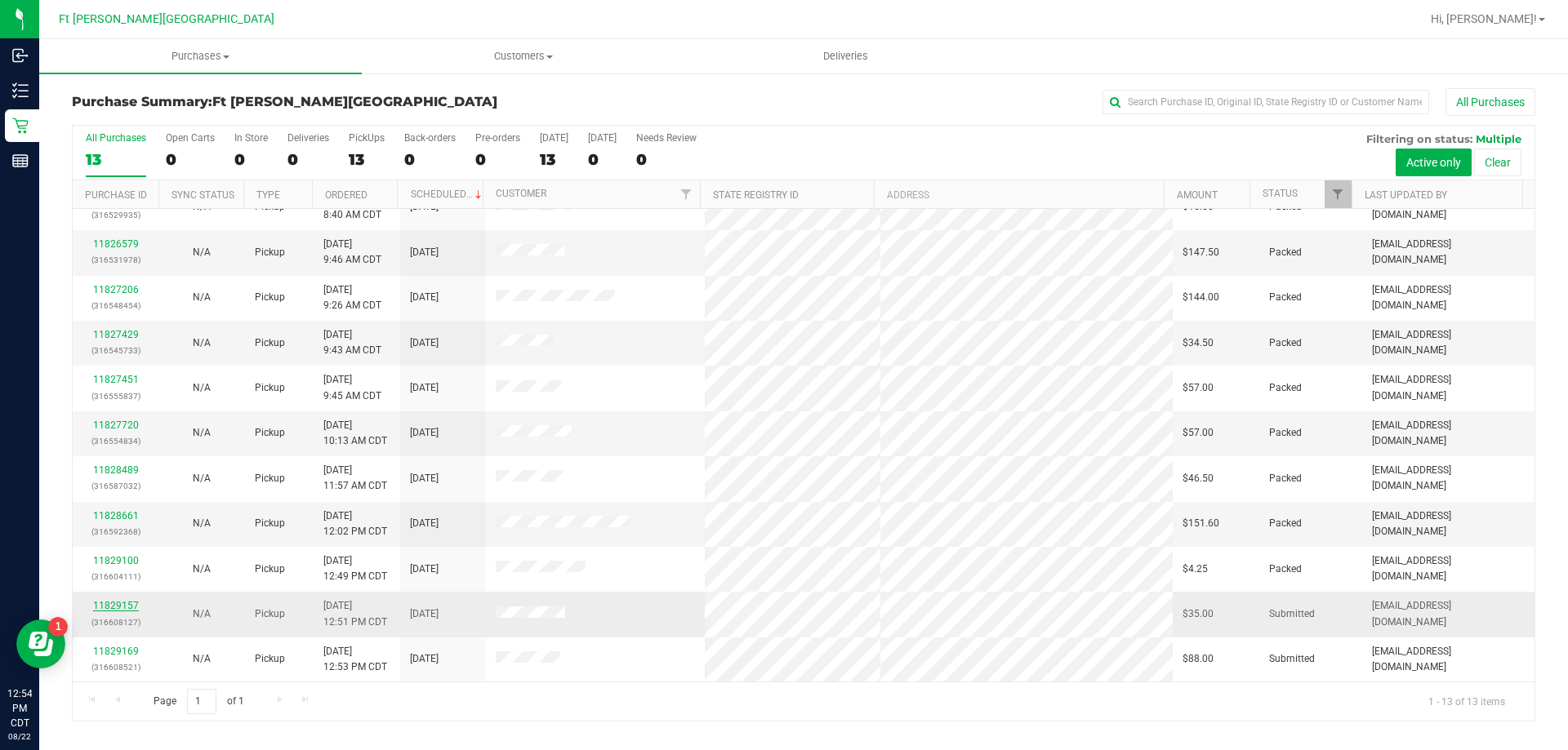
click at [129, 601] on link "11829157" at bounding box center [116, 605] width 46 height 11
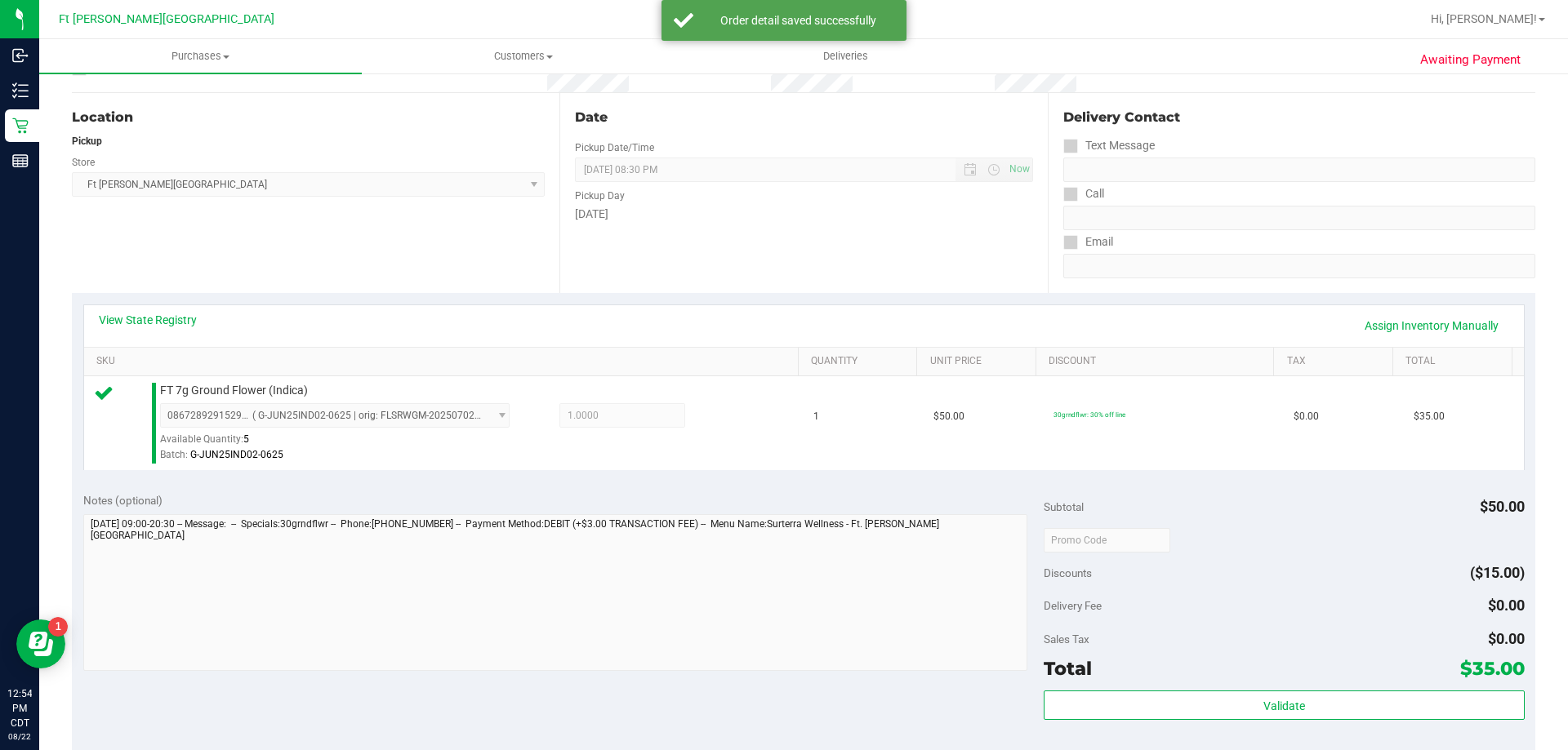
scroll to position [489, 0]
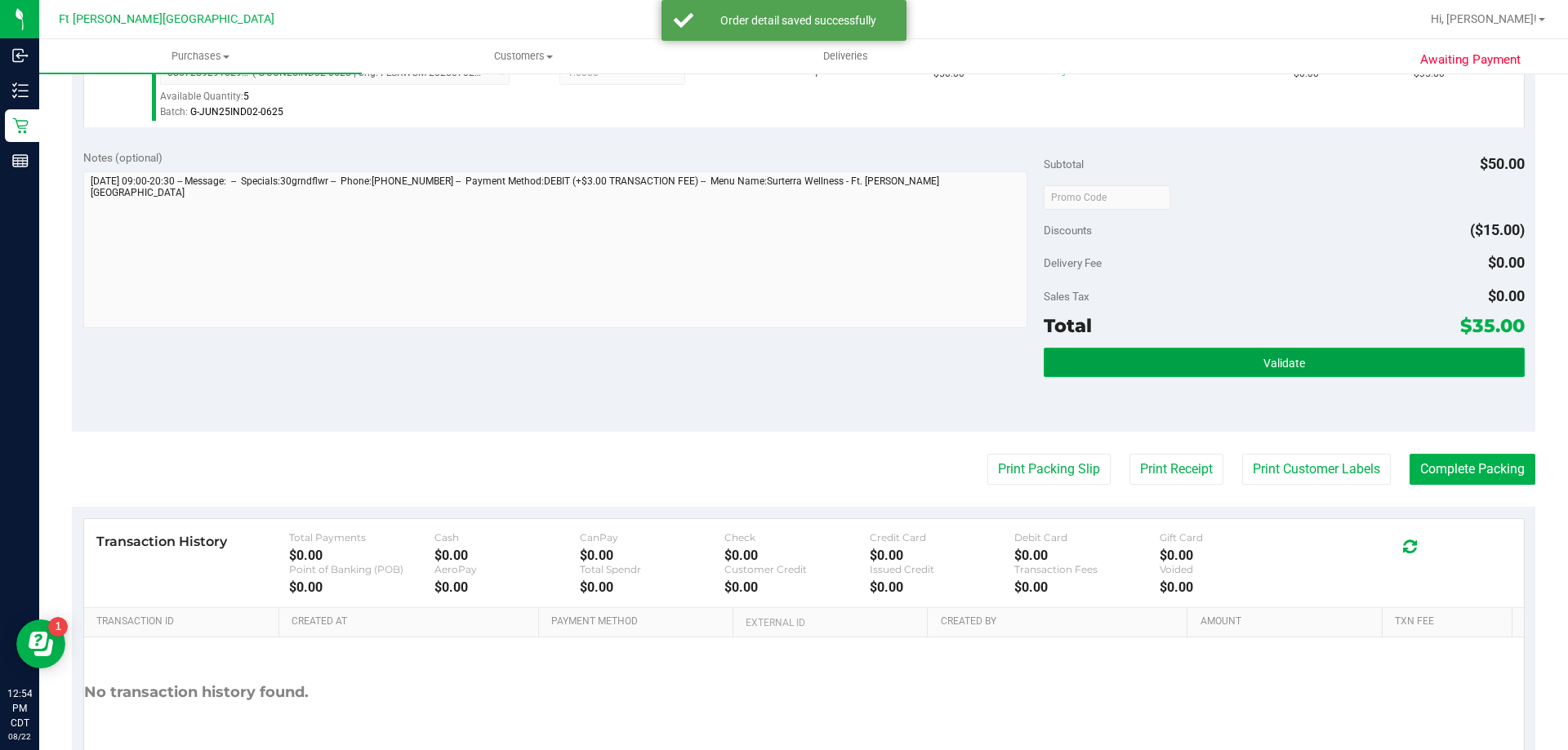
click at [1273, 371] on button "Validate" at bounding box center [1283, 363] width 480 height 29
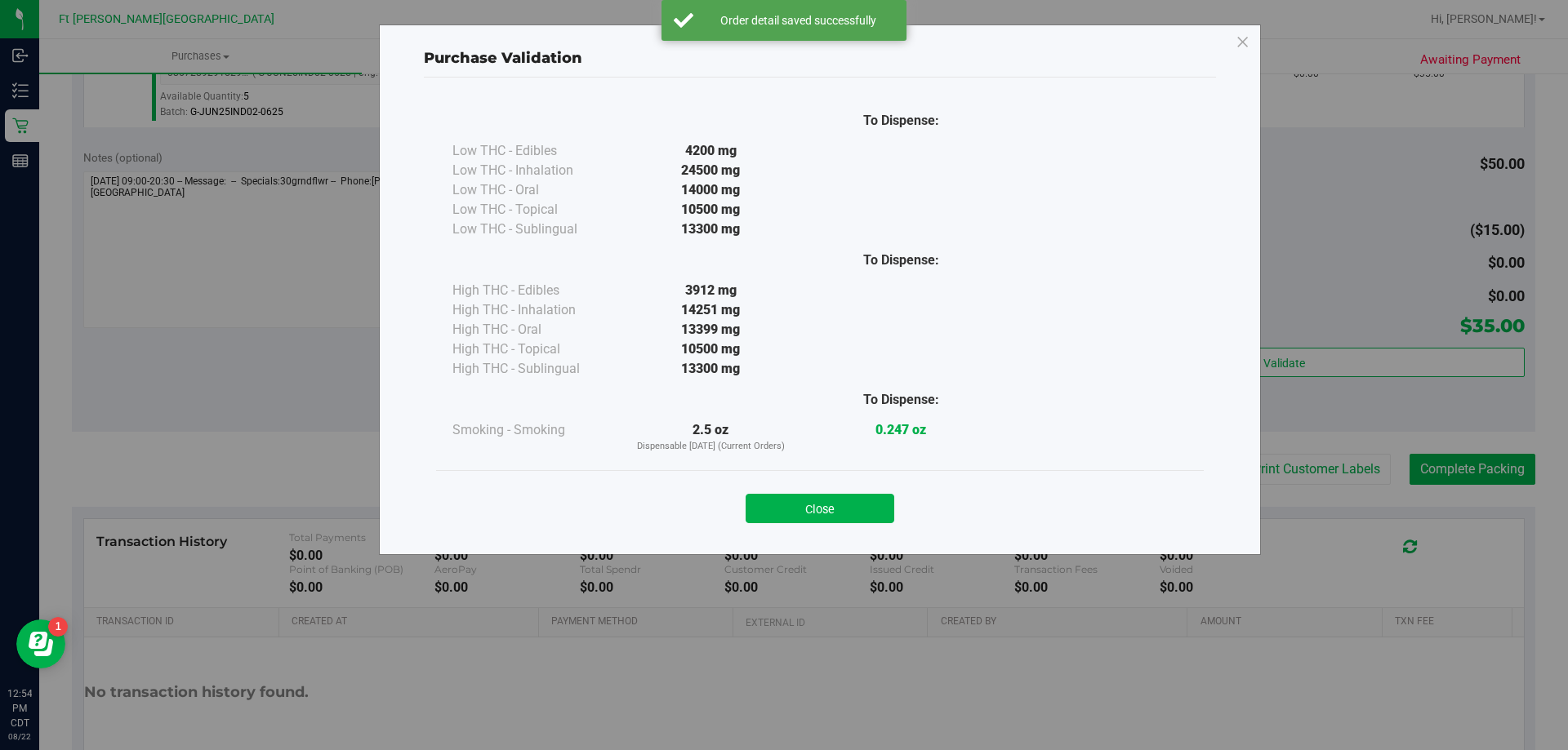
click at [852, 492] on div "Close" at bounding box center [819, 503] width 743 height 40
click at [857, 503] on button "Close" at bounding box center [820, 509] width 149 height 29
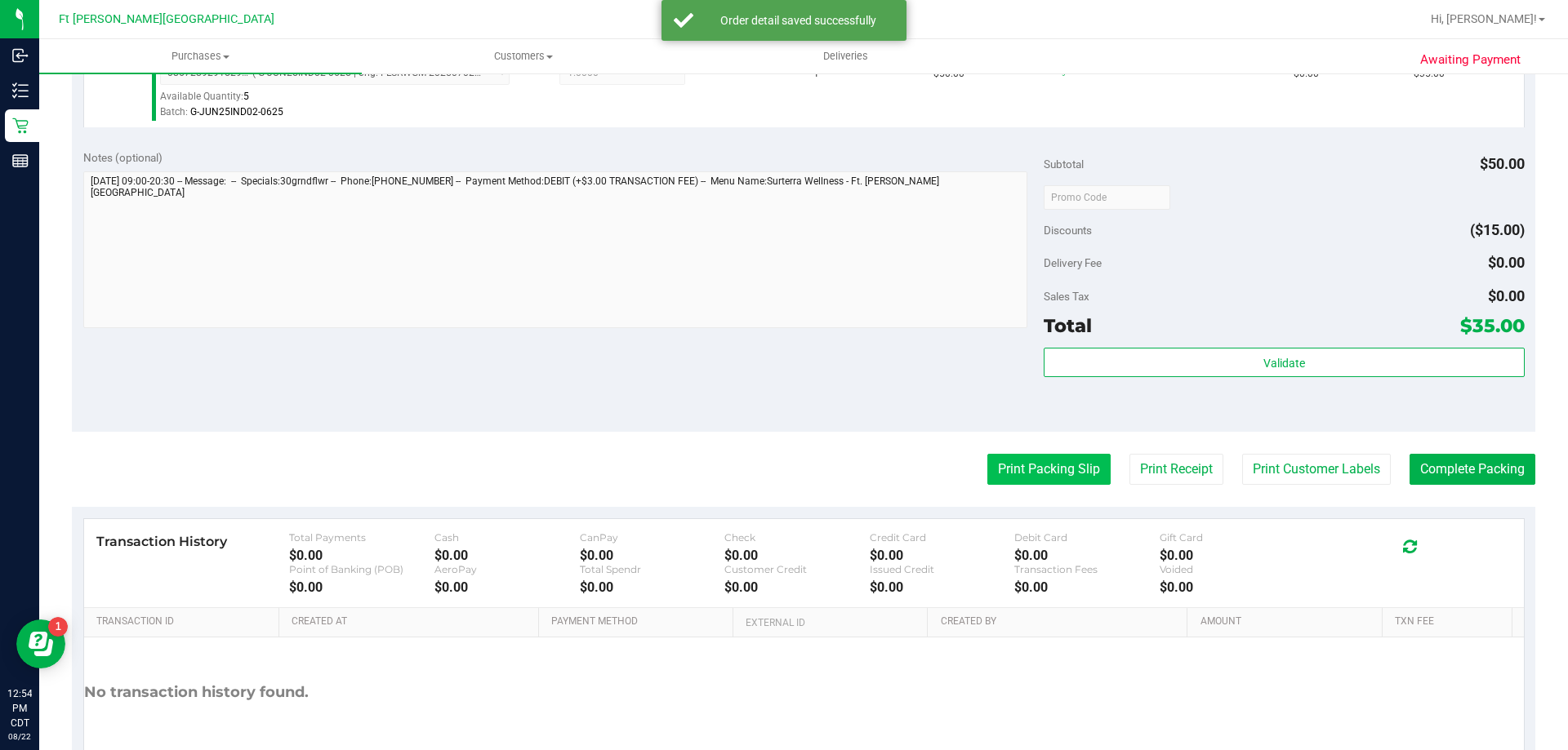
click at [994, 459] on button "Print Packing Slip" at bounding box center [1049, 469] width 123 height 31
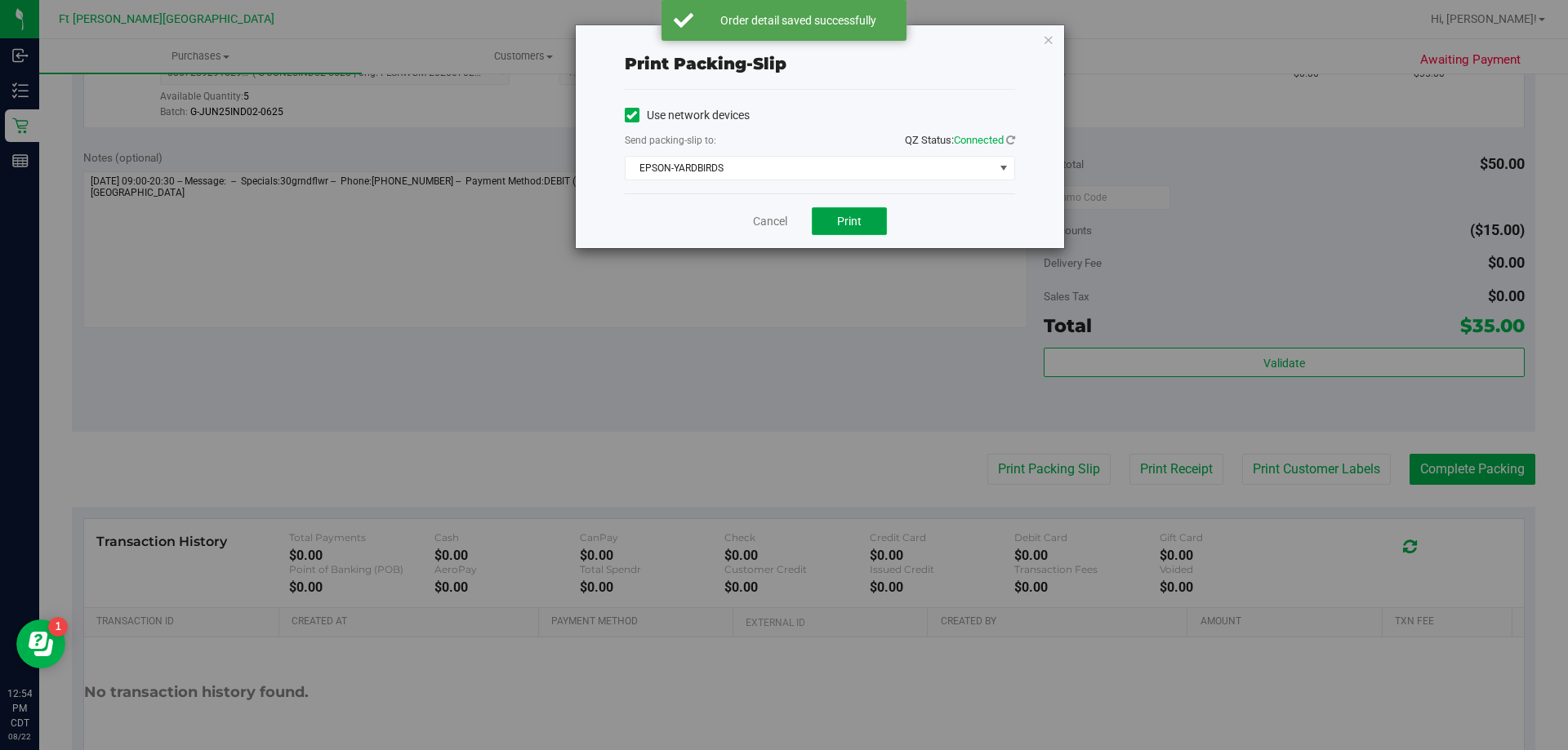
click at [858, 228] on button "Print" at bounding box center [850, 221] width 75 height 28
click at [766, 224] on link "Cancel" at bounding box center [770, 221] width 34 height 17
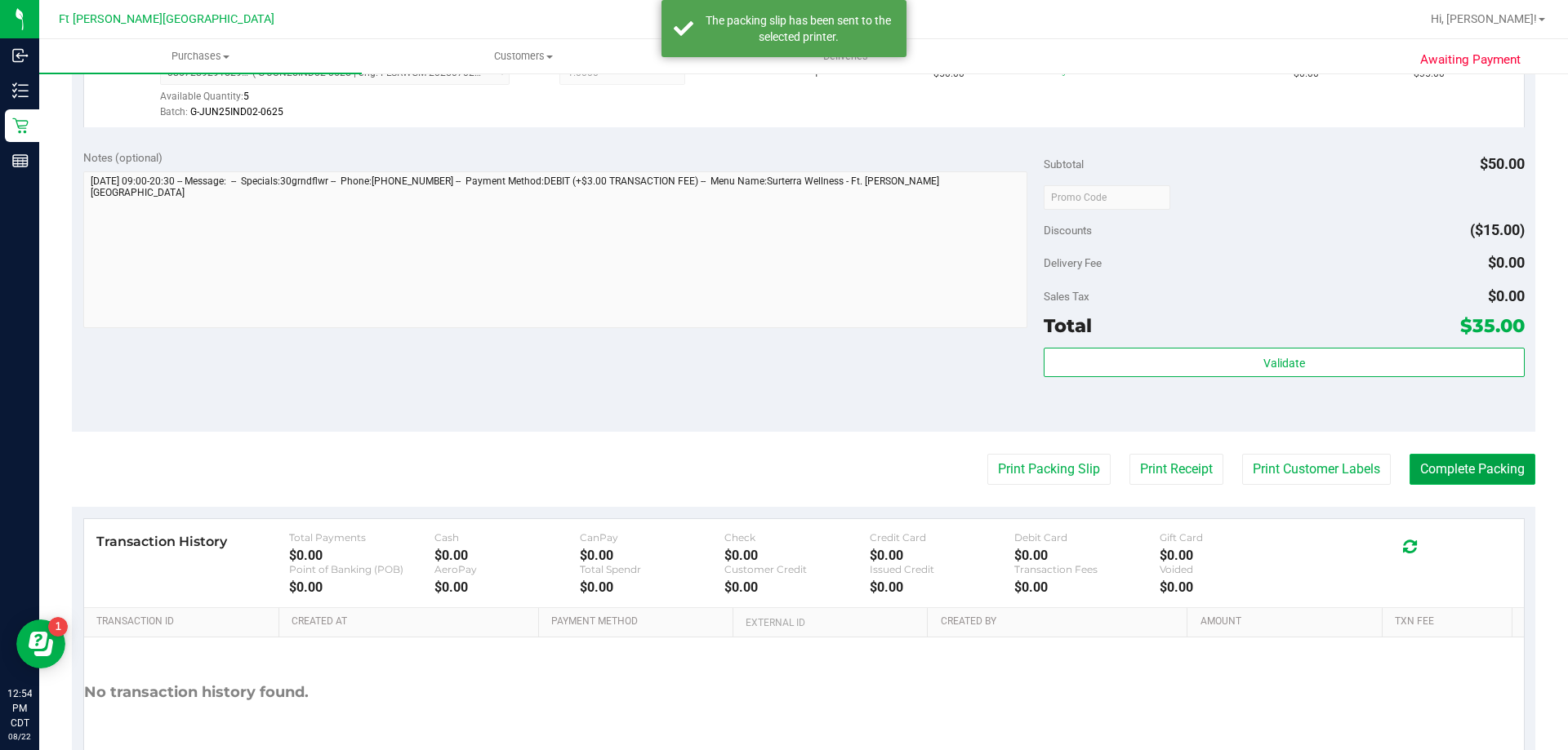
click at [1470, 474] on button "Complete Packing" at bounding box center [1472, 469] width 126 height 31
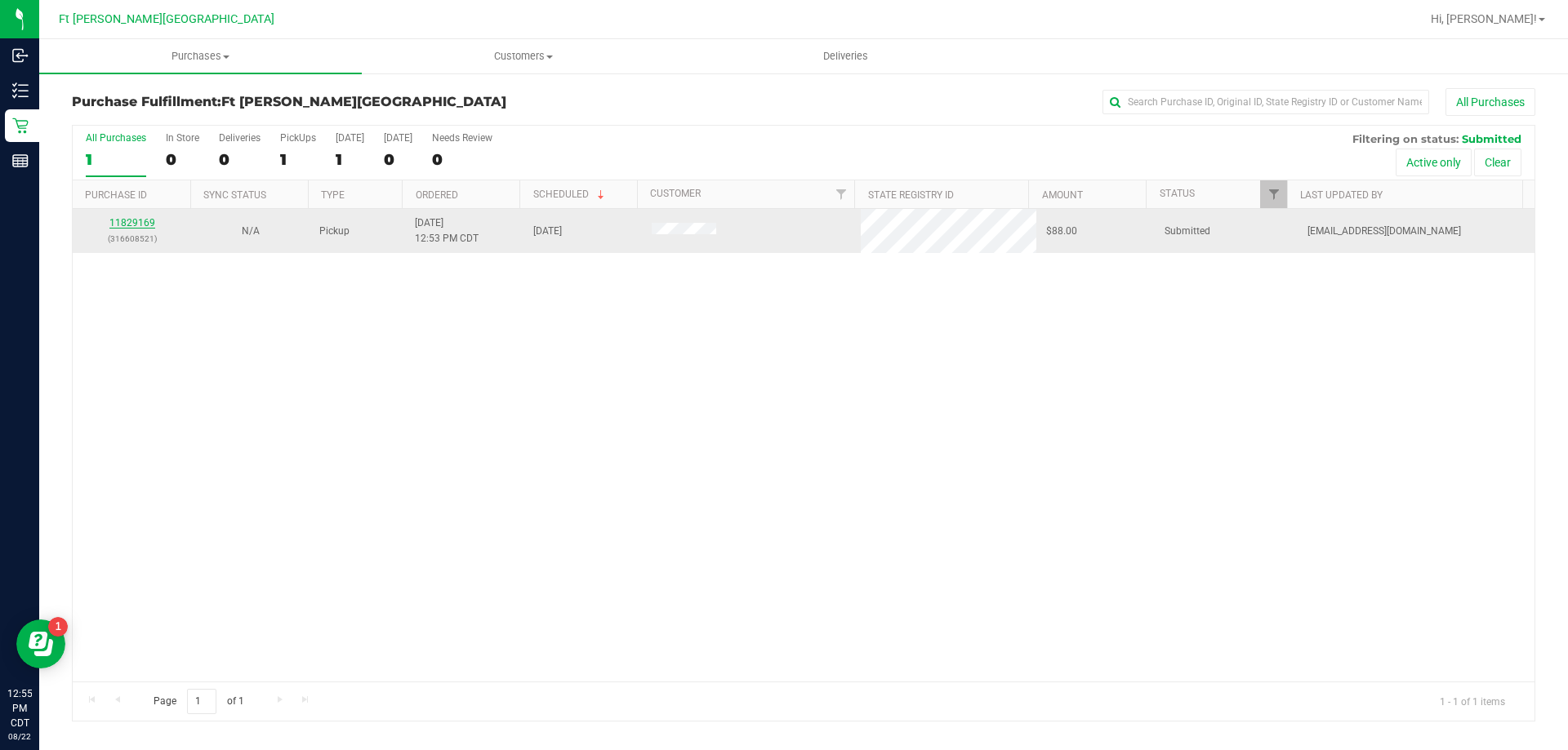
click at [149, 222] on link "11829169" at bounding box center [132, 222] width 46 height 11
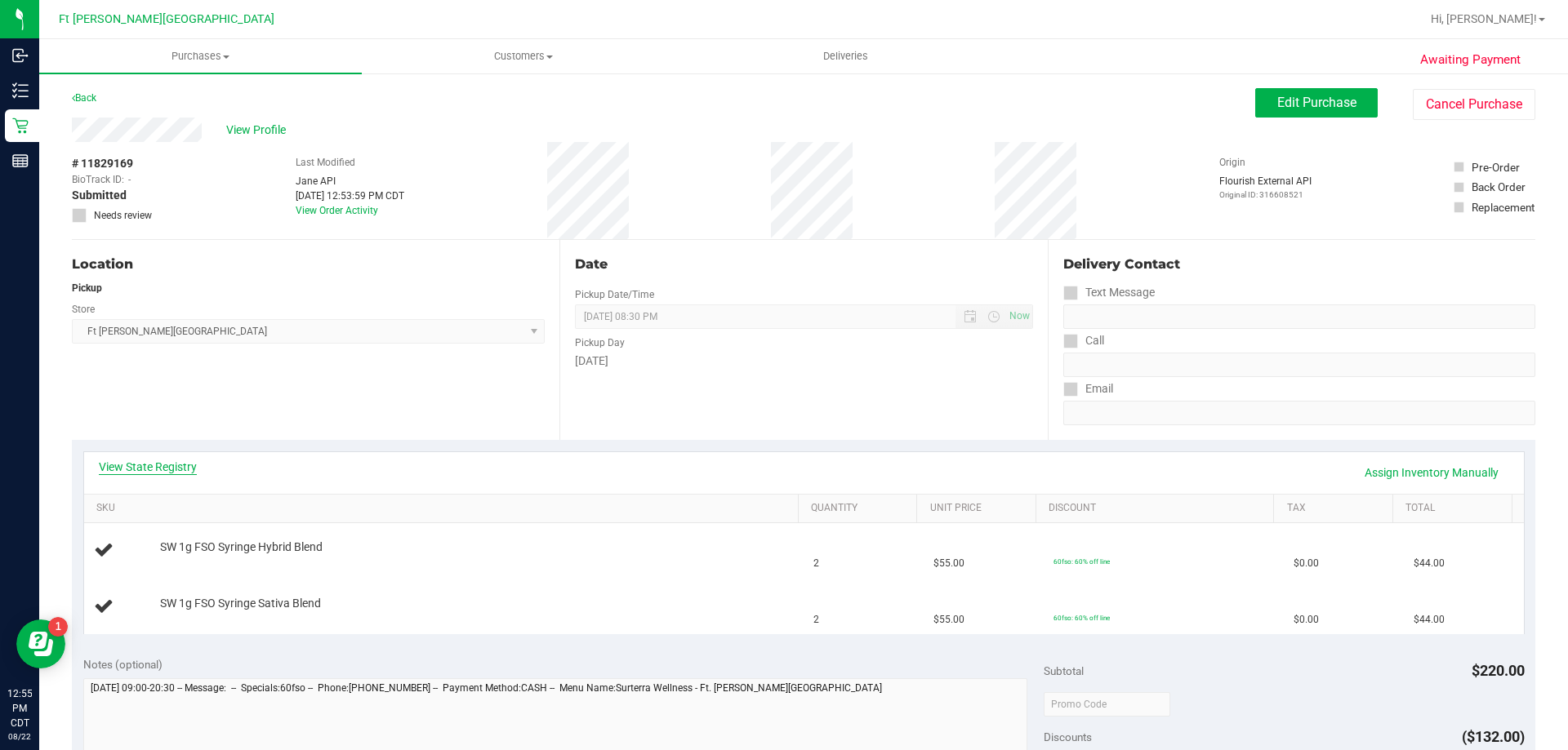
click at [175, 464] on link "View State Registry" at bounding box center [148, 467] width 98 height 17
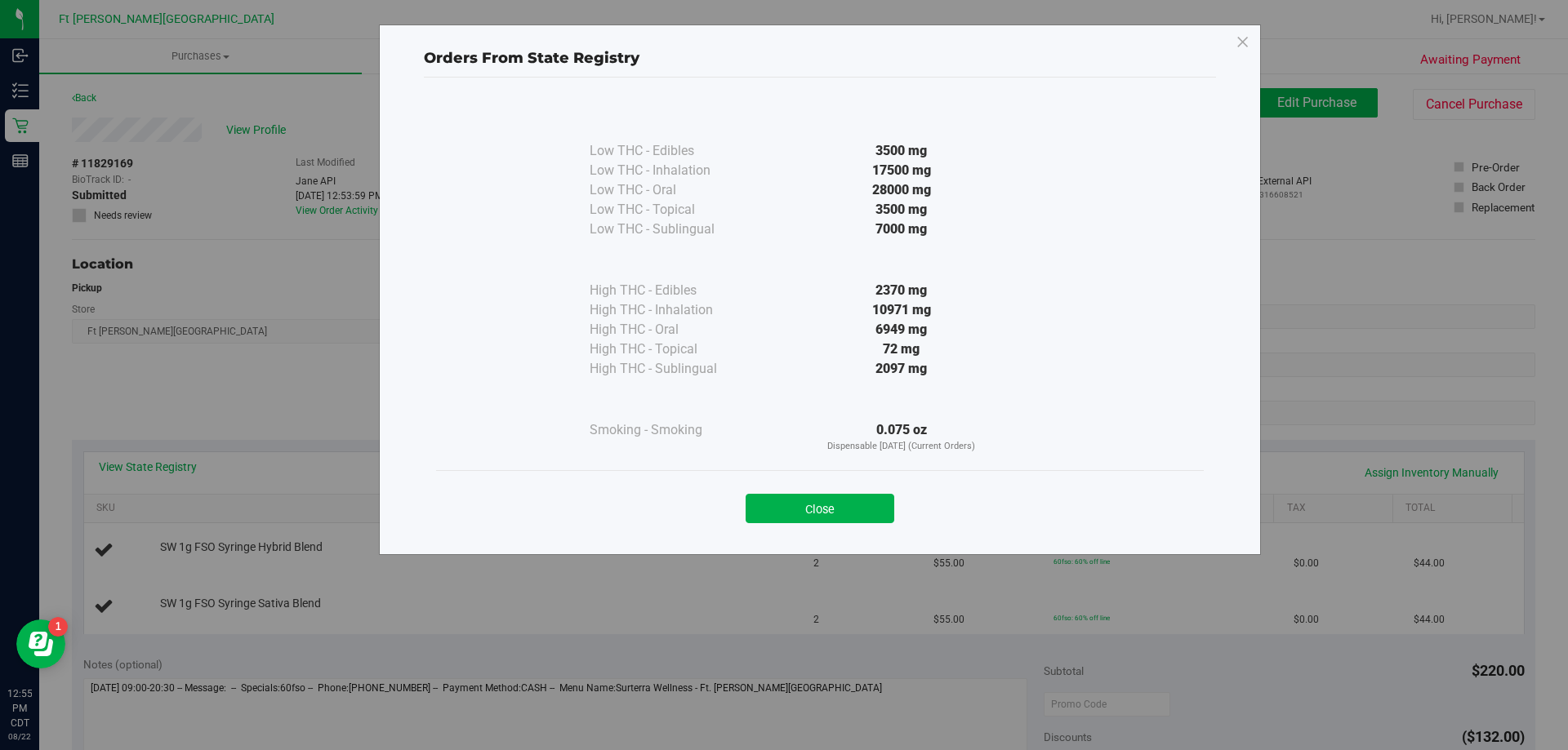
click at [848, 528] on div "Close" at bounding box center [820, 503] width 768 height 66
click at [789, 511] on button "Close" at bounding box center [820, 509] width 149 height 29
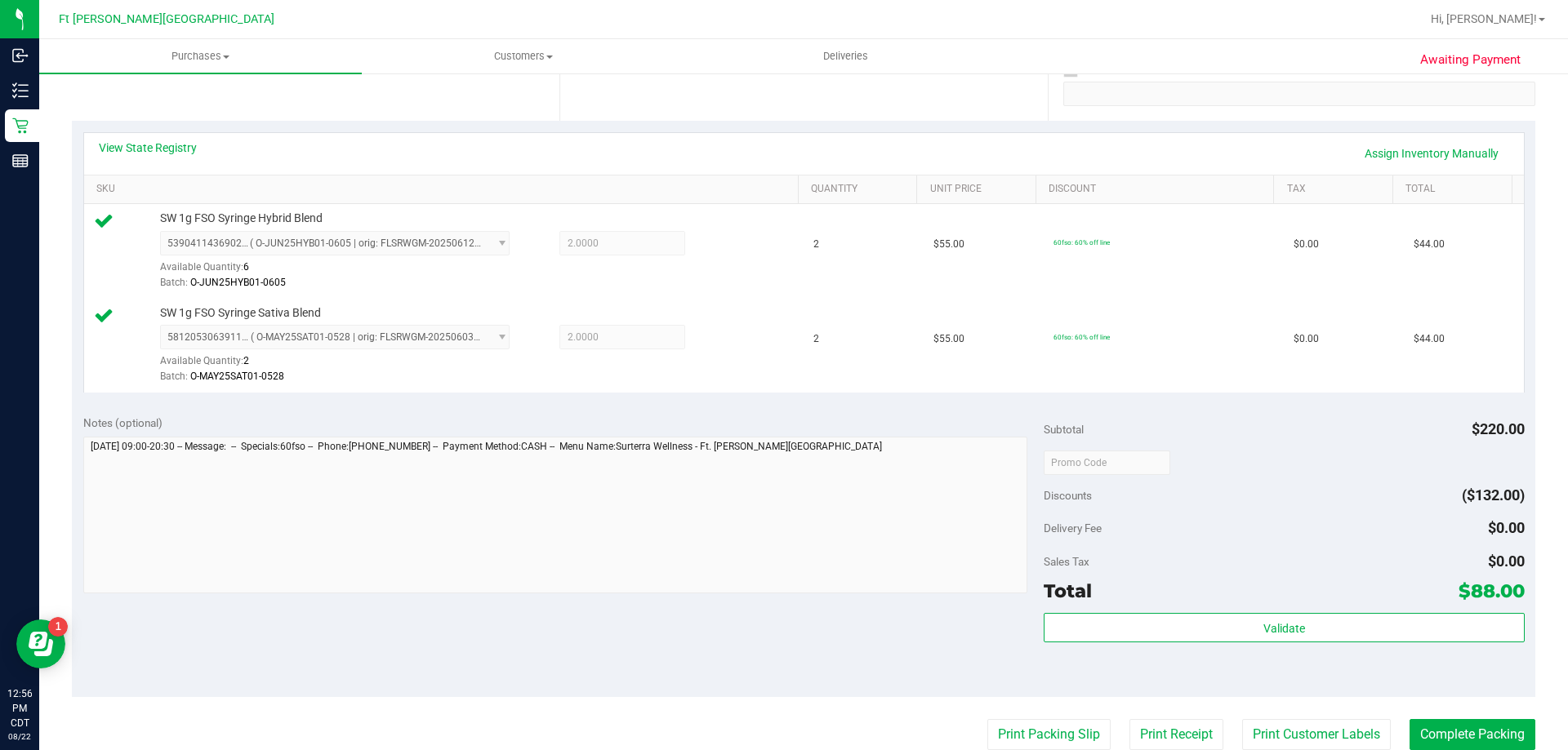
scroll to position [489, 0]
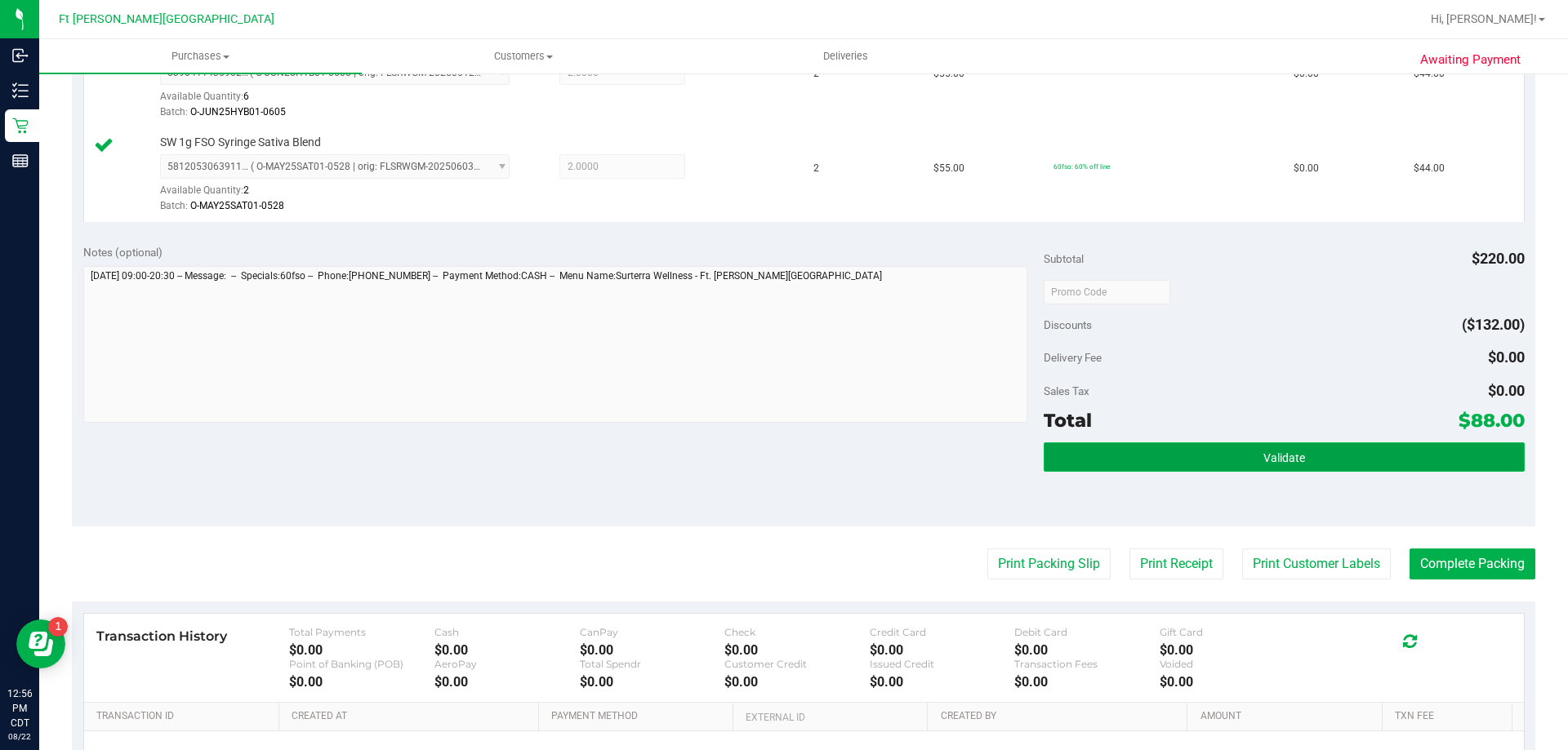
click at [1263, 460] on span "Validate" at bounding box center [1283, 458] width 41 height 13
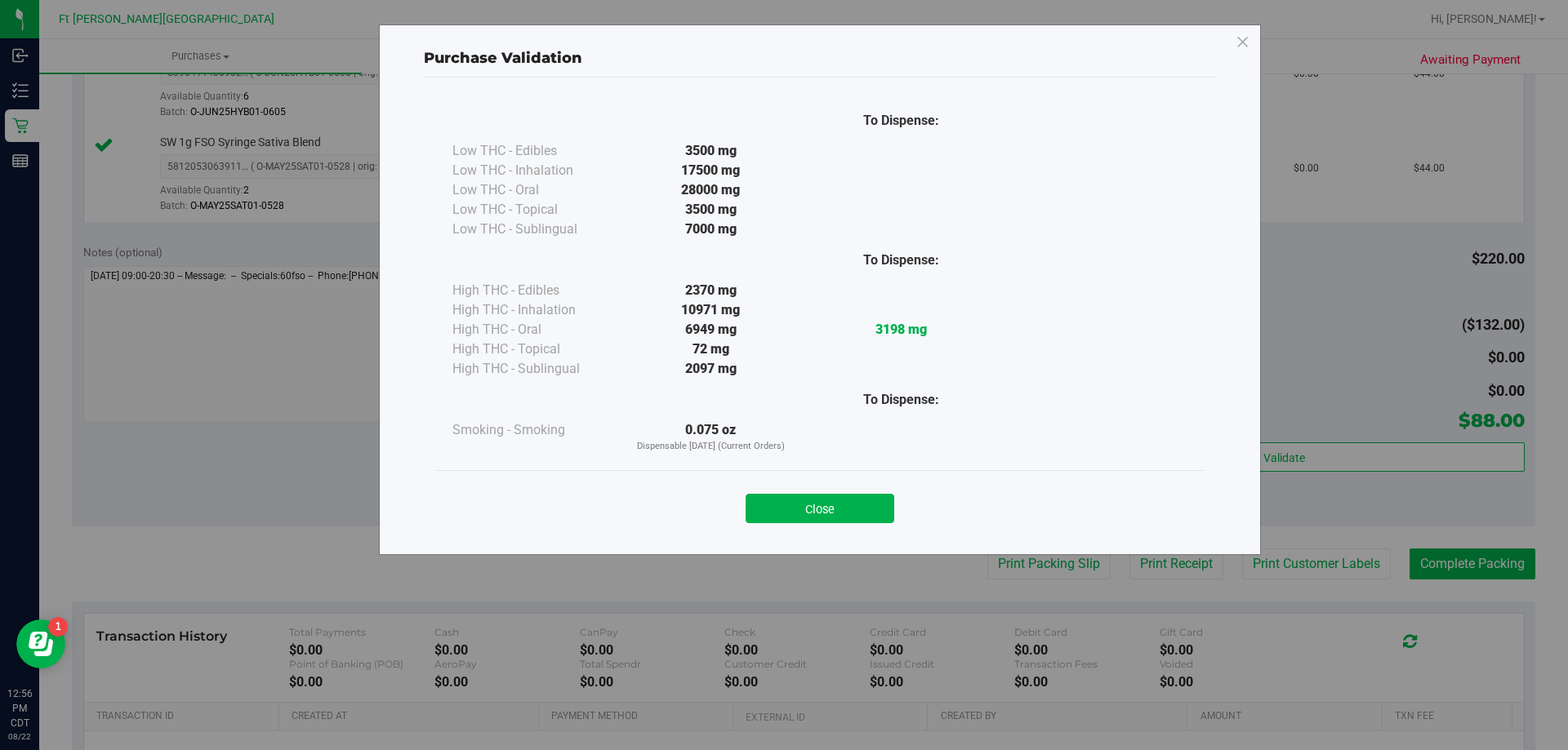
drag, startPoint x: 875, startPoint y: 499, endPoint x: 909, endPoint y: 509, distance: 35.4
click at [874, 498] on button "Close" at bounding box center [820, 509] width 149 height 29
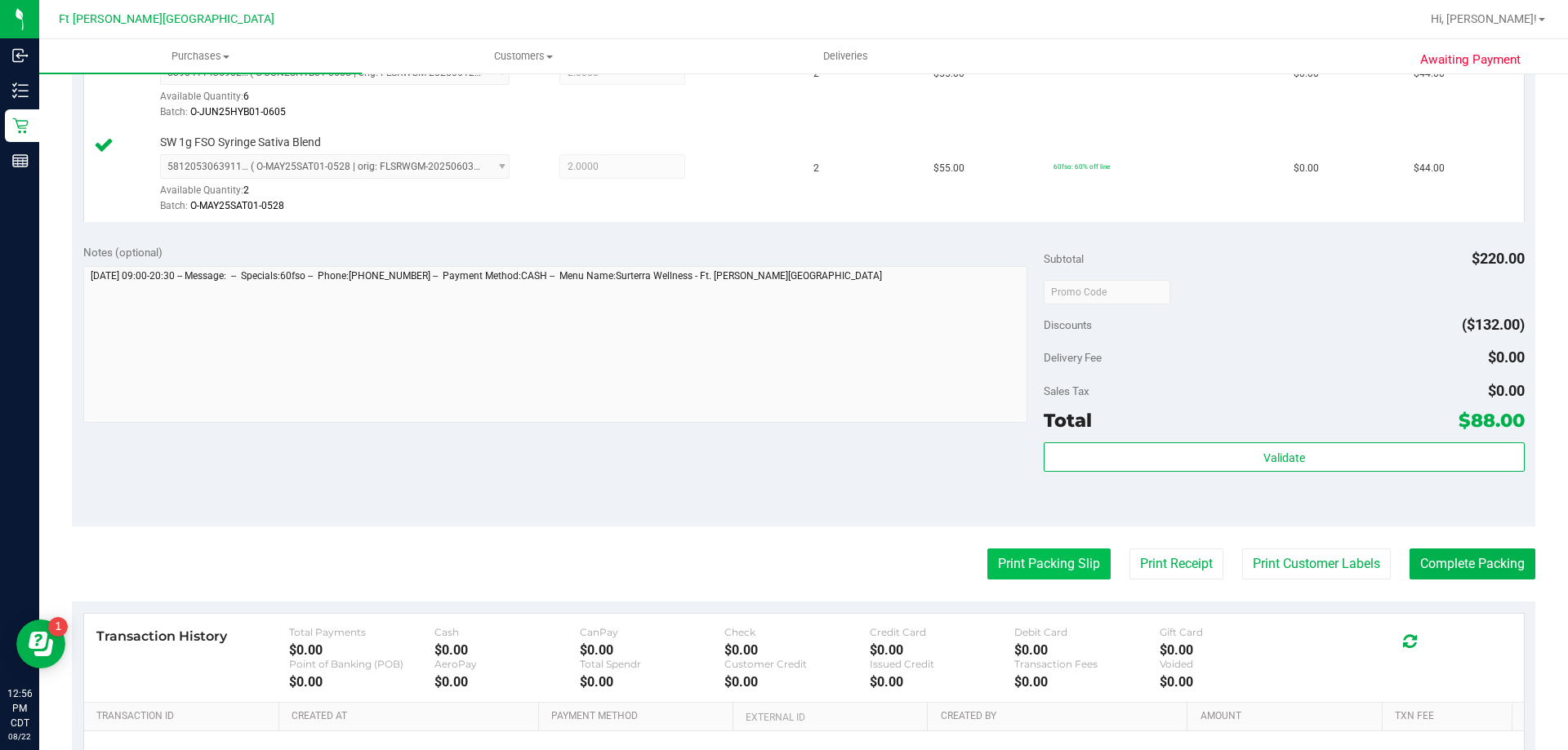
click at [1012, 556] on button "Print Packing Slip" at bounding box center [1049, 564] width 123 height 31
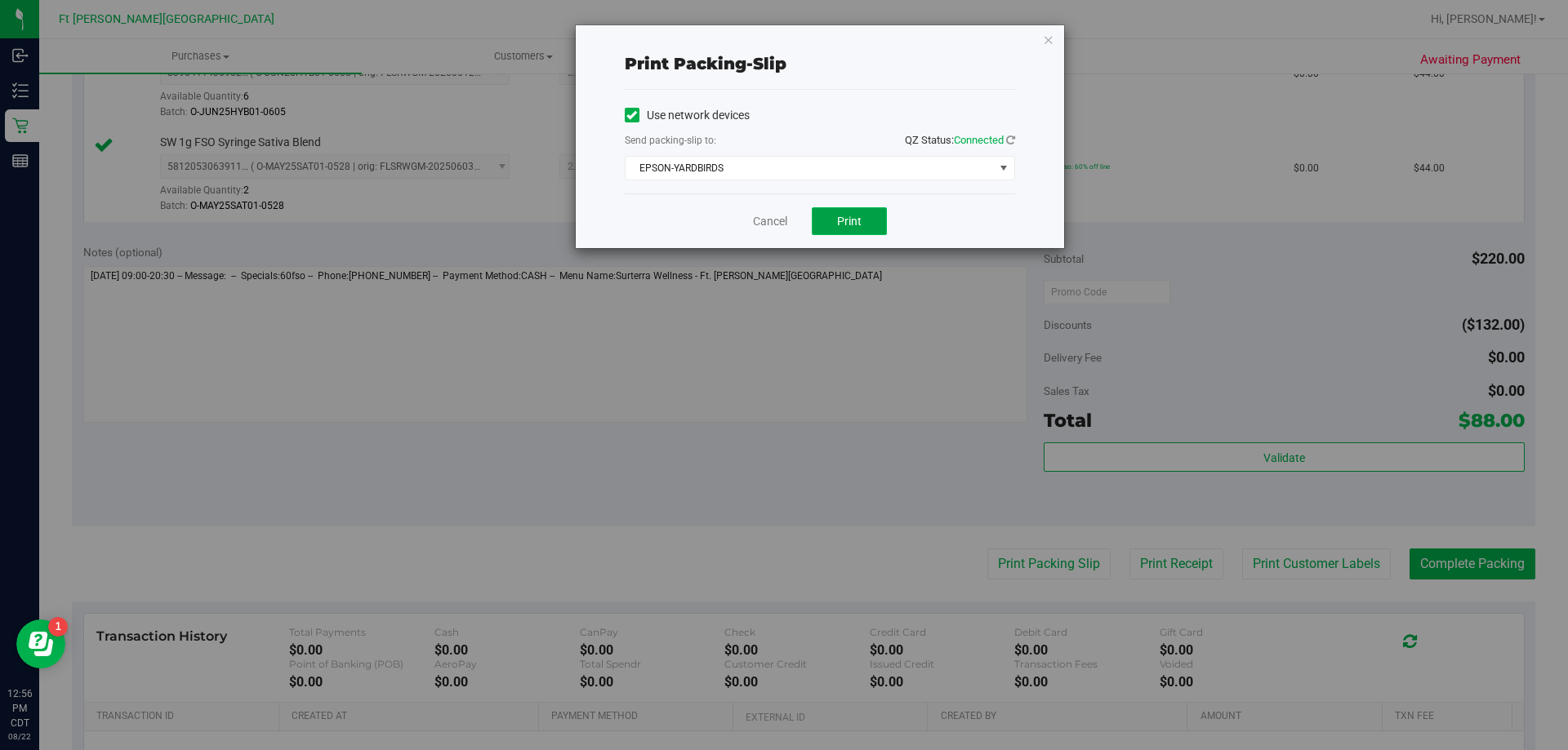
click at [841, 218] on span "Print" at bounding box center [849, 221] width 25 height 13
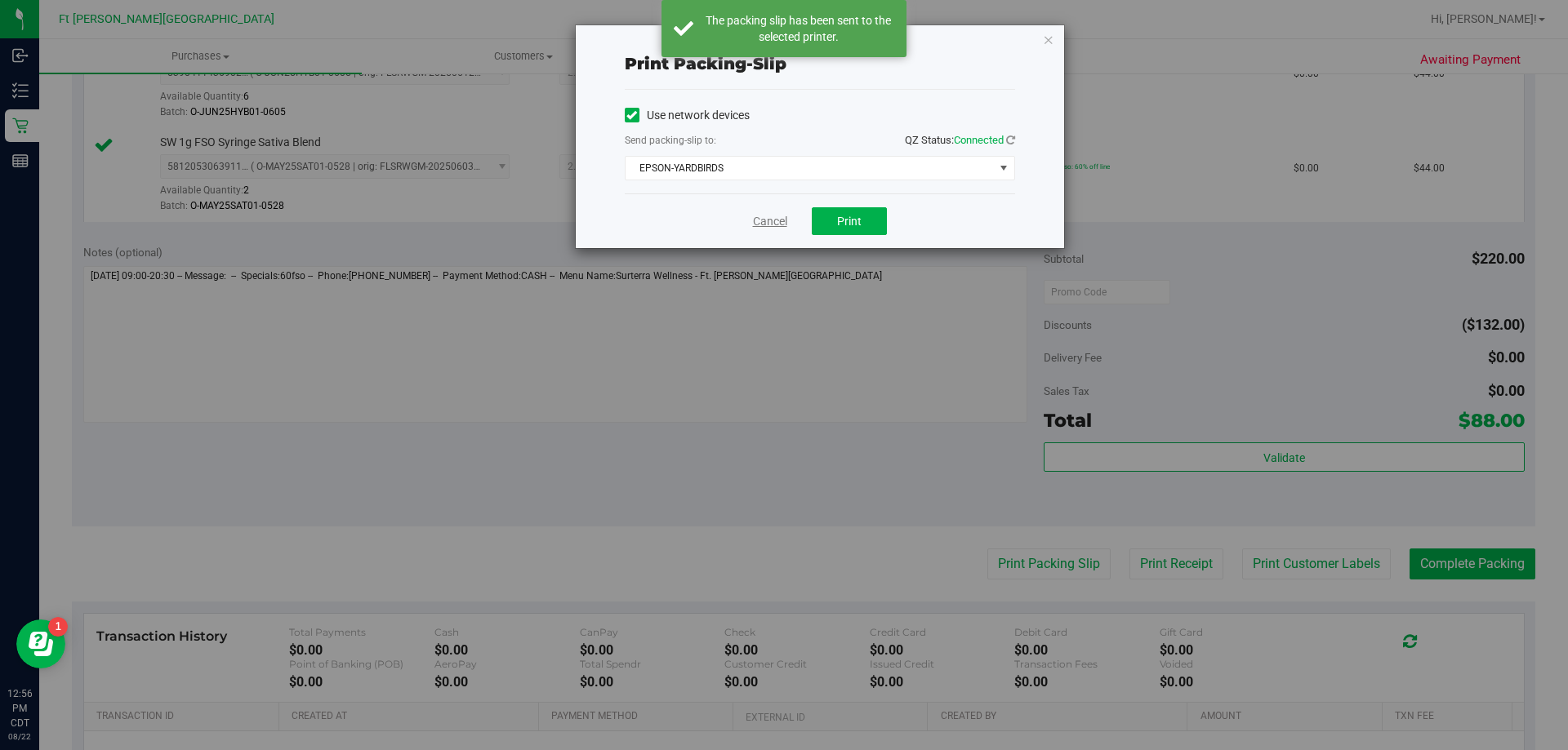
click at [786, 219] on link "Cancel" at bounding box center [770, 221] width 34 height 17
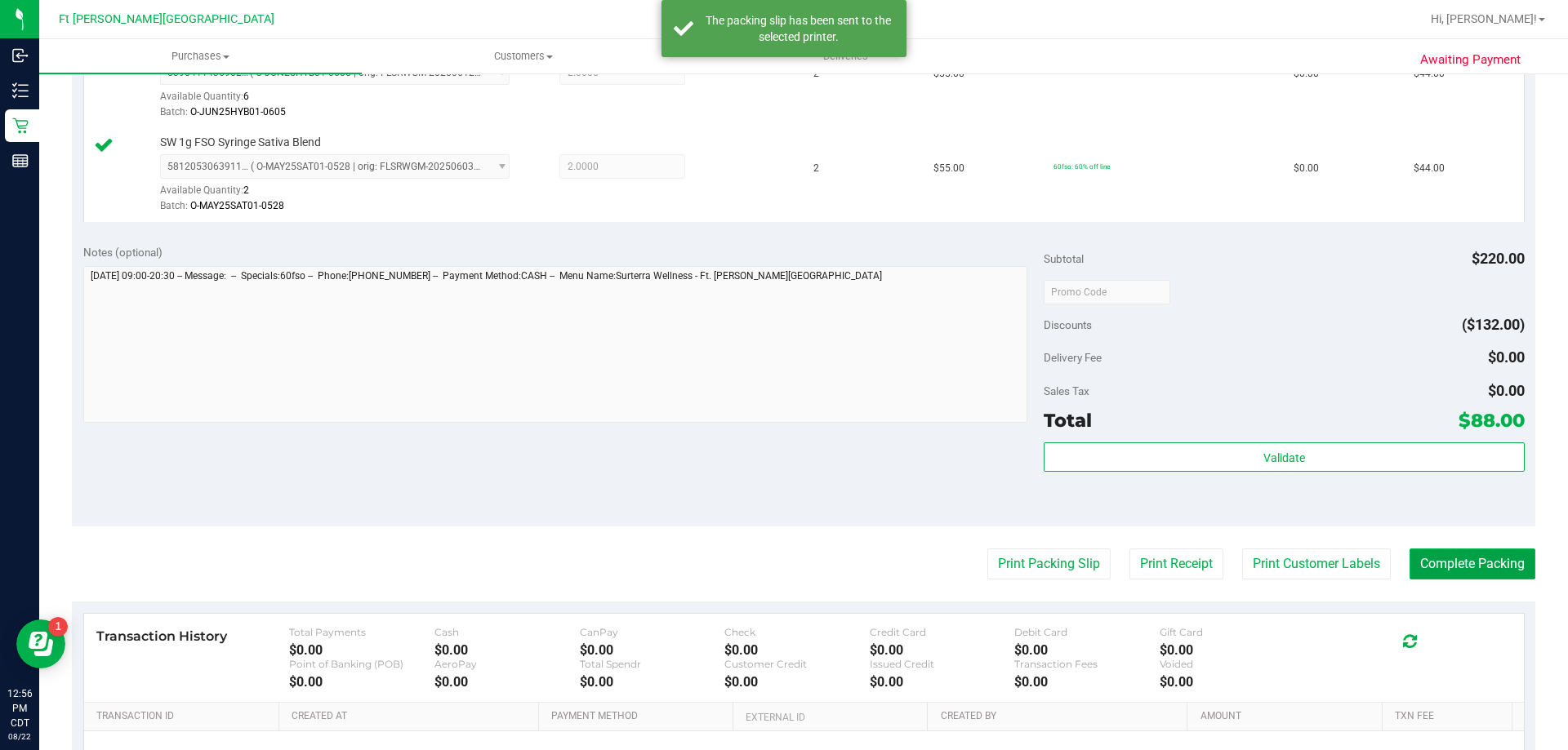
drag, startPoint x: 1519, startPoint y: 570, endPoint x: 1509, endPoint y: 574, distance: 10.8
click at [1517, 575] on button "Complete Packing" at bounding box center [1472, 564] width 126 height 31
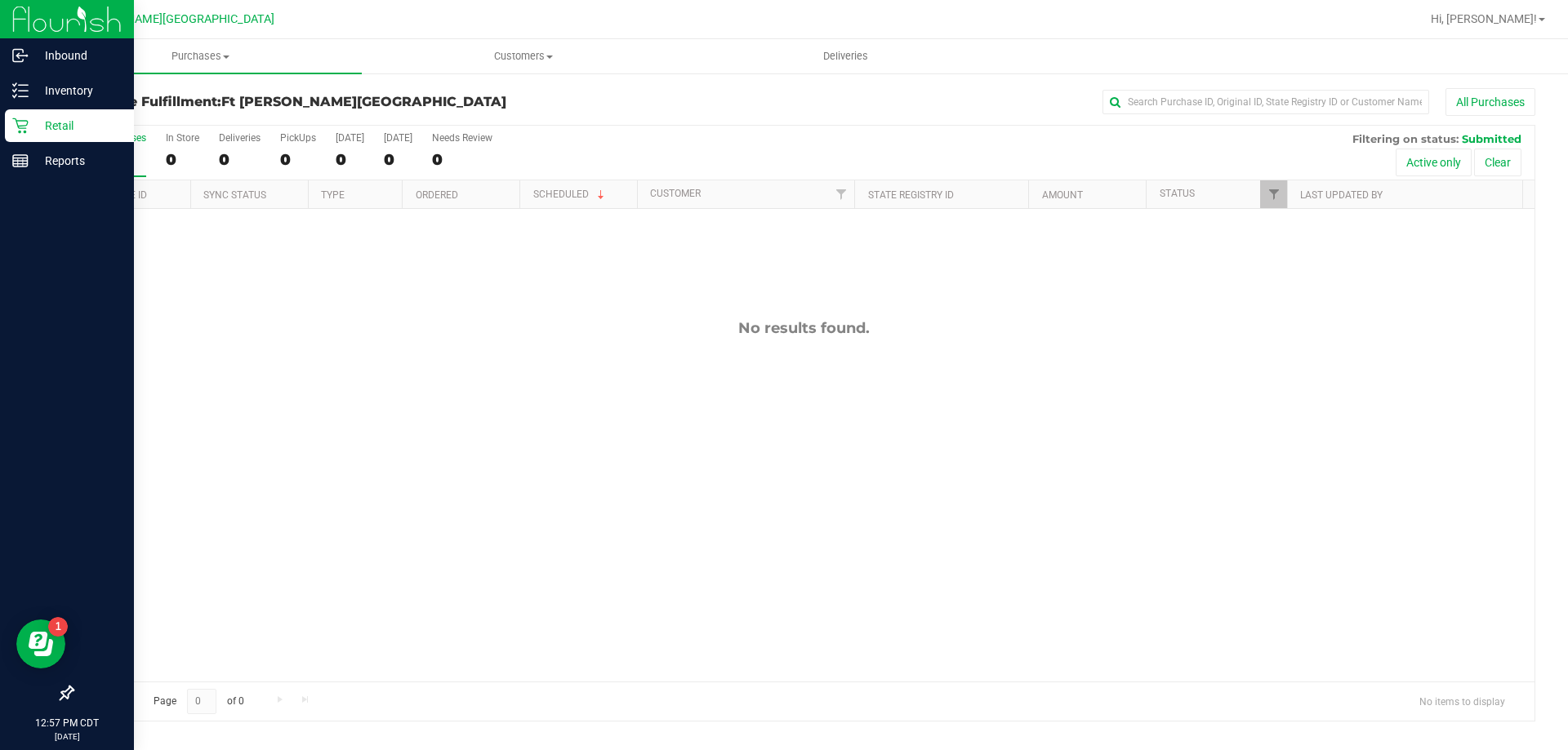
click at [84, 123] on p "Retail" at bounding box center [77, 125] width 98 height 19
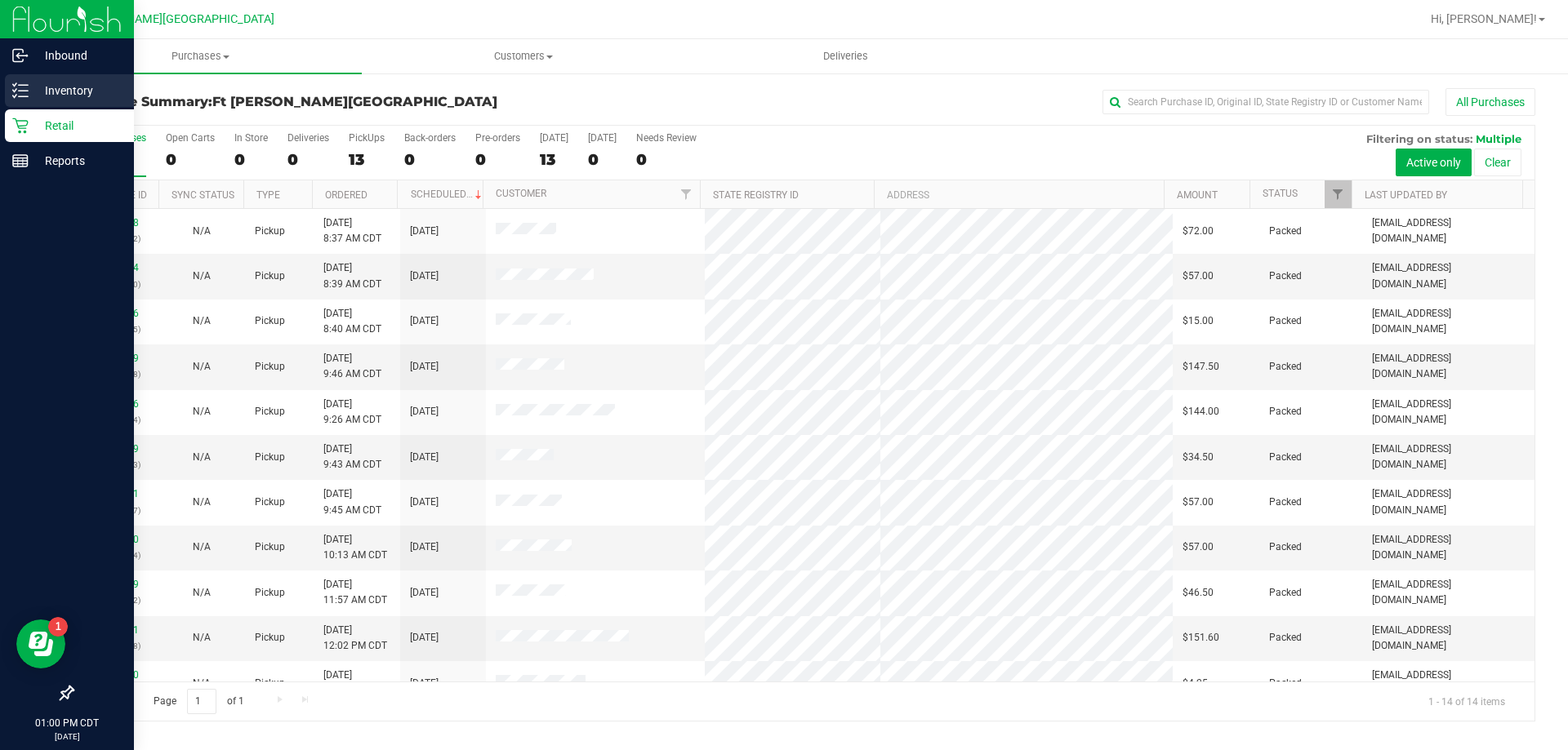
click at [83, 84] on p "Inventory" at bounding box center [77, 90] width 98 height 19
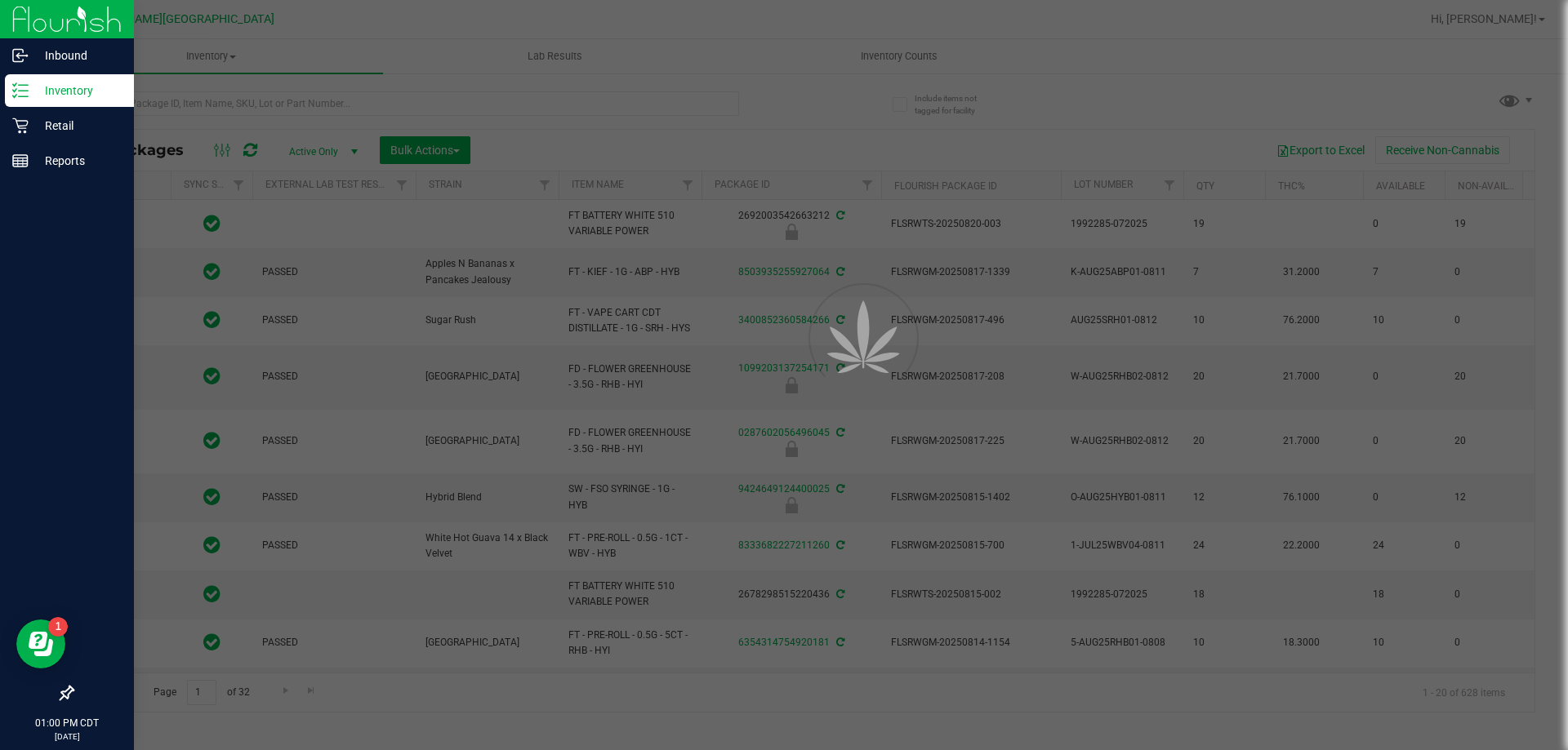
click at [230, 106] on div at bounding box center [784, 375] width 1568 height 750
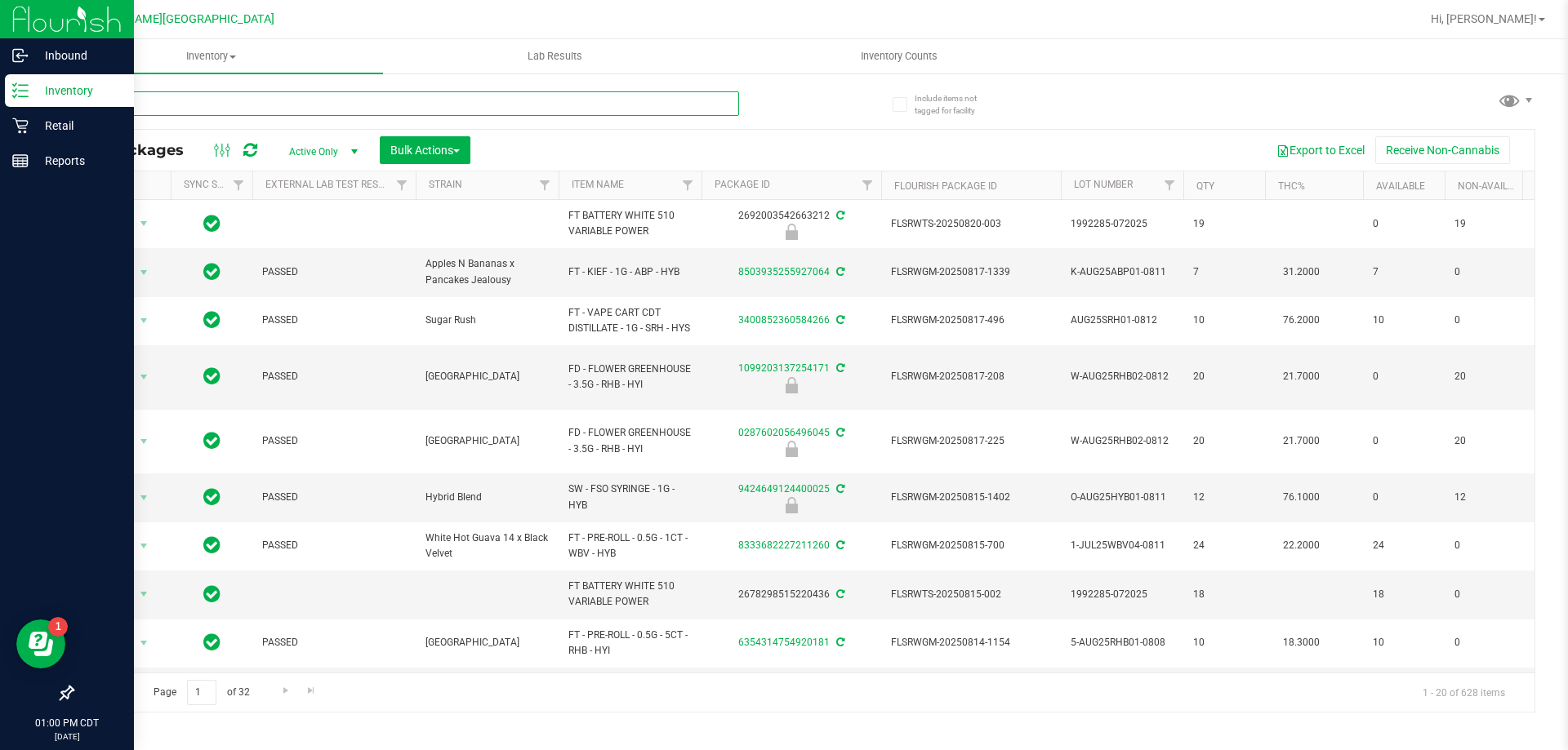
click at [230, 106] on input "text" at bounding box center [405, 104] width 667 height 25
type input "choc"
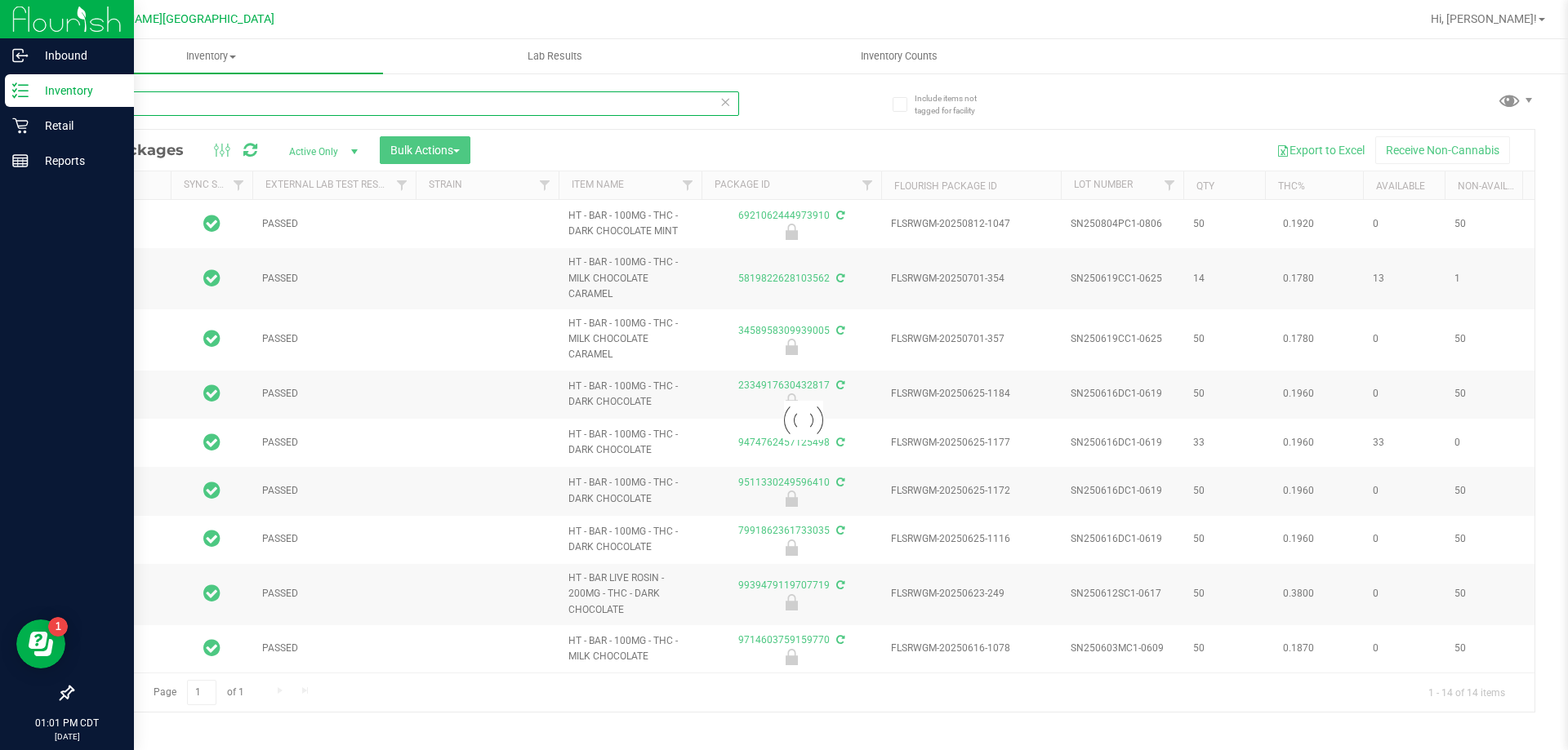
type input "2026-02-14"
type input "2025-12-30"
type input "2025-12-27"
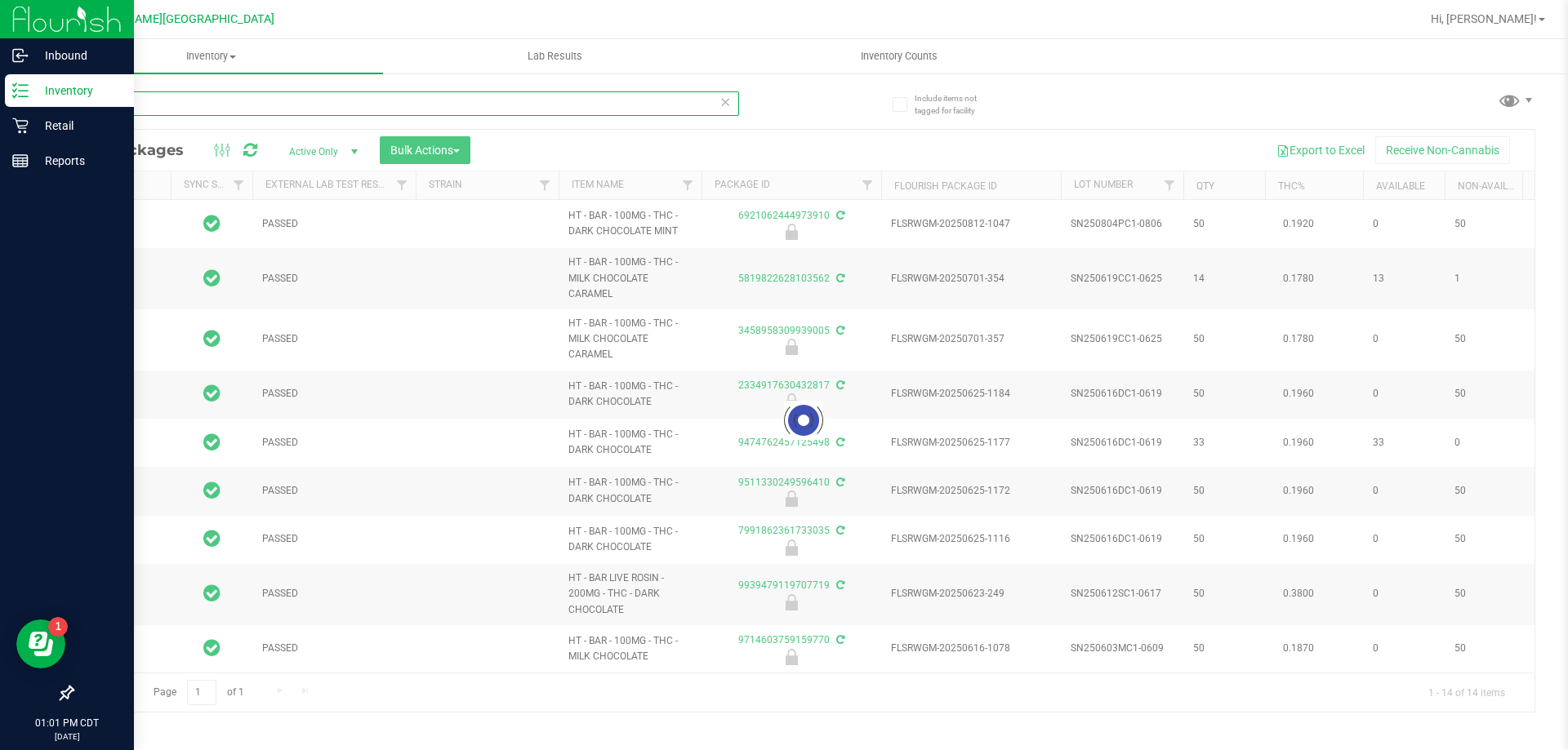
type input "2025-12-27"
type input "2025-12-23"
type input "2025-12-14"
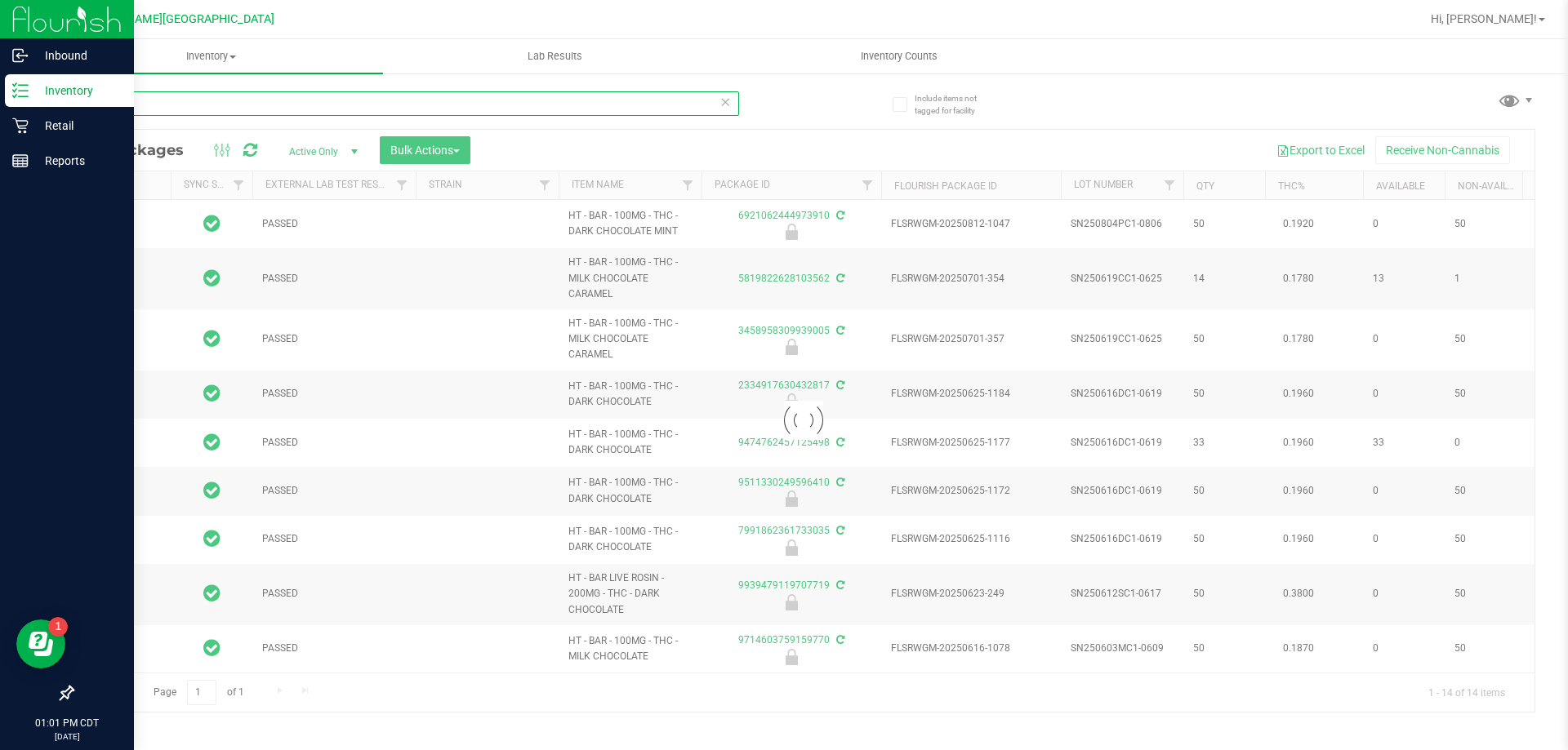
type input "2025-11-30"
type input "2025-11-24"
type input "2022-03-01"
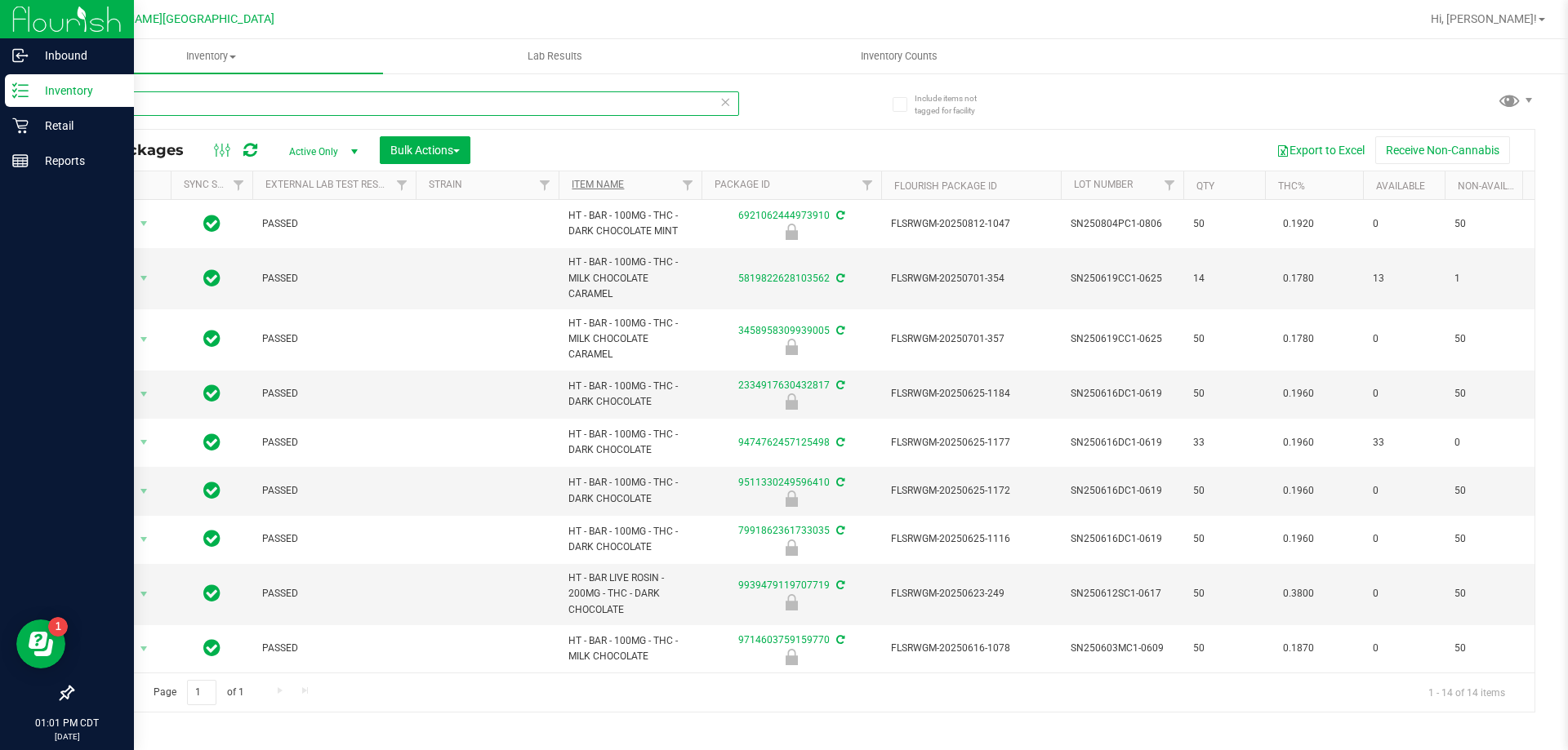
type input "choc"
click at [604, 185] on link "Item Name" at bounding box center [597, 185] width 52 height 11
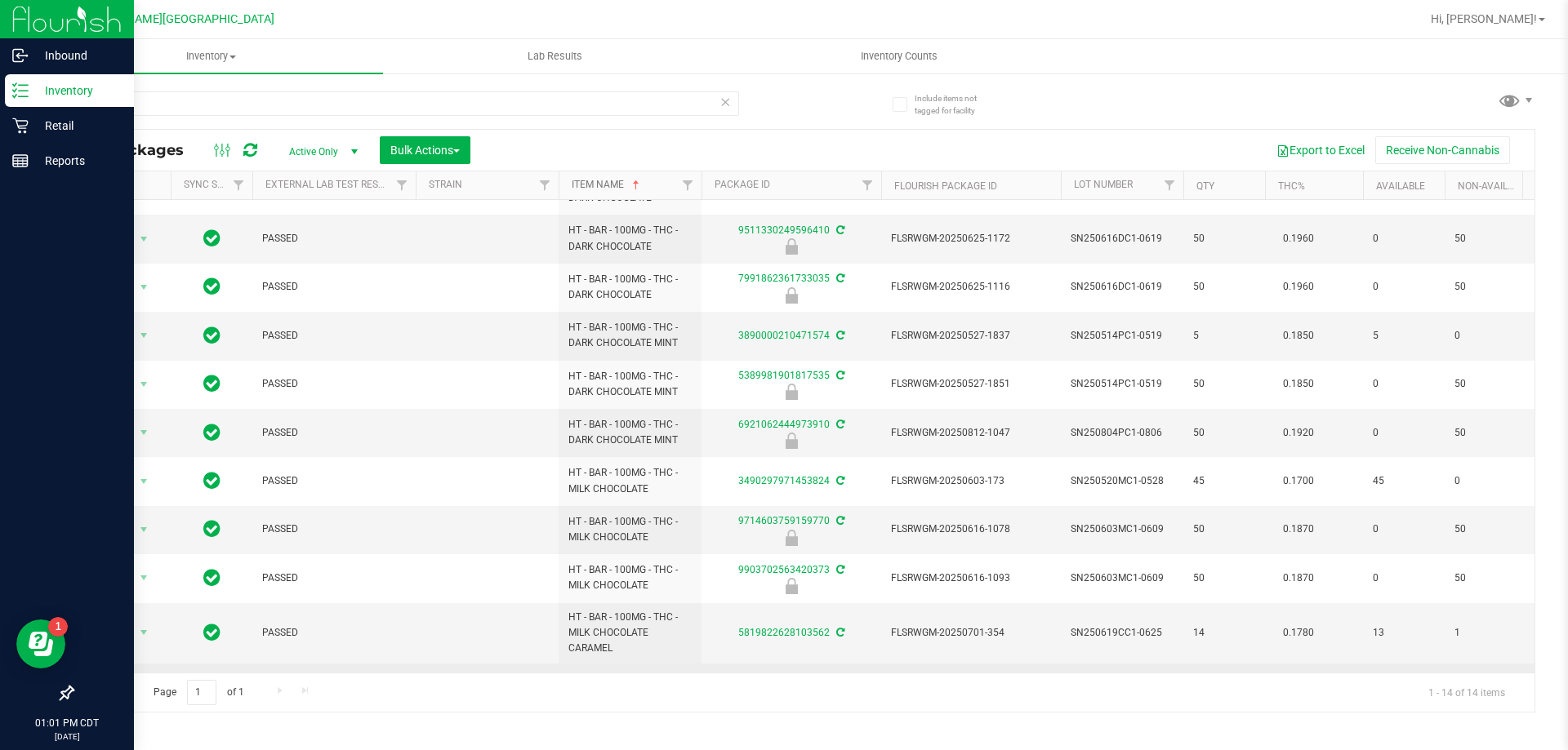
scroll to position [268, 0]
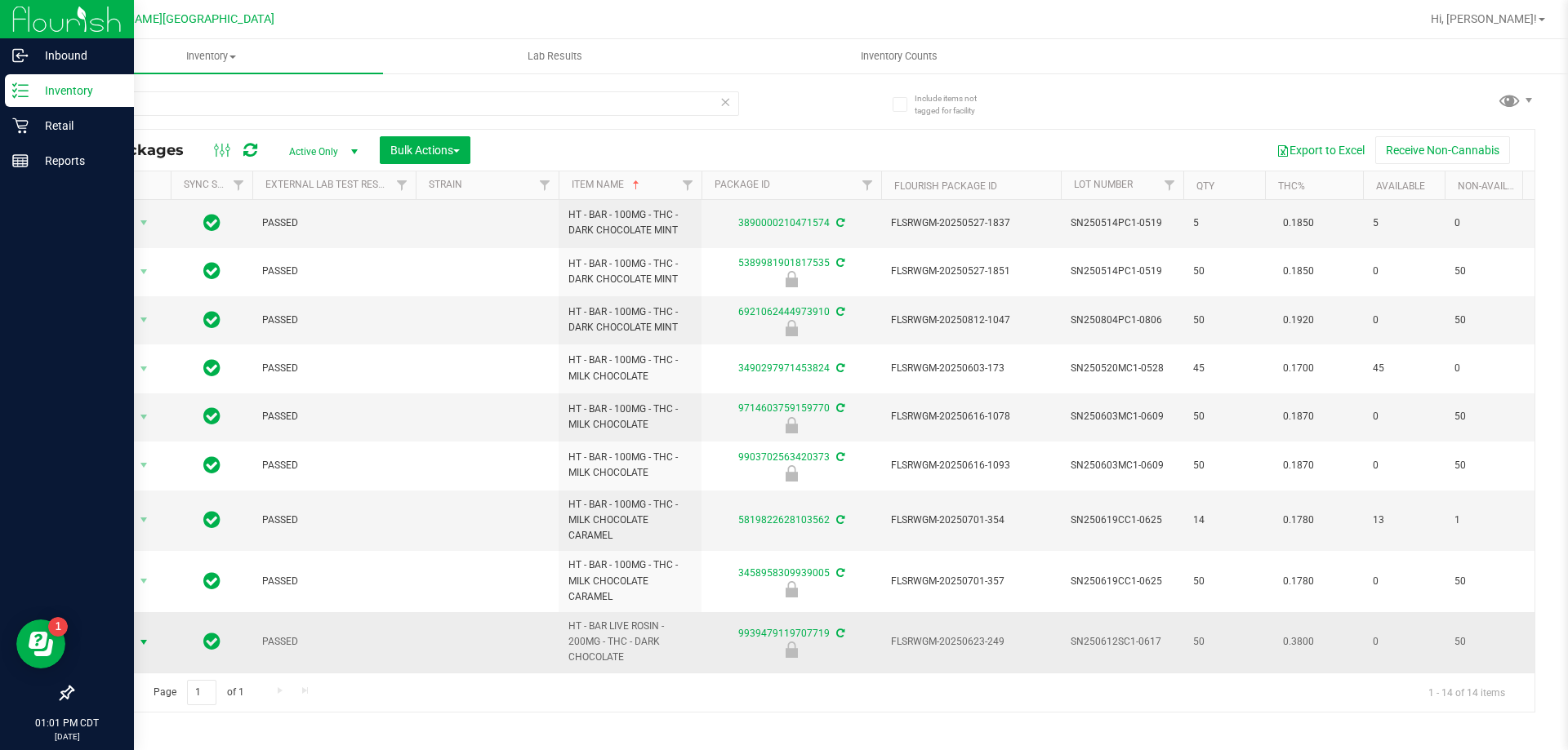
click at [136, 631] on span "select" at bounding box center [144, 642] width 20 height 23
click at [166, 611] on li "Unlock package" at bounding box center [142, 623] width 105 height 25
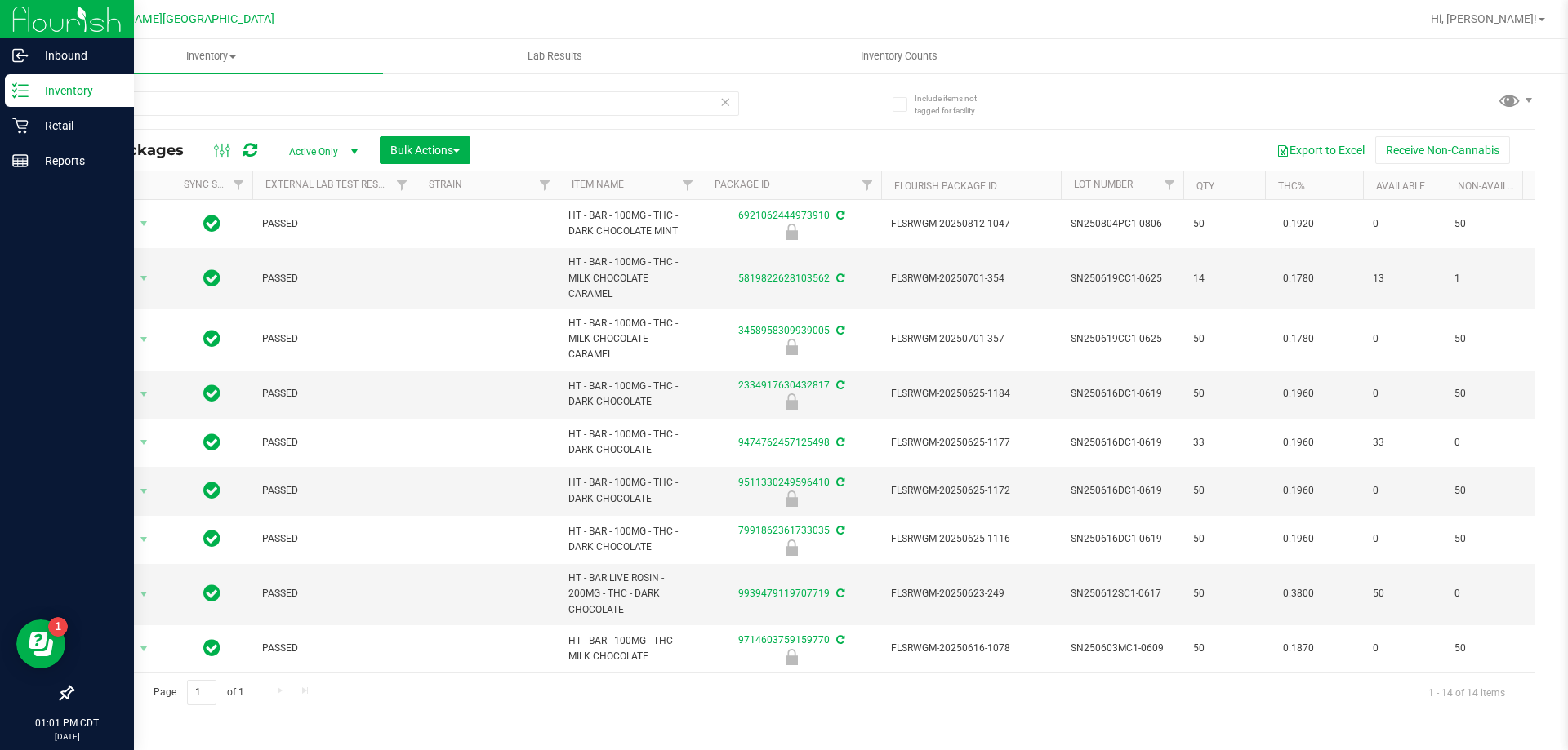
scroll to position [268, 0]
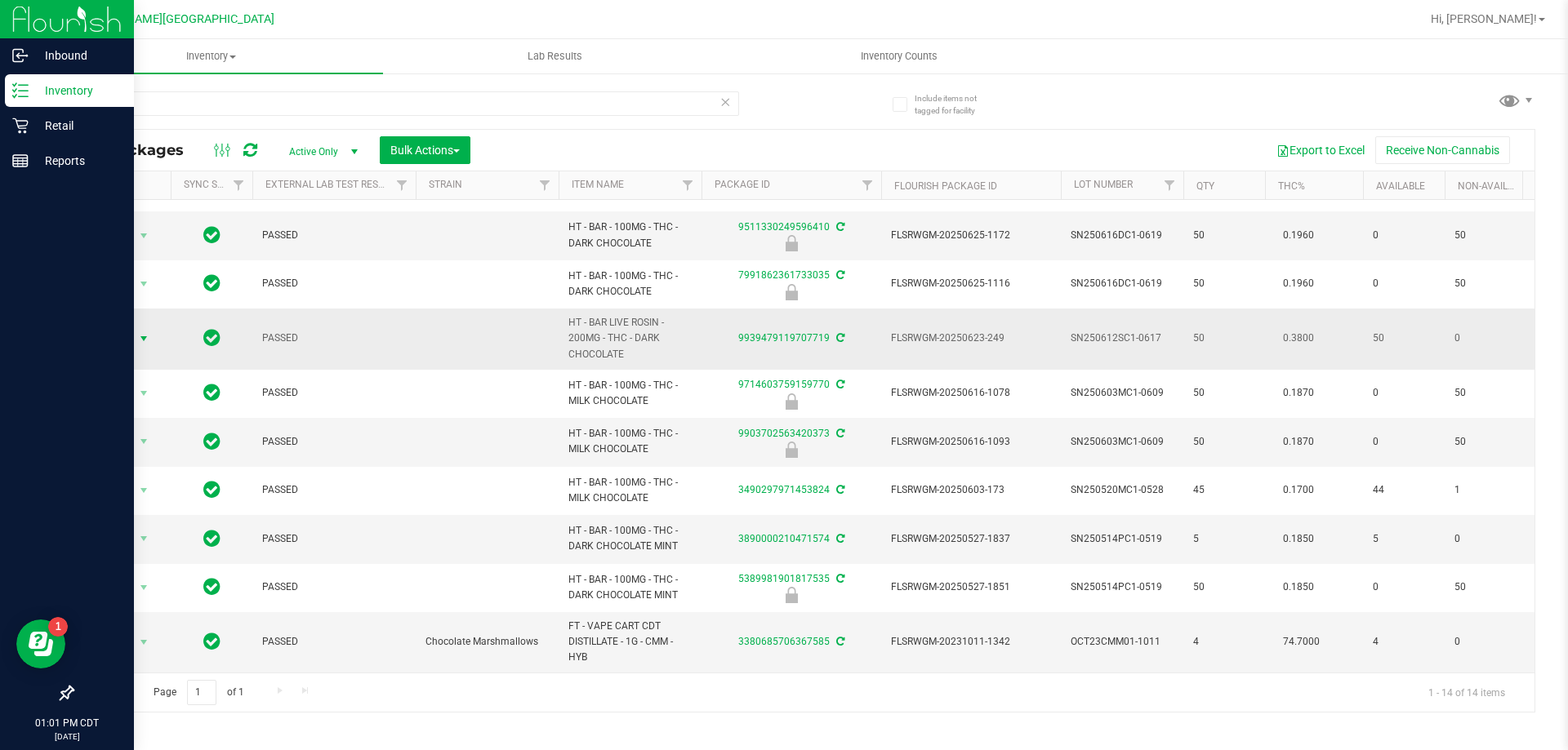
click at [129, 328] on span "Action" at bounding box center [111, 338] width 44 height 23
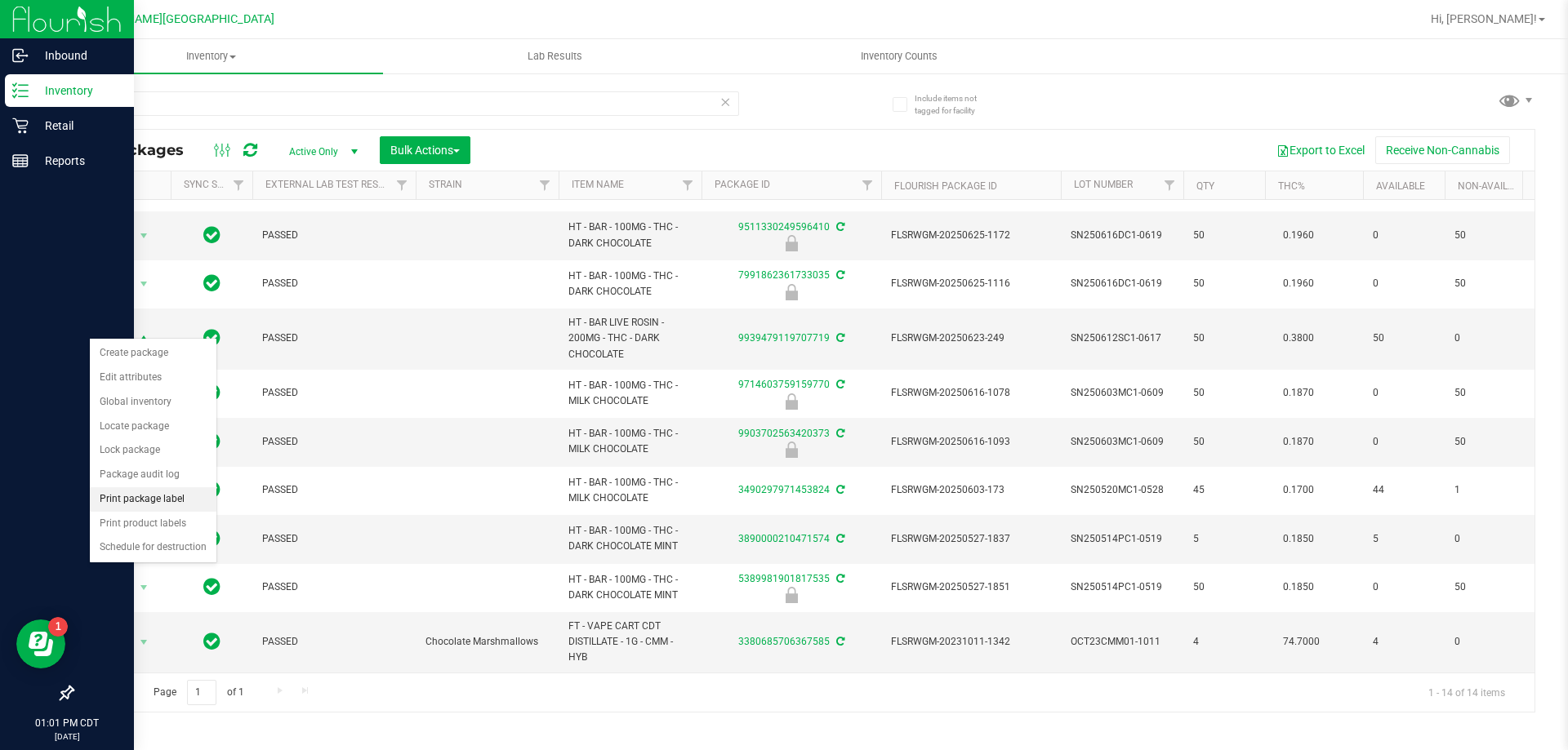
click at [163, 490] on li "Print package label" at bounding box center [153, 499] width 127 height 25
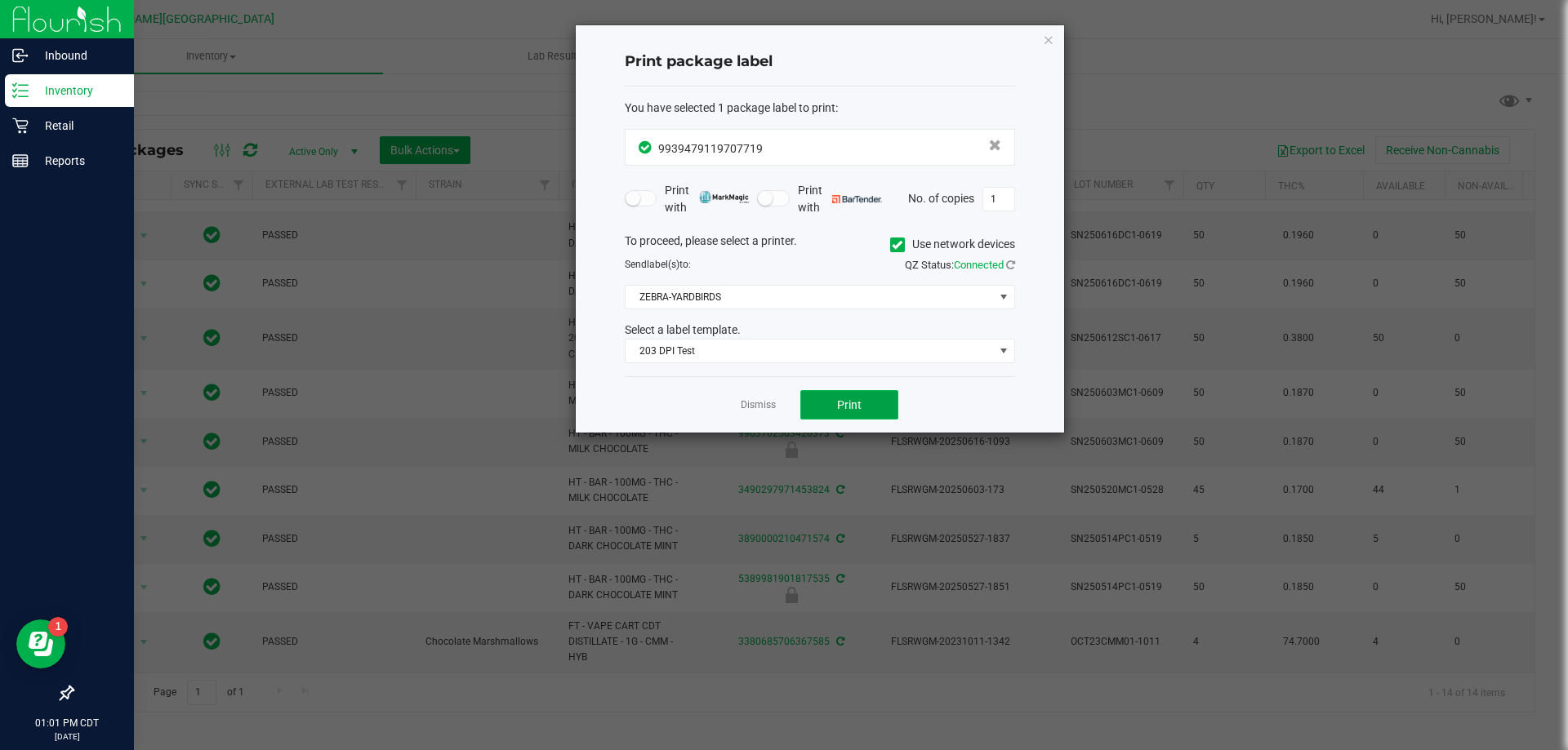
click at [860, 411] on span "Print" at bounding box center [849, 405] width 25 height 13
drag, startPoint x: 784, startPoint y: 402, endPoint x: 738, endPoint y: 408, distance: 46.4
click at [762, 402] on div "Dismiss Print" at bounding box center [819, 404] width 390 height 56
drag, startPoint x: 738, startPoint y: 408, endPoint x: 760, endPoint y: 408, distance: 22.0
click at [748, 409] on div "Dismiss Print" at bounding box center [819, 404] width 390 height 56
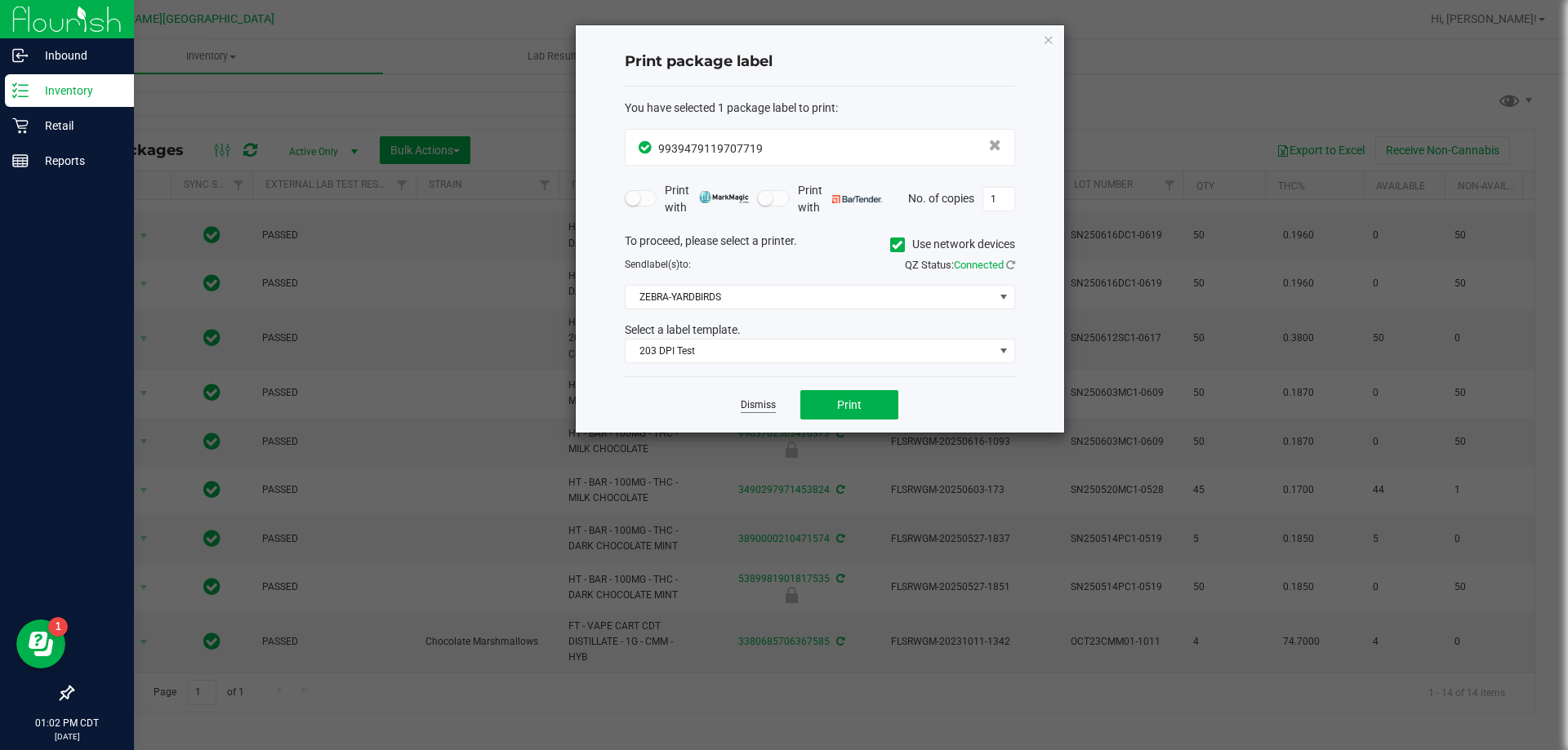
click at [760, 408] on link "Dismiss" at bounding box center [758, 405] width 35 height 14
